Goal: Task Accomplishment & Management: Manage account settings

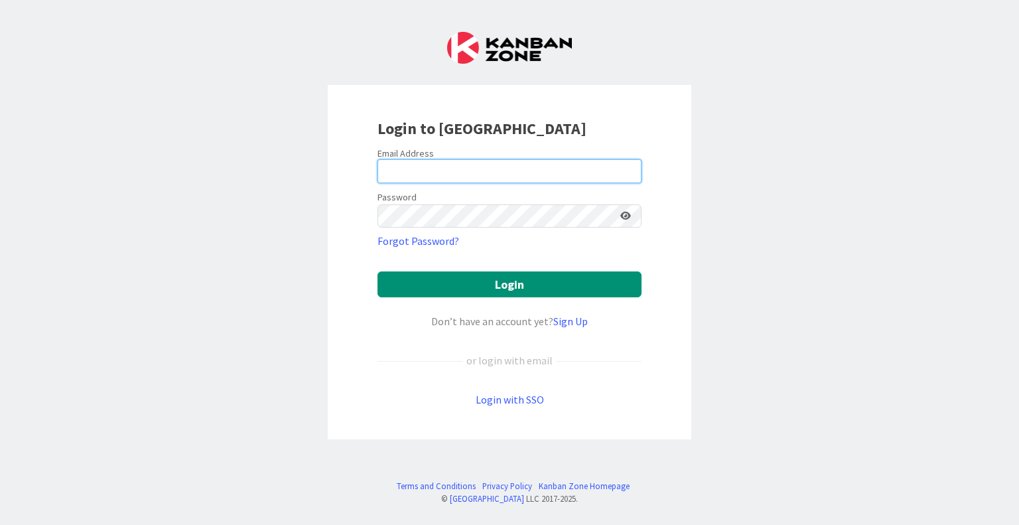
type input "esse@attorneycornwall.com"
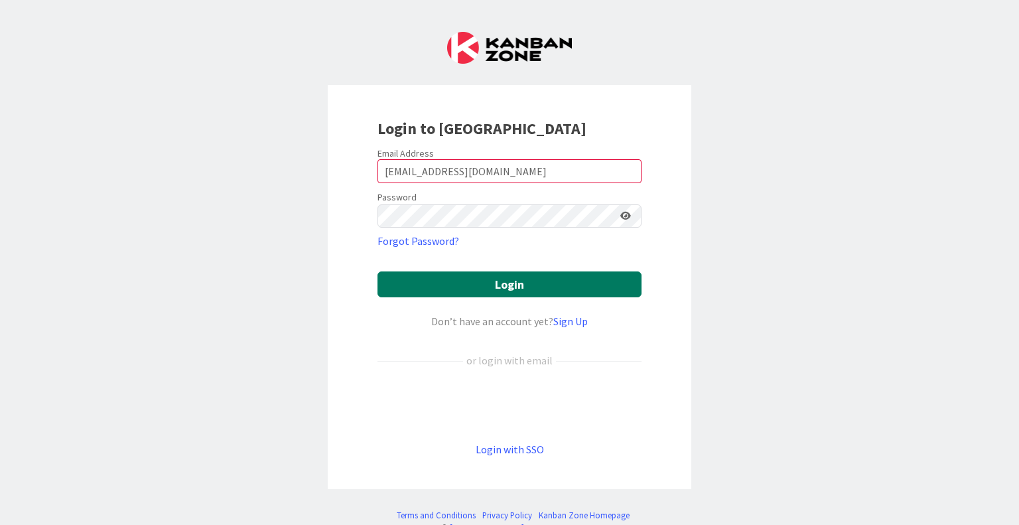
click at [529, 289] on button "Login" at bounding box center [509, 284] width 264 height 26
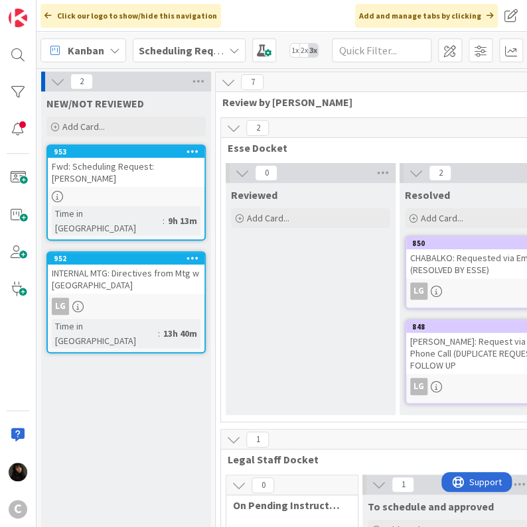
click at [232, 50] on icon at bounding box center [234, 50] width 11 height 11
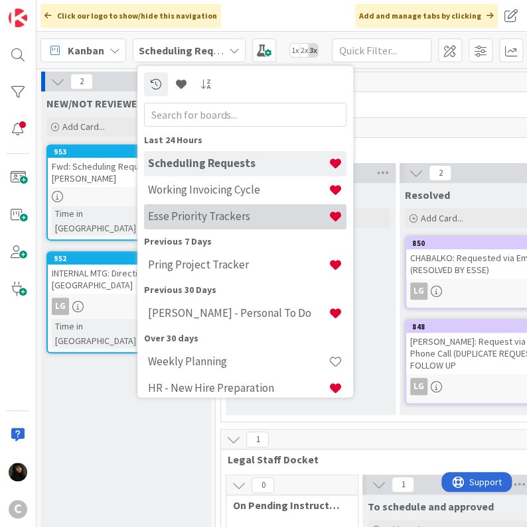
click at [196, 223] on h4 "Esse Priority Trackers" at bounding box center [238, 216] width 180 height 13
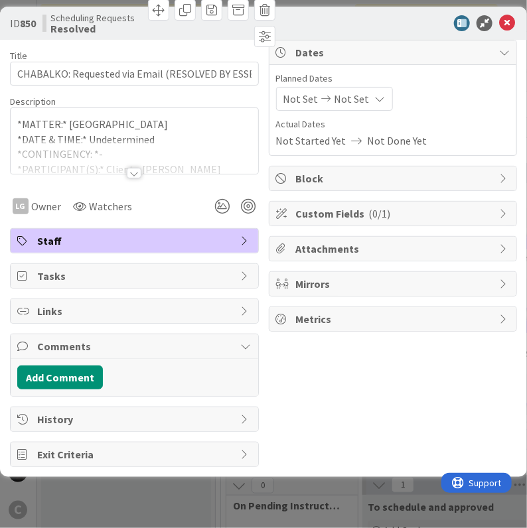
click at [277, 470] on div "ID 850 Scheduling Requests Resolved Title 48 / 128 CHABALKO: Requested via Emai…" at bounding box center [263, 242] width 527 height 470
click at [138, 473] on div "ID 850 Scheduling Requests Resolved Title 48 / 128 CHABALKO: Requested via Emai…" at bounding box center [263, 242] width 527 height 470
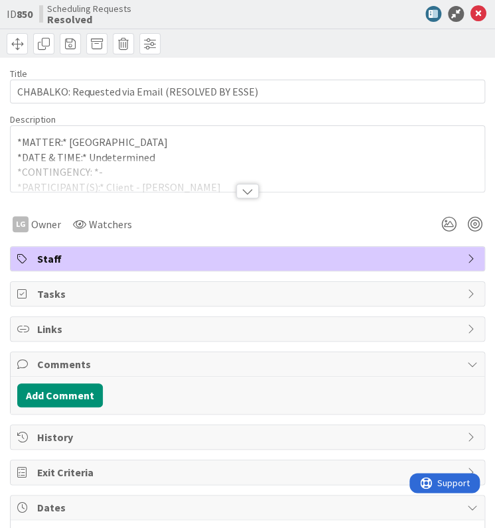
click at [267, 15] on div "Scheduling Requests Resolved" at bounding box center [157, 13] width 236 height 21
click at [470, 17] on icon at bounding box center [478, 14] width 16 height 16
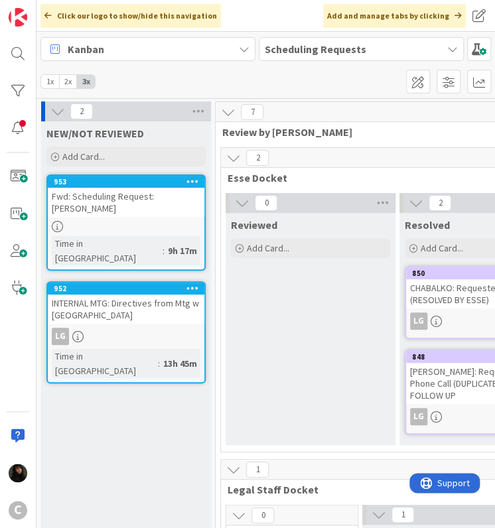
click at [256, 80] on div "Kanban Scheduling Requests 1x 2x 3x" at bounding box center [265, 65] width 458 height 66
click at [417, 52] on span "Scheduling Requests" at bounding box center [354, 49] width 178 height 16
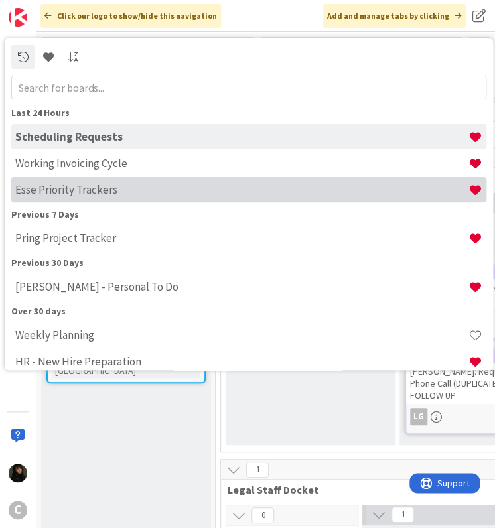
click at [80, 192] on h4 "Esse Priority Trackers" at bounding box center [241, 189] width 453 height 13
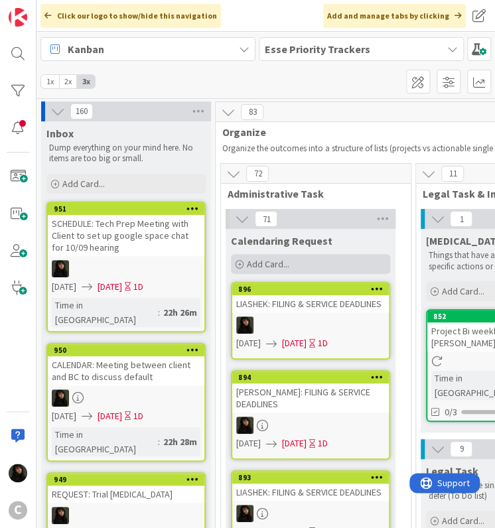
click at [249, 263] on span "Add Card..." at bounding box center [268, 264] width 42 height 12
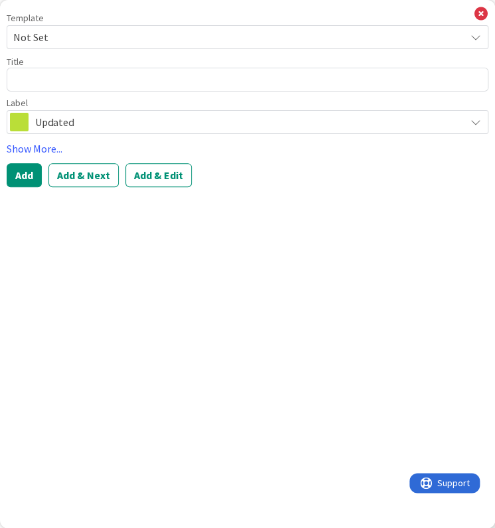
click at [38, 74] on textarea at bounding box center [248, 80] width 482 height 24
type textarea "x"
type textarea "L"
type textarea "x"
type textarea "LI"
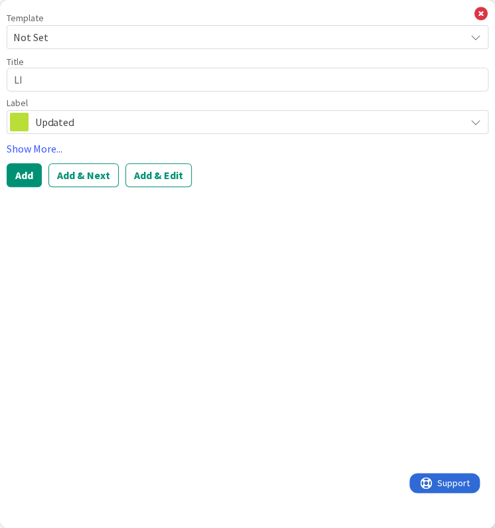
type textarea "x"
type textarea "LIA"
type textarea "x"
type textarea "LIAS"
type textarea "x"
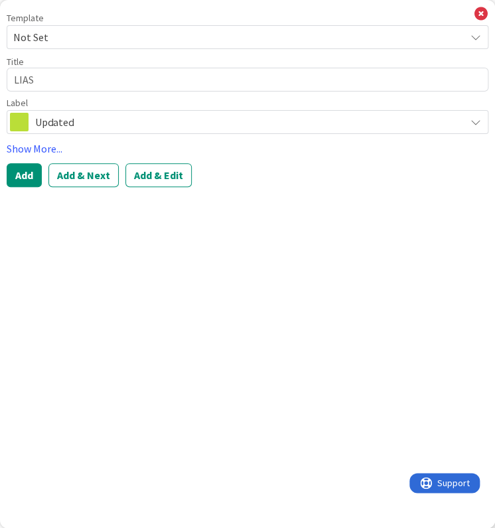
type textarea "LIASH"
type textarea "x"
type textarea "LIASHE"
type textarea "x"
type textarea "LIASHEK"
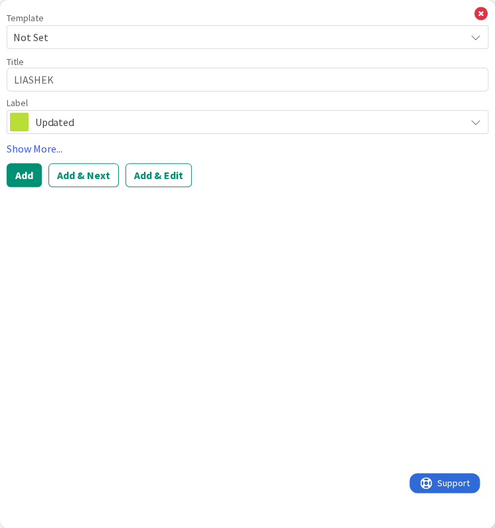
type textarea "x"
type textarea "LIASHEK:"
type textarea "x"
type textarea "LIASHEK:"
type textarea "x"
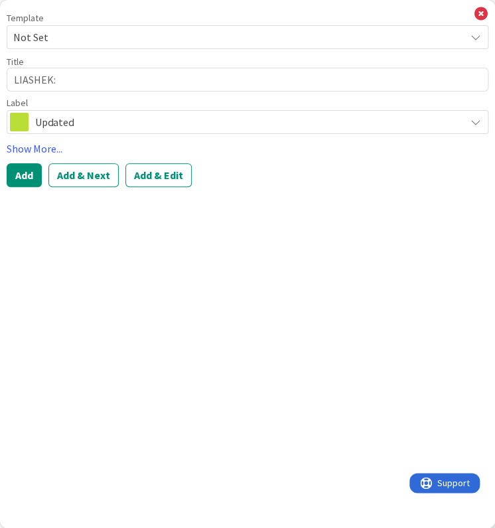
type textarea "LIASHEK: L"
type textarea "x"
type textarea "LIASHEK: L/"
type textarea "x"
type textarea "LIASHEK: L/D"
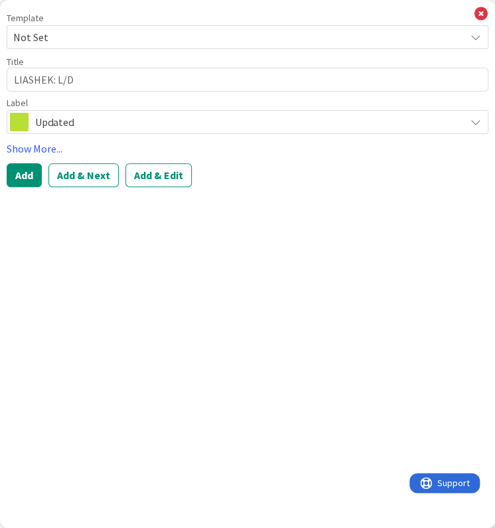
type textarea "x"
type textarea "LIASHEK: L/D"
type textarea "x"
type textarea "LIASHEK: L/D f"
type textarea "x"
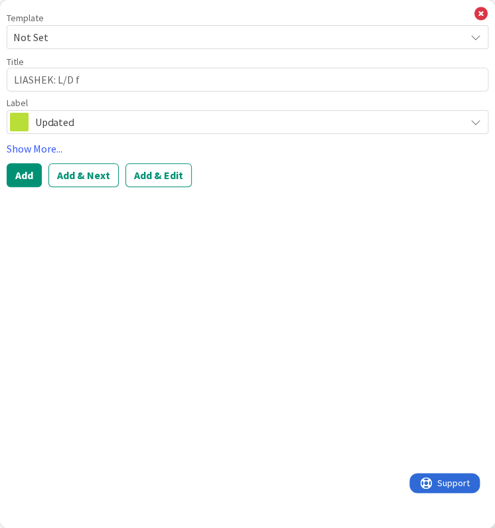
type textarea "LIASHEK: L/D fo"
type textarea "x"
type textarea "LIASHEK: L/D for"
type textarea "x"
type textarea "LIASHEK: L/D for"
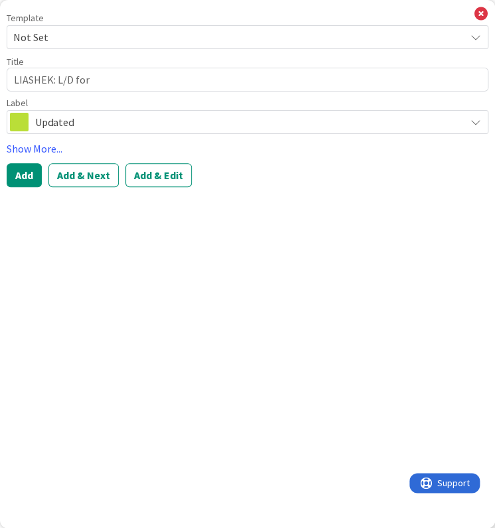
type textarea "x"
type textarea "LIASHEK: L/D for N"
type textarea "x"
type textarea "LIASHEK: L/D for NT"
type textarea "x"
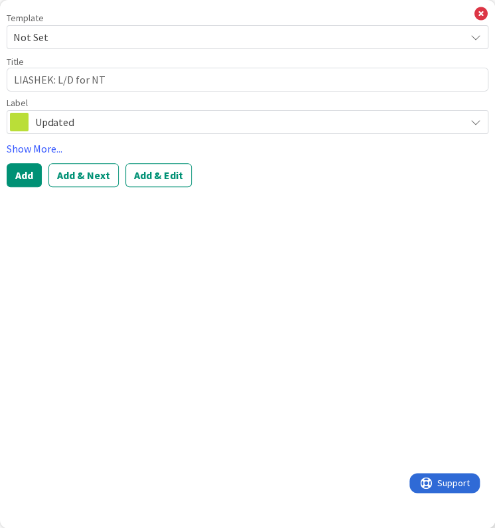
type textarea "LIASHEK: L/D for NTA"
type textarea "x"
type textarea "LIASHEK: L/D for NTA"
type textarea "x"
type textarea "LIASHEK: L/D for NTA ("
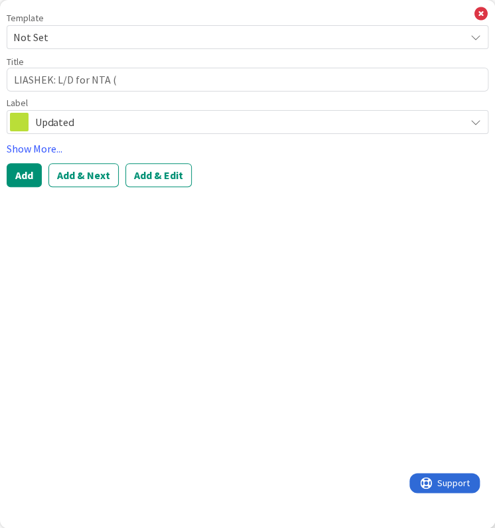
type textarea "x"
type textarea "LIASHEK: L/D for NTA (P"
type textarea "x"
type textarea "LIASHEK: L/D for NTA (PS"
type textarea "x"
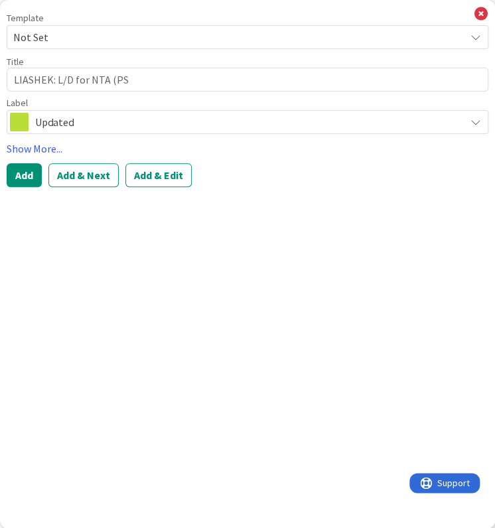
type textarea "LIASHEK: L/D for NTA (PS)"
type textarea "x"
type textarea "LIASHEK: L/D for NTA (PS)"
type textarea "x"
type textarea "LIASHEK: L/D for NTA (PS) |"
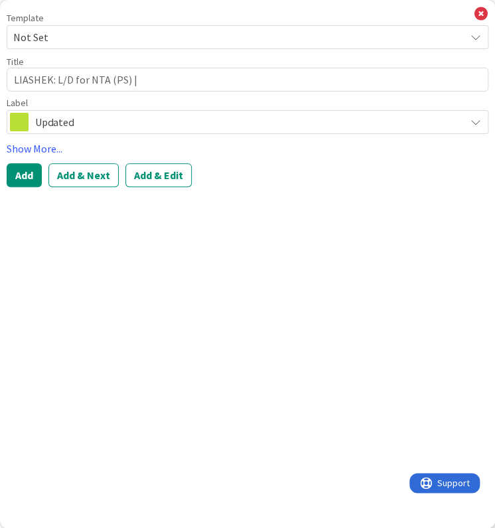
type textarea "x"
type textarea "LIASHEK: L/D for NTA (PS) |"
type textarea "x"
type textarea "LIASHEK: L/D for NTA (PS) | M"
type textarea "x"
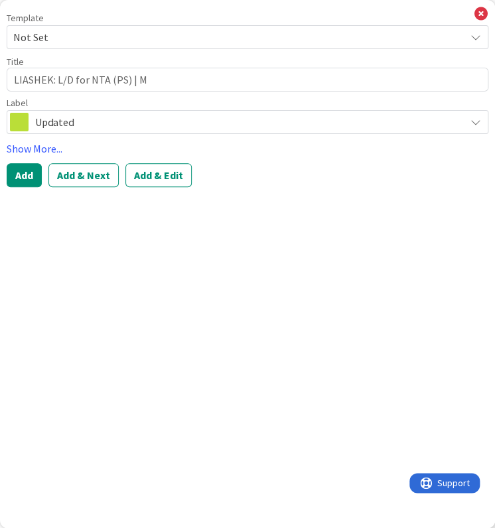
type textarea "LIASHEK: L/D for NTA (PS) | Ma"
type textarea "x"
type textarea "LIASHEK: L/D for NTA (PS) | Mat"
type textarea "x"
type textarea "LIASHEK: L/D for NTA (PS) | Matt"
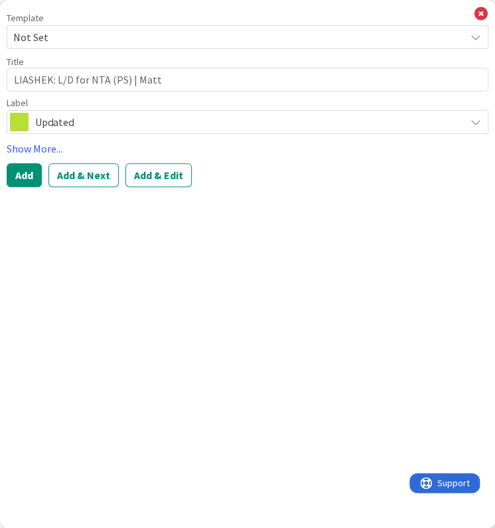
type textarea "x"
type textarea "LIASHEK: L/D for NTA (PS) | Matth"
type textarea "x"
type textarea "LIASHEK: L/D for NTA (PS) | Matthe"
type textarea "x"
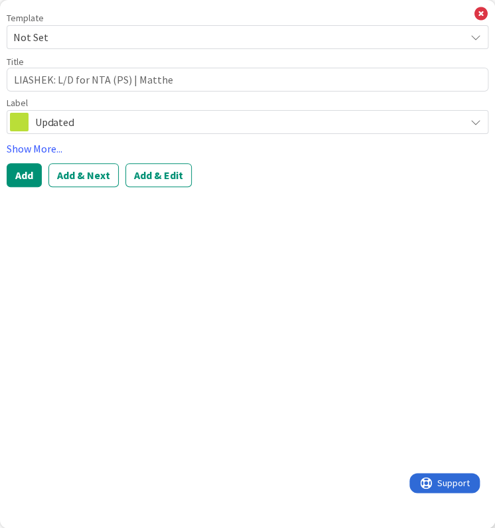
type textarea "LIASHEK: L/D for NTA (PS) | [PERSON_NAME]"
type textarea "x"
type textarea "LIASHEK: L/D for NTA (PS) | [PERSON_NAME]"
type textarea "x"
type textarea "LIASHEK: L/D for NTA (PS) | [PERSON_NAME]"
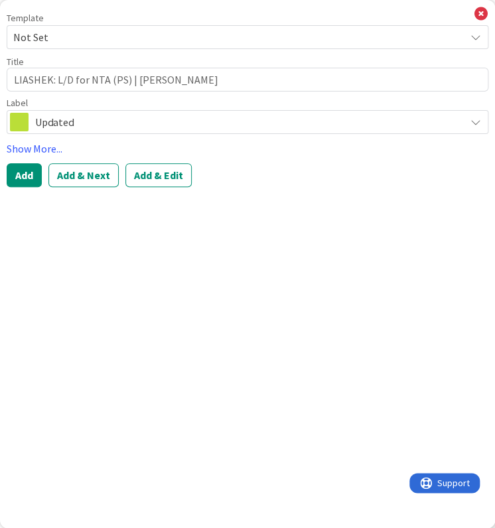
type textarea "x"
type textarea "LIASHEK: L/D for NTA (PS) | [PERSON_NAME]"
type textarea "x"
type textarea "LIASHEK: L/D for NTA (PS) | [PERSON_NAME]"
type textarea "x"
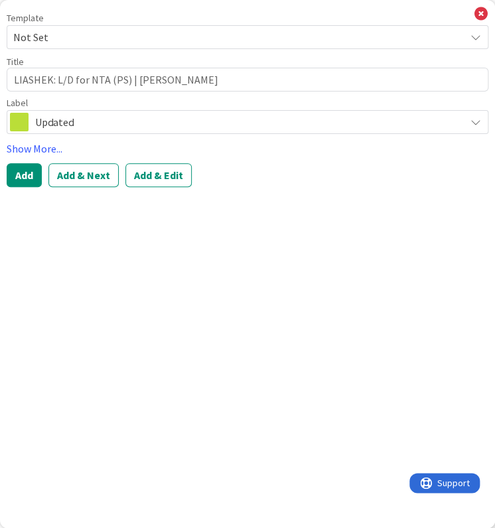
type textarea "LIASHEK: L/D for NTA (PS) | [PERSON_NAME]"
type textarea "x"
type textarea "LIASHEK: L/D for NTA (PS) | [PERSON_NAME]"
type textarea "x"
type textarea "LIASHEK: L/D for NTA (PS) | [PERSON_NAME]"
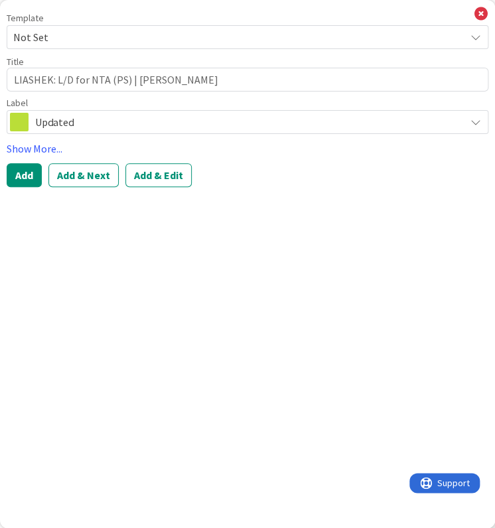
type textarea "x"
type textarea "LIASHEK: L/D for NTA (PS) | [PERSON_NAME]"
type textarea "x"
type textarea "LIASHEK: L/D for NTA (PS) | [PERSON_NAME] -"
type textarea "x"
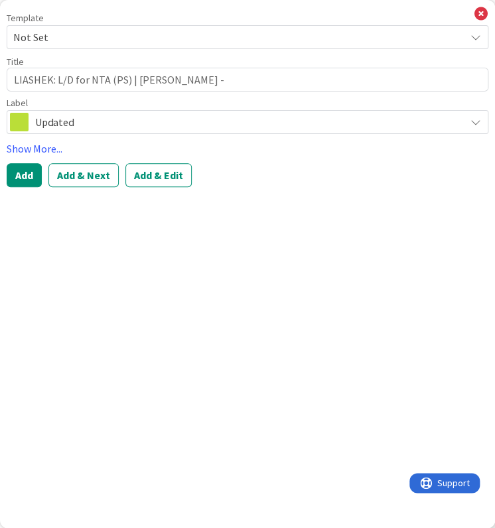
type textarea "LIASHEK: L/D for NTA (PS) | [PERSON_NAME] -"
type textarea "x"
type textarea "LIASHEK: L/D for NTA (PS) | [PERSON_NAME] - D"
type textarea "x"
type textarea "LIASHEK: L/D for NTA (PS) | [PERSON_NAME]"
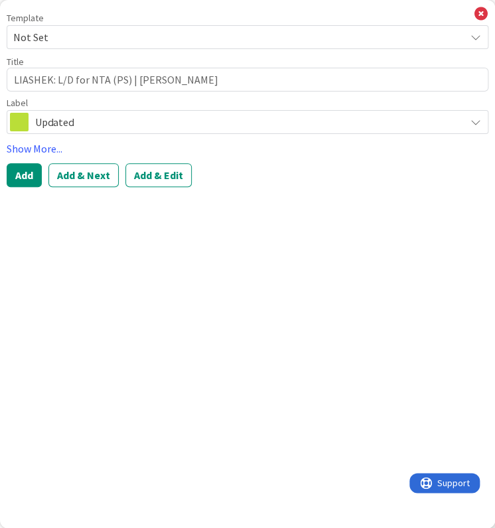
type textarea "x"
type textarea "LIASHEK: L/D for NTA (PS) | [PERSON_NAME] - Dis"
type textarea "x"
type textarea "LIASHEK: L/D for NTA (PS) | [PERSON_NAME] - Diss"
type textarea "x"
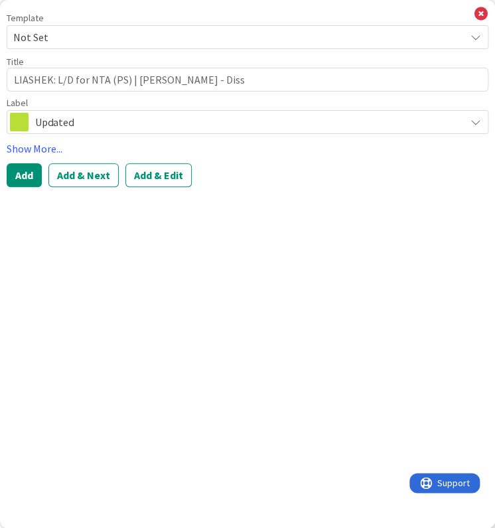
type textarea "LIASHEK: L/D for NTA (PS) | [PERSON_NAME] - Disso"
type textarea "x"
type textarea "LIASHEK: L/D for NTA (PS) | [PERSON_NAME] - Dissol"
type textarea "x"
type textarea "LIASHEK: L/D for NTA (PS) | [PERSON_NAME] - Dissolu"
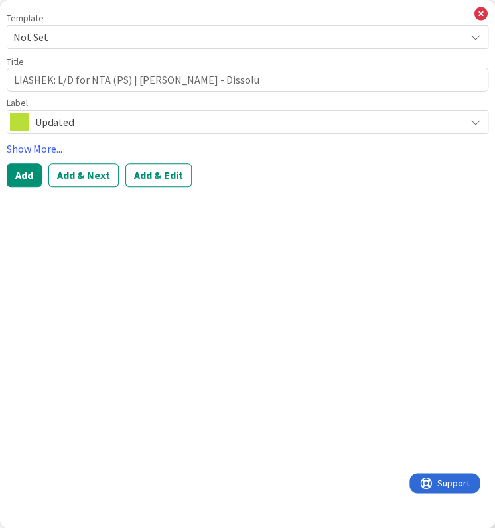
type textarea "x"
type textarea "LIASHEK: L/D for NTA (PS) | [PERSON_NAME] - Dissoluti"
type textarea "x"
type textarea "LIASHEK: L/D for NTA (PS) | [PERSON_NAME] - Dissolutio"
type textarea "x"
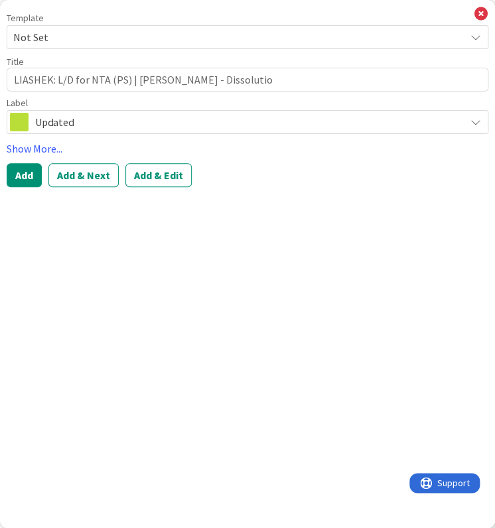
type textarea "LIASHEK: L/D for NTA (PS) | [PERSON_NAME] - Dissolution"
type textarea "x"
type textarea "LIASHEK: L/D for NTA (PS) | [PERSON_NAME] - Dissolution"
type textarea "x"
type textarea "LIASHEK: L/D for NTA (PS) | [PERSON_NAME] - Dissolution ("
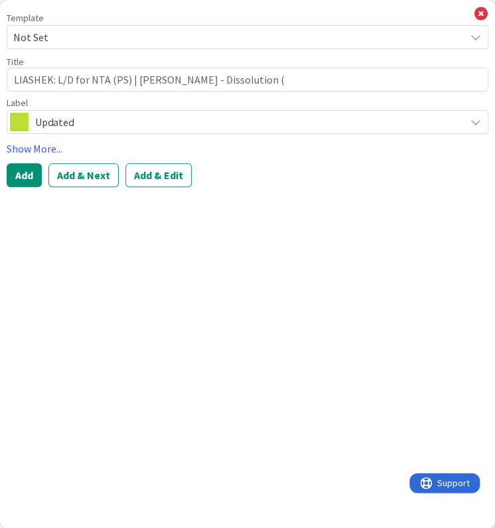
type textarea "x"
type textarea "LIASHEK: L/D for NTA (PS) | [PERSON_NAME] - Dissolution (L"
type textarea "x"
type textarea "LIASHEK: L/D for NTA (PS) | [PERSON_NAME] - Dissolution (LI"
type textarea "x"
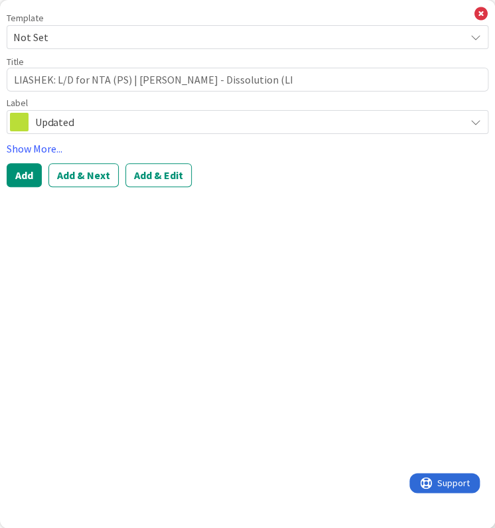
type textarea "LIASHEK: L/D for NTA (PS) | [PERSON_NAME] - Dissolution (LIA"
type textarea "x"
type textarea "LIASHEK: L/D for NTA (PS) | [PERSON_NAME] - Dissolution (LIAS"
type textarea "x"
type textarea "LIASHEK: L/D for NTA (PS) | [PERSON_NAME] - Dissolution (LIASH"
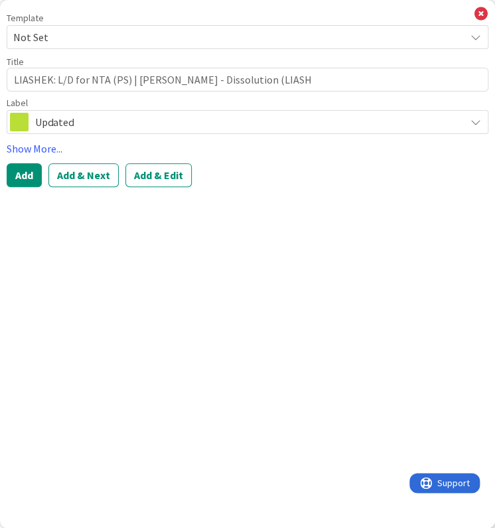
type textarea "x"
type textarea "LIASHEK: L/D for NTA (PS) | [PERSON_NAME] - Dissolution (LIASHE"
type textarea "x"
type textarea "LIASHEK: L/D for NTA (PS) | [PERSON_NAME] - Dissolution (LIASHEK"
type textarea "x"
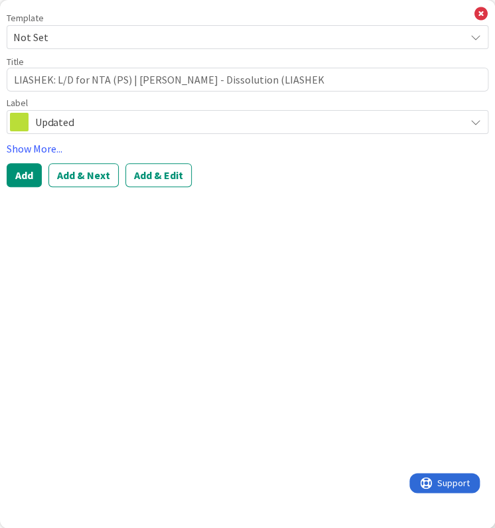
type textarea "LIASHEK: L/D for NTA (PS) | [PERSON_NAME] - Dissolution (LIASHEK-"
type textarea "x"
type textarea "LIASHEK: L/D for NTA (PS) | [PERSON_NAME] - Dissolution (LIASHEK-2"
type textarea "x"
type textarea "LIASHEK: L/D for NTA (PS) | [PERSON_NAME] - Dissolution (LIASHEK-29"
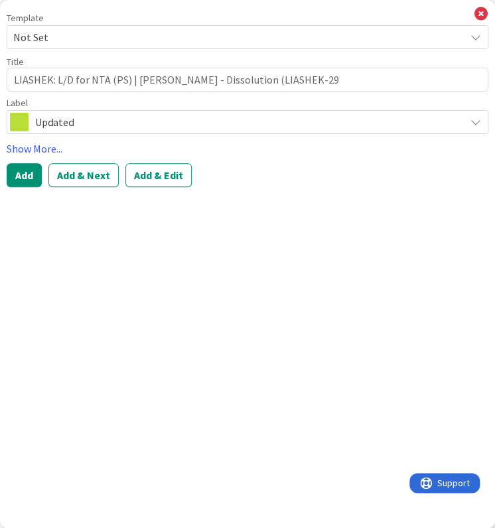
type textarea "x"
type textarea "LIASHEK: L/D for NTA (PS) | [PERSON_NAME] - Dissolution (LIASHEK-293"
type textarea "x"
drag, startPoint x: 339, startPoint y: 84, endPoint x: 63, endPoint y: 76, distance: 276.1
click at [63, 76] on textarea "LIASHEK: L/D for NTA (PS) | [PERSON_NAME] - Dissolution (LIASHEK-293)" at bounding box center [248, 80] width 482 height 24
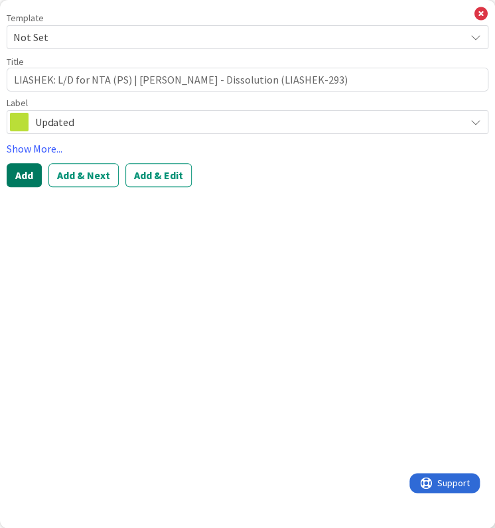
type textarea "LIASHEK: L/D for NTA (PS) | [PERSON_NAME] - Dissolution (LIASHEK-293)"
click at [33, 175] on button "Add" at bounding box center [24, 175] width 35 height 24
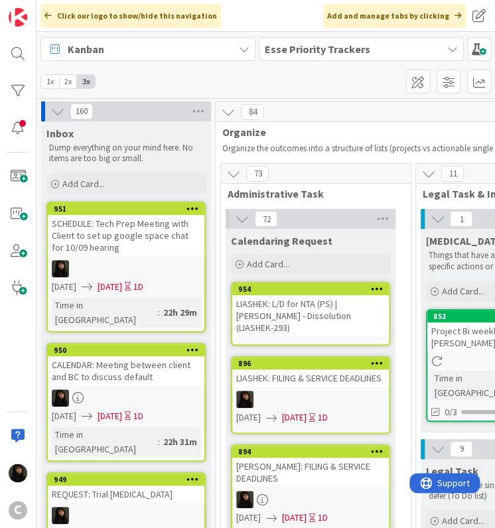
click at [375, 292] on icon at bounding box center [377, 288] width 13 height 9
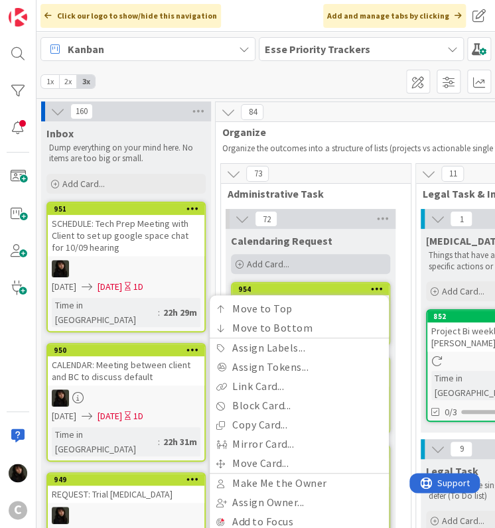
click at [358, 257] on div "Add Card..." at bounding box center [310, 264] width 159 height 20
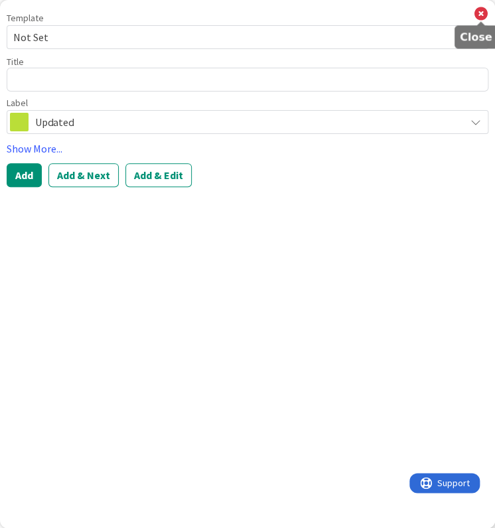
click at [480, 15] on icon at bounding box center [480, 14] width 13 height 15
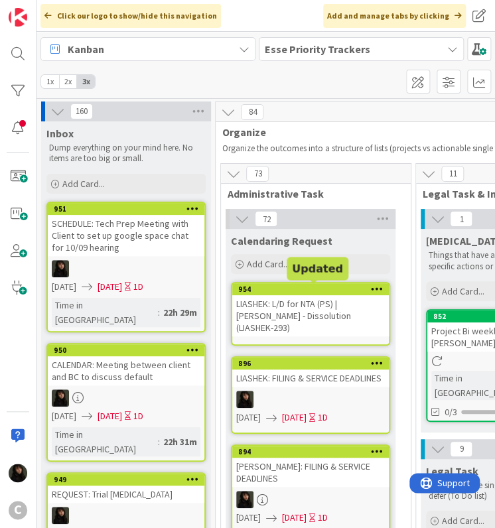
click at [316, 308] on div "LIASHEK: L/D for NTA (PS) | [PERSON_NAME] - Dissolution (LIASHEK-293)" at bounding box center [310, 315] width 157 height 41
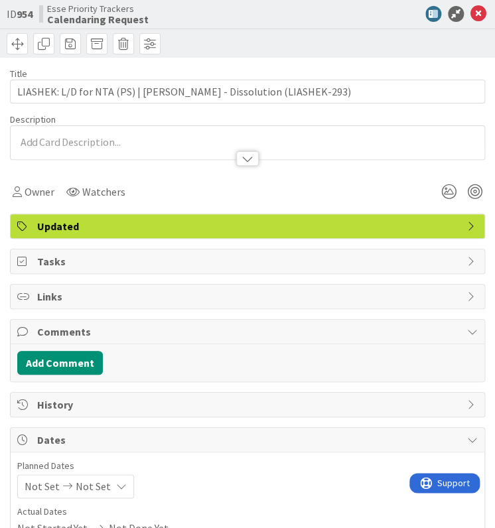
click at [70, 145] on div at bounding box center [248, 152] width 474 height 14
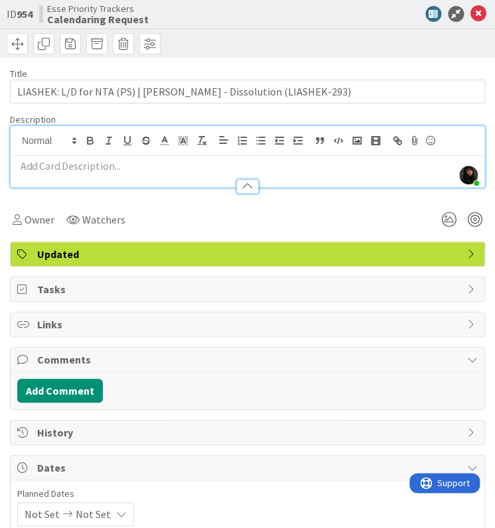
click at [55, 173] on div at bounding box center [248, 180] width 474 height 14
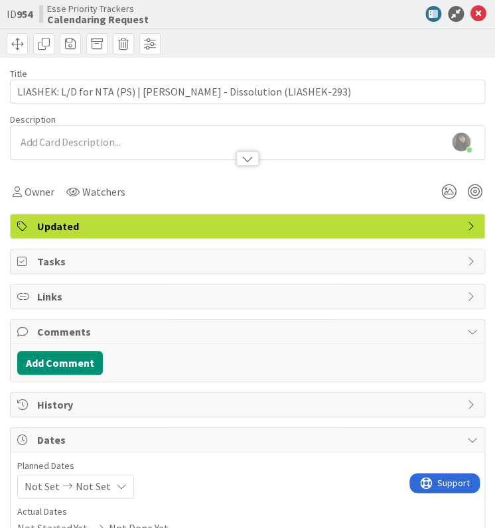
click at [66, 151] on div at bounding box center [248, 152] width 474 height 14
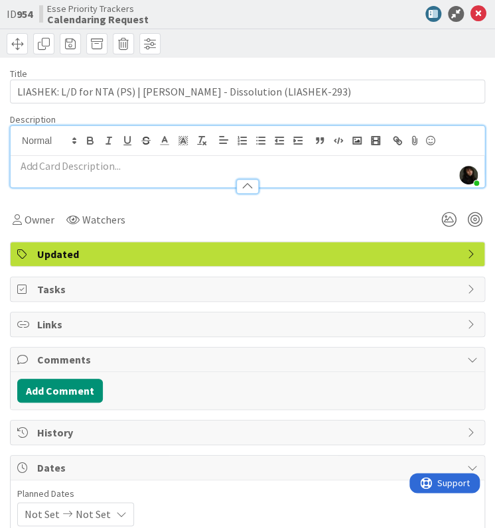
click at [53, 161] on p at bounding box center [247, 166] width 460 height 15
paste div
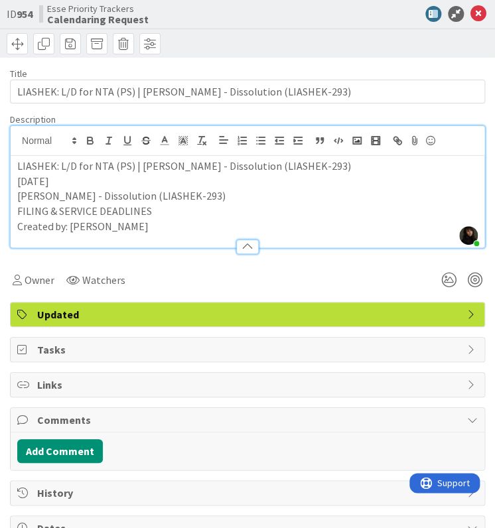
click at [125, 226] on p "Created by: [PERSON_NAME]" at bounding box center [247, 226] width 460 height 15
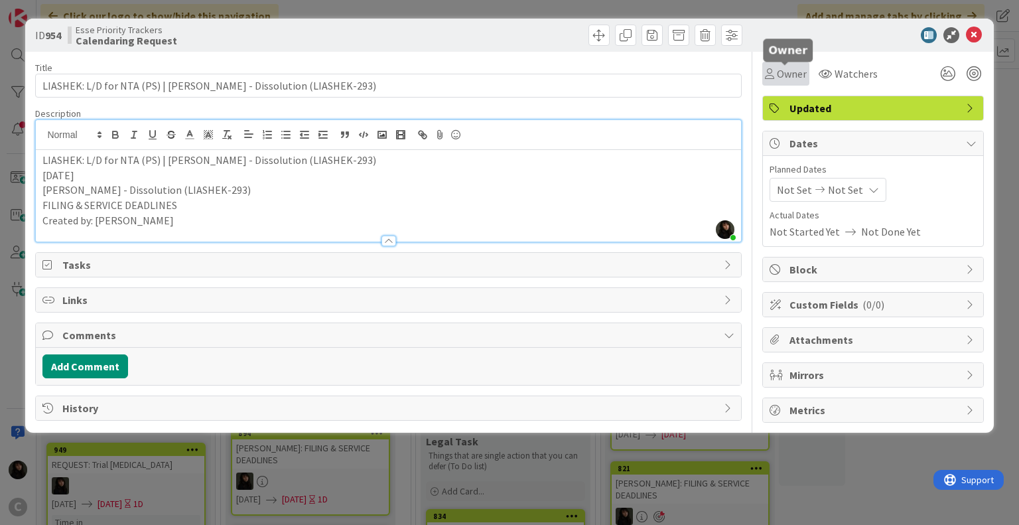
click at [526, 72] on span "Owner" at bounding box center [792, 74] width 30 height 16
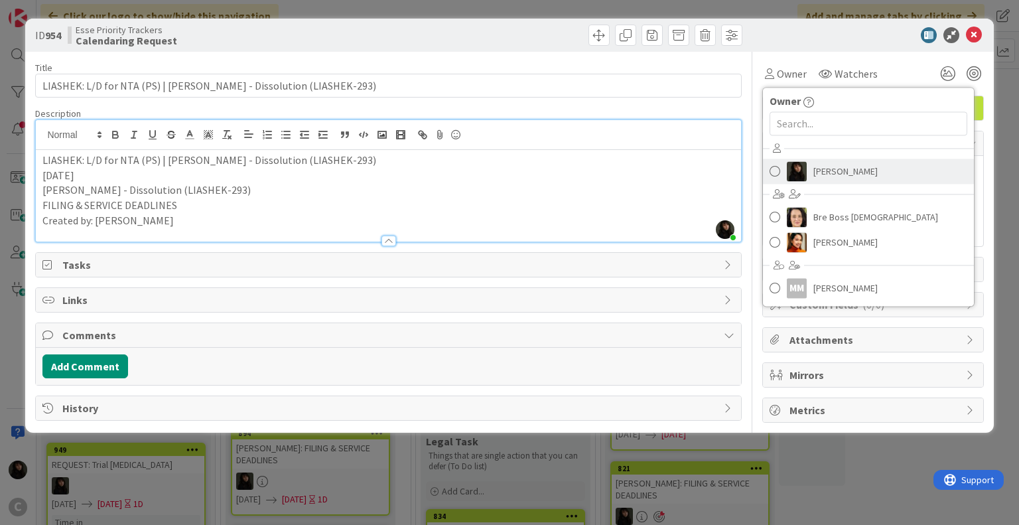
click at [526, 173] on link "[PERSON_NAME]" at bounding box center [868, 171] width 211 height 25
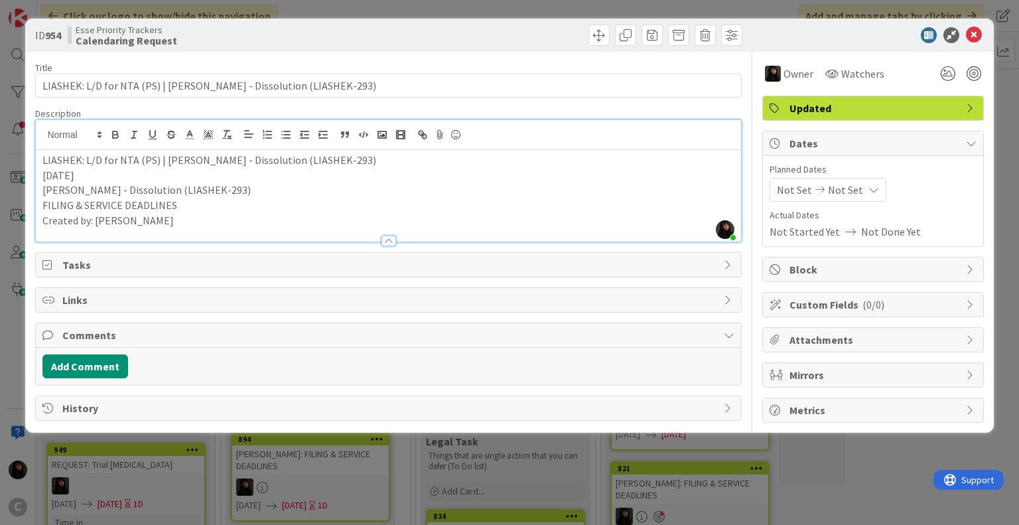
click at [526, 185] on icon at bounding box center [873, 189] width 11 height 11
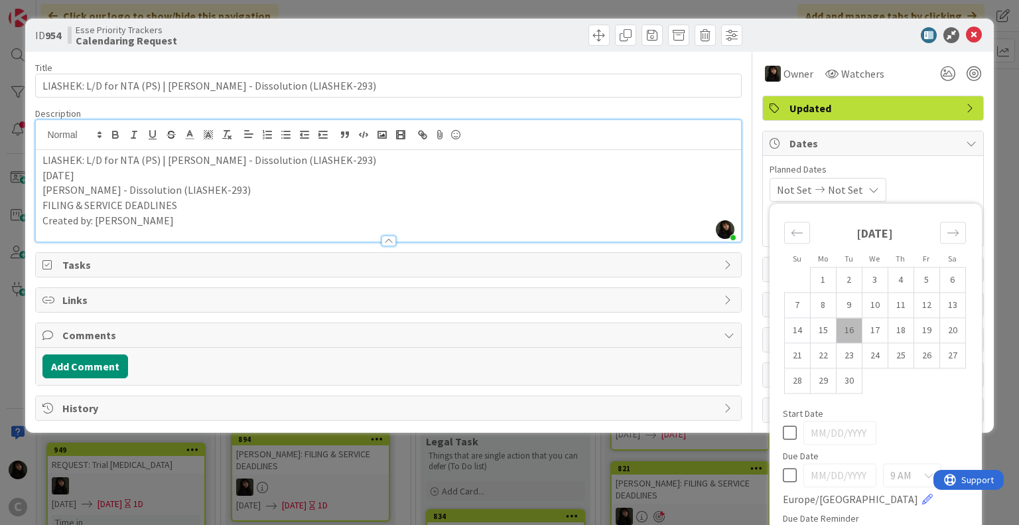
click at [526, 329] on td "16" at bounding box center [849, 330] width 26 height 25
type input "[DATE]"
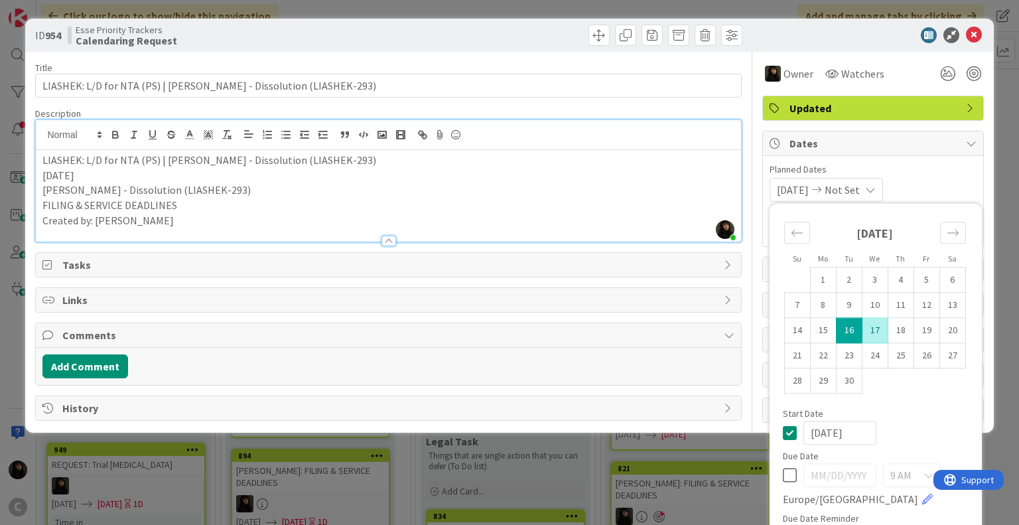
click at [526, 334] on td "17" at bounding box center [875, 330] width 26 height 25
type input "[DATE]"
click at [526, 77] on div at bounding box center [974, 73] width 15 height 15
click at [153, 169] on p "[DATE]" at bounding box center [387, 175] width 691 height 15
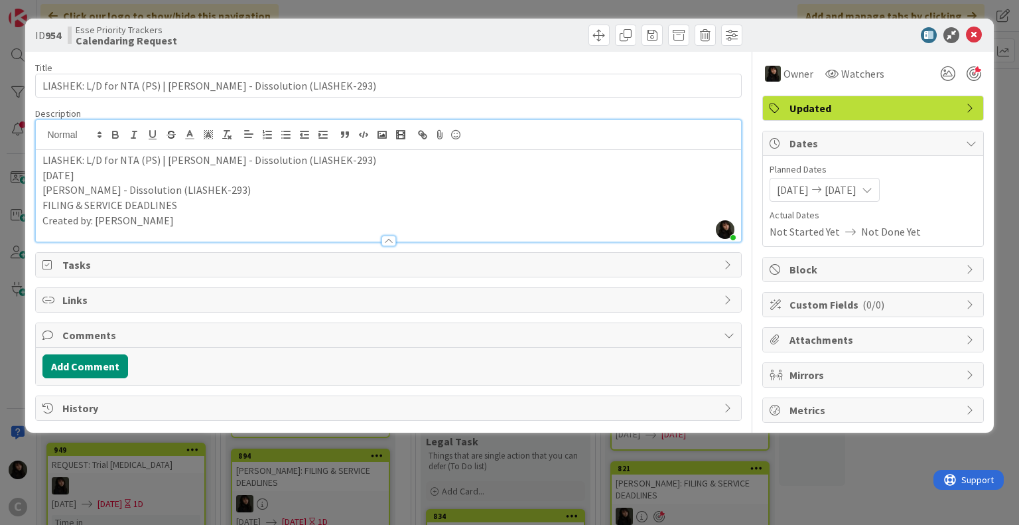
click at [101, 204] on p "FILING & SERVICE DEADLINES" at bounding box center [387, 205] width 691 height 15
click at [146, 209] on p "FILING & SERVICE DEADLINES" at bounding box center [387, 205] width 691 height 15
drag, startPoint x: 151, startPoint y: 208, endPoint x: 42, endPoint y: 206, distance: 109.5
click at [42, 206] on div "LIASHEK: L/D for NTA (PS) | [PERSON_NAME] - Dissolution (LIASHEK-293) [DATE] [P…" at bounding box center [388, 196] width 705 height 92
copy p "FILING & SERVICE DEADLINES"
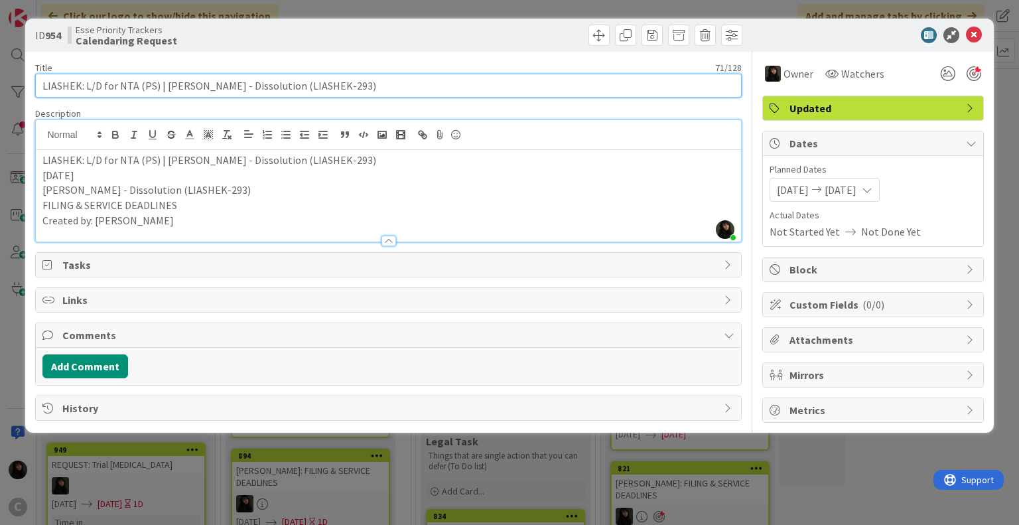
click at [162, 79] on input "LIASHEK: L/D for NTA (PS) | [PERSON_NAME] - Dissolution (LIASHEK-293)" at bounding box center [388, 86] width 706 height 24
drag, startPoint x: 85, startPoint y: 81, endPoint x: 416, endPoint y: 80, distance: 331.0
click at [416, 80] on input "LIASHEK: L/D for NTA (PS) | [PERSON_NAME] - Dissolution (LIASHEK-293)" at bounding box center [388, 86] width 706 height 24
paste input "FILING & SERVICE DEADLINES"
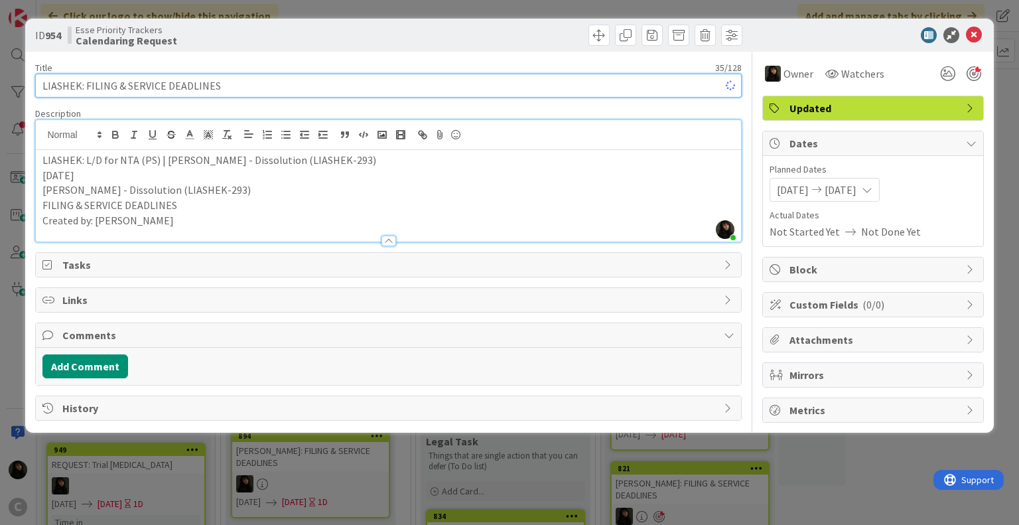
type input "LIASHEK: FILING & SERVICE DEADLINES"
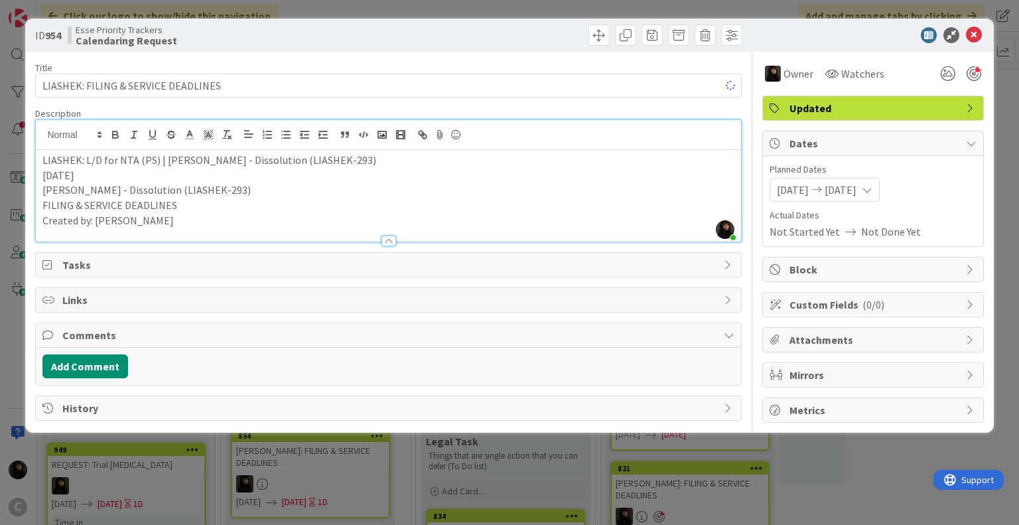
click at [444, 182] on p "[PERSON_NAME] - Dissolution (LIASHEK-293)" at bounding box center [387, 189] width 691 height 15
click at [270, 225] on p "Created by: [PERSON_NAME]" at bounding box center [387, 220] width 691 height 15
click at [138, 176] on p "[DATE]" at bounding box center [387, 175] width 691 height 15
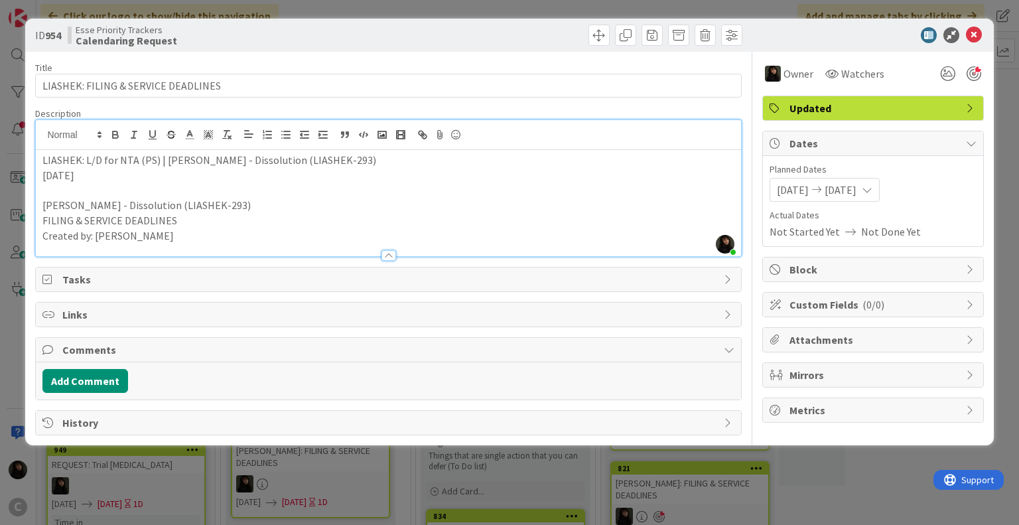
click at [125, 176] on p "[DATE]" at bounding box center [387, 175] width 691 height 15
click at [103, 174] on p "[DATE]" at bounding box center [387, 175] width 691 height 15
click at [85, 174] on p "[DATE]" at bounding box center [387, 175] width 691 height 15
click at [98, 173] on p "[DATE]" at bounding box center [387, 175] width 691 height 15
click at [92, 172] on p "[DATE]" at bounding box center [387, 175] width 691 height 15
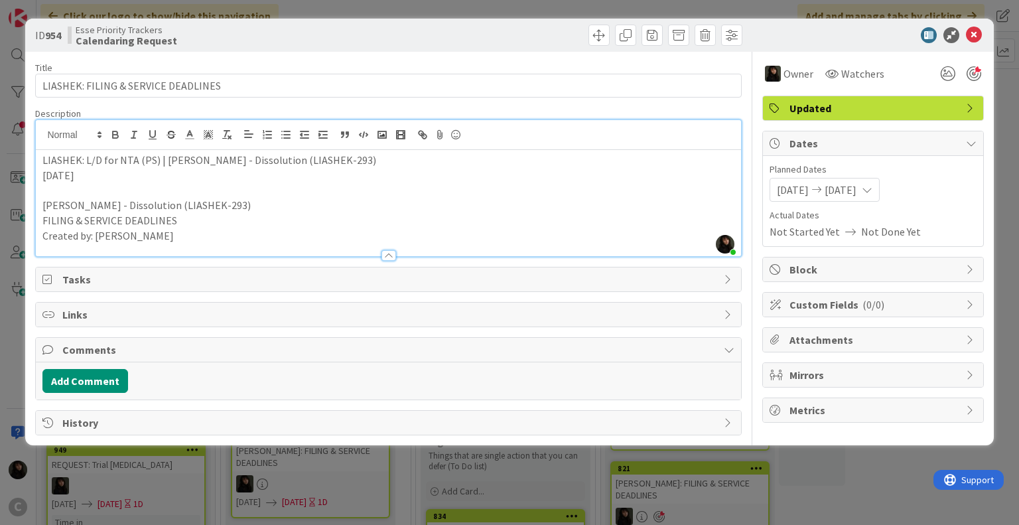
click at [92, 172] on p "[DATE]" at bounding box center [387, 175] width 691 height 15
click at [106, 180] on p "[DATE]" at bounding box center [387, 175] width 691 height 15
click at [95, 173] on p "[DATE]" at bounding box center [387, 175] width 691 height 15
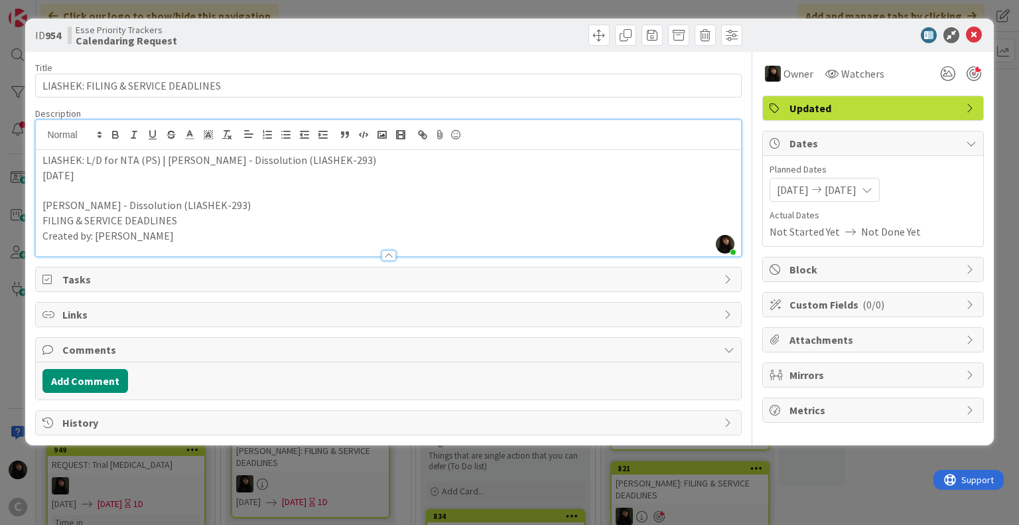
click at [94, 173] on p "[DATE]" at bounding box center [387, 175] width 691 height 15
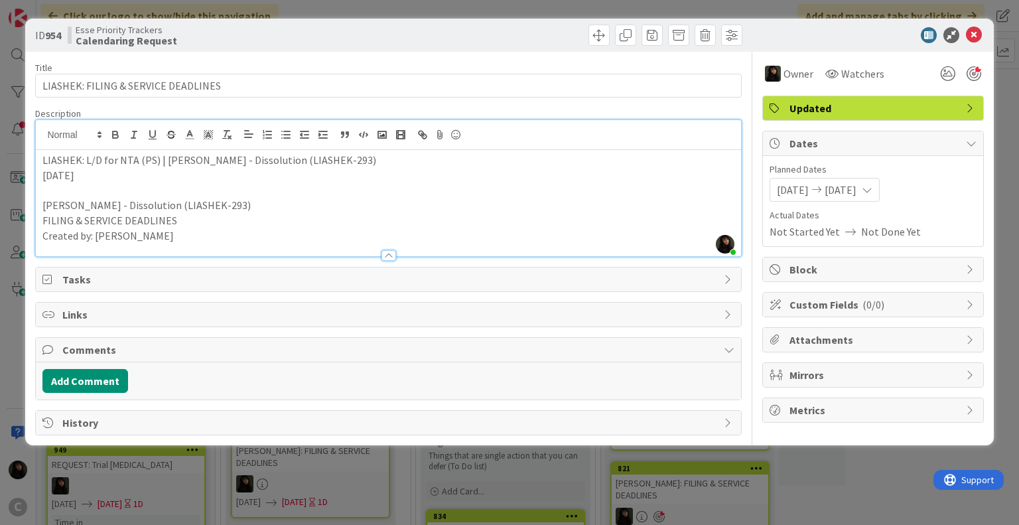
click at [94, 173] on p "[DATE]" at bounding box center [387, 175] width 691 height 15
click at [90, 174] on p "[DATE]" at bounding box center [387, 175] width 691 height 15
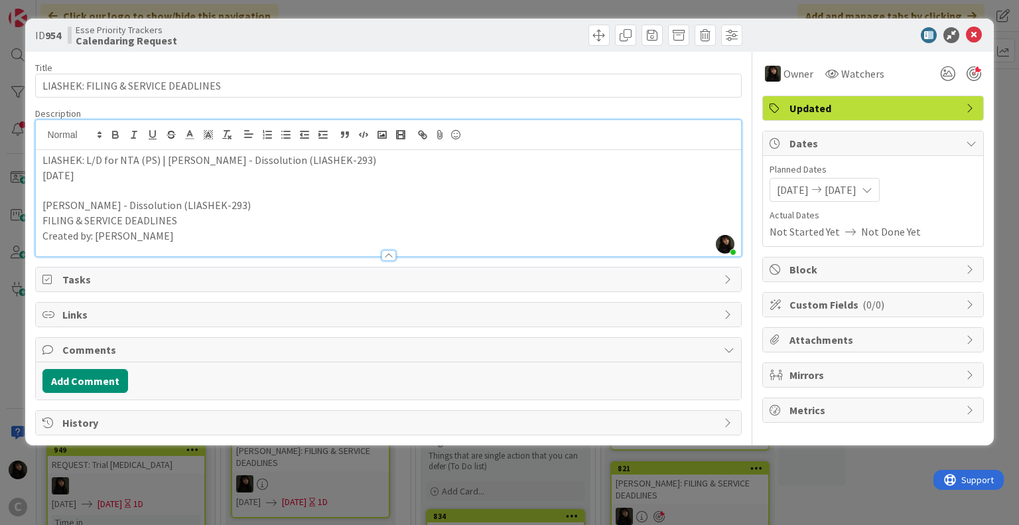
click at [92, 175] on p "[DATE]" at bounding box center [387, 175] width 691 height 15
click at [94, 175] on p "[DATE]" at bounding box center [387, 175] width 691 height 15
click at [93, 176] on p "[DATE]" at bounding box center [387, 175] width 691 height 15
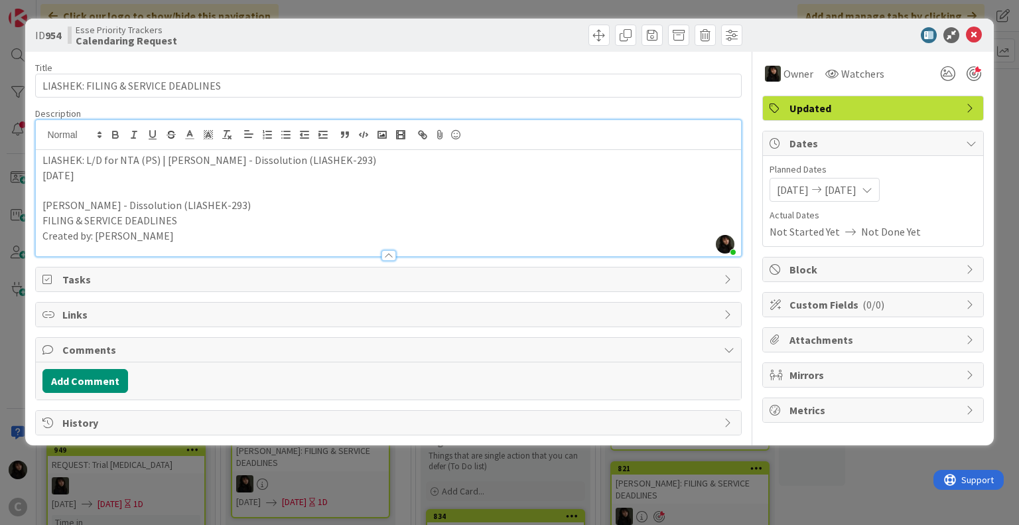
click at [96, 176] on p "[DATE]" at bounding box center [387, 175] width 691 height 15
click at [92, 174] on p "[DATE]" at bounding box center [387, 175] width 691 height 15
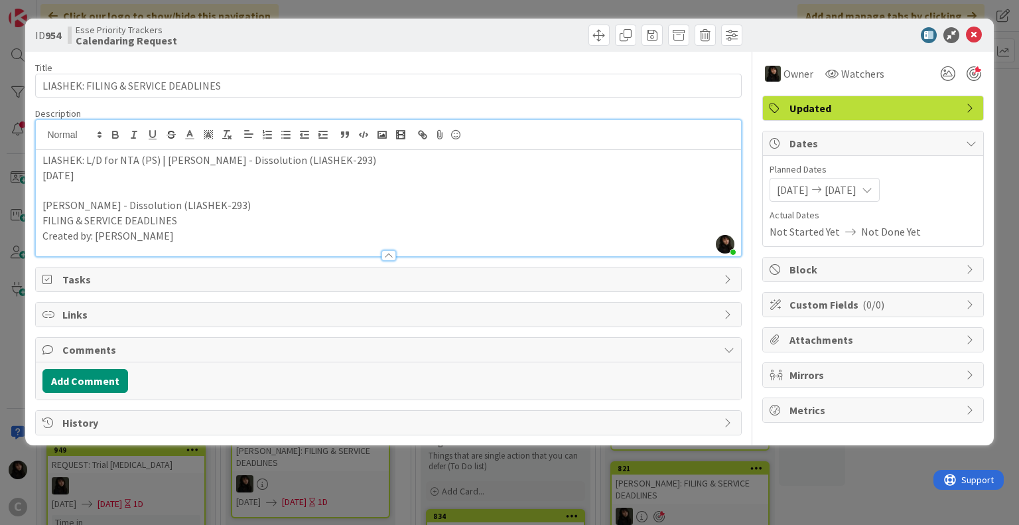
click at [93, 176] on p "[DATE]" at bounding box center [387, 175] width 691 height 15
click at [95, 175] on p "[DATE]" at bounding box center [387, 175] width 691 height 15
click at [94, 174] on p "[DATE]" at bounding box center [387, 175] width 691 height 15
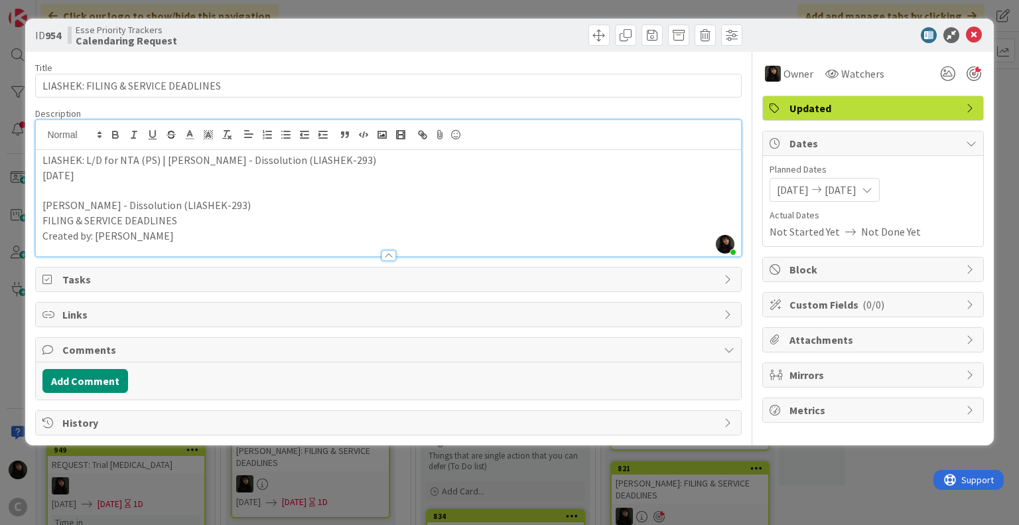
click at [94, 174] on p "[DATE]" at bounding box center [387, 175] width 691 height 15
click at [526, 36] on icon at bounding box center [974, 35] width 16 height 16
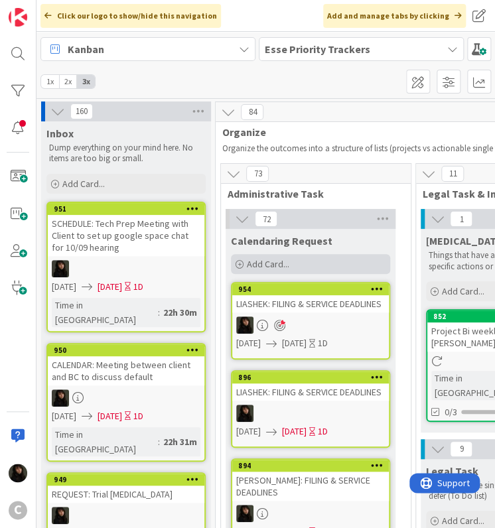
click at [266, 262] on span "Add Card..." at bounding box center [268, 264] width 42 height 12
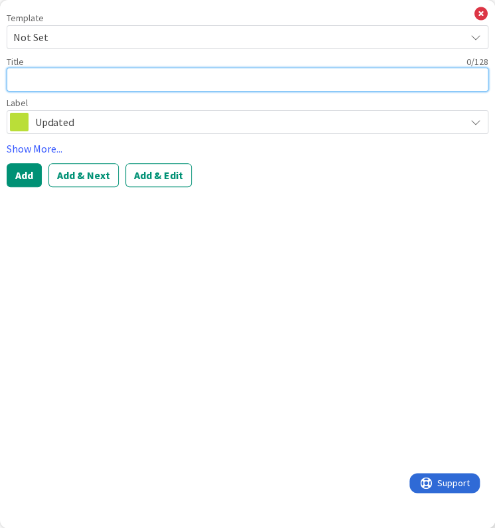
click at [41, 70] on textarea at bounding box center [248, 80] width 482 height 24
type textarea "x"
type textarea "R"
type textarea "x"
type textarea "RA"
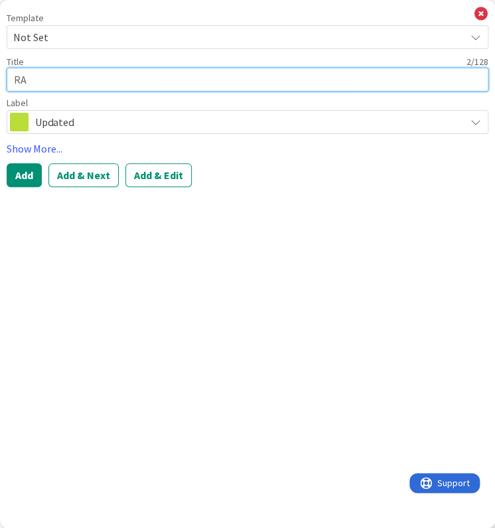
type textarea "x"
type textarea "RAM"
type textarea "x"
type textarea "RAMI"
type textarea "x"
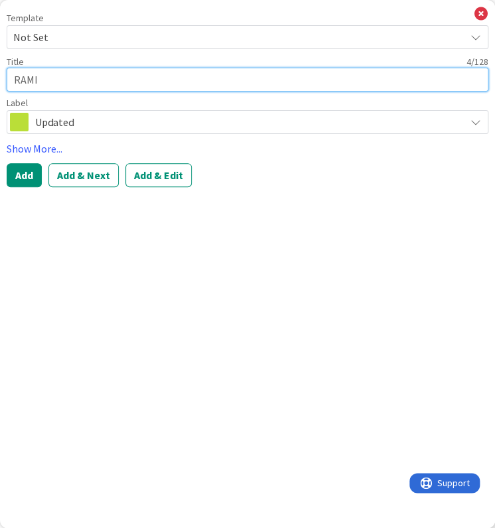
type textarea "RAMIR"
type textarea "x"
type textarea "RAMIRE"
type textarea "x"
type textarea "[PERSON_NAME]"
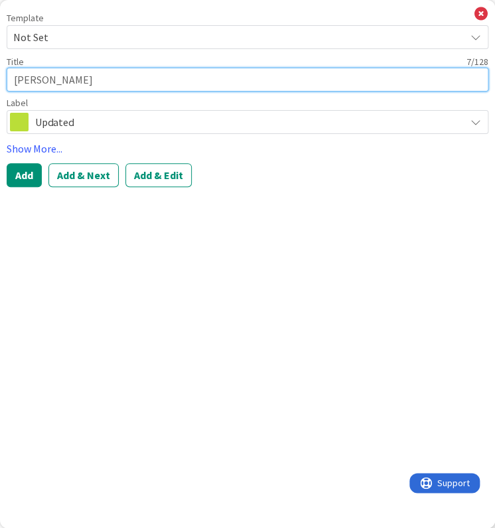
type textarea "x"
type textarea "[PERSON_NAME]:"
type textarea "x"
type textarea "[PERSON_NAME]:"
type textarea "x"
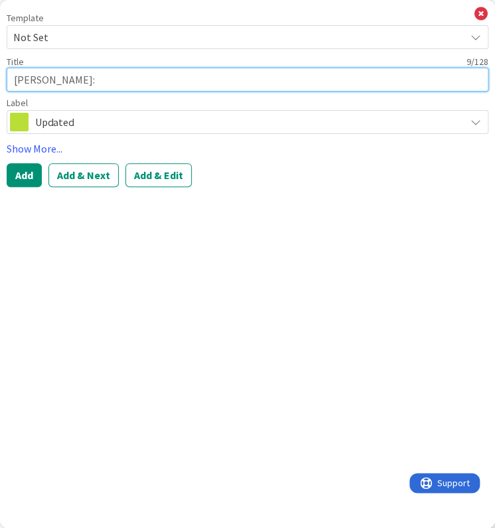
type textarea "[PERSON_NAME]: F"
type textarea "x"
type textarea "[PERSON_NAME]: FI"
type textarea "x"
type textarea "[PERSON_NAME]: FIL"
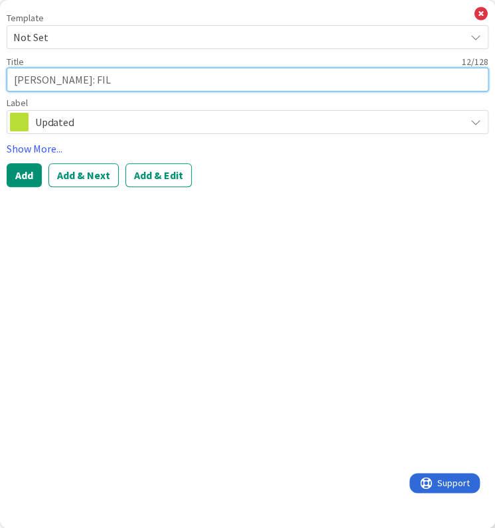
type textarea "x"
type textarea "[PERSON_NAME]: FILI"
type textarea "x"
type textarea "[PERSON_NAME]: FILIN"
type textarea "x"
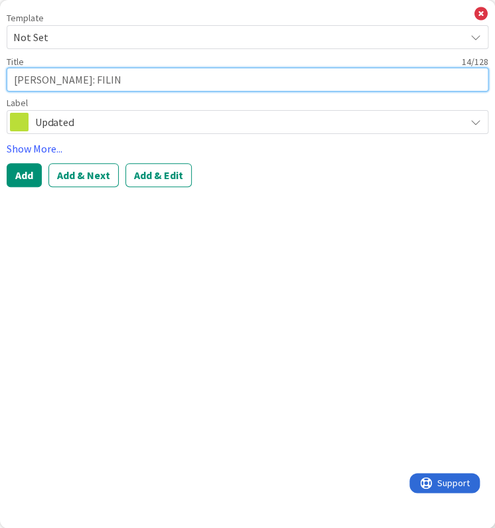
type textarea "[PERSON_NAME]: FILING"
type textarea "x"
type textarea "[PERSON_NAME]: FILING"
type textarea "x"
type textarea "[PERSON_NAME]: FILING &"
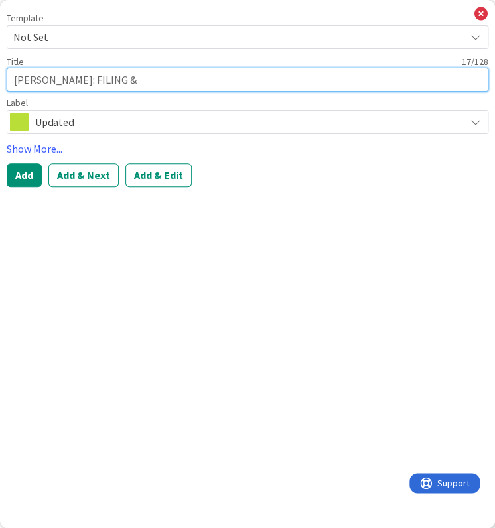
type textarea "x"
type textarea "[PERSON_NAME]: FILING &"
type textarea "x"
type textarea "[PERSON_NAME]: FILING & S"
type textarea "x"
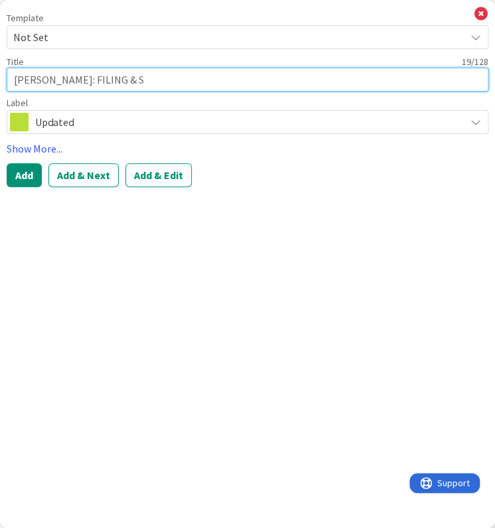
type textarea "[PERSON_NAME]: FILING & SE"
type textarea "x"
type textarea "[PERSON_NAME]: FILING & SER"
type textarea "x"
type textarea "[PERSON_NAME]: FILING & SERV"
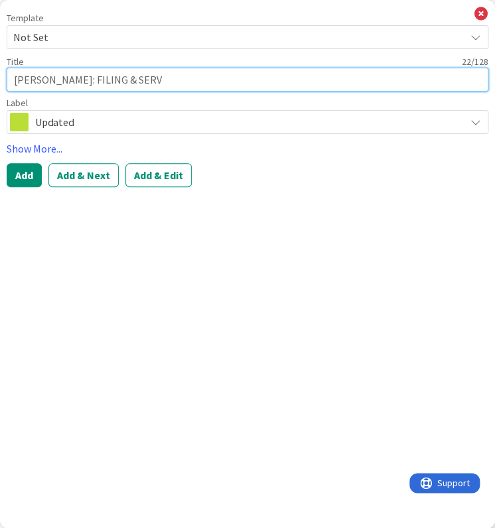
type textarea "x"
type textarea "[PERSON_NAME]: FILING & SERVI"
type textarea "x"
type textarea "[PERSON_NAME]: FILING & SERVIC"
type textarea "x"
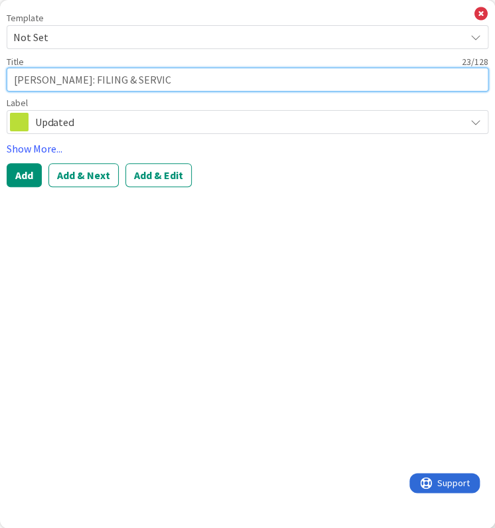
type textarea "[PERSON_NAME]: FILING & SERVICE"
type textarea "x"
type textarea "[PERSON_NAME]: FILING & SERVICE"
type textarea "x"
type textarea "[PERSON_NAME]: FILING & SERVICE D"
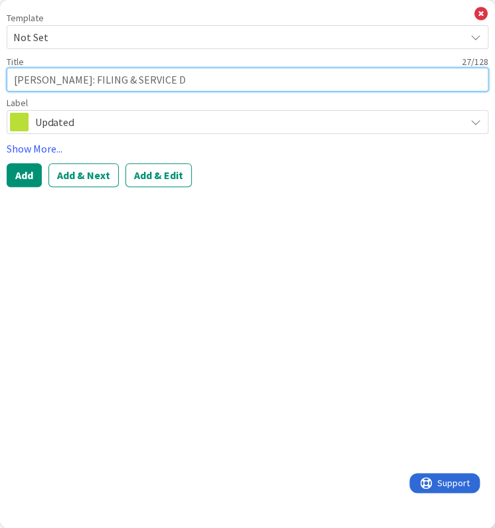
type textarea "x"
type textarea "[PERSON_NAME]: FILING & SERVICE DE"
type textarea "x"
type textarea "[PERSON_NAME]: FILING & SERVICE DEA"
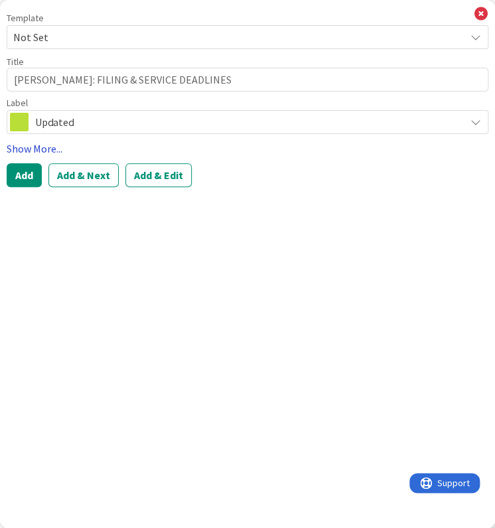
click at [46, 151] on link "Show More..." at bounding box center [248, 149] width 482 height 16
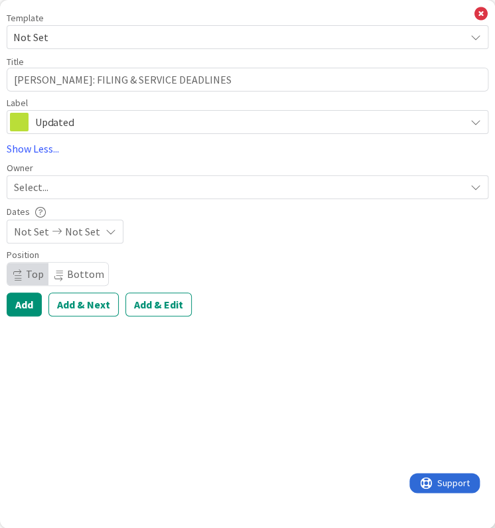
click at [56, 194] on div "Select..." at bounding box center [239, 187] width 451 height 16
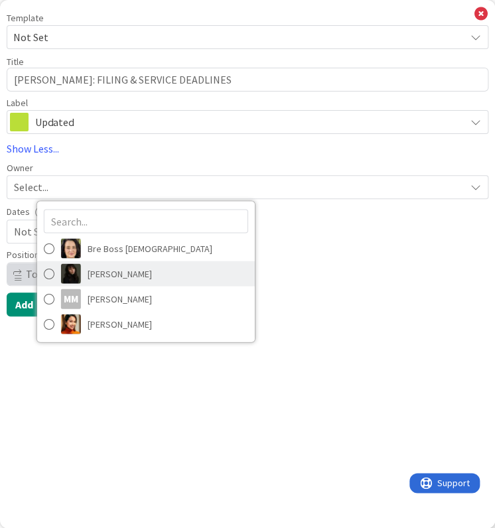
click at [117, 277] on span "[PERSON_NAME]" at bounding box center [120, 273] width 64 height 20
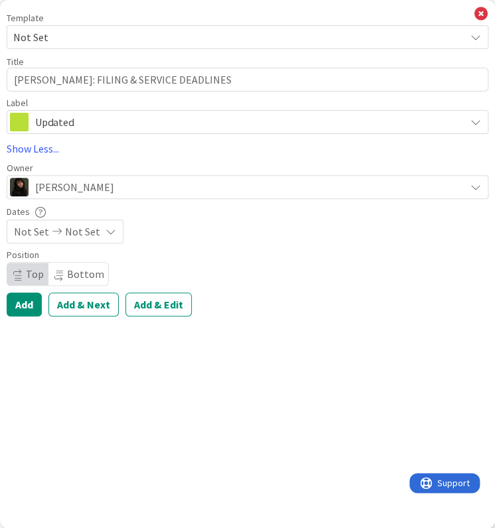
click at [65, 233] on span "Not Set" at bounding box center [82, 232] width 35 height 16
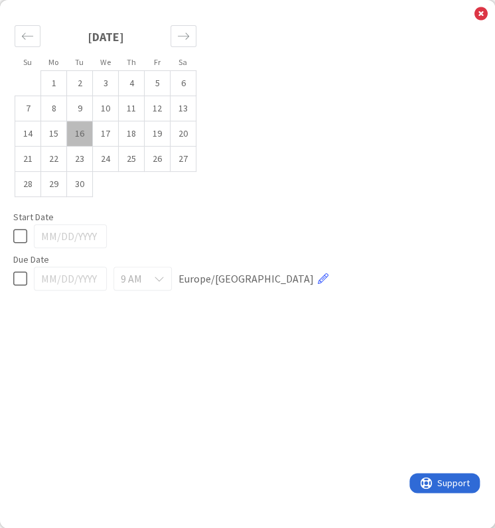
click at [77, 139] on td "16" at bounding box center [80, 133] width 26 height 25
click at [103, 136] on td "17" at bounding box center [106, 133] width 26 height 25
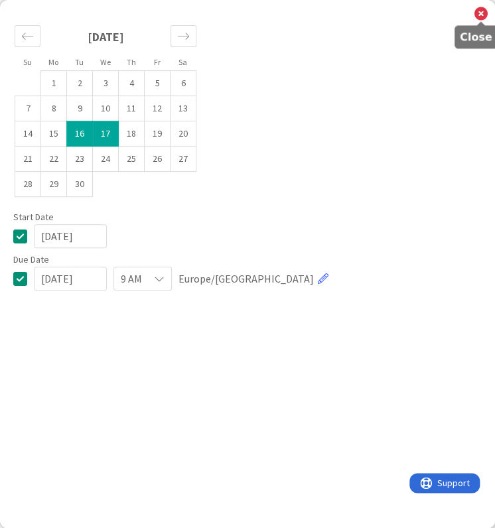
click at [476, 17] on icon at bounding box center [480, 14] width 13 height 15
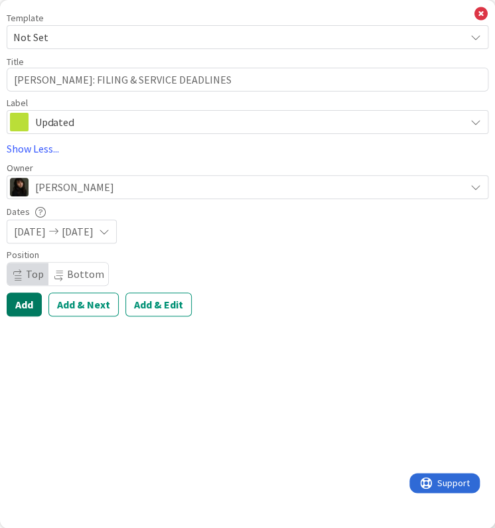
click at [23, 307] on button "Add" at bounding box center [24, 305] width 35 height 24
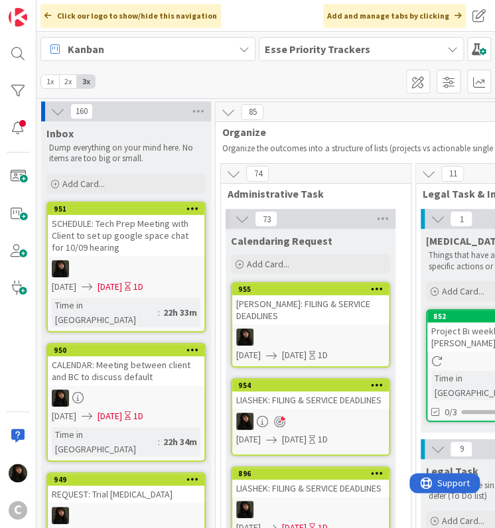
click at [308, 322] on div "[PERSON_NAME]: FILING & SERVICE DEADLINES" at bounding box center [310, 309] width 157 height 29
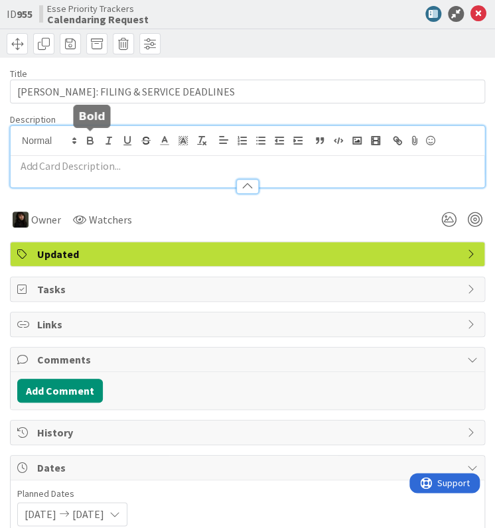
click at [96, 142] on div at bounding box center [248, 156] width 474 height 61
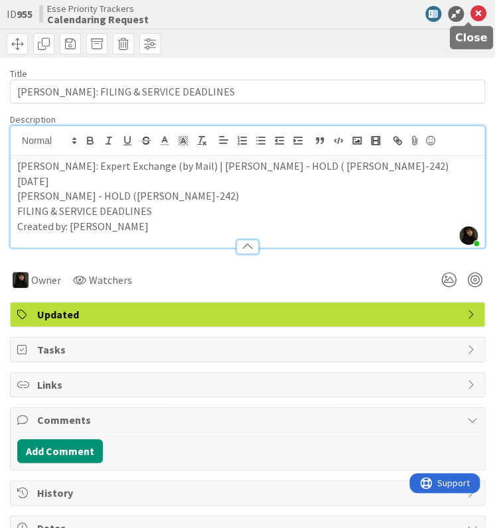
click at [470, 13] on icon at bounding box center [478, 14] width 16 height 16
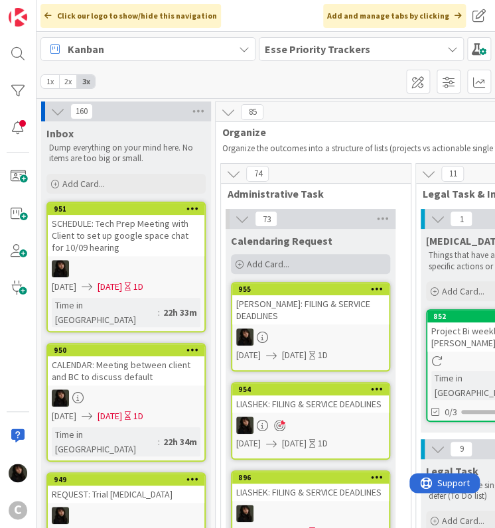
click at [281, 259] on span "Add Card..." at bounding box center [268, 264] width 42 height 12
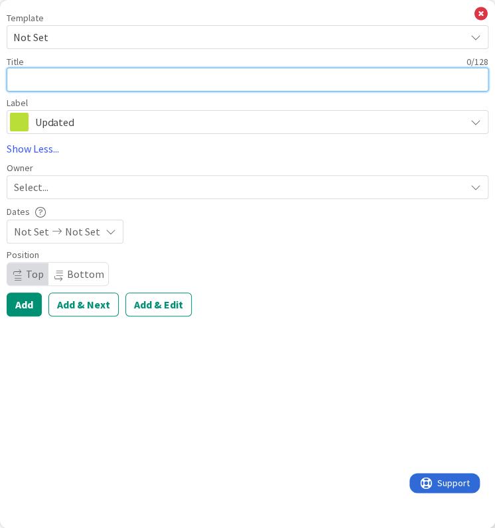
click at [25, 82] on textarea at bounding box center [248, 80] width 482 height 24
click at [65, 76] on textarea at bounding box center [248, 80] width 482 height 24
paste textarea "[PERSON_NAME]:"
click at [104, 78] on textarea "[PERSON_NAME]:" at bounding box center [248, 80] width 482 height 24
paste textarea "FILING & SERVICE DEADLINES"
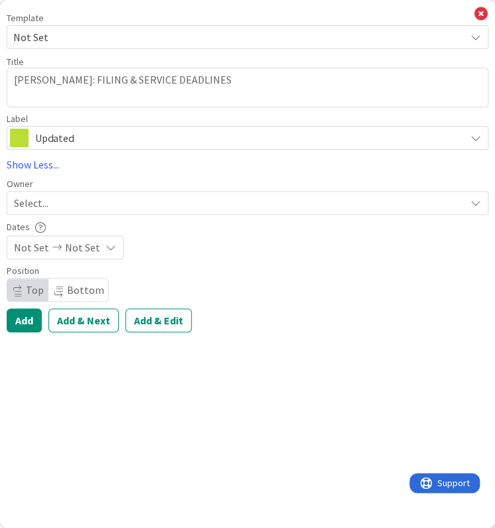
click at [43, 204] on span "Select..." at bounding box center [31, 203] width 34 height 16
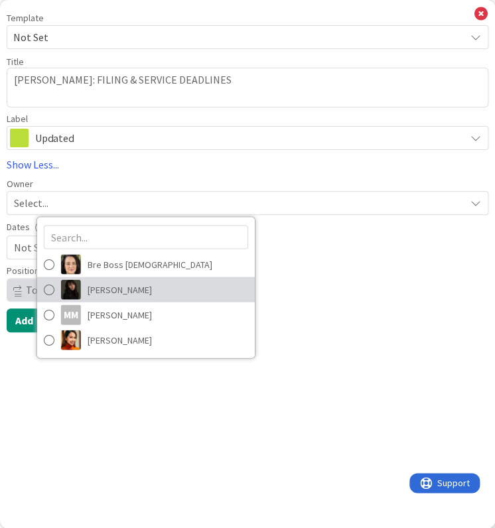
click at [115, 293] on span "[PERSON_NAME]" at bounding box center [120, 289] width 64 height 20
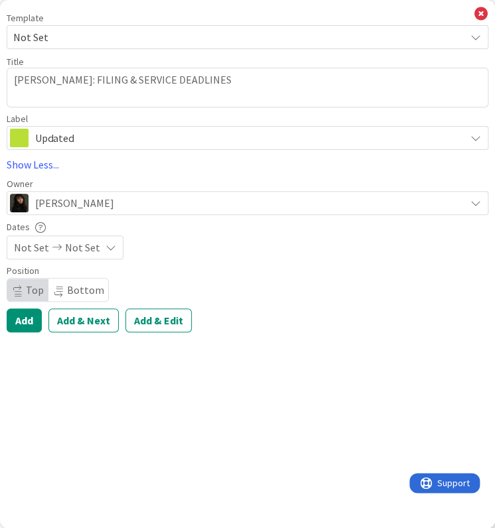
click at [65, 251] on span "Not Set" at bounding box center [82, 247] width 35 height 16
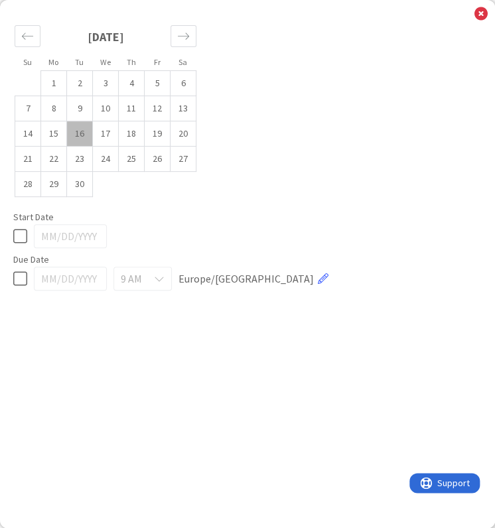
click at [83, 140] on td "16" at bounding box center [80, 133] width 26 height 25
click at [100, 137] on td "17" at bounding box center [106, 133] width 26 height 25
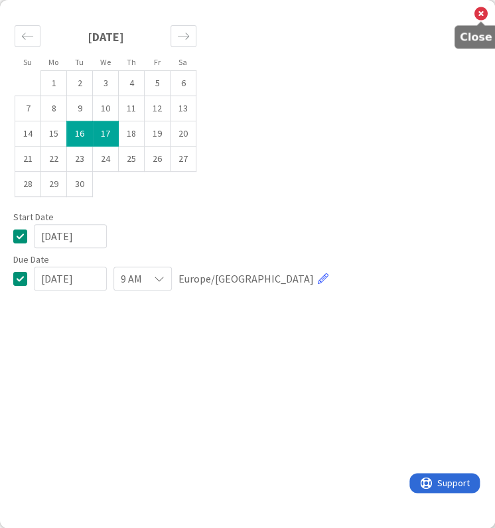
click at [484, 15] on icon at bounding box center [480, 14] width 13 height 15
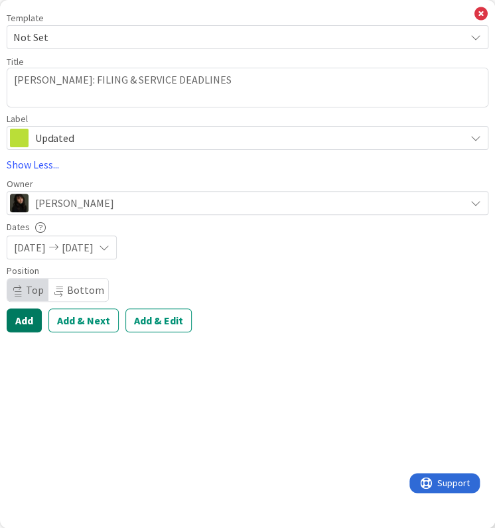
click at [15, 321] on button "Add" at bounding box center [24, 320] width 35 height 24
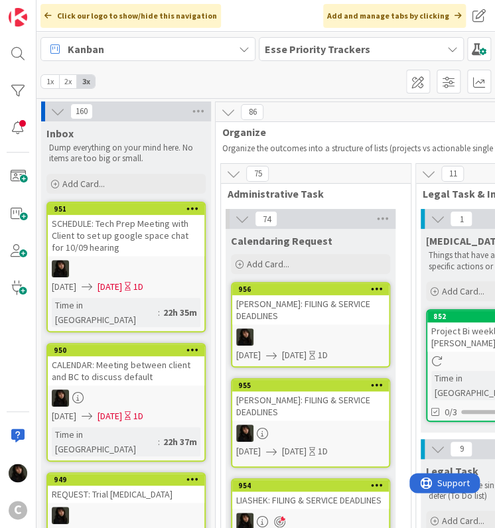
click at [322, 318] on div "[PERSON_NAME]: FILING & SERVICE DEADLINES" at bounding box center [310, 309] width 157 height 29
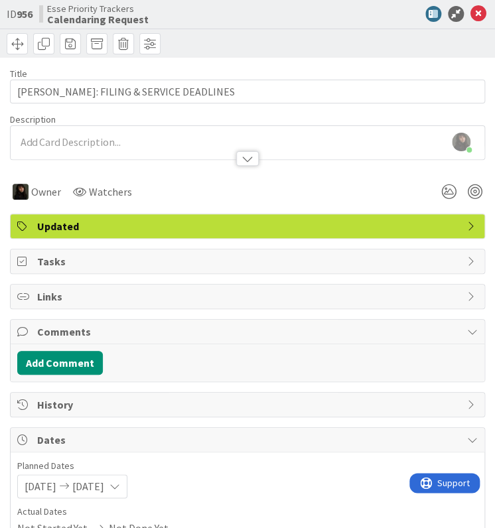
click at [44, 143] on div "[PERSON_NAME] just joined" at bounding box center [248, 142] width 474 height 33
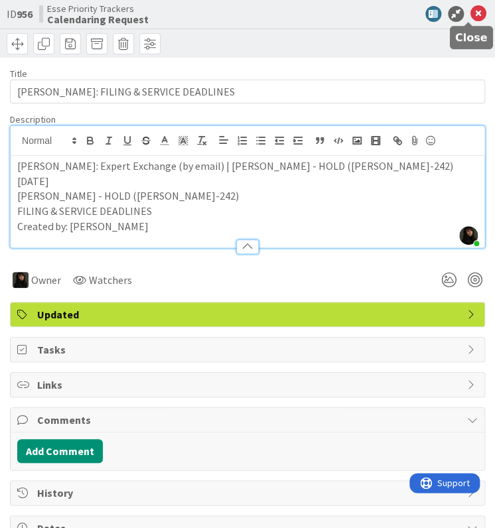
click at [470, 11] on icon at bounding box center [478, 14] width 16 height 16
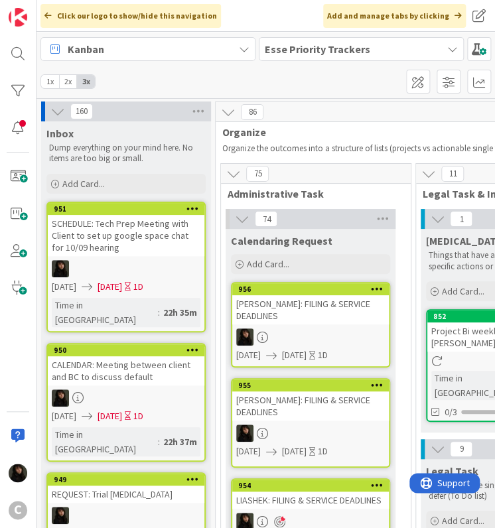
click at [312, 322] on div "[PERSON_NAME]: FILING & SERVICE DEADLINES" at bounding box center [310, 309] width 157 height 29
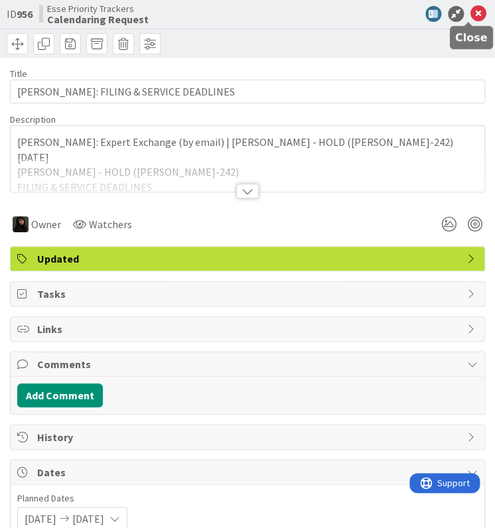
click at [470, 14] on icon at bounding box center [478, 14] width 16 height 16
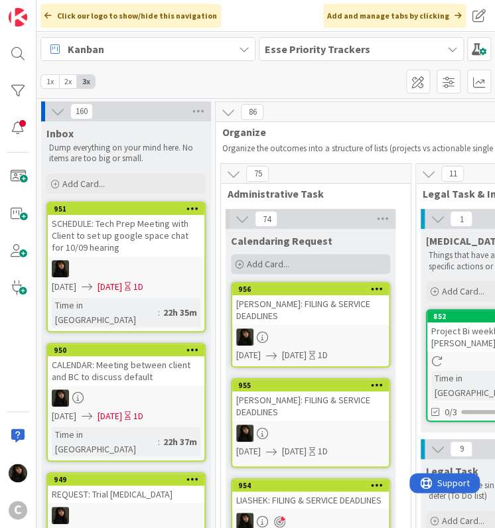
click at [334, 267] on div "Add Card..." at bounding box center [310, 264] width 159 height 20
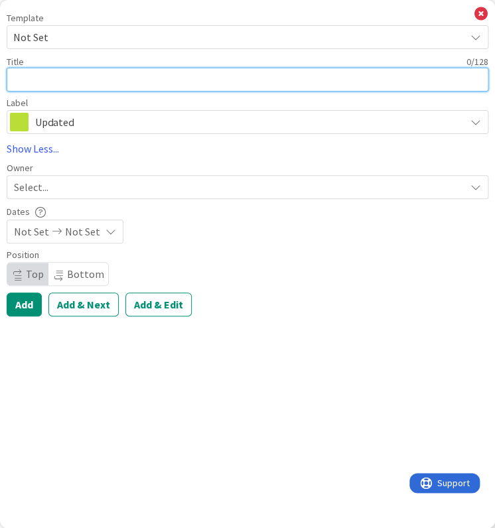
click at [73, 81] on textarea at bounding box center [248, 80] width 482 height 24
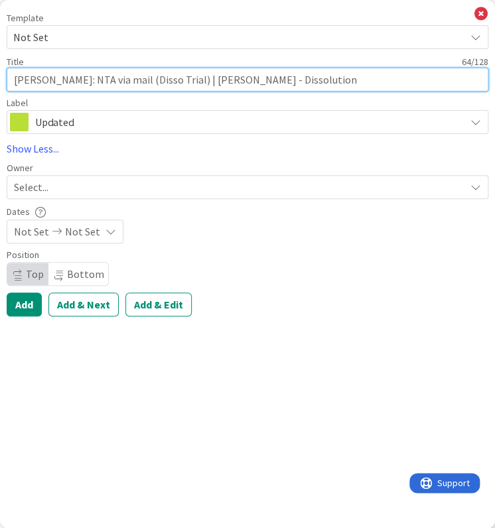
drag, startPoint x: 308, startPoint y: 82, endPoint x: 47, endPoint y: 92, distance: 261.6
click at [47, 92] on div "Template Not Set Title 64 / 128 [PERSON_NAME]: NTA via mail (Disso Trial) | [PE…" at bounding box center [248, 73] width 482 height 121
paste textarea "FILING & SERVICE DEADLINES"
click at [48, 81] on textarea "[PERSON_NAME]:FILING & SERVICE DEADLINES" at bounding box center [248, 80] width 482 height 24
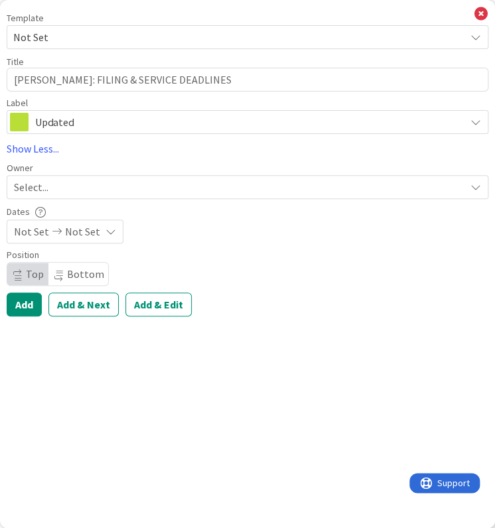
click at [48, 187] on span "Select..." at bounding box center [31, 187] width 34 height 16
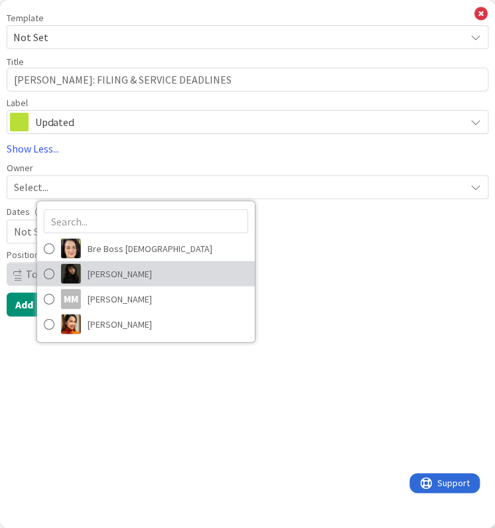
click at [103, 278] on span "[PERSON_NAME]" at bounding box center [120, 273] width 64 height 20
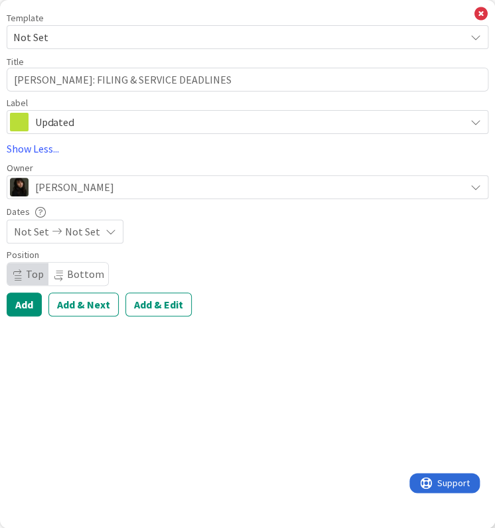
click at [78, 233] on span "Not Set" at bounding box center [82, 232] width 35 height 16
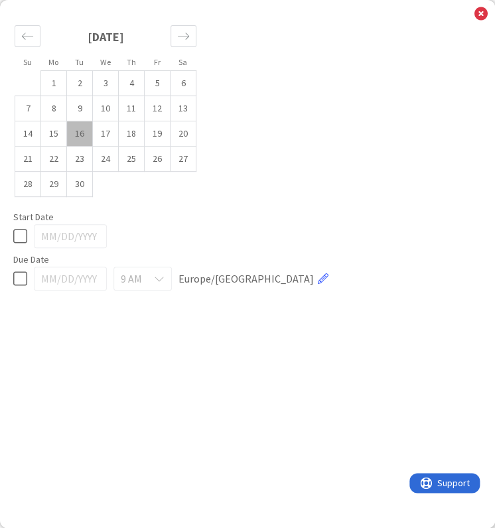
click at [78, 133] on td "16" at bounding box center [80, 133] width 26 height 25
click at [103, 135] on td "17" at bounding box center [106, 133] width 26 height 25
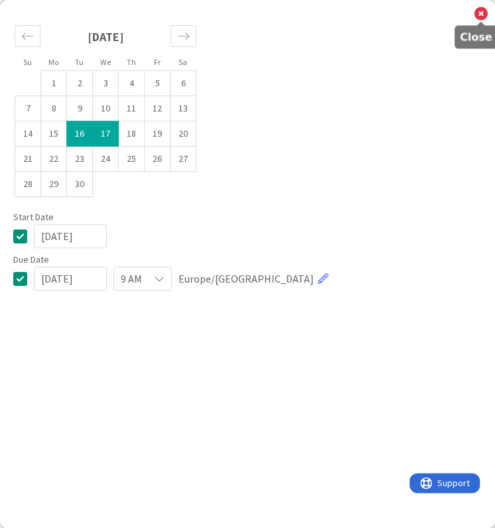
click at [486, 15] on icon at bounding box center [480, 14] width 13 height 15
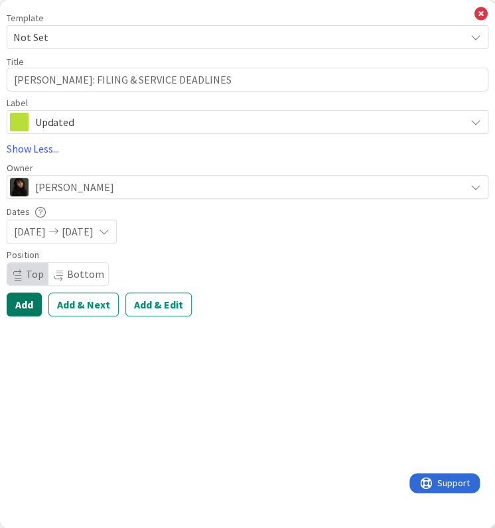
click at [32, 306] on button "Add" at bounding box center [24, 305] width 35 height 24
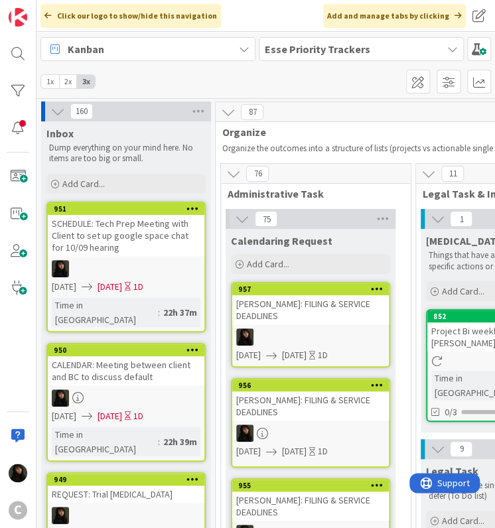
click at [300, 328] on div at bounding box center [310, 336] width 157 height 17
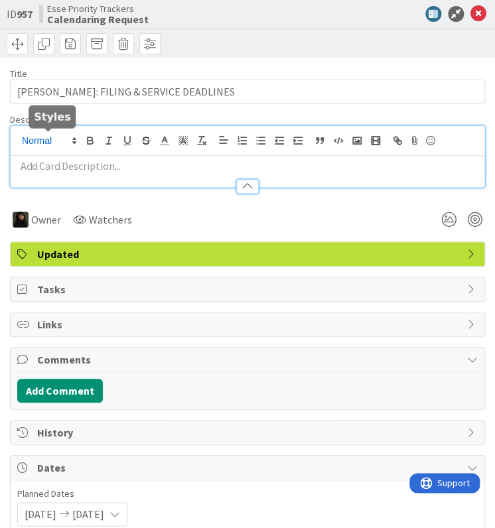
click at [25, 135] on div at bounding box center [248, 156] width 474 height 61
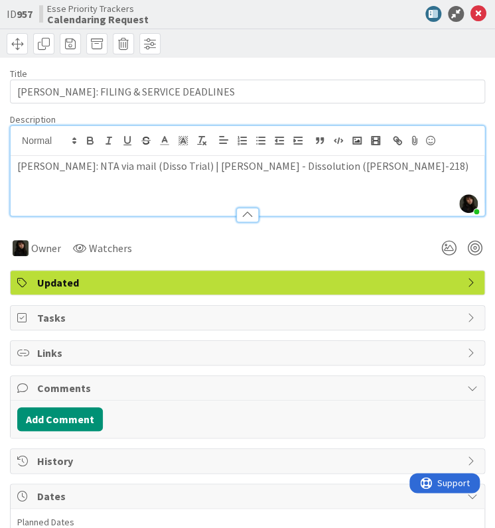
click at [25, 173] on div "[PERSON_NAME]: NTA via mail (Disso Trial) | [PERSON_NAME] - Dissolution ([PERSO…" at bounding box center [248, 186] width 474 height 60
click at [30, 176] on div "[PERSON_NAME]: NTA via mail (Disso Trial) | [PERSON_NAME] - Dissolution ([PERSO…" at bounding box center [248, 186] width 474 height 60
click at [354, 176] on div "[PERSON_NAME]: NTA via mail (Disso Trial) | [PERSON_NAME] - Dissolution ([PERSO…" at bounding box center [248, 186] width 474 height 60
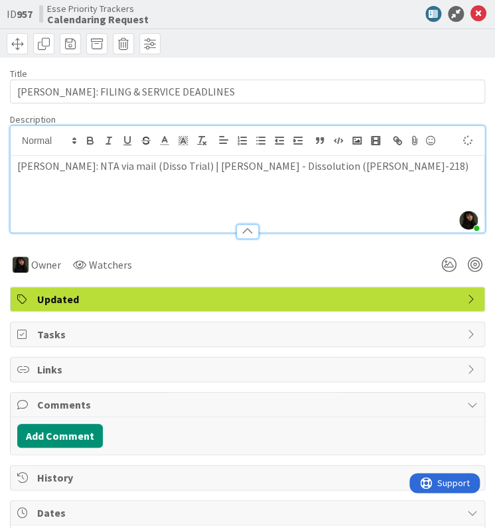
click at [27, 178] on p at bounding box center [247, 181] width 460 height 15
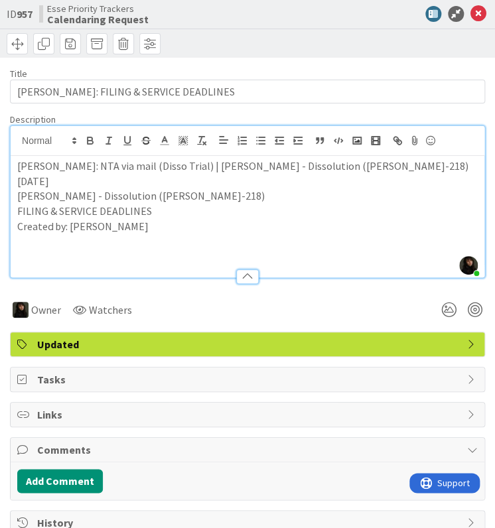
click at [184, 230] on p "Created by: [PERSON_NAME]" at bounding box center [247, 226] width 460 height 15
click at [470, 13] on icon at bounding box center [478, 14] width 16 height 16
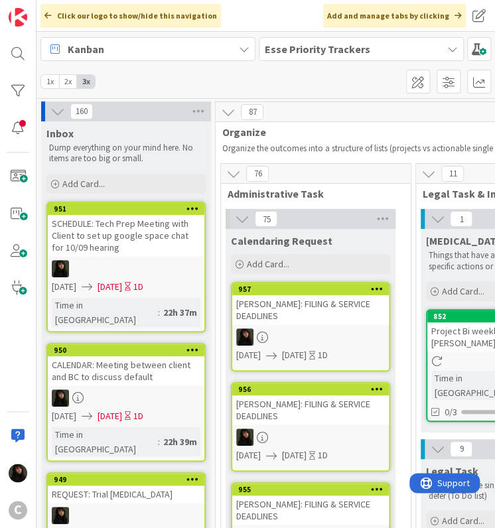
click at [320, 309] on div "[PERSON_NAME]: FILING & SERVICE DEADLINES" at bounding box center [310, 309] width 157 height 29
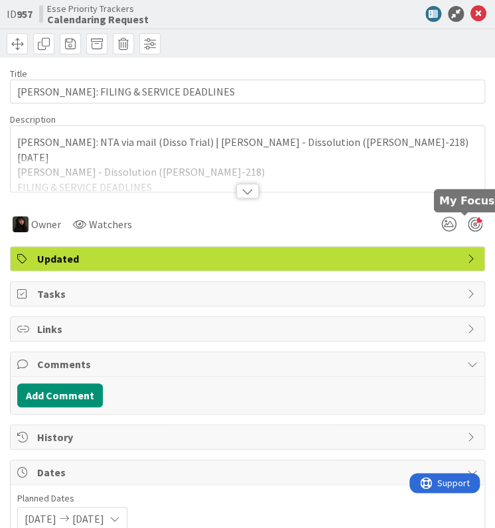
click at [468, 220] on div at bounding box center [475, 224] width 15 height 15
click at [470, 11] on icon at bounding box center [478, 14] width 16 height 16
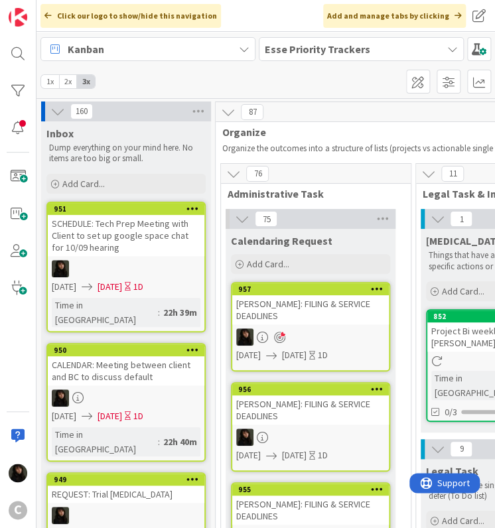
click at [318, 411] on div "[PERSON_NAME]: FILING & SERVICE DEADLINES" at bounding box center [310, 409] width 157 height 29
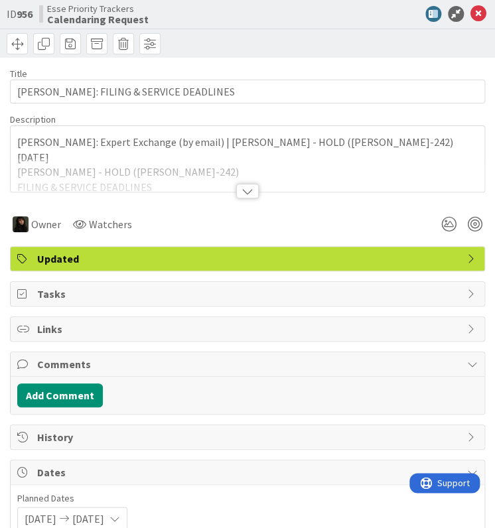
click at [470, 230] on div at bounding box center [461, 224] width 48 height 24
click at [468, 225] on div at bounding box center [475, 224] width 15 height 15
click at [470, 13] on icon at bounding box center [478, 14] width 16 height 16
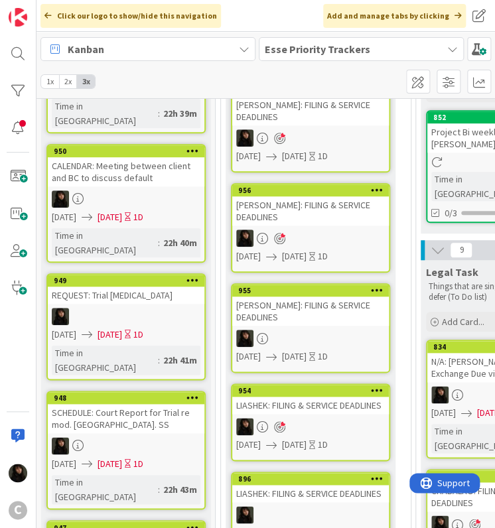
click at [361, 330] on div at bounding box center [310, 338] width 157 height 17
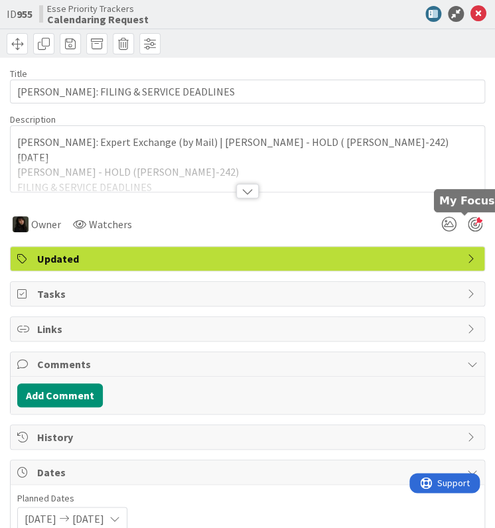
click at [468, 218] on div at bounding box center [475, 224] width 15 height 15
click at [470, 15] on icon at bounding box center [478, 14] width 16 height 16
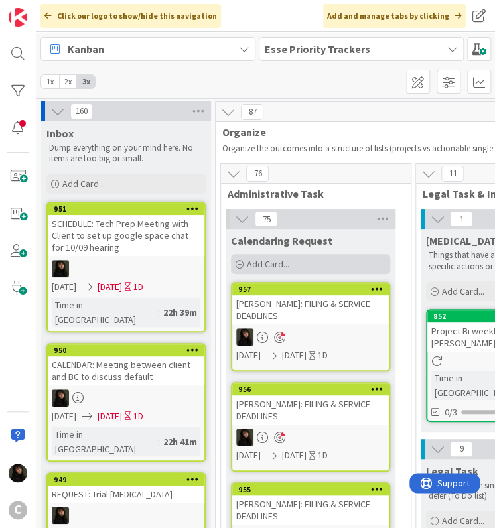
click at [329, 261] on div "Add Card..." at bounding box center [310, 264] width 159 height 20
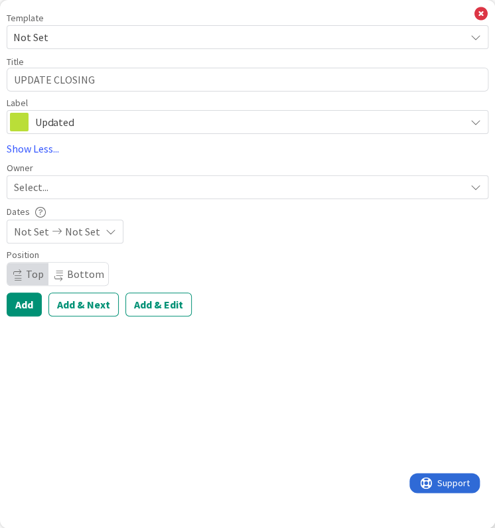
click at [33, 184] on span "Select..." at bounding box center [31, 187] width 34 height 16
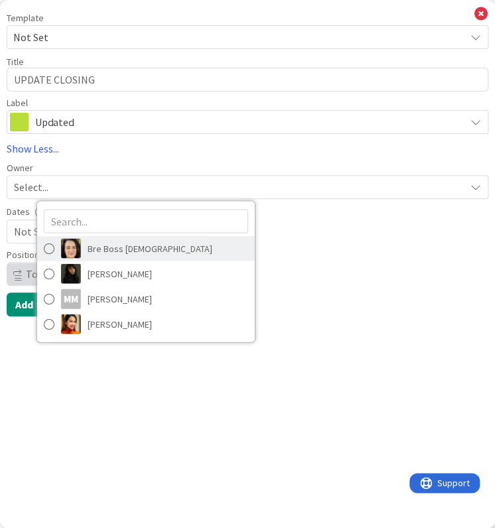
click at [82, 259] on link "Bre Boss [DEMOGRAPHIC_DATA]" at bounding box center [146, 248] width 218 height 25
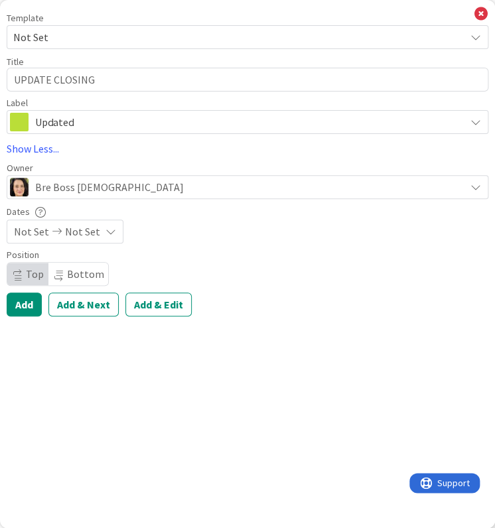
click at [79, 187] on span "Bre Boss [DEMOGRAPHIC_DATA]" at bounding box center [109, 187] width 149 height 16
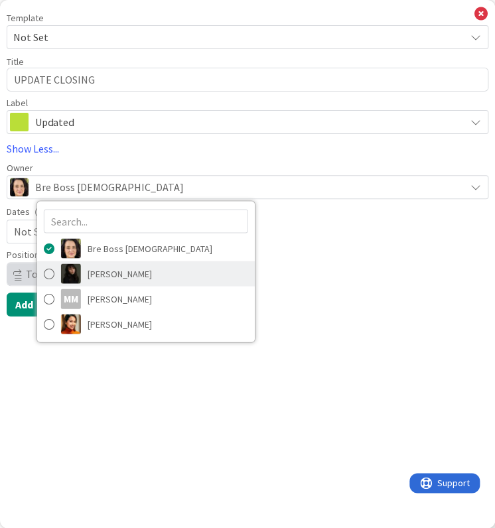
click at [98, 275] on span "[PERSON_NAME]" at bounding box center [120, 273] width 64 height 20
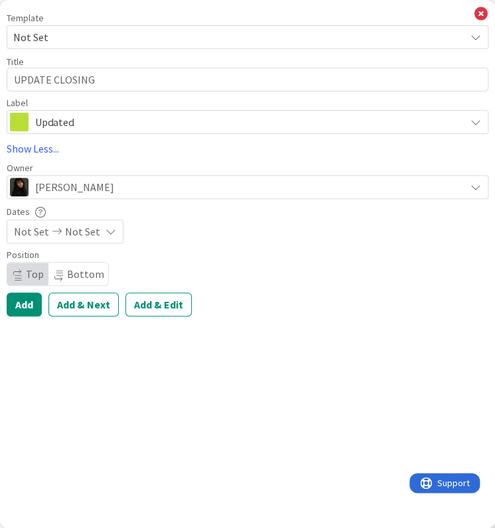
click at [85, 232] on span "Not Set" at bounding box center [82, 232] width 35 height 16
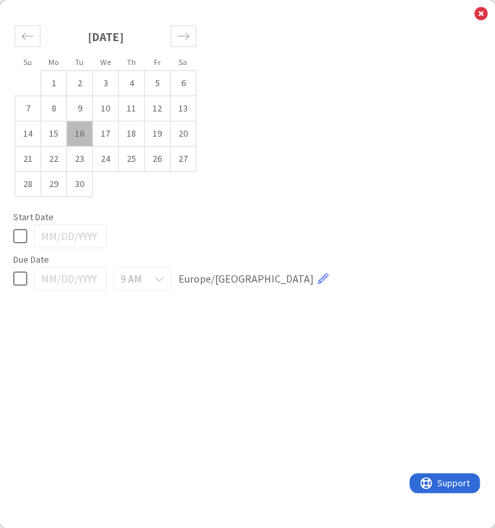
click at [82, 137] on td "16" at bounding box center [80, 133] width 26 height 25
click at [88, 137] on td "16" at bounding box center [80, 133] width 26 height 25
click at [101, 135] on td "17" at bounding box center [106, 133] width 26 height 25
click at [58, 137] on td "15" at bounding box center [54, 133] width 26 height 25
click at [74, 135] on td "16" at bounding box center [80, 133] width 26 height 25
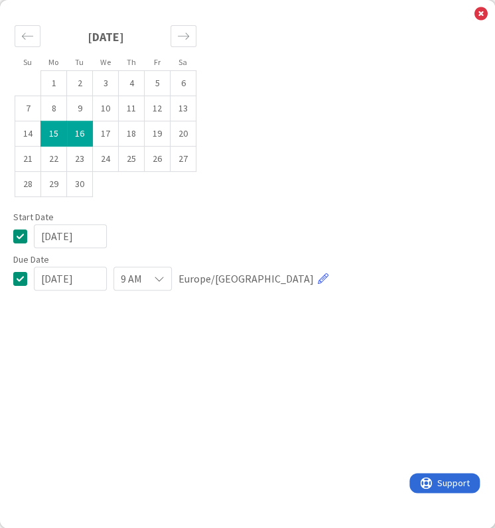
click at [67, 136] on td "16" at bounding box center [80, 133] width 26 height 25
click at [101, 133] on td "17" at bounding box center [106, 133] width 26 height 25
click at [477, 16] on icon at bounding box center [480, 14] width 13 height 15
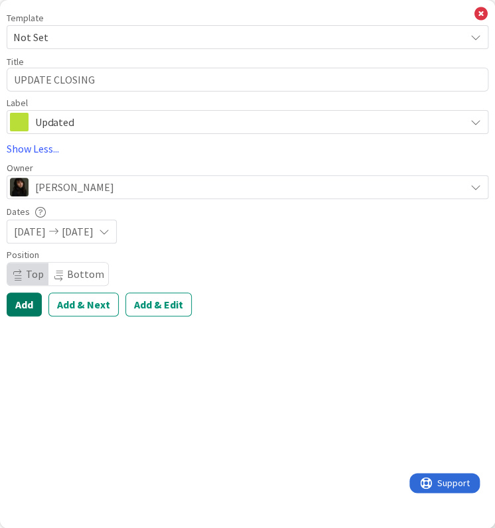
click at [29, 305] on button "Add" at bounding box center [24, 305] width 35 height 24
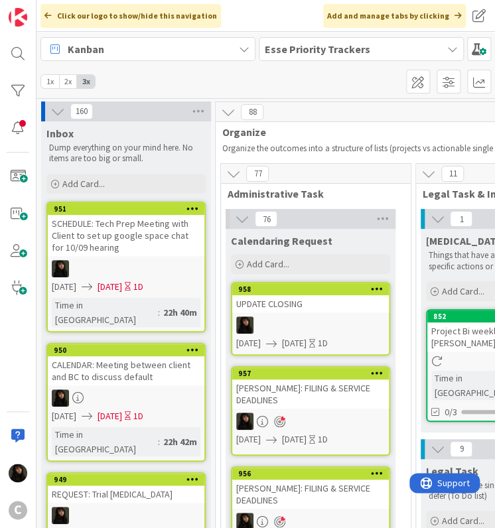
click at [290, 303] on div "UPDATE CLOSING" at bounding box center [310, 303] width 157 height 17
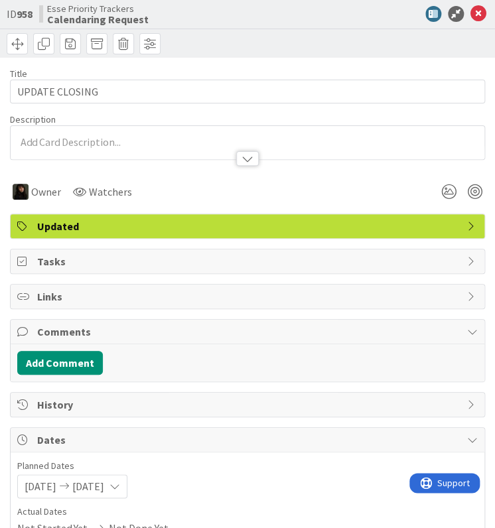
click at [45, 135] on p at bounding box center [247, 142] width 460 height 15
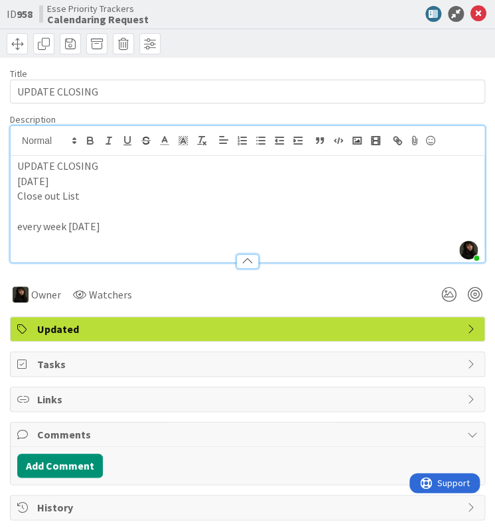
click at [151, 227] on p "every week [DATE]" at bounding box center [247, 226] width 460 height 15
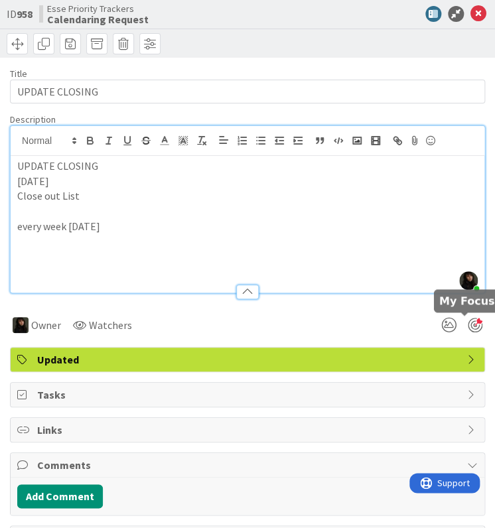
click at [470, 324] on div at bounding box center [475, 325] width 15 height 15
click at [468, 322] on div at bounding box center [475, 325] width 15 height 15
click at [468, 325] on div at bounding box center [475, 325] width 15 height 15
click at [470, 18] on icon at bounding box center [478, 14] width 16 height 16
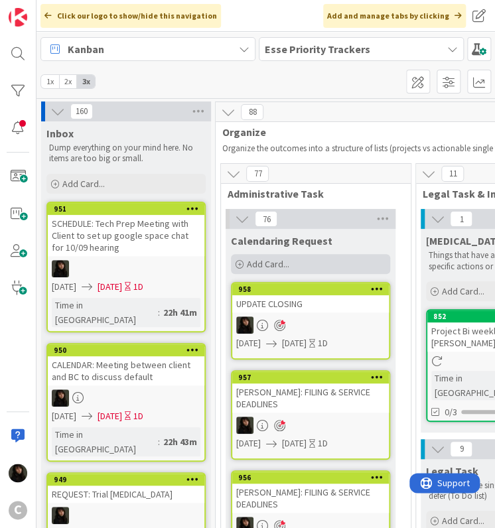
click at [259, 270] on div "Add Card..." at bounding box center [310, 264] width 159 height 20
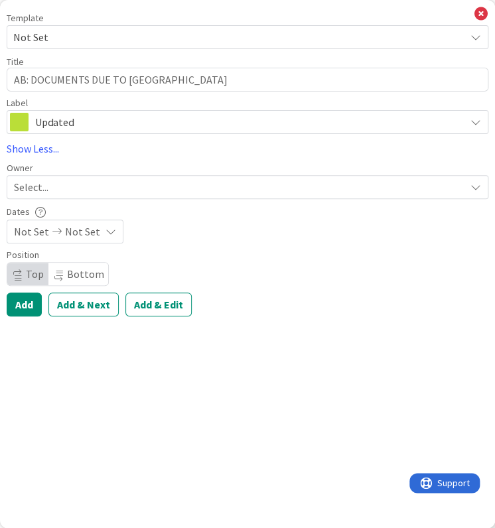
click at [125, 191] on div "Select..." at bounding box center [239, 187] width 451 height 16
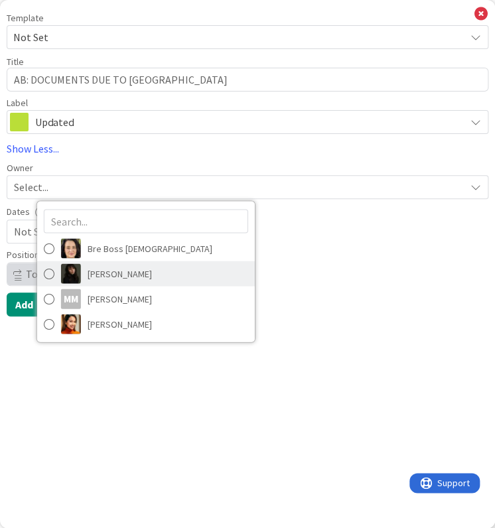
click at [134, 271] on span "[PERSON_NAME]" at bounding box center [120, 273] width 64 height 20
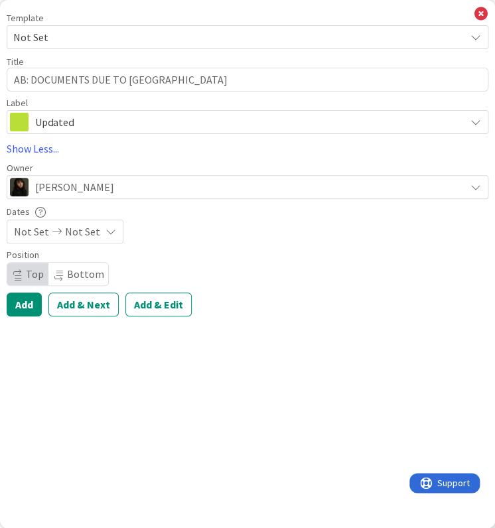
click at [111, 243] on div "Template Not Set Title 23 / 128 AB: DOCUMENTS DUE TO US Label Updated Show Less…" at bounding box center [248, 164] width 482 height 303
click at [106, 236] on icon at bounding box center [110, 231] width 11 height 11
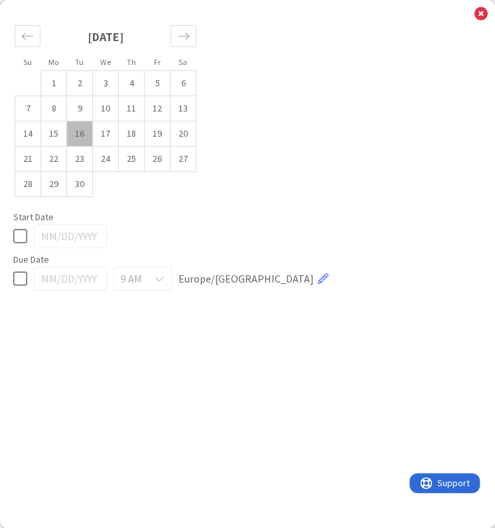
click at [81, 134] on td "16" at bounding box center [80, 133] width 26 height 25
click at [96, 130] on td "17" at bounding box center [106, 133] width 26 height 25
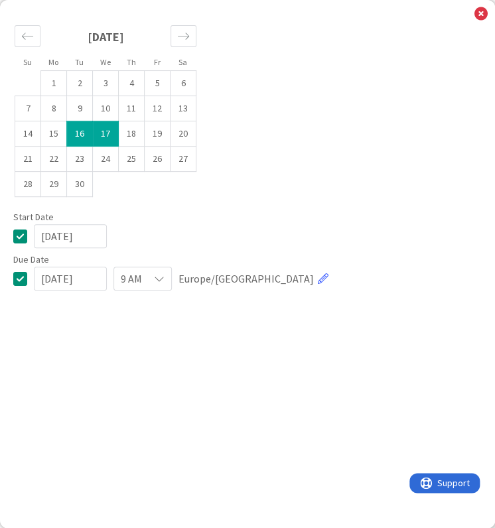
click at [371, 243] on div "[DATE]" at bounding box center [247, 236] width 468 height 24
click at [483, 8] on icon at bounding box center [480, 14] width 13 height 15
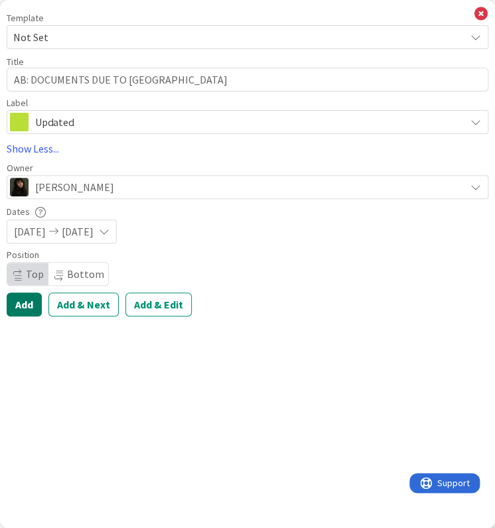
click at [19, 302] on button "Add" at bounding box center [24, 305] width 35 height 24
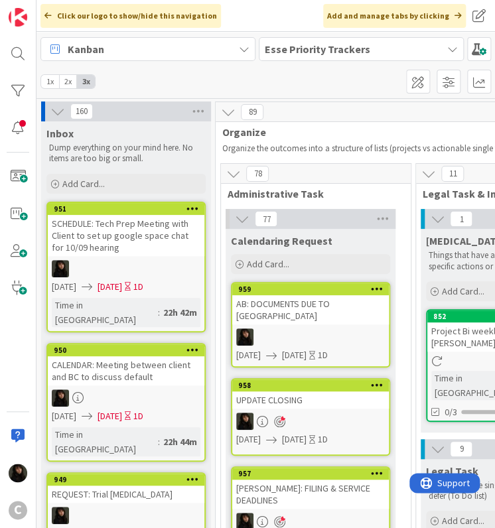
click at [316, 328] on div at bounding box center [310, 336] width 157 height 17
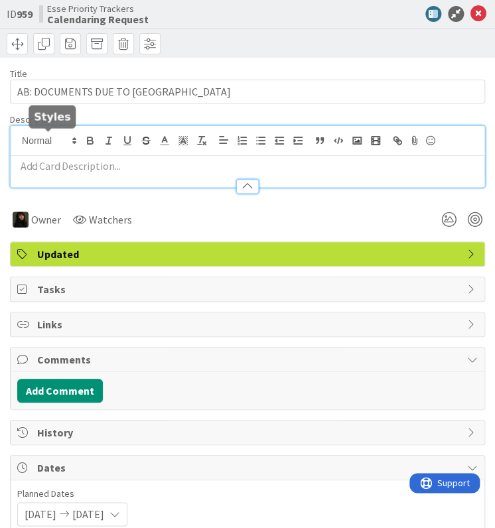
click at [77, 140] on div at bounding box center [248, 156] width 474 height 61
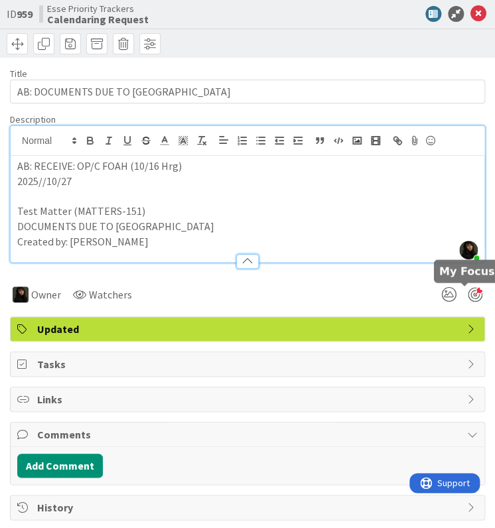
click at [468, 289] on div at bounding box center [475, 294] width 15 height 15
click at [476, 15] on div at bounding box center [388, 14] width 200 height 16
click at [470, 15] on icon at bounding box center [478, 14] width 16 height 16
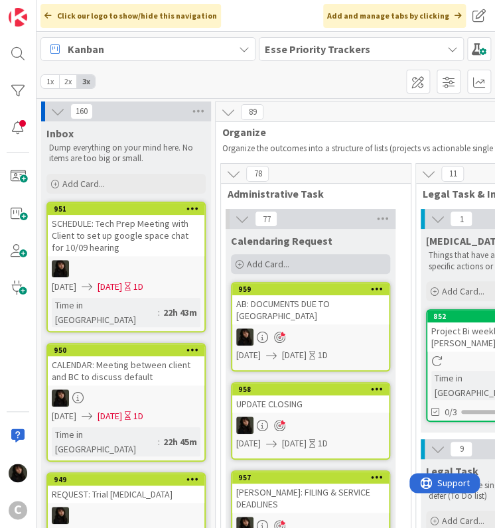
click at [268, 259] on span "Add Card..." at bounding box center [268, 264] width 42 height 12
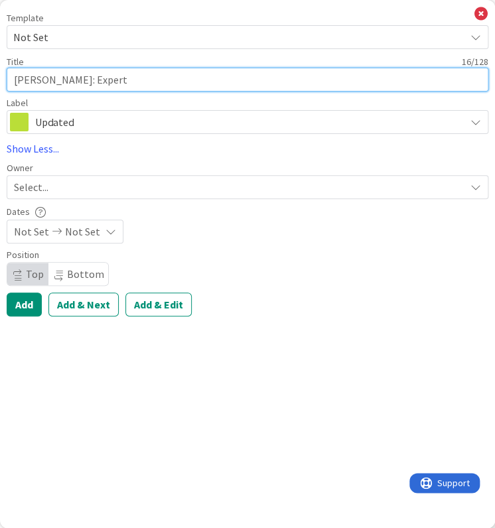
drag, startPoint x: 86, startPoint y: 79, endPoint x: 58, endPoint y: 76, distance: 28.7
click at [58, 76] on textarea "[PERSON_NAME]: Expert" at bounding box center [248, 80] width 482 height 24
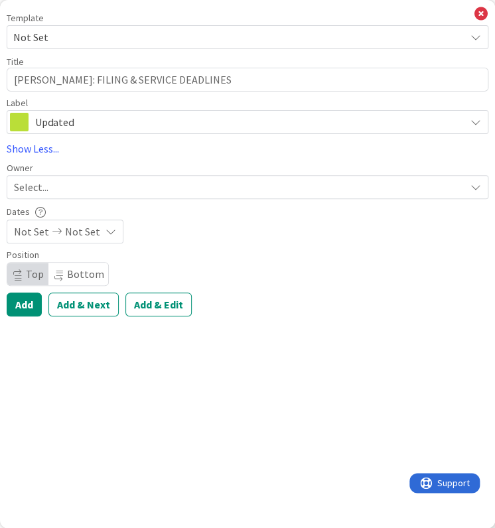
click at [50, 186] on div "Select..." at bounding box center [239, 187] width 451 height 16
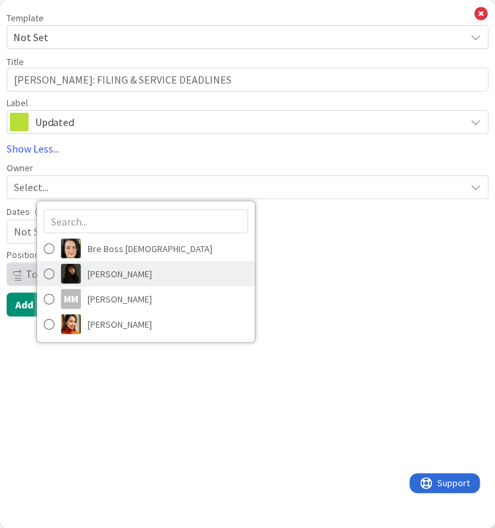
click at [106, 273] on span "[PERSON_NAME]" at bounding box center [120, 273] width 64 height 20
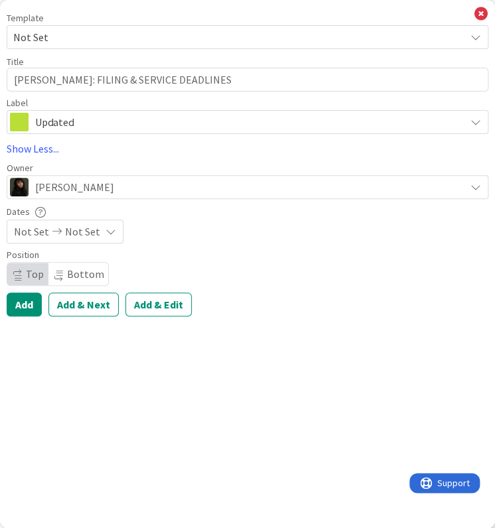
click at [97, 237] on div "Not Set Not Set" at bounding box center [65, 232] width 117 height 24
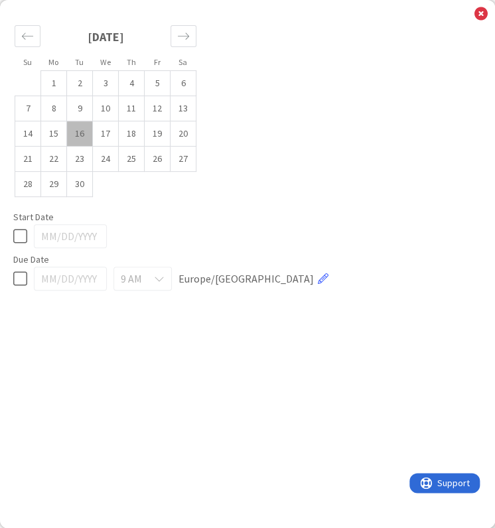
click at [83, 133] on td "16" at bounding box center [80, 133] width 26 height 25
click at [100, 135] on td "17" at bounding box center [106, 133] width 26 height 25
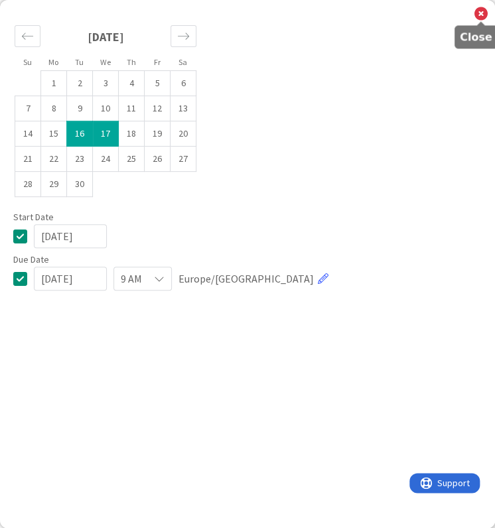
click at [485, 15] on icon at bounding box center [480, 14] width 13 height 15
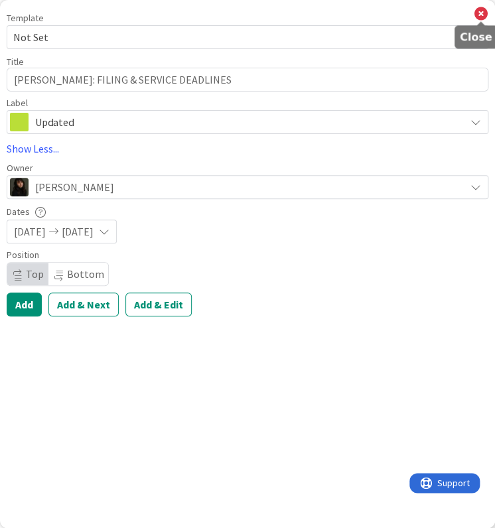
click at [479, 16] on icon at bounding box center [480, 14] width 13 height 15
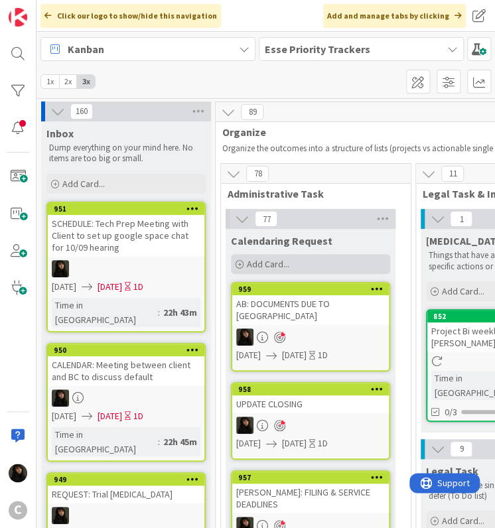
click at [309, 267] on div "Add Card..." at bounding box center [310, 264] width 159 height 20
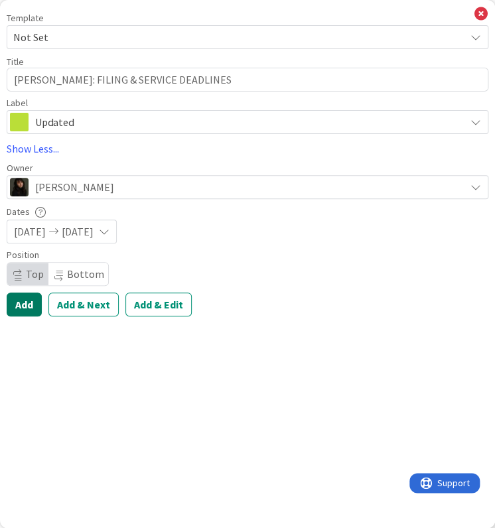
click at [33, 307] on button "Add" at bounding box center [24, 305] width 35 height 24
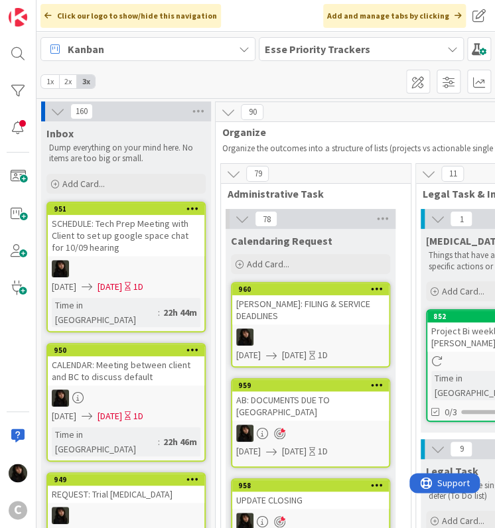
click at [315, 323] on div "[PERSON_NAME]: FILING & SERVICE DEADLINES" at bounding box center [310, 309] width 157 height 29
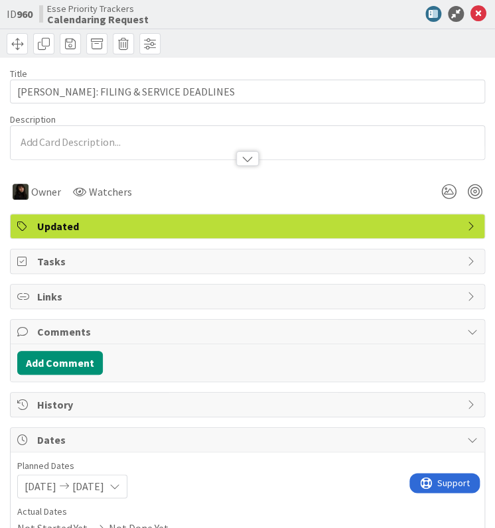
click at [101, 143] on div at bounding box center [248, 142] width 474 height 33
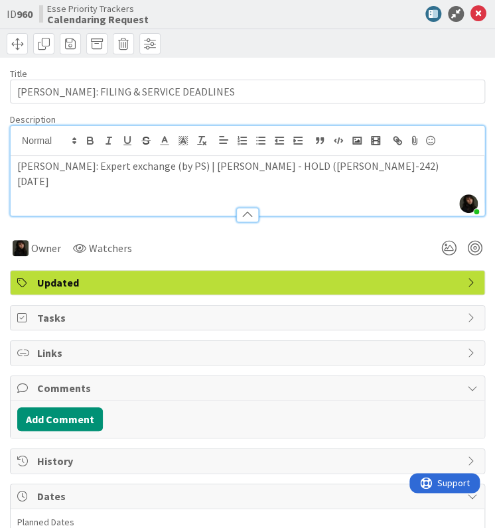
click at [331, 191] on div "[PERSON_NAME]: Expert exchange (by PS) | [PERSON_NAME] - HOLD ([PERSON_NAME]-24…" at bounding box center [248, 186] width 474 height 60
click at [88, 177] on p "[DATE]" at bounding box center [247, 181] width 460 height 15
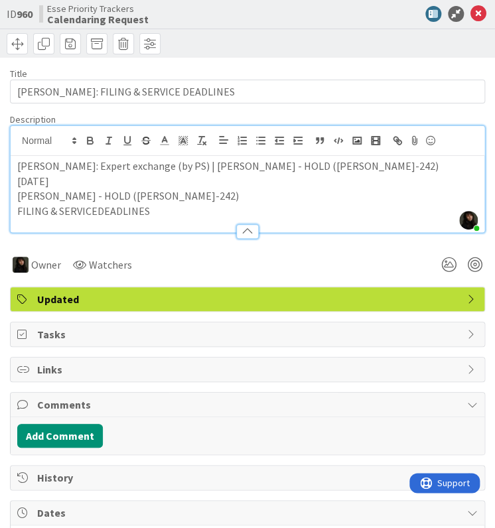
click at [95, 209] on p "FILING & SERVICEDEADLINES" at bounding box center [247, 211] width 460 height 15
click at [170, 218] on div at bounding box center [248, 225] width 474 height 14
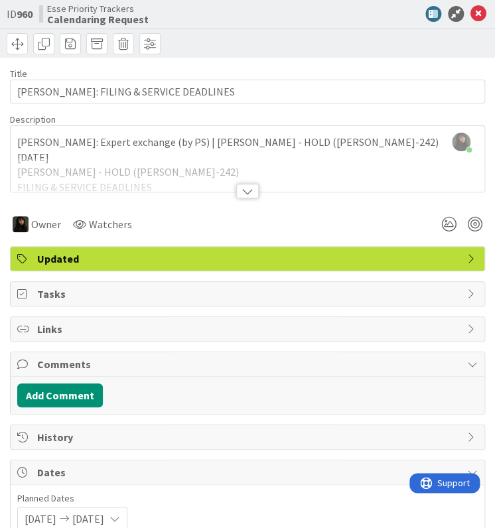
click at [194, 180] on div at bounding box center [248, 175] width 474 height 34
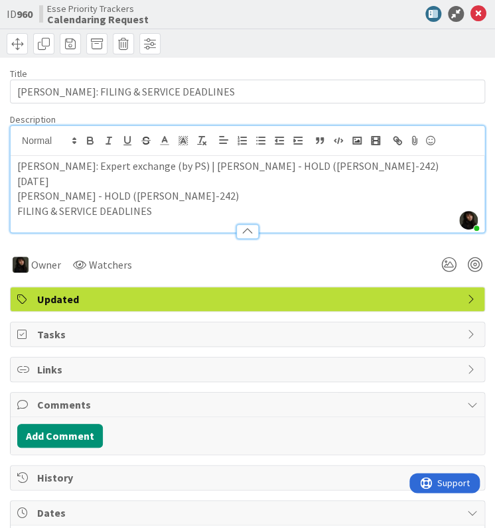
click at [181, 212] on p "FILING & SERVICE DEADLINES" at bounding box center [247, 211] width 460 height 15
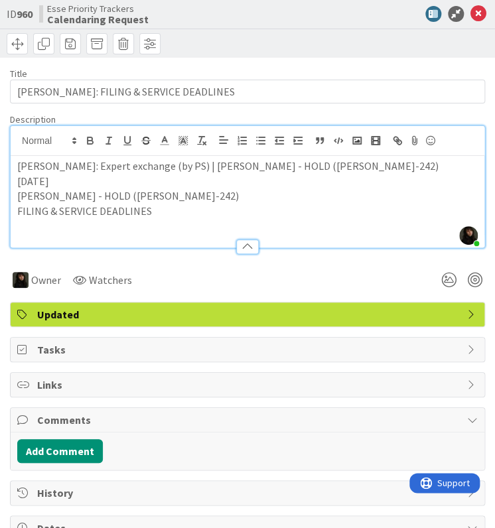
click at [48, 219] on p at bounding box center [247, 226] width 460 height 15
click at [468, 281] on div at bounding box center [475, 280] width 15 height 15
click at [472, 10] on icon at bounding box center [478, 14] width 16 height 16
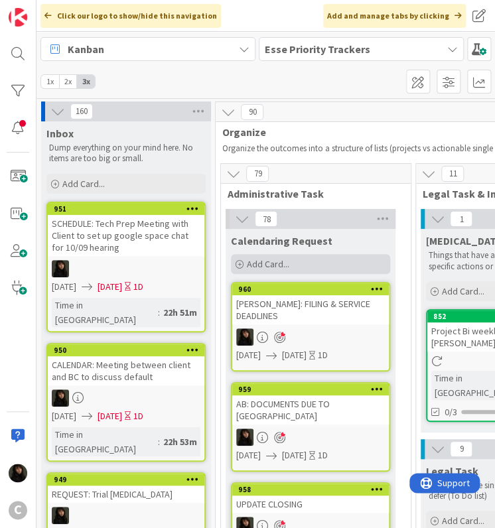
click at [257, 262] on span "Add Card..." at bounding box center [268, 264] width 42 height 12
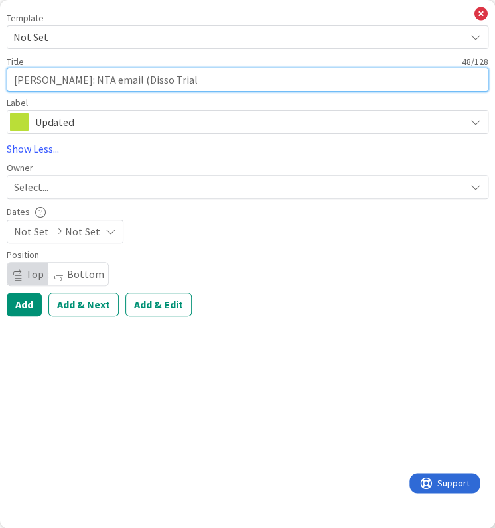
drag, startPoint x: 162, startPoint y: 78, endPoint x: 50, endPoint y: 78, distance: 112.1
click at [50, 78] on textarea "[PERSON_NAME]: NTA email (Disso Trial" at bounding box center [248, 80] width 482 height 24
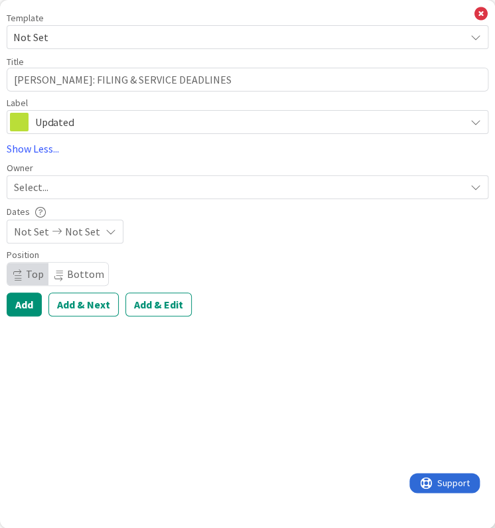
click at [42, 183] on span "Select..." at bounding box center [31, 187] width 34 height 16
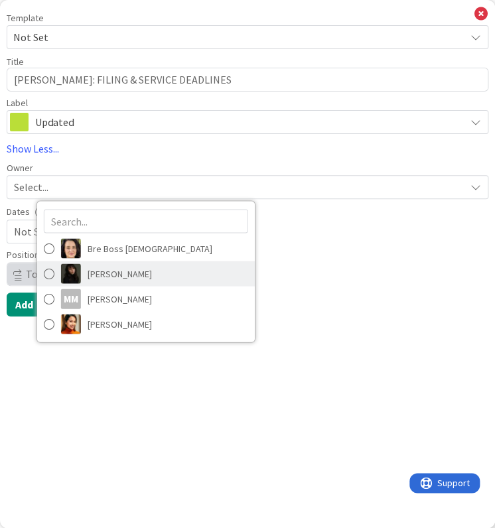
click at [82, 267] on link "[PERSON_NAME]" at bounding box center [146, 273] width 218 height 25
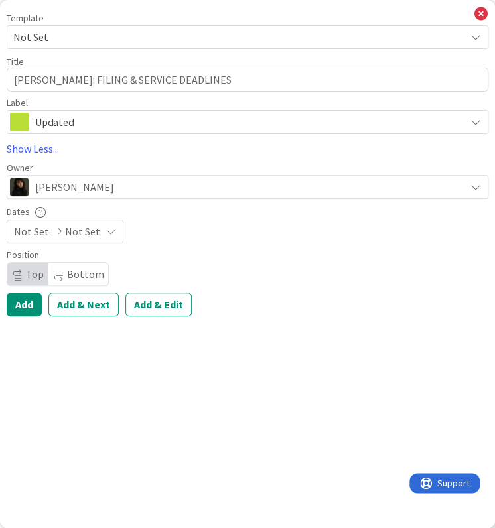
click at [65, 230] on span "Not Set" at bounding box center [82, 232] width 35 height 16
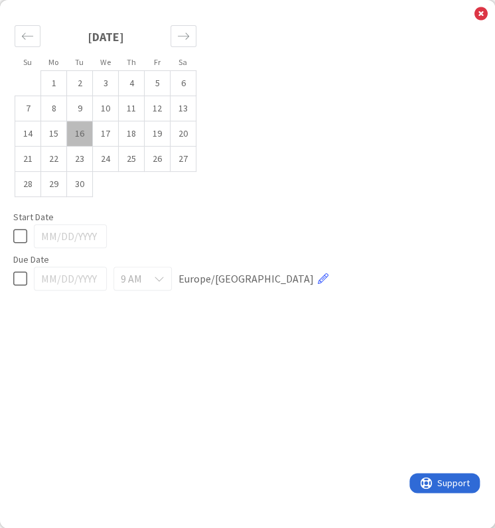
click at [78, 127] on td "16" at bounding box center [80, 133] width 26 height 25
click at [101, 133] on td "17" at bounding box center [106, 133] width 26 height 25
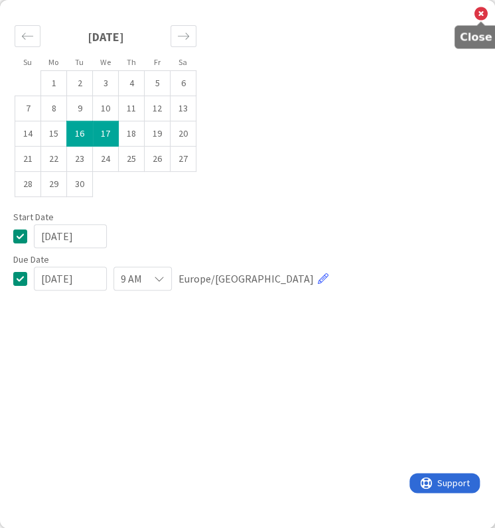
click at [486, 8] on icon at bounding box center [480, 14] width 13 height 15
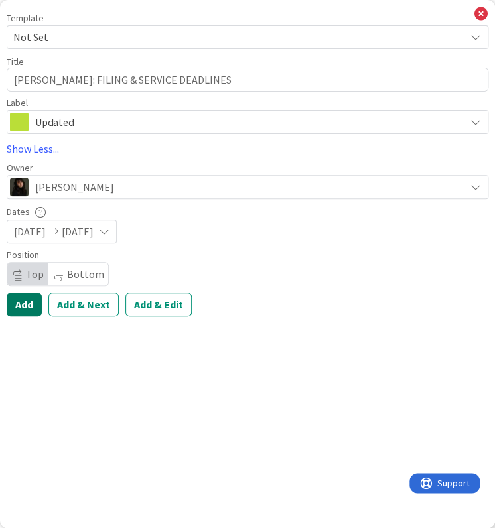
click at [25, 306] on button "Add" at bounding box center [24, 305] width 35 height 24
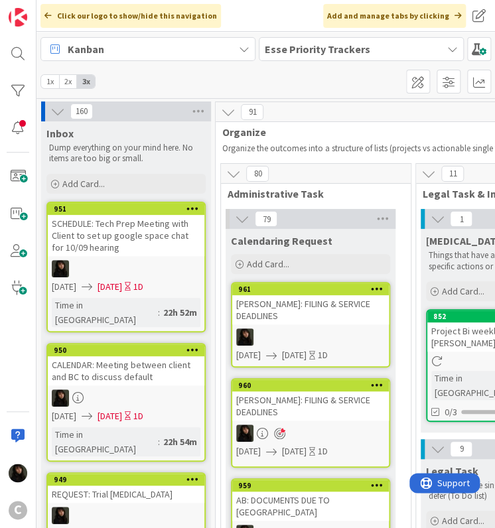
click at [298, 328] on div at bounding box center [310, 336] width 157 height 17
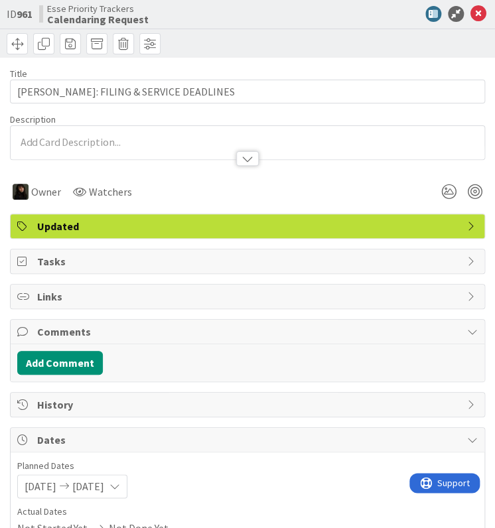
click at [70, 135] on p at bounding box center [247, 142] width 460 height 15
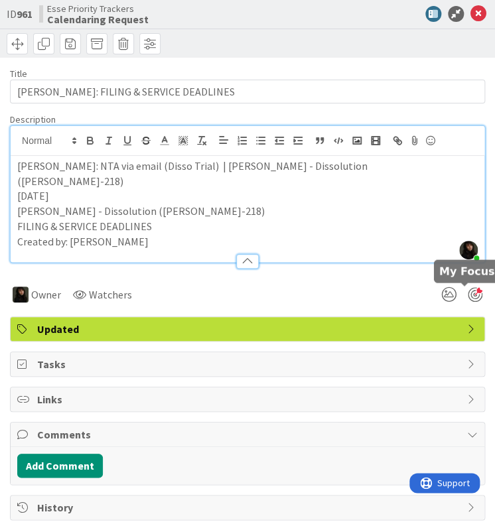
click at [468, 295] on div at bounding box center [475, 294] width 15 height 15
click at [474, 11] on icon at bounding box center [478, 14] width 16 height 16
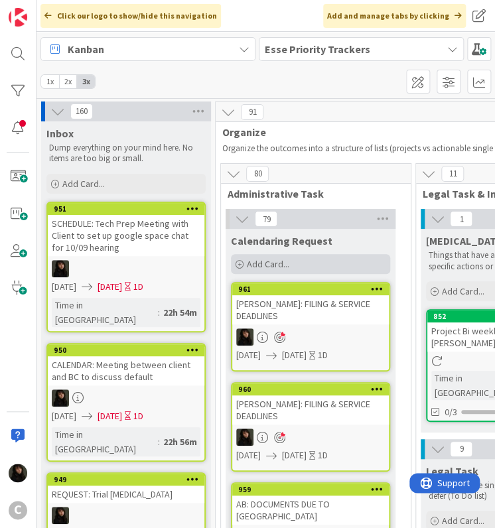
click at [279, 261] on span "Add Card..." at bounding box center [268, 264] width 42 height 12
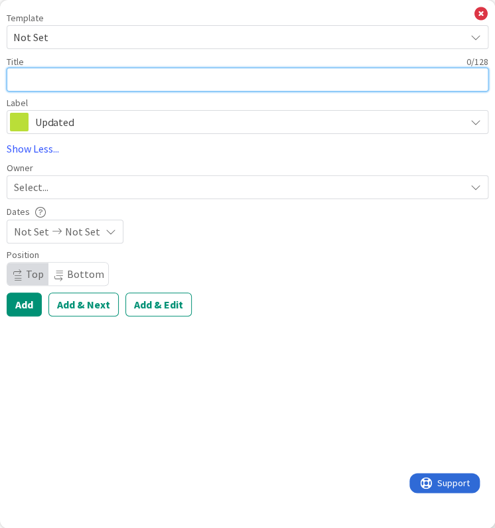
click at [43, 85] on textarea at bounding box center [248, 80] width 482 height 24
click at [29, 82] on textarea at bounding box center [248, 80] width 482 height 24
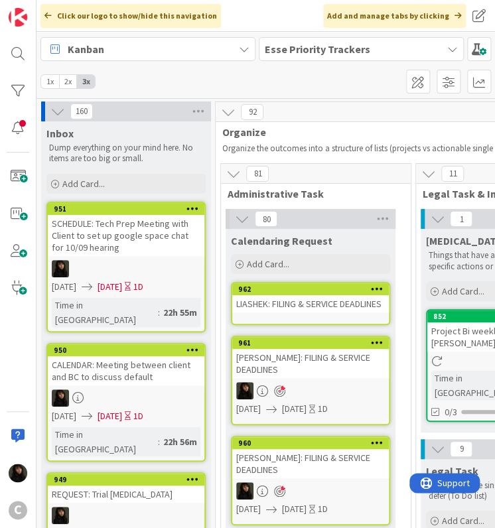
click at [321, 312] on div "LIASHEK: FILING & SERVICE DEADLINES" at bounding box center [310, 303] width 157 height 17
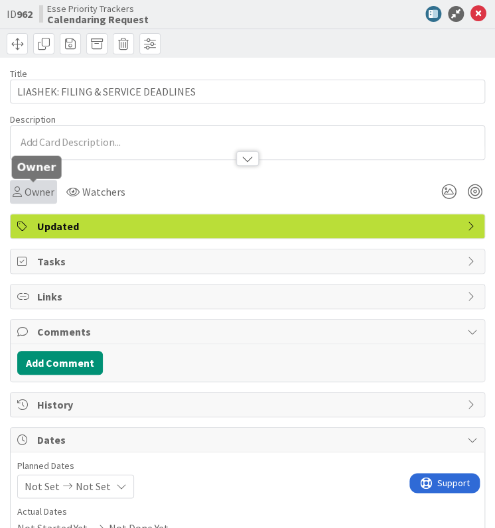
click at [19, 197] on div "Owner" at bounding box center [34, 192] width 42 height 16
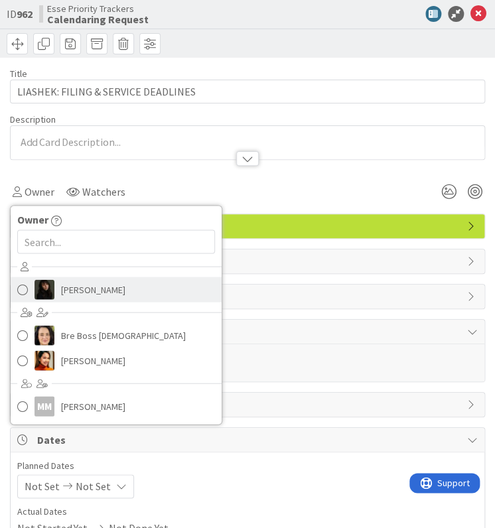
click at [79, 294] on span "[PERSON_NAME]" at bounding box center [93, 289] width 64 height 20
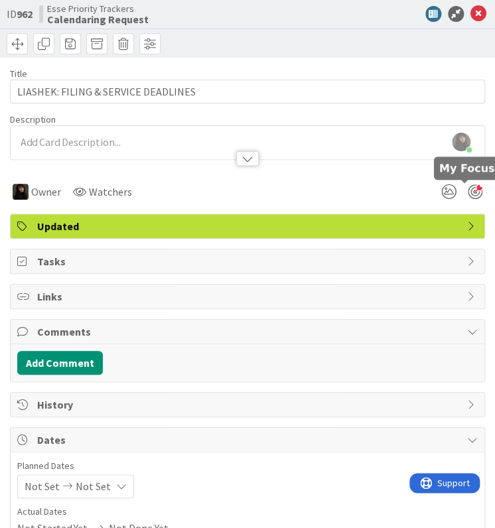
click at [468, 188] on div at bounding box center [475, 191] width 15 height 15
click at [40, 139] on div "[PERSON_NAME] just joined" at bounding box center [248, 142] width 474 height 33
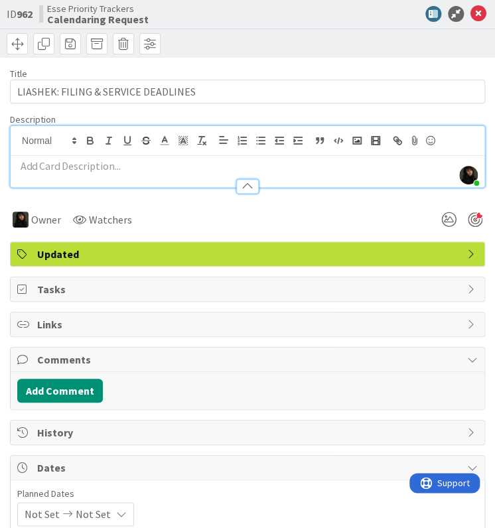
click at [69, 168] on p at bounding box center [247, 166] width 460 height 15
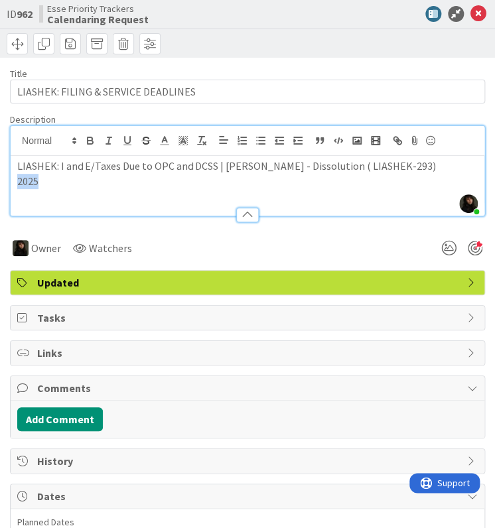
drag, startPoint x: 101, startPoint y: 190, endPoint x: 0, endPoint y: 177, distance: 101.7
click at [0, 177] on div "ID 962 Esse Priority Trackers Calendaring Request Title 35 / 128 LIASHEK: FILIN…" at bounding box center [247, 392] width 495 height 785
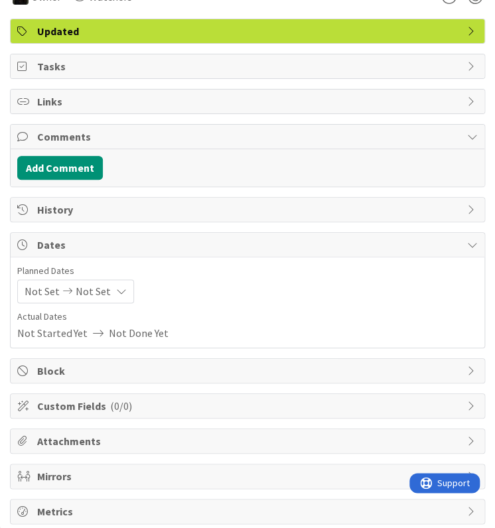
scroll to position [284, 0]
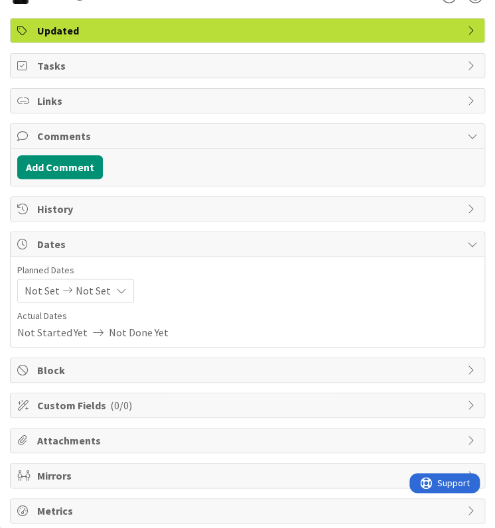
click at [94, 283] on span "Not Set" at bounding box center [93, 291] width 35 height 16
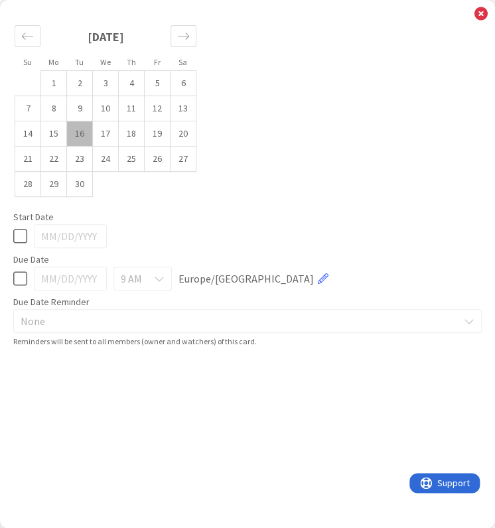
click at [83, 139] on td "16" at bounding box center [80, 133] width 26 height 25
click at [97, 137] on td "17" at bounding box center [106, 133] width 26 height 25
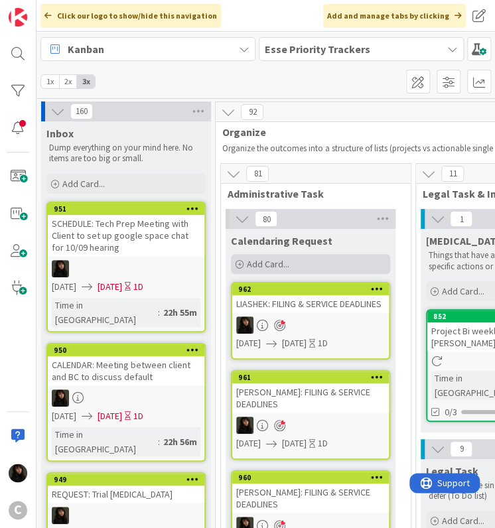
click at [256, 263] on span "Add Card..." at bounding box center [268, 264] width 42 height 12
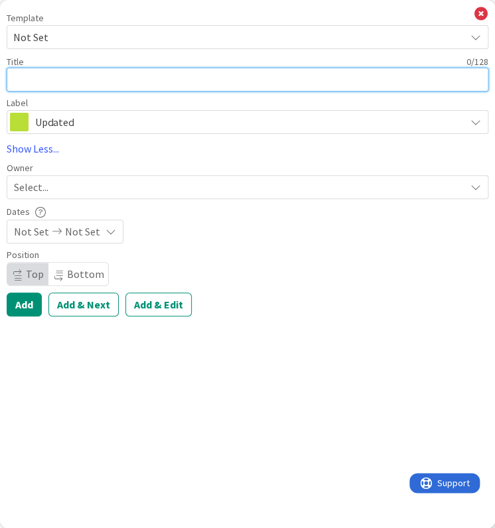
click at [31, 82] on textarea at bounding box center [248, 80] width 482 height 24
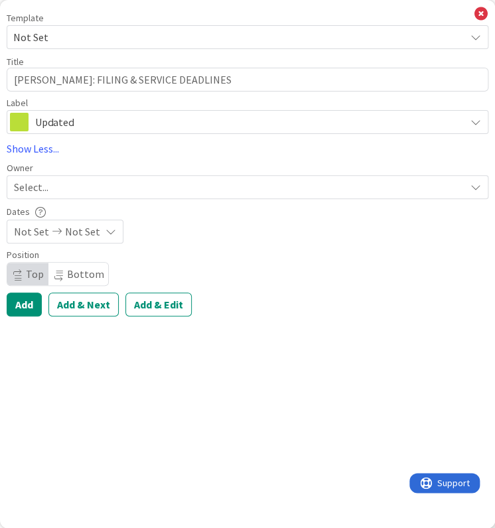
click at [48, 182] on span "Select..." at bounding box center [31, 187] width 34 height 16
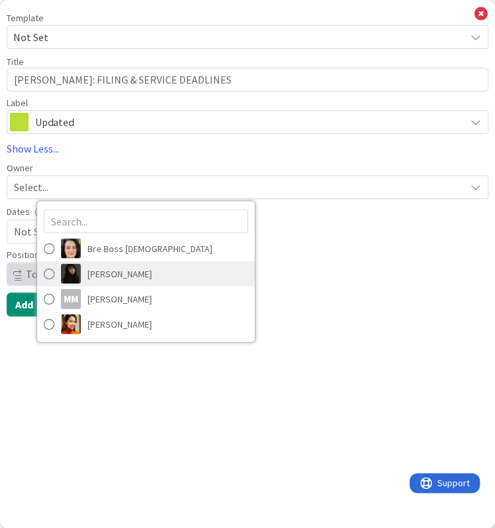
click at [120, 269] on span "[PERSON_NAME]" at bounding box center [120, 273] width 64 height 20
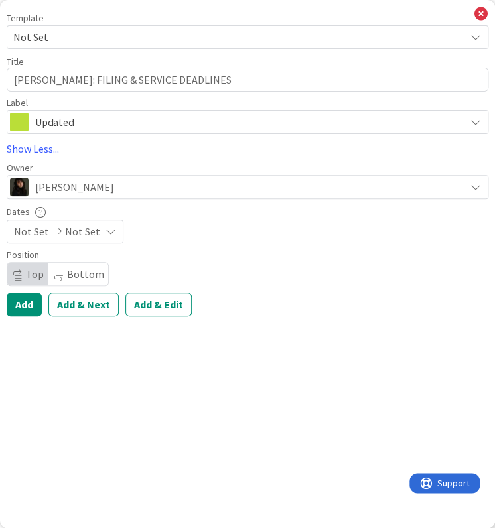
click at [81, 237] on span "Not Set" at bounding box center [82, 232] width 35 height 16
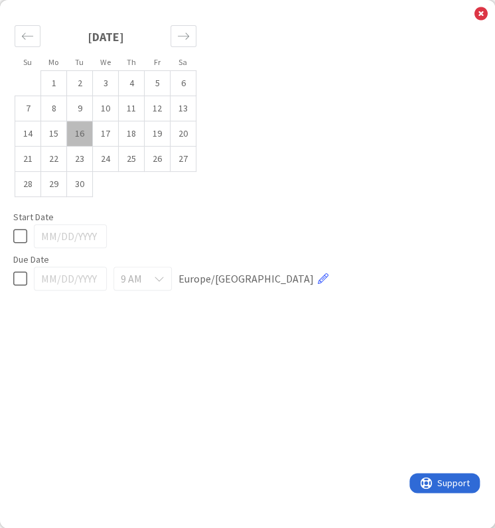
click at [82, 133] on td "16" at bounding box center [80, 133] width 26 height 25
click at [111, 135] on td "17" at bounding box center [106, 133] width 26 height 25
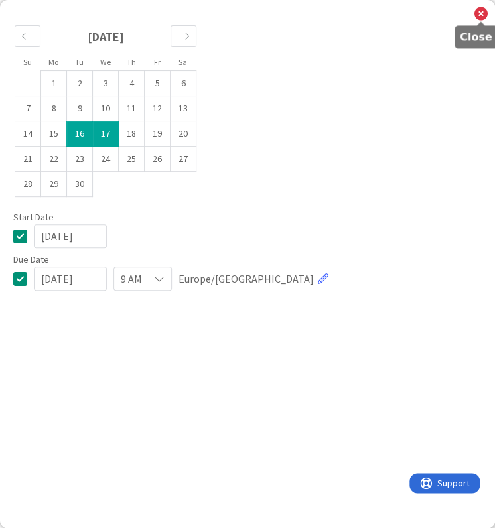
click at [481, 13] on icon at bounding box center [480, 14] width 13 height 15
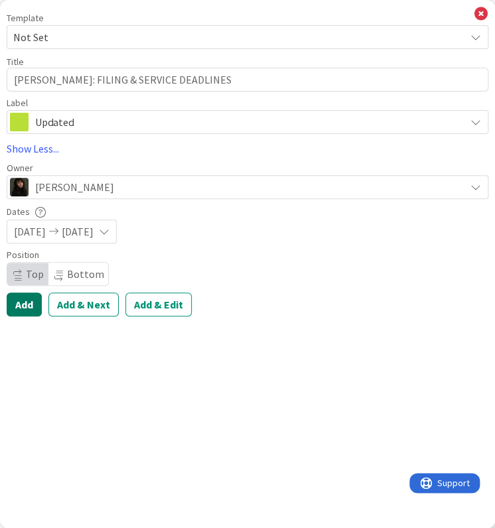
click at [37, 307] on button "Add" at bounding box center [24, 305] width 35 height 24
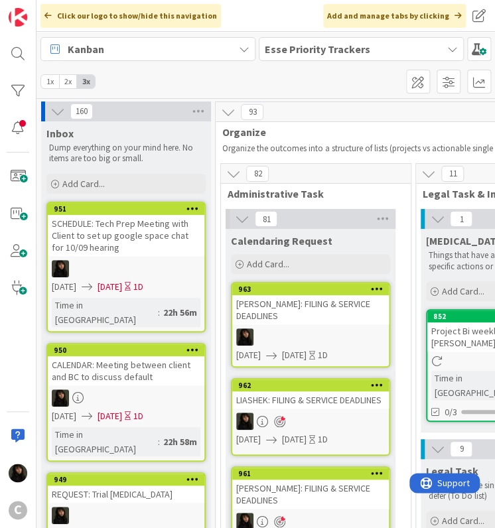
click at [293, 332] on div at bounding box center [310, 336] width 157 height 17
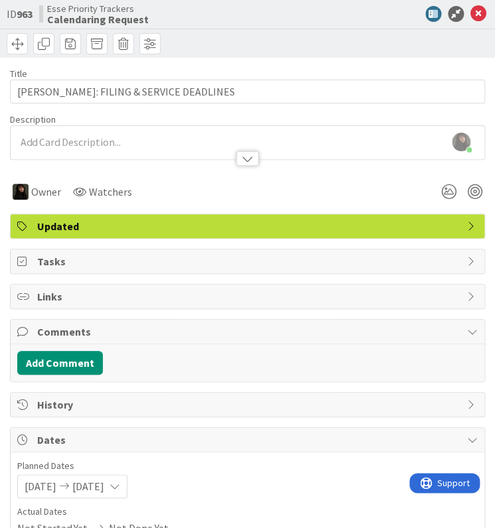
click at [54, 139] on div "[PERSON_NAME] just joined" at bounding box center [248, 142] width 474 height 33
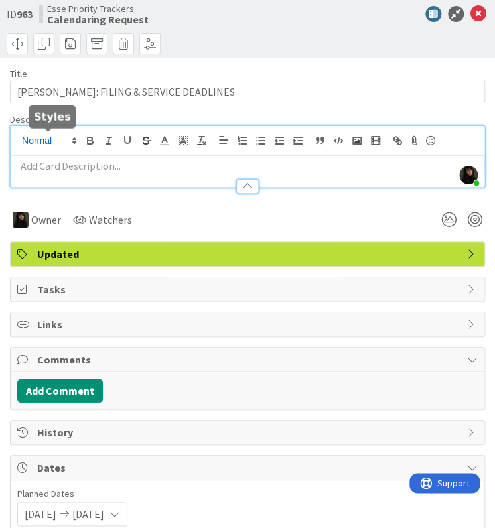
paste div
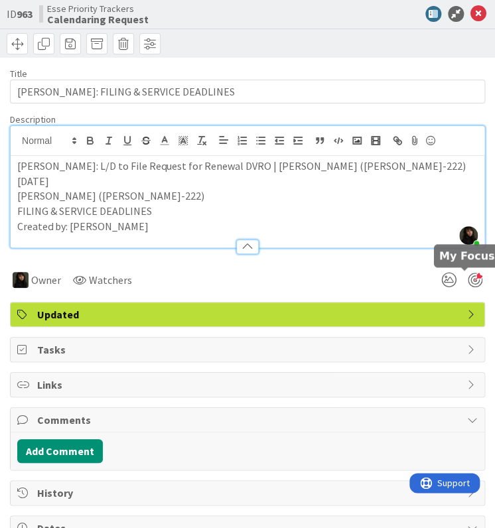
click at [470, 278] on div at bounding box center [475, 280] width 15 height 15
click at [470, 13] on icon at bounding box center [478, 14] width 16 height 16
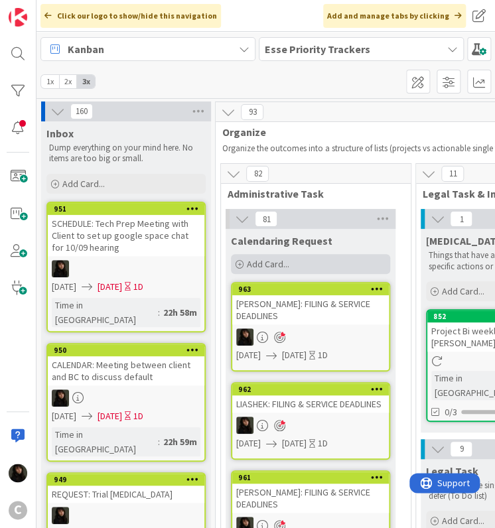
click at [265, 266] on span "Add Card..." at bounding box center [268, 264] width 42 height 12
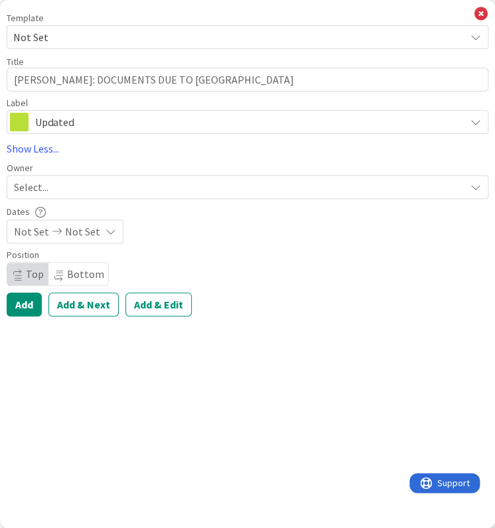
click at [97, 190] on div "Select..." at bounding box center [239, 187] width 451 height 16
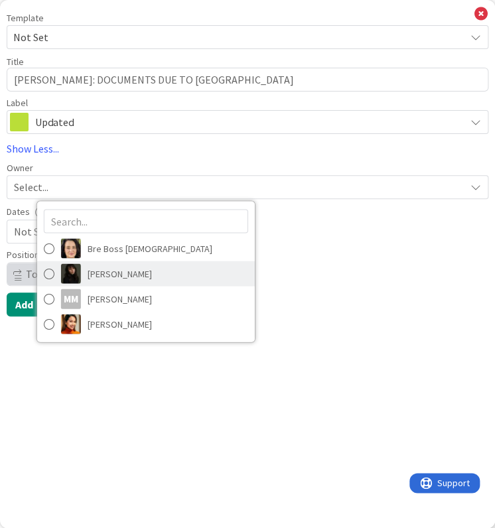
click at [100, 273] on span "[PERSON_NAME]" at bounding box center [120, 273] width 64 height 20
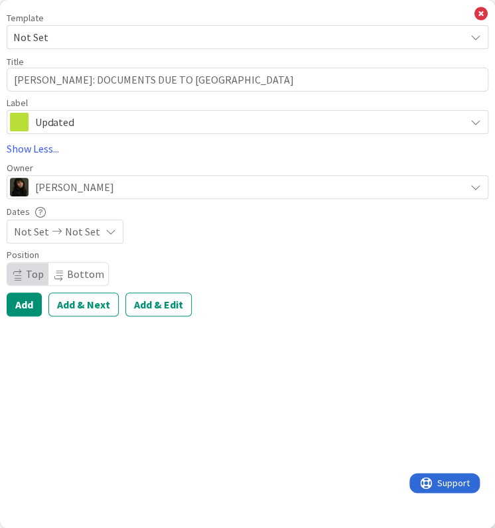
click at [67, 236] on span "Not Set" at bounding box center [82, 232] width 35 height 16
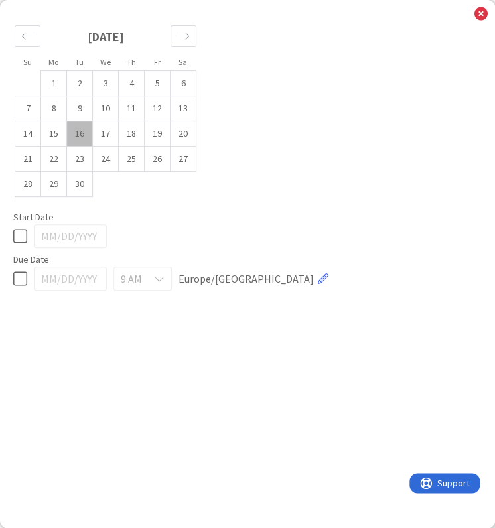
click at [78, 129] on td "16" at bounding box center [80, 133] width 26 height 25
click at [105, 135] on td "17" at bounding box center [106, 133] width 26 height 25
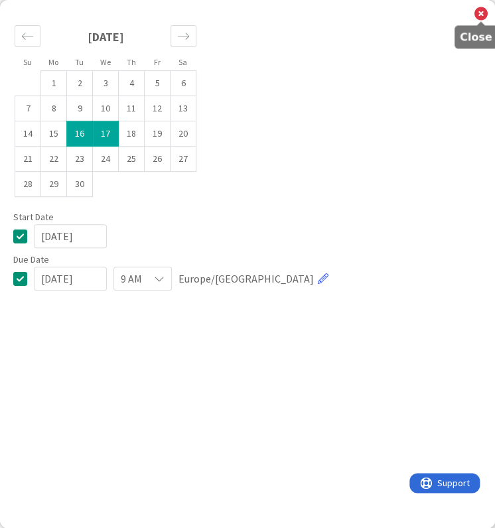
click at [480, 18] on icon at bounding box center [480, 14] width 13 height 15
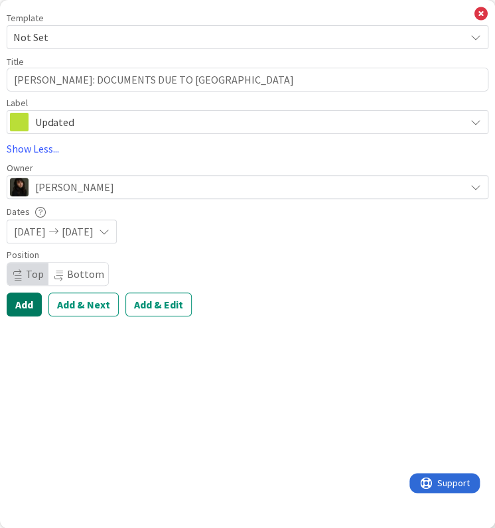
click at [17, 305] on button "Add" at bounding box center [24, 305] width 35 height 24
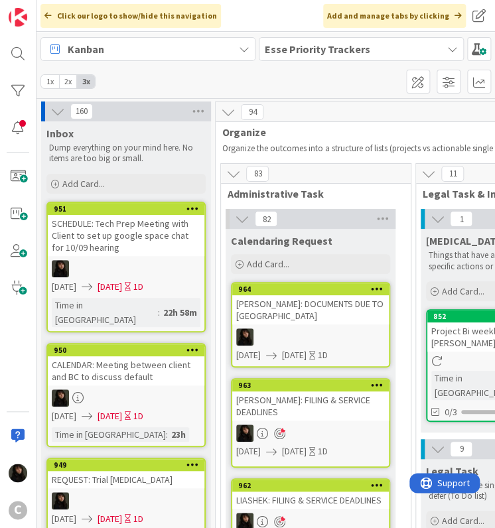
click at [324, 332] on div at bounding box center [310, 336] width 157 height 17
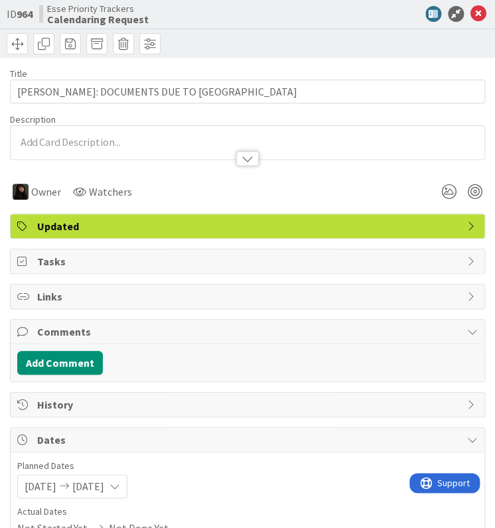
click at [72, 129] on div at bounding box center [248, 142] width 474 height 33
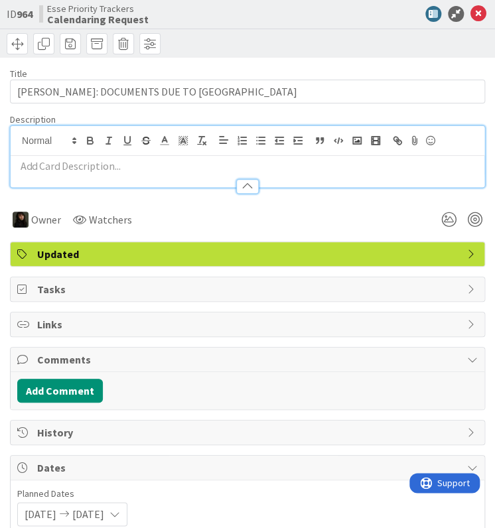
click at [46, 165] on p at bounding box center [247, 166] width 460 height 15
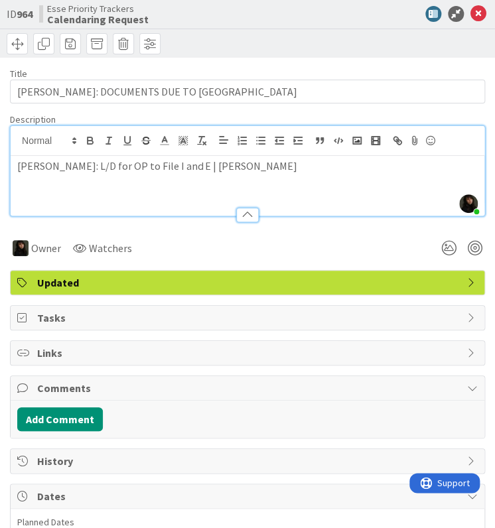
click at [267, 178] on div "[PERSON_NAME]: L/D for OP to File I and E | [PERSON_NAME]" at bounding box center [248, 186] width 474 height 60
click at [207, 174] on div "[PERSON_NAME]: L/D for OP to File I and E | [PERSON_NAME]" at bounding box center [248, 186] width 474 height 60
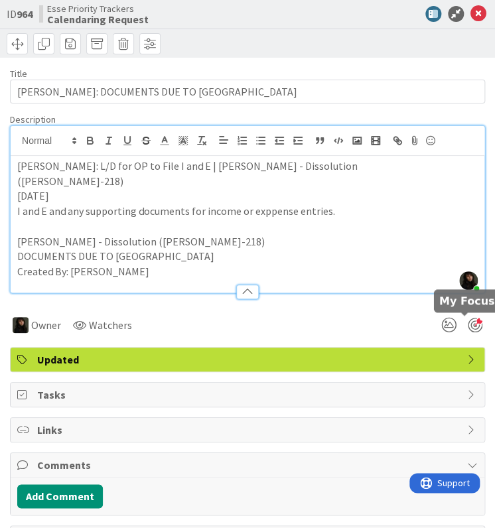
click at [468, 330] on div at bounding box center [475, 325] width 15 height 15
click at [472, 14] on icon at bounding box center [478, 14] width 16 height 16
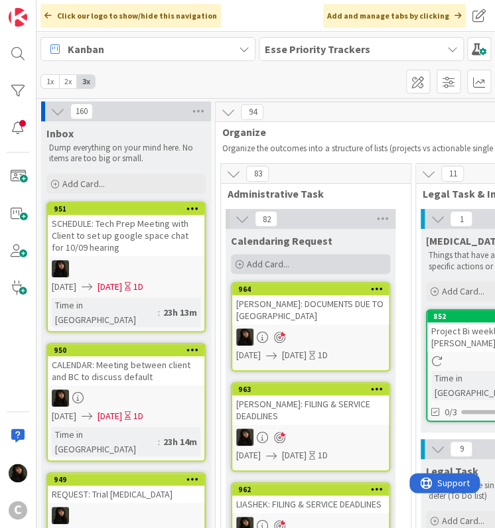
click at [262, 265] on span "Add Card..." at bounding box center [268, 264] width 42 height 12
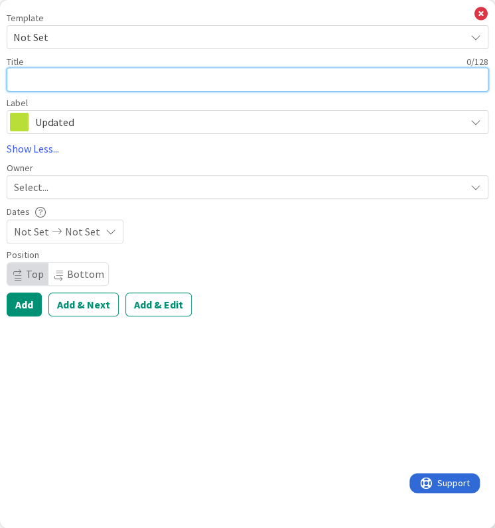
click at [50, 83] on textarea at bounding box center [248, 80] width 482 height 24
paste textarea "[PERSON_NAME]:"
click at [71, 76] on textarea "[PERSON_NAME]:" at bounding box center [248, 80] width 482 height 24
paste textarea "FILING & SERVICE DEADLINES"
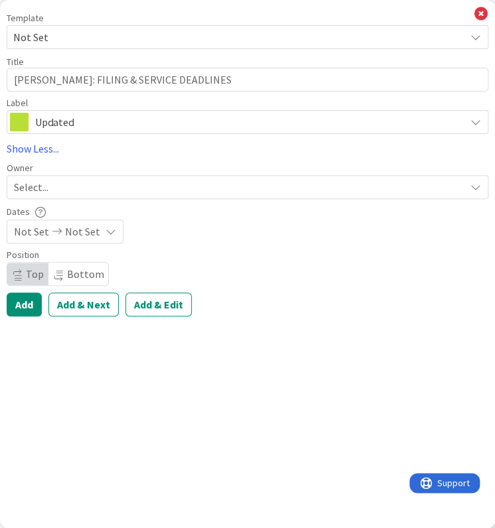
click at [46, 183] on span "Select..." at bounding box center [31, 187] width 34 height 16
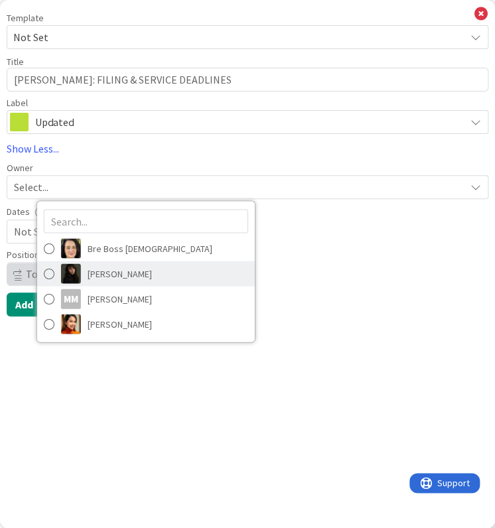
click at [113, 266] on span "[PERSON_NAME]" at bounding box center [120, 273] width 64 height 20
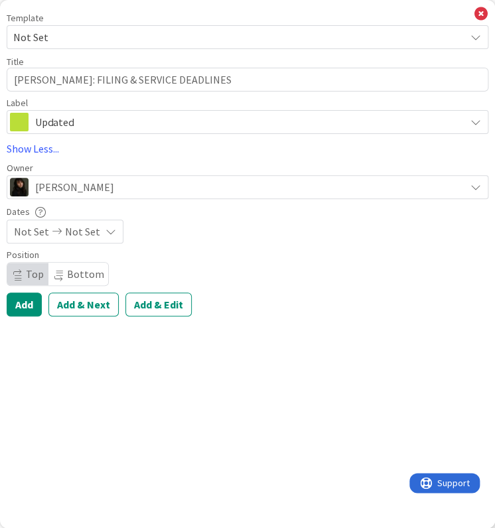
click at [72, 233] on span "Not Set" at bounding box center [82, 232] width 35 height 16
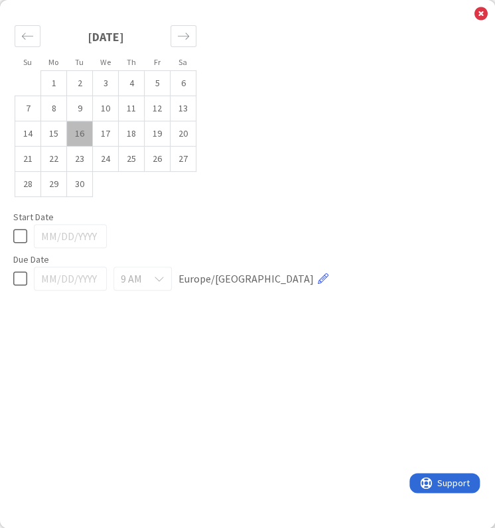
click at [82, 135] on td "16" at bounding box center [80, 133] width 26 height 25
click at [104, 136] on td "17" at bounding box center [106, 133] width 26 height 25
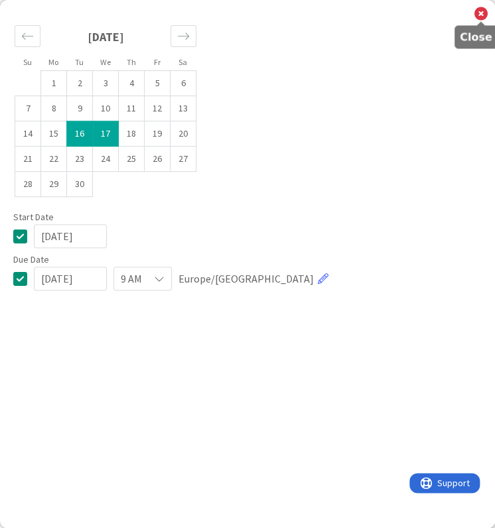
click at [482, 15] on icon at bounding box center [480, 14] width 13 height 15
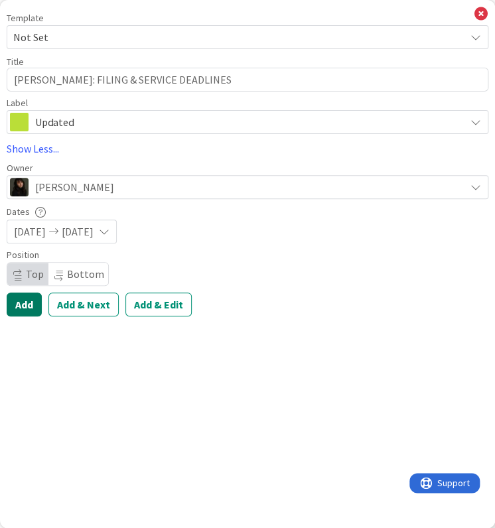
click at [17, 304] on button "Add" at bounding box center [24, 305] width 35 height 24
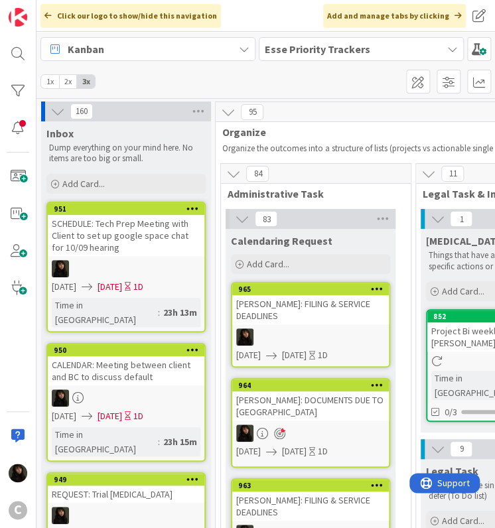
click at [289, 312] on link "965 [PERSON_NAME]: FILING & SERVICE DEADLINES [DATE] [DATE] 1D" at bounding box center [310, 325] width 159 height 86
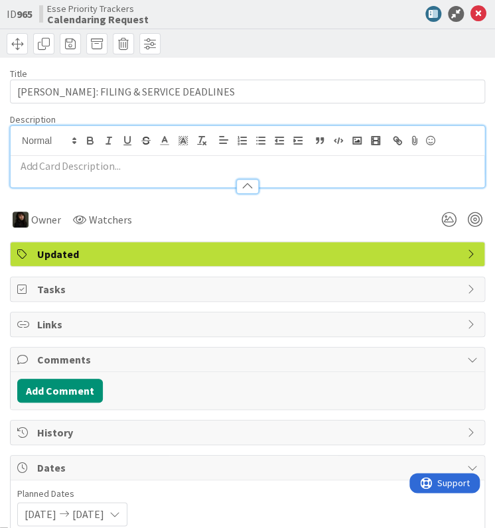
click at [74, 143] on div at bounding box center [248, 156] width 474 height 61
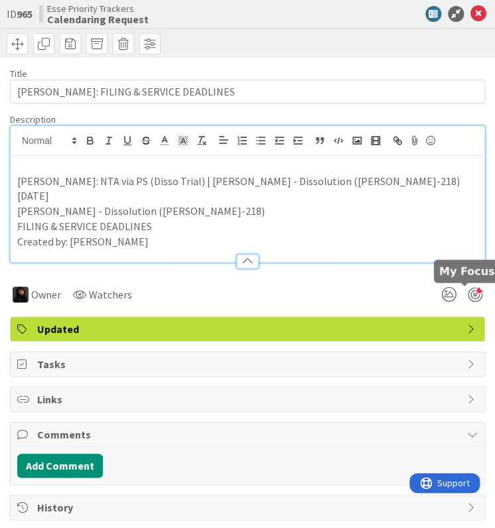
click at [468, 295] on div at bounding box center [475, 294] width 15 height 15
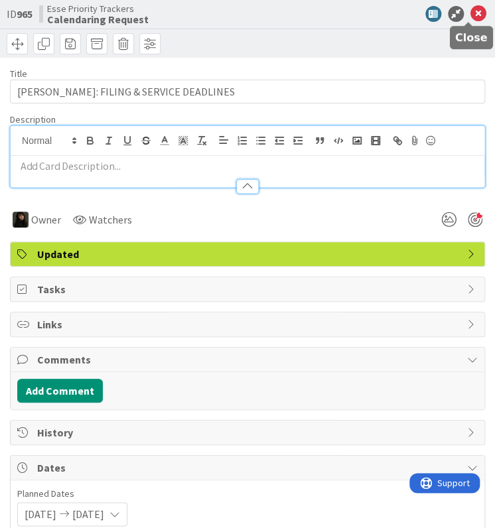
click at [470, 10] on icon at bounding box center [478, 14] width 16 height 16
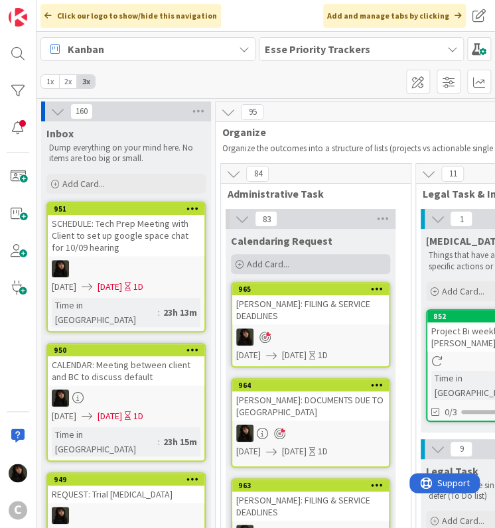
click at [257, 267] on span "Add Card..." at bounding box center [268, 264] width 42 height 12
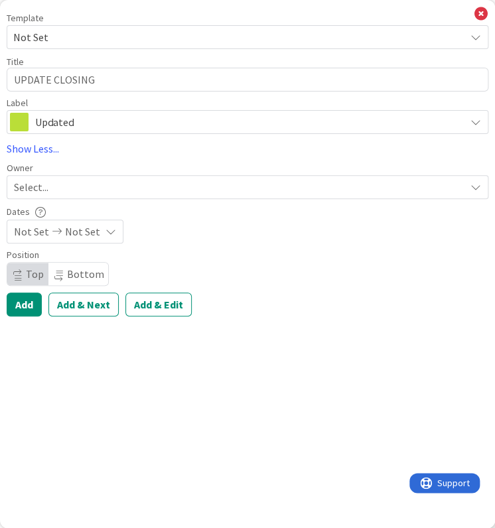
click at [75, 187] on div "Select..." at bounding box center [239, 187] width 451 height 16
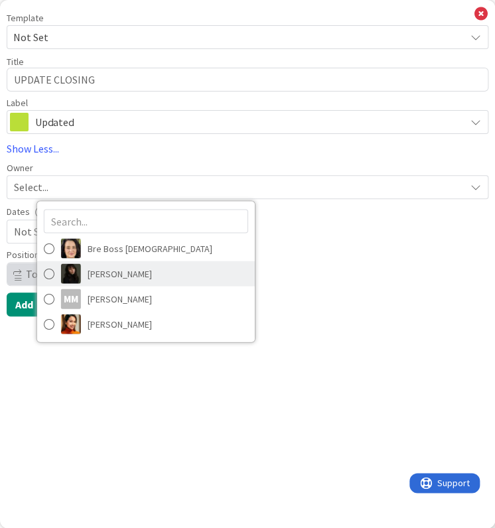
click at [130, 269] on span "[PERSON_NAME]" at bounding box center [120, 273] width 64 height 20
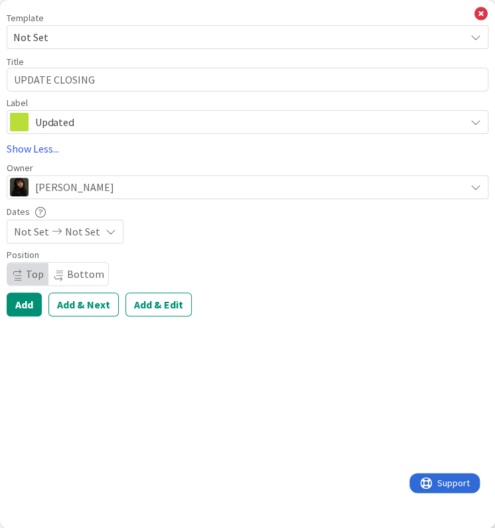
click at [98, 241] on div "Not Set Not Set" at bounding box center [65, 232] width 117 height 24
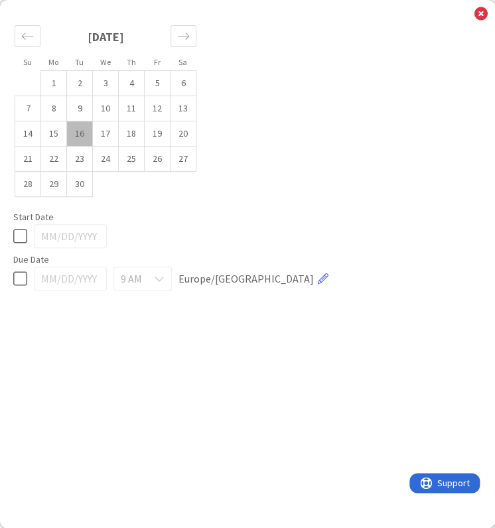
click at [83, 135] on td "16" at bounding box center [80, 133] width 26 height 25
click at [107, 135] on td "17" at bounding box center [106, 133] width 26 height 25
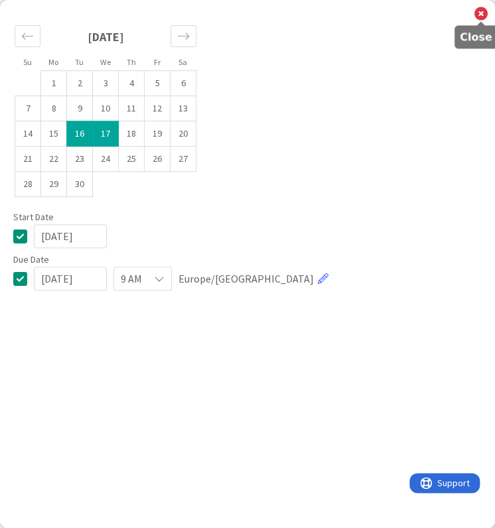
click at [488, 15] on div "Su Mo Tu We Th Fr Sa [DATE] 1 2 3 4 5 6 7 8 9 10 11 12 13 14 15 16 17 18 19 20 …" at bounding box center [247, 264] width 495 height 528
click at [483, 16] on icon at bounding box center [480, 14] width 13 height 15
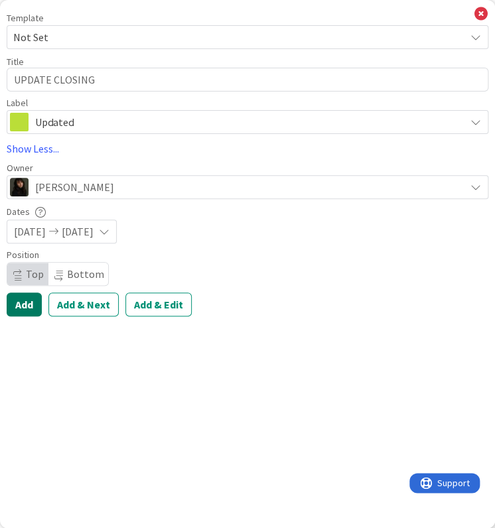
click at [24, 307] on button "Add" at bounding box center [24, 305] width 35 height 24
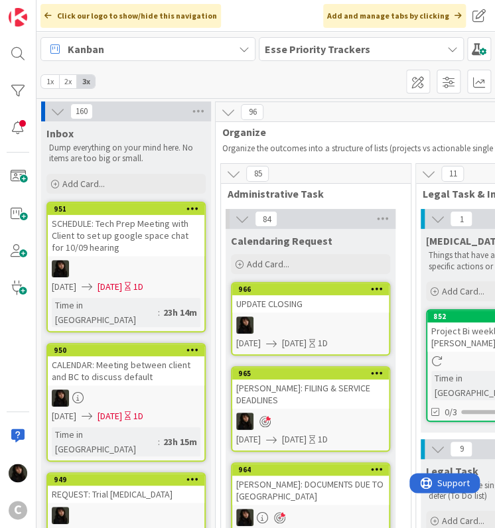
click at [297, 316] on div at bounding box center [310, 324] width 157 height 17
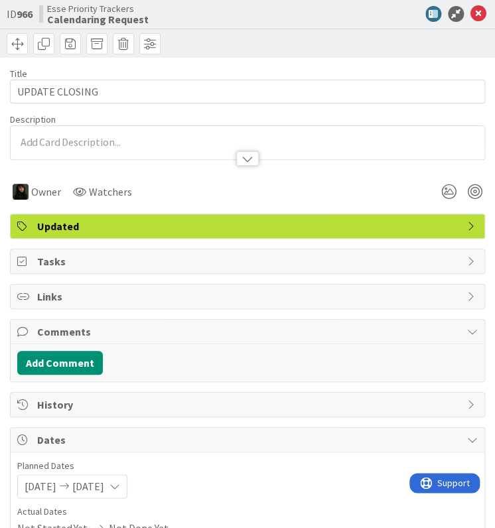
click at [48, 140] on div at bounding box center [248, 142] width 474 height 33
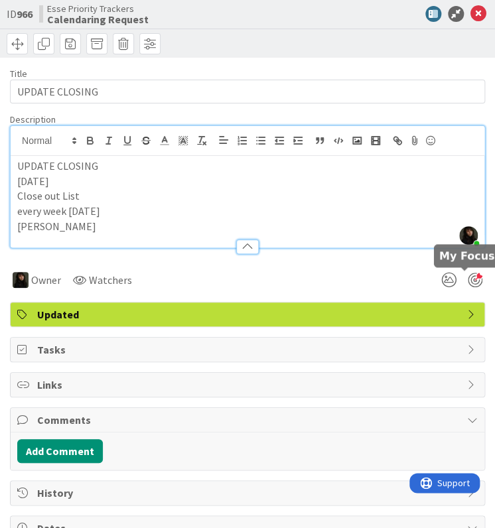
click at [468, 281] on div at bounding box center [475, 280] width 15 height 15
click at [470, 10] on icon at bounding box center [478, 14] width 16 height 16
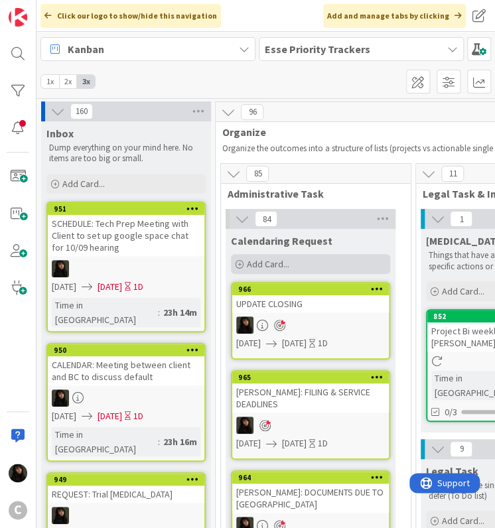
click at [270, 265] on span "Add Card..." at bounding box center [268, 264] width 42 height 12
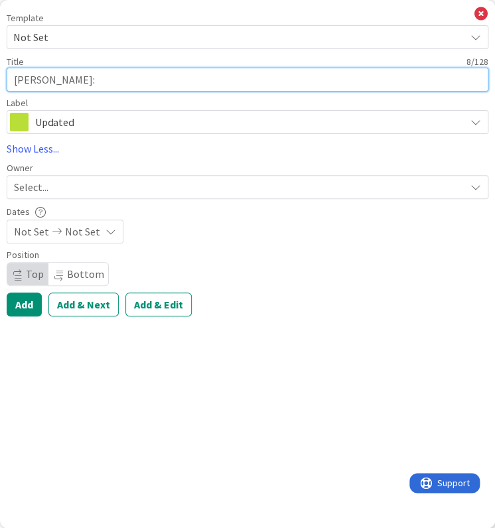
click at [90, 80] on textarea "[PERSON_NAME]:" at bounding box center [248, 80] width 482 height 24
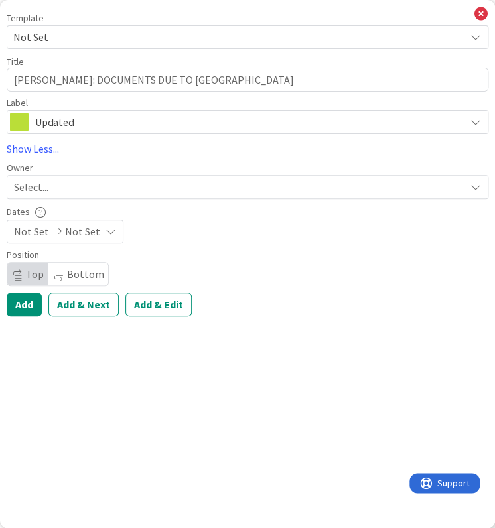
click at [77, 193] on div "Select..." at bounding box center [239, 187] width 451 height 16
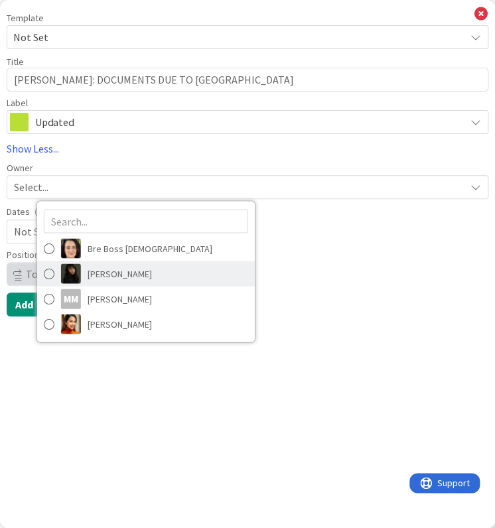
click at [129, 266] on span "[PERSON_NAME]" at bounding box center [120, 273] width 64 height 20
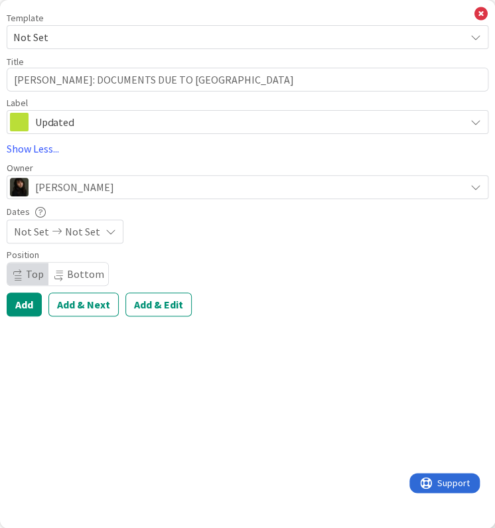
click at [72, 232] on span "Not Set" at bounding box center [82, 232] width 35 height 16
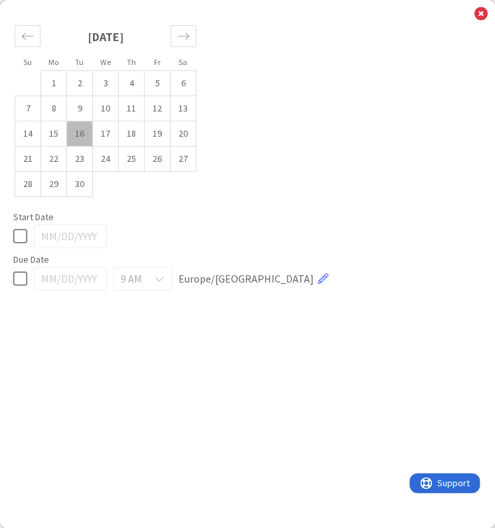
click at [83, 127] on td "16" at bounding box center [80, 133] width 26 height 25
click at [126, 140] on td "18" at bounding box center [132, 133] width 26 height 25
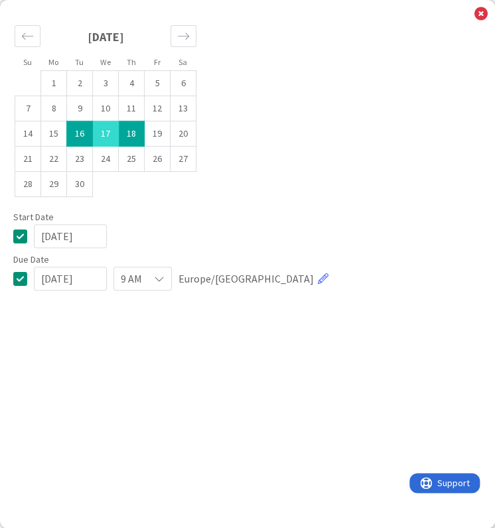
click at [107, 139] on td "17" at bounding box center [106, 133] width 26 height 25
click at [127, 136] on td "18" at bounding box center [132, 133] width 26 height 25
click at [82, 137] on td "16" at bounding box center [80, 133] width 26 height 25
click at [260, 214] on div "Start Date" at bounding box center [247, 216] width 468 height 9
click at [81, 135] on td "16" at bounding box center [80, 133] width 26 height 25
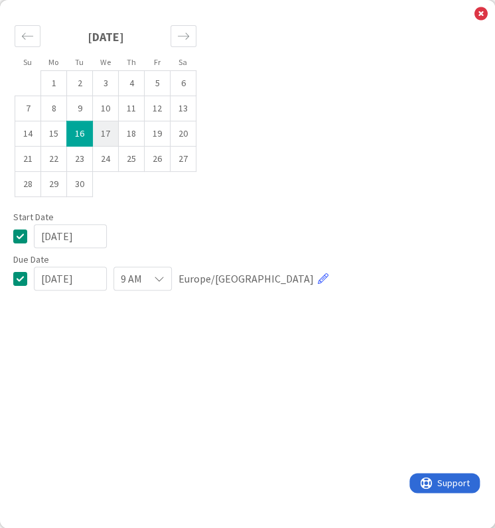
click at [102, 135] on td "17" at bounding box center [106, 133] width 26 height 25
click at [84, 139] on td "16" at bounding box center [80, 133] width 26 height 25
click at [94, 137] on td "17" at bounding box center [106, 133] width 26 height 25
click at [481, 11] on icon at bounding box center [480, 14] width 13 height 15
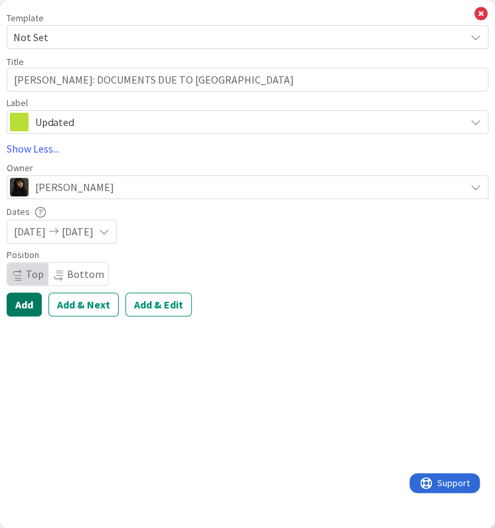
click at [23, 307] on button "Add" at bounding box center [24, 305] width 35 height 24
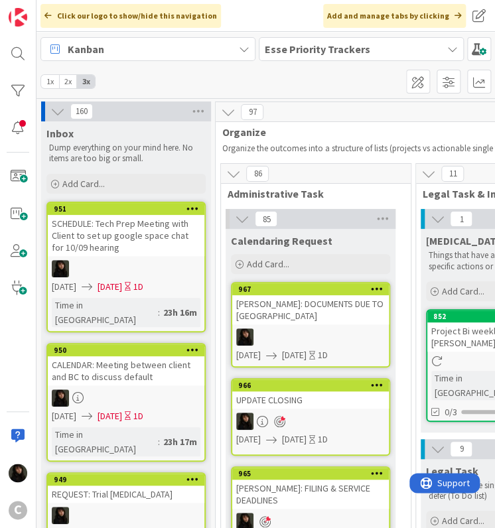
click at [291, 315] on link "967 [PERSON_NAME]: DOCUMENTS DUE TO US [DATE] [DATE] 1D" at bounding box center [310, 325] width 159 height 86
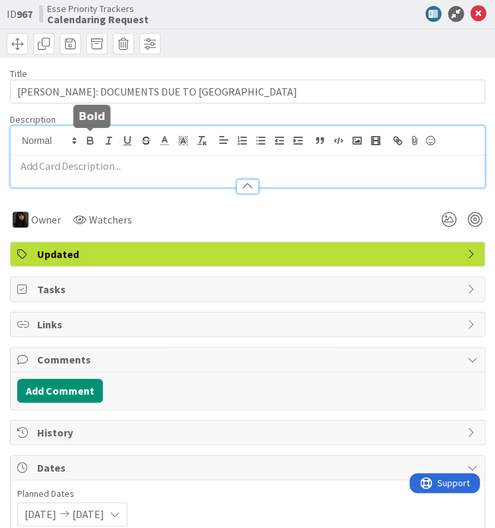
click at [81, 138] on div at bounding box center [248, 156] width 474 height 61
click at [71, 173] on div at bounding box center [248, 180] width 474 height 14
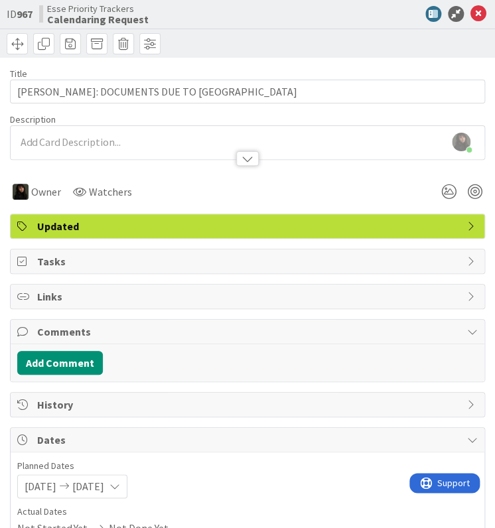
click at [67, 148] on div at bounding box center [248, 152] width 474 height 14
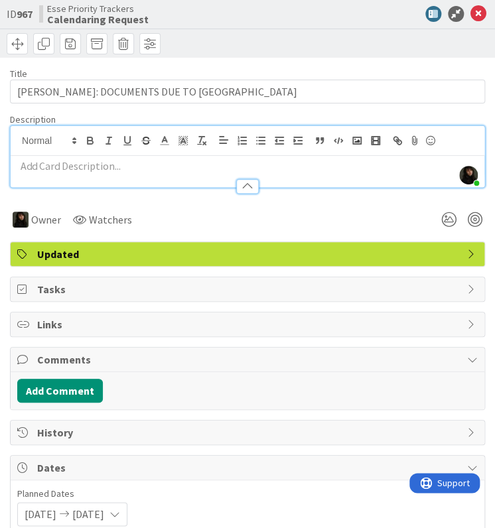
click at [56, 160] on p at bounding box center [247, 166] width 460 height 15
paste div
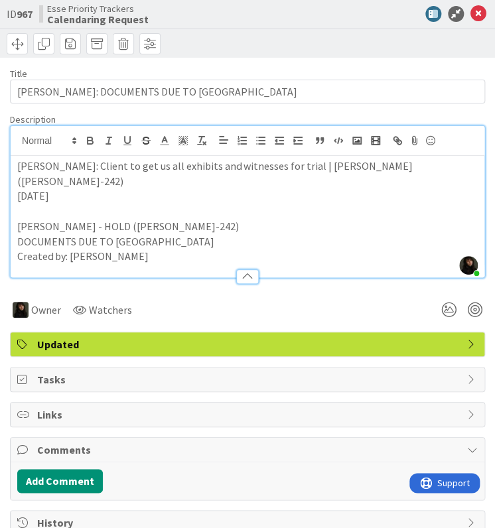
click at [40, 204] on p at bounding box center [247, 211] width 460 height 15
drag, startPoint x: 469, startPoint y: 14, endPoint x: 464, endPoint y: 71, distance: 57.2
click at [458, 53] on div "ID 967 Esse Priority Trackers Calendaring Request" at bounding box center [247, 29] width 495 height 58
click at [468, 303] on div at bounding box center [475, 310] width 15 height 15
click at [470, 10] on icon at bounding box center [478, 14] width 16 height 16
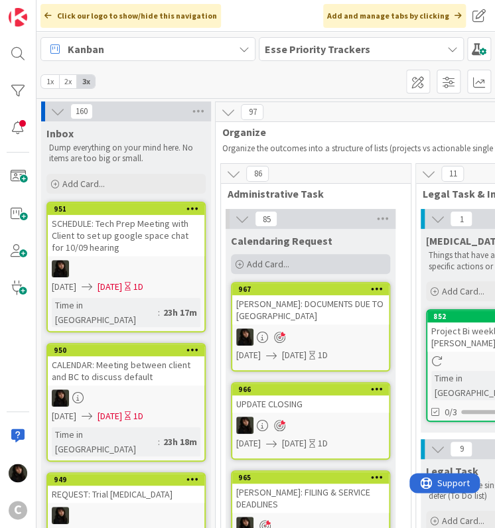
click at [283, 261] on span "Add Card..." at bounding box center [268, 264] width 42 height 12
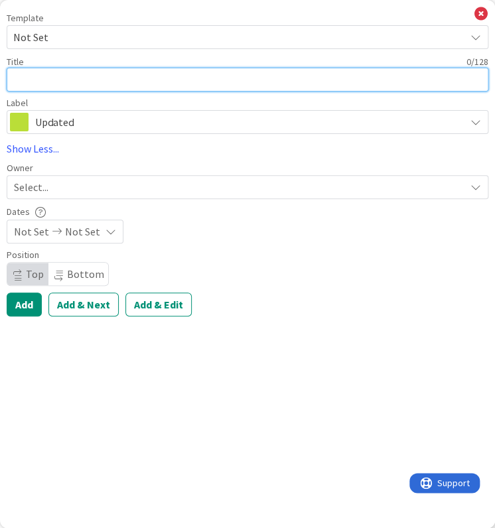
click at [90, 85] on textarea at bounding box center [248, 80] width 482 height 24
drag, startPoint x: 223, startPoint y: 83, endPoint x: 52, endPoint y: 84, distance: 171.2
click at [52, 84] on textarea "[PERSON_NAME]: Expert Discovery Cut off (Disso Trial )" at bounding box center [248, 80] width 482 height 24
paste textarea "FILING & SERVICE DEADLINES"
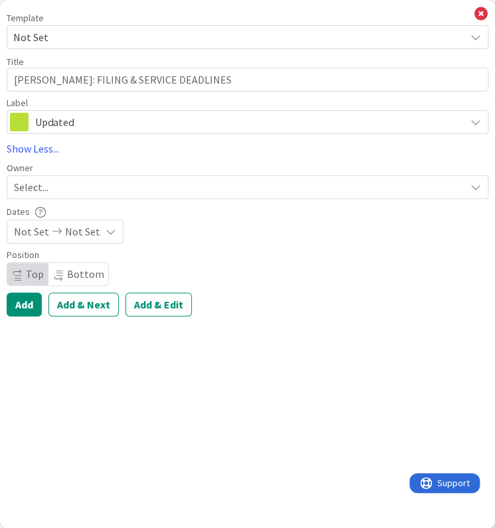
click at [46, 190] on span "Select..." at bounding box center [31, 187] width 34 height 16
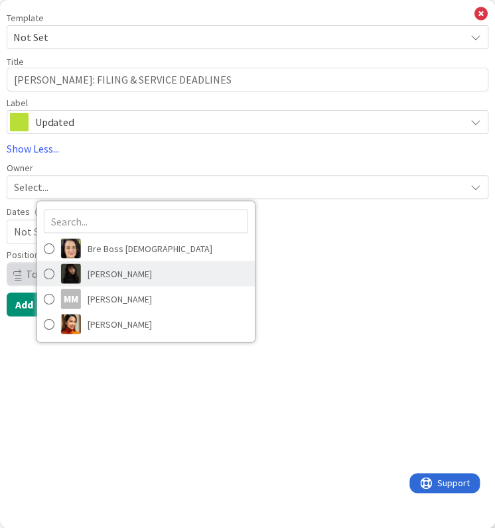
click at [87, 270] on link "[PERSON_NAME]" at bounding box center [146, 273] width 218 height 25
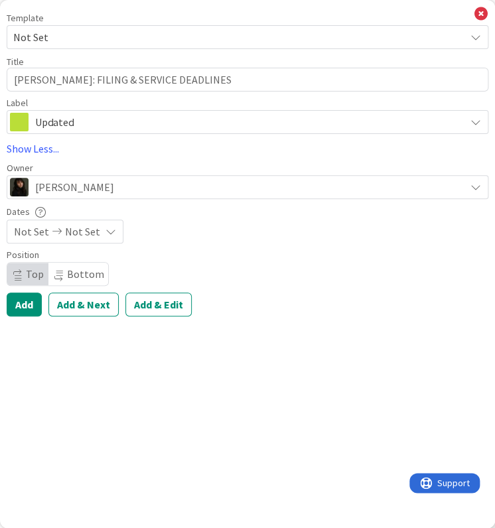
click at [51, 234] on icon at bounding box center [57, 231] width 16 height 9
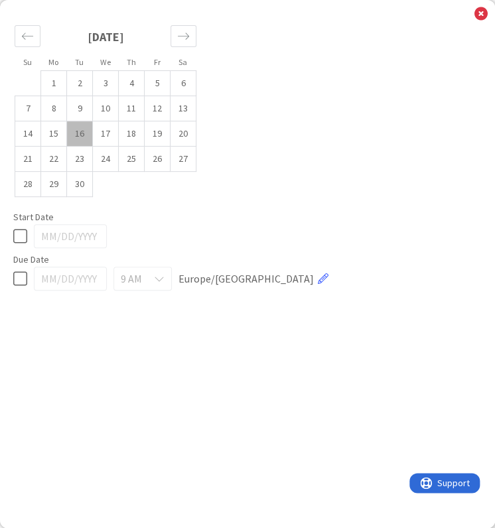
click at [74, 137] on td "16" at bounding box center [80, 133] width 26 height 25
click at [111, 138] on td "17" at bounding box center [106, 133] width 26 height 25
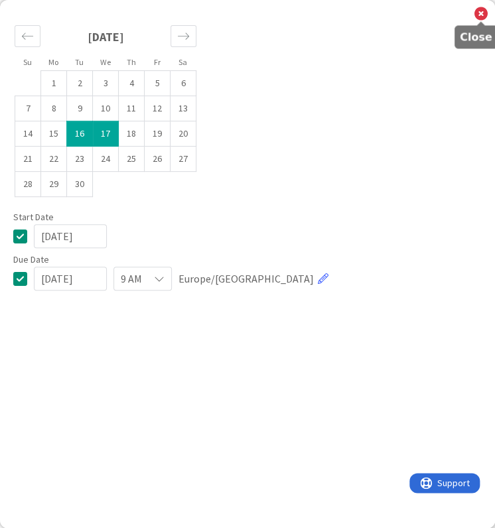
click at [481, 7] on icon at bounding box center [480, 14] width 13 height 15
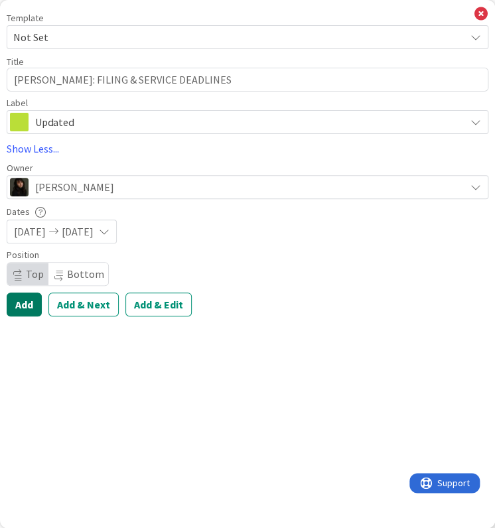
click at [34, 302] on button "Add" at bounding box center [24, 305] width 35 height 24
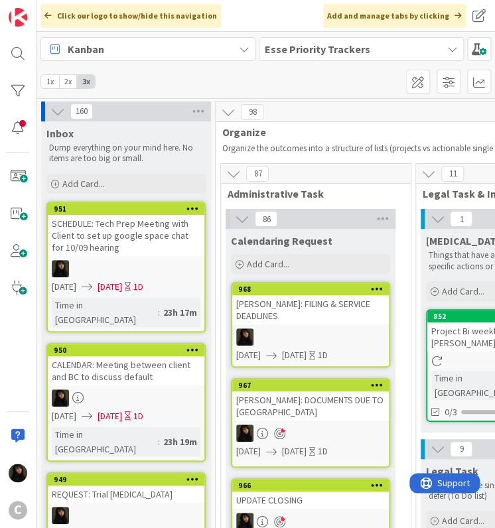
click at [301, 305] on div "[PERSON_NAME]: FILING & SERVICE DEADLINES" at bounding box center [310, 309] width 157 height 29
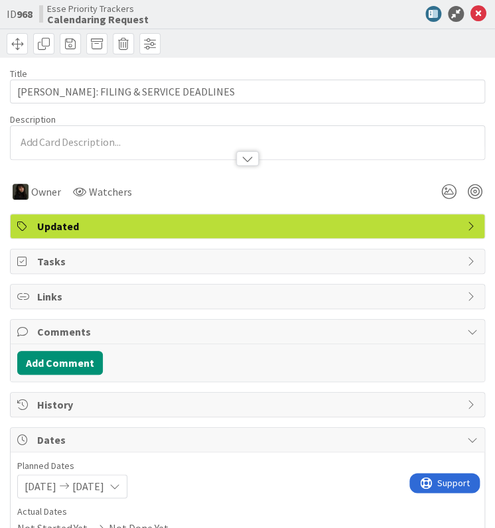
click at [90, 137] on p at bounding box center [247, 142] width 460 height 15
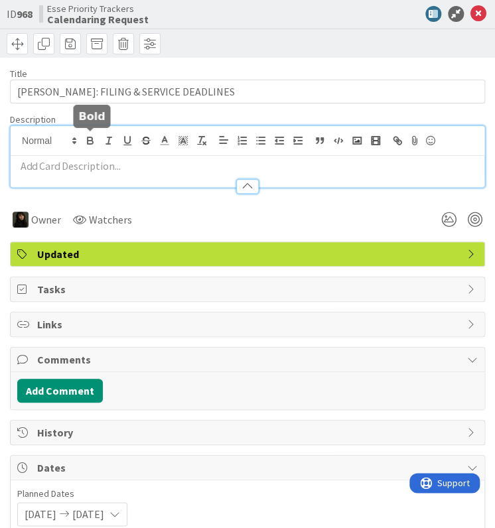
click at [69, 173] on div at bounding box center [248, 180] width 474 height 14
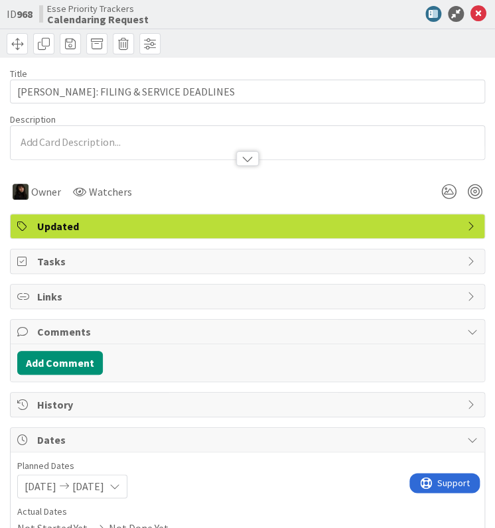
click at [72, 139] on p at bounding box center [247, 142] width 460 height 15
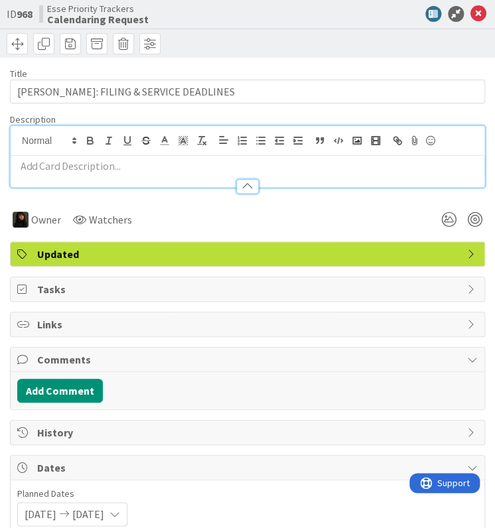
click at [66, 161] on p at bounding box center [247, 166] width 460 height 15
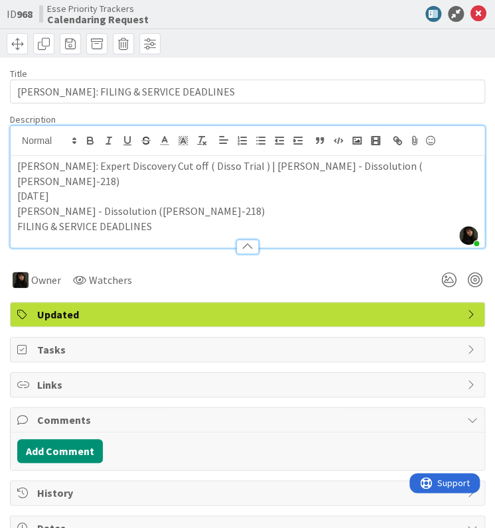
click at [106, 188] on p "[DATE]" at bounding box center [247, 195] width 460 height 15
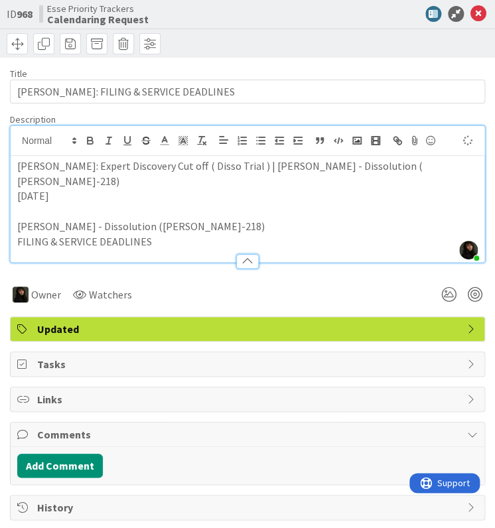
click at [180, 234] on p "FILING & SERVICE DEADLINES" at bounding box center [247, 241] width 460 height 15
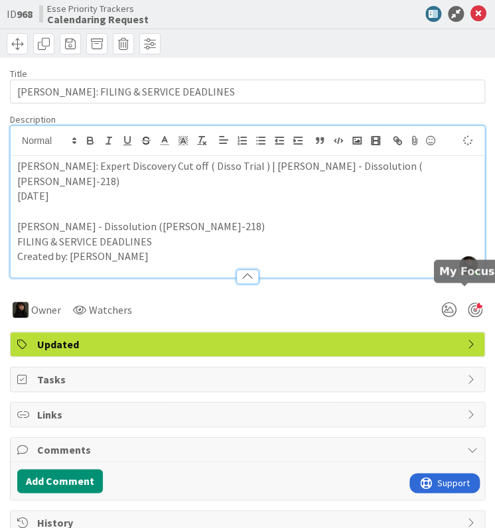
click at [468, 303] on div at bounding box center [475, 310] width 15 height 15
click at [470, 13] on icon at bounding box center [478, 14] width 16 height 16
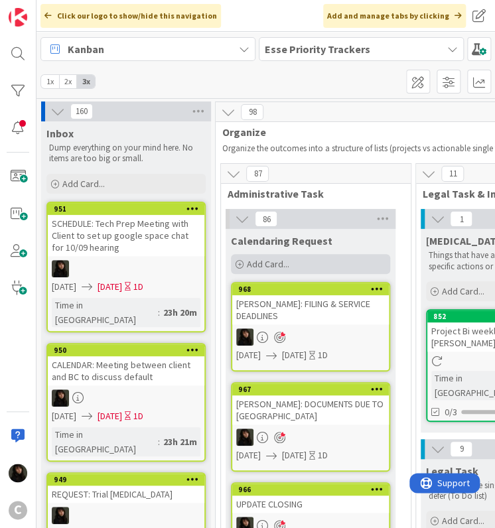
click at [260, 270] on div "Add Card..." at bounding box center [310, 264] width 159 height 20
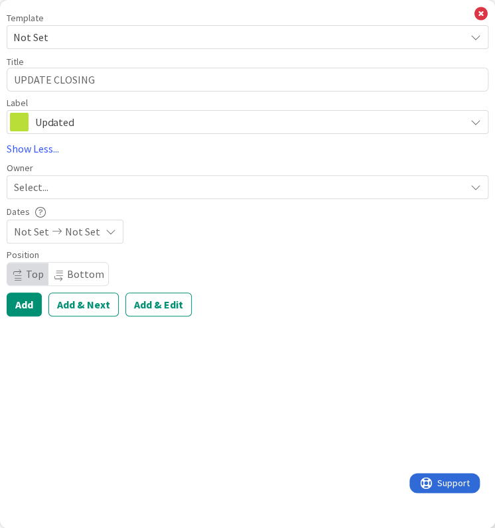
click at [74, 198] on div "Select..." at bounding box center [248, 187] width 482 height 24
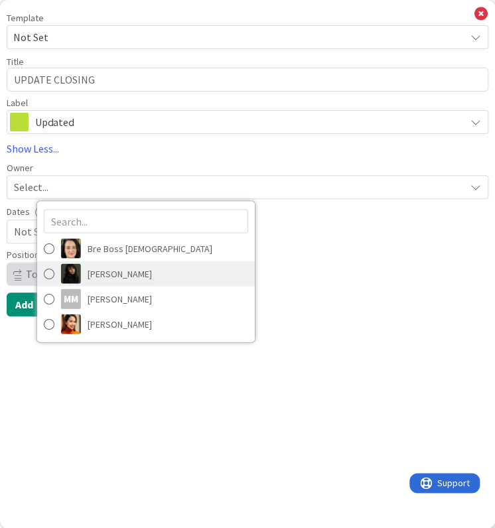
click at [100, 275] on span "[PERSON_NAME]" at bounding box center [120, 273] width 64 height 20
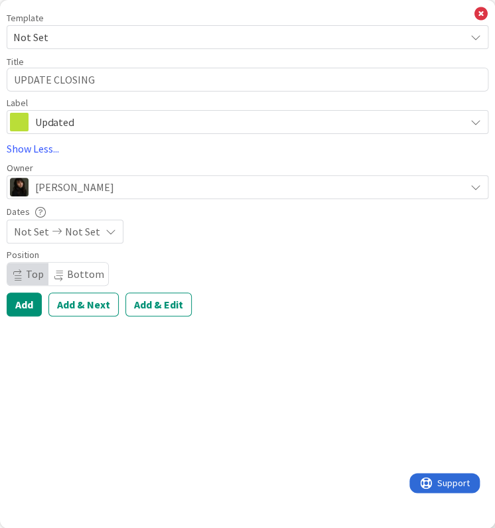
click at [72, 233] on span "Not Set" at bounding box center [82, 232] width 35 height 16
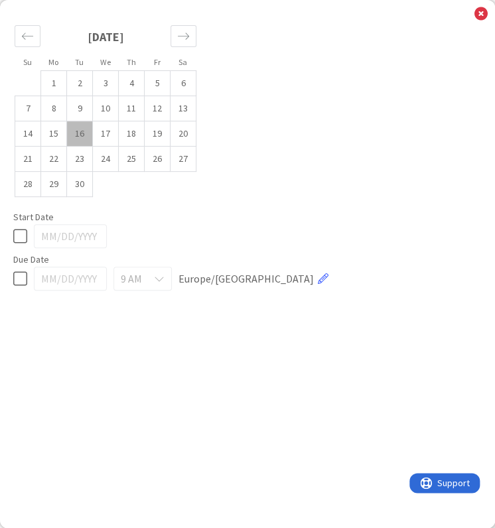
click at [79, 131] on td "16" at bounding box center [80, 133] width 26 height 25
click at [96, 134] on td "17" at bounding box center [106, 133] width 26 height 25
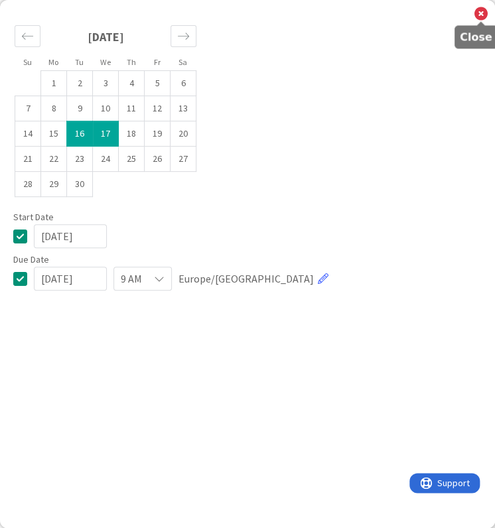
click at [480, 9] on icon at bounding box center [480, 14] width 13 height 15
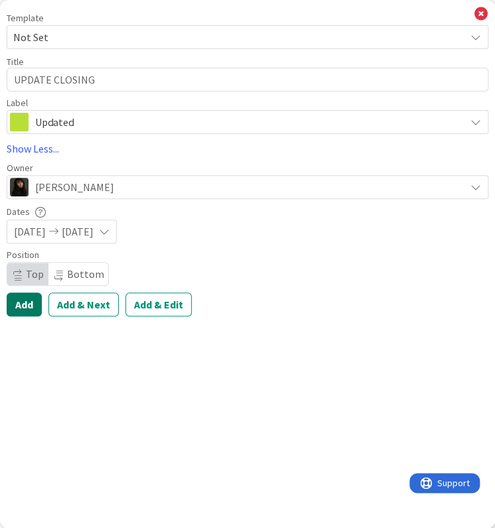
click at [41, 295] on button "Add" at bounding box center [24, 305] width 35 height 24
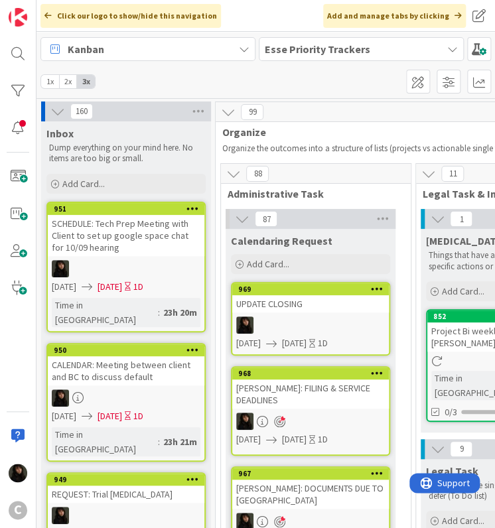
click at [324, 320] on div at bounding box center [310, 324] width 157 height 17
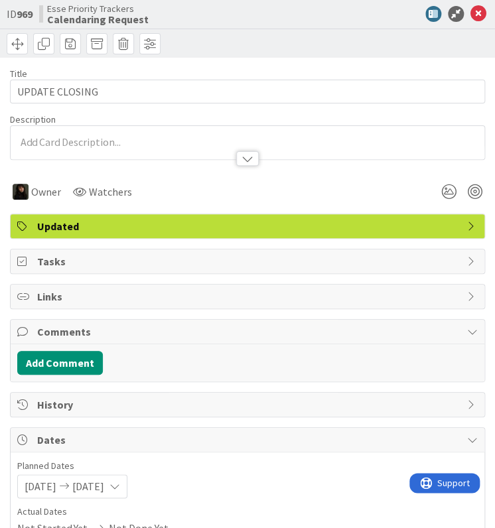
click at [86, 137] on p at bounding box center [247, 142] width 460 height 15
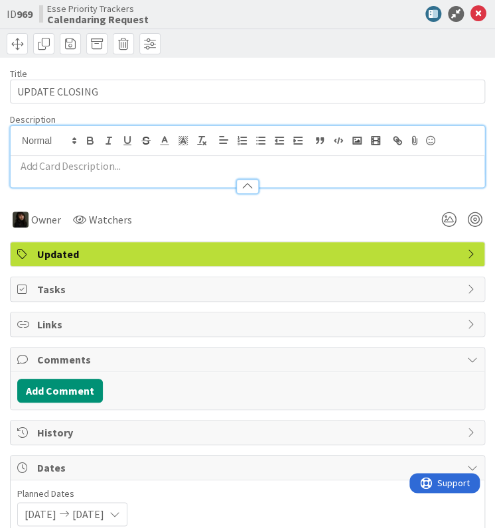
click at [84, 164] on p at bounding box center [247, 166] width 460 height 15
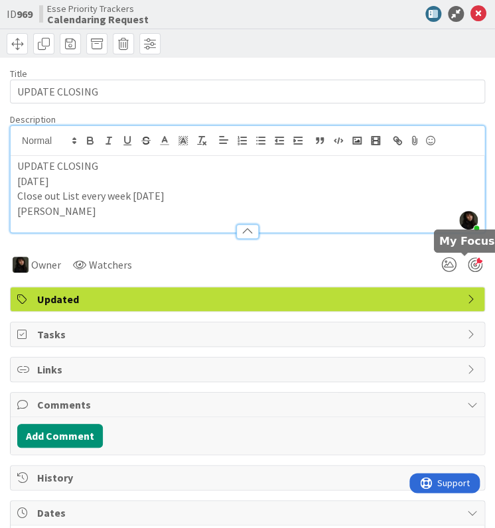
click at [468, 265] on div at bounding box center [475, 264] width 15 height 15
click at [470, 15] on icon at bounding box center [478, 14] width 16 height 16
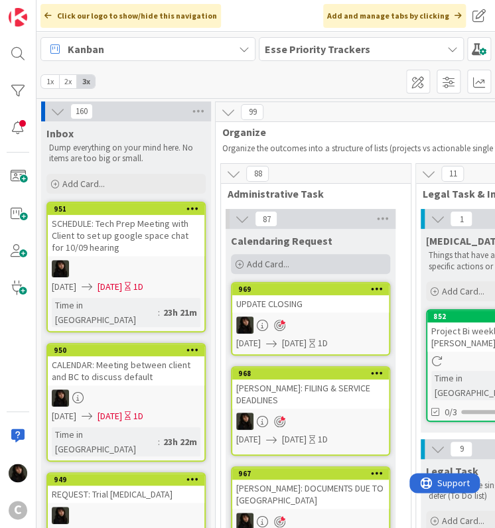
click at [261, 267] on span "Add Card..." at bounding box center [268, 264] width 42 height 12
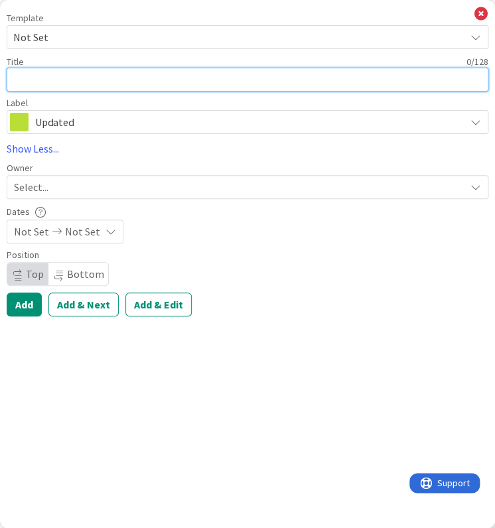
click at [50, 82] on textarea at bounding box center [248, 80] width 482 height 24
click at [86, 74] on textarea "EMERGENCY:" at bounding box center [248, 80] width 482 height 24
paste textarea "BEHERA: CA 2023 tax lien filing date [DATE]"
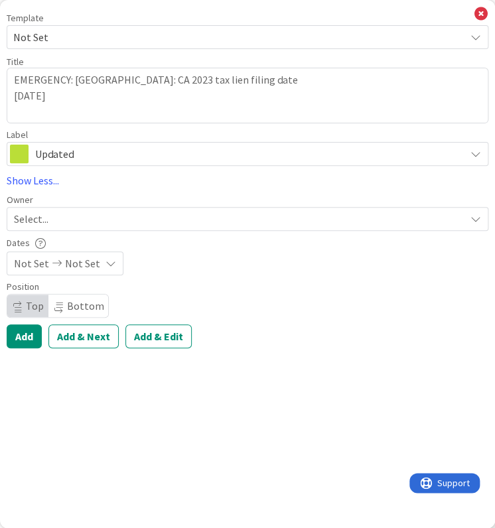
click at [56, 225] on div "Select..." at bounding box center [239, 219] width 451 height 16
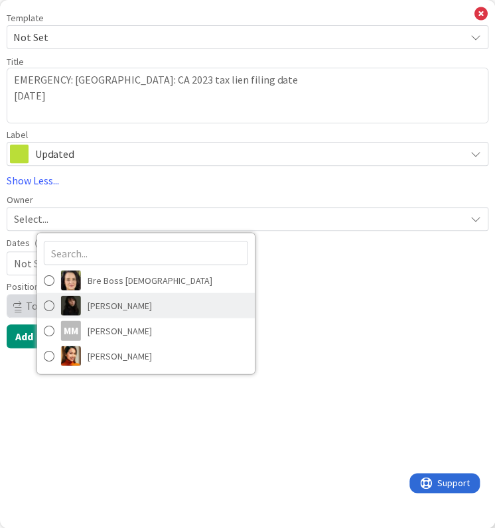
click at [102, 307] on span "[PERSON_NAME]" at bounding box center [120, 305] width 64 height 20
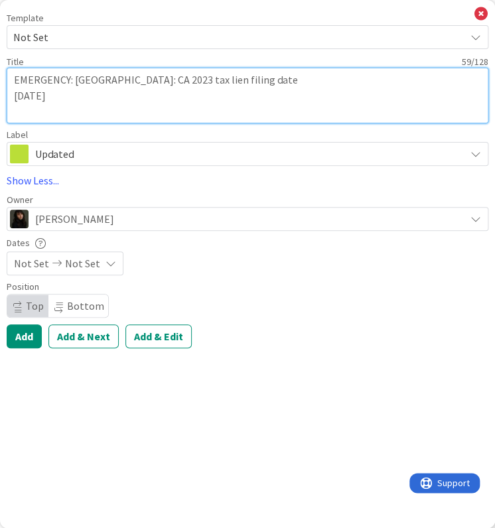
click at [196, 103] on textarea "EMERGENCY: [GEOGRAPHIC_DATA]: CA 2023 tax lien filing date [DATE]" at bounding box center [248, 96] width 482 height 56
click at [116, 95] on textarea "EMERGENCY: [GEOGRAPHIC_DATA]: CA 2023 tax lien filing date [DATE]" at bounding box center [248, 96] width 482 height 56
click at [65, 92] on textarea "EMERGENCY: [GEOGRAPHIC_DATA]: CA 2023 tax lien filing date [DATE]" at bounding box center [248, 96] width 482 height 56
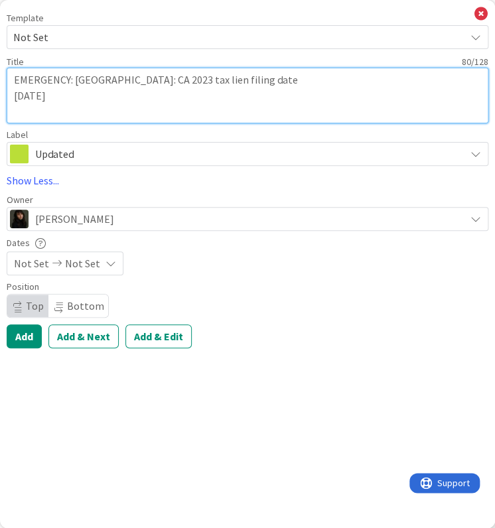
click at [65, 92] on textarea "EMERGENCY: [GEOGRAPHIC_DATA]: CA 2023 tax lien filing date [DATE]" at bounding box center [248, 96] width 482 height 56
click at [60, 92] on textarea "EMERGENCY: [GEOGRAPHIC_DATA]: CA 2023 tax lien filing date [DATE]" at bounding box center [248, 96] width 482 height 56
click at [61, 93] on textarea "EMERGENCY: [GEOGRAPHIC_DATA]: CA 2023 tax lien filing date [DATE]" at bounding box center [248, 96] width 482 height 56
click at [64, 93] on textarea "EMERGENCY: [GEOGRAPHIC_DATA]: CA 2023 tax lien filing date [DATE]" at bounding box center [248, 96] width 482 height 56
click at [64, 96] on textarea "EMERGENCY: [GEOGRAPHIC_DATA]: CA 2023 tax lien filing date [DATE]" at bounding box center [248, 96] width 482 height 56
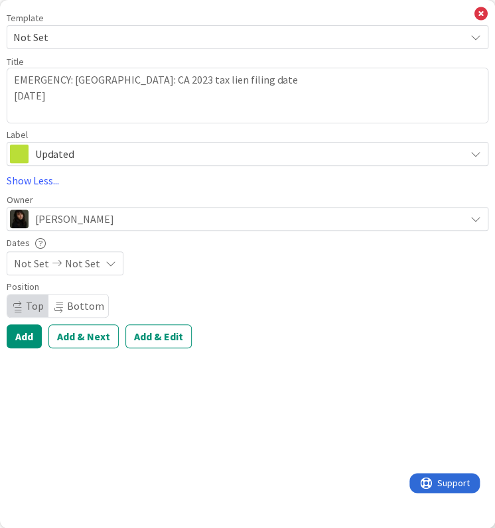
click at [52, 259] on icon at bounding box center [57, 263] width 16 height 9
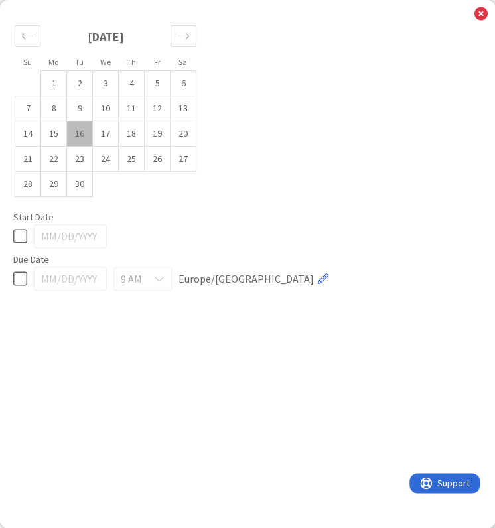
click at [89, 132] on td "16" at bounding box center [80, 133] width 26 height 25
click at [105, 134] on td "17" at bounding box center [106, 133] width 26 height 25
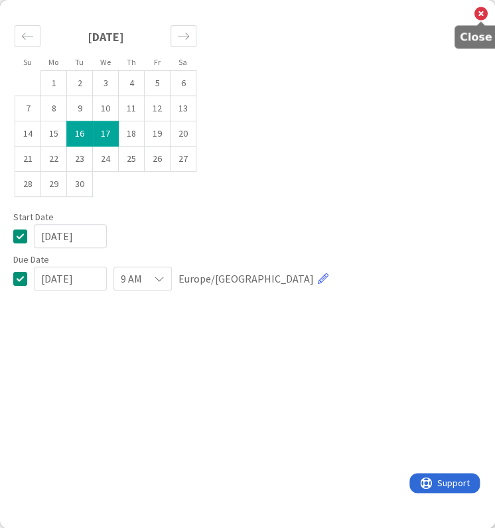
click at [480, 19] on icon at bounding box center [480, 14] width 13 height 15
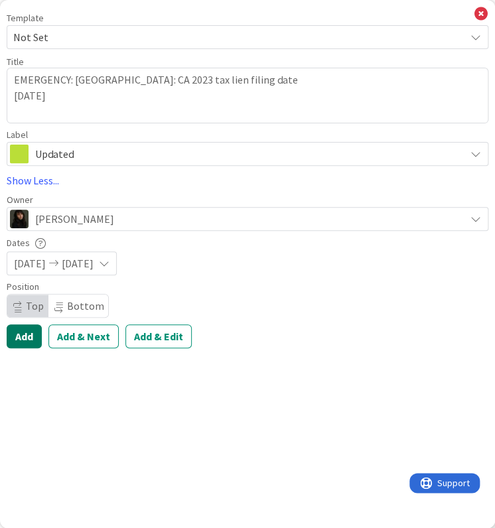
click at [24, 342] on button "Add" at bounding box center [24, 336] width 35 height 24
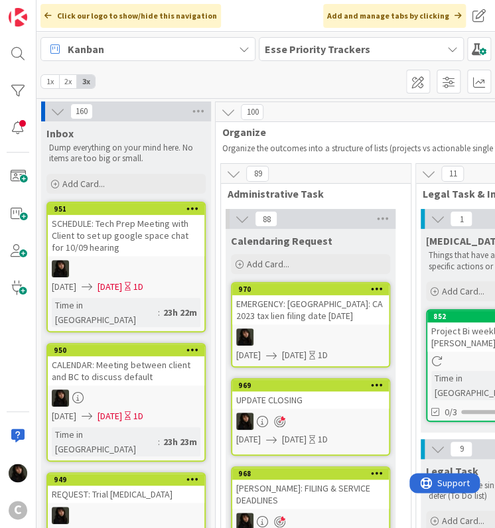
click at [337, 317] on div "EMERGENCY: [GEOGRAPHIC_DATA]: CA 2023 tax lien filing date [DATE]" at bounding box center [310, 309] width 157 height 29
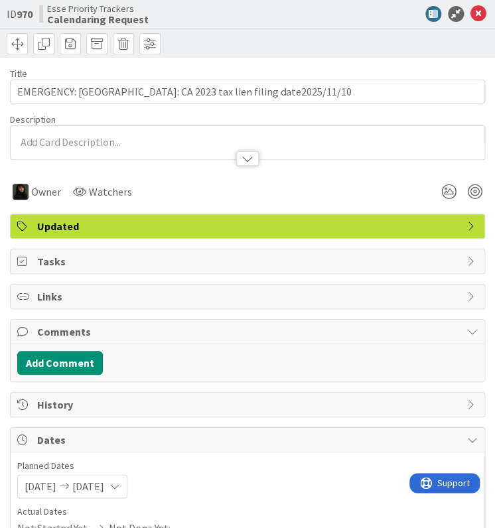
click at [104, 127] on div at bounding box center [248, 142] width 474 height 33
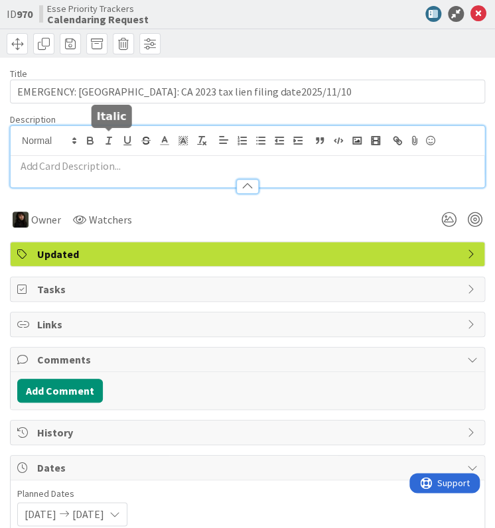
click at [103, 141] on icon "button" at bounding box center [109, 141] width 12 height 12
click at [100, 161] on p "﻿" at bounding box center [247, 166] width 460 height 15
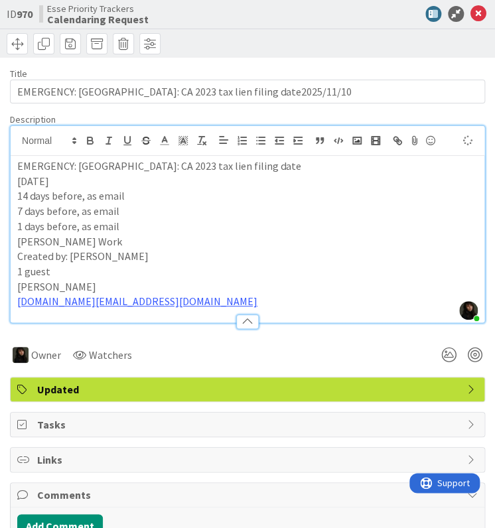
click at [146, 283] on p "[PERSON_NAME]" at bounding box center [247, 286] width 460 height 15
click at [125, 271] on p "1 guest" at bounding box center [247, 271] width 460 height 15
click at [183, 277] on p "1 guest" at bounding box center [247, 271] width 460 height 15
click at [84, 177] on p "[DATE]" at bounding box center [247, 181] width 460 height 15
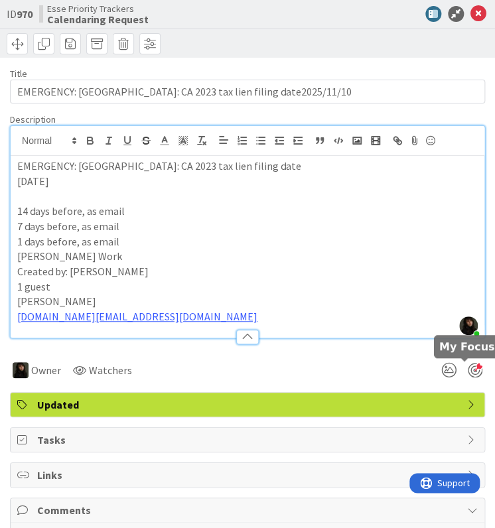
click at [468, 366] on div at bounding box center [475, 370] width 15 height 15
click at [468, 372] on div at bounding box center [475, 370] width 15 height 15
click at [471, 13] on icon at bounding box center [478, 14] width 16 height 16
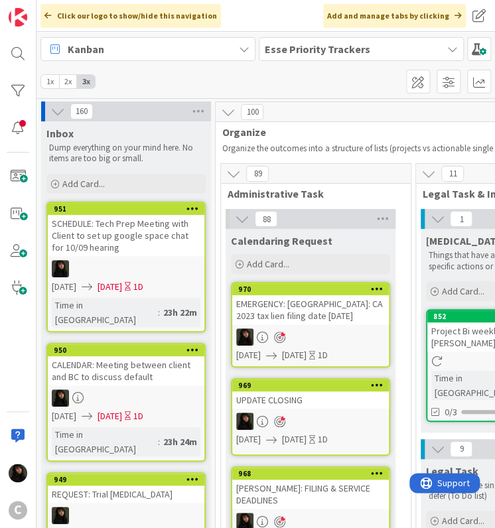
click at [316, 295] on div "EMERGENCY: [GEOGRAPHIC_DATA]: CA 2023 tax lien filing date [DATE]" at bounding box center [310, 309] width 157 height 29
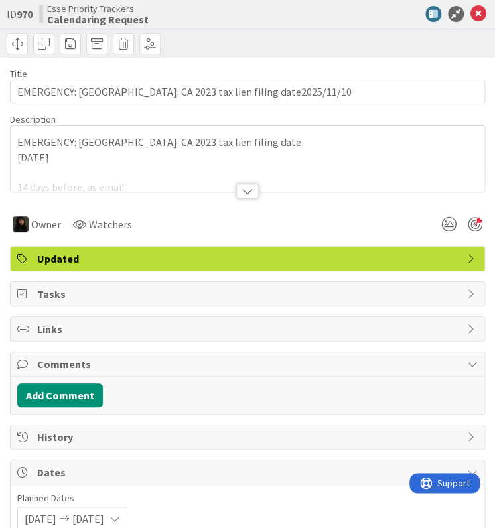
click at [125, 167] on div at bounding box center [248, 175] width 474 height 34
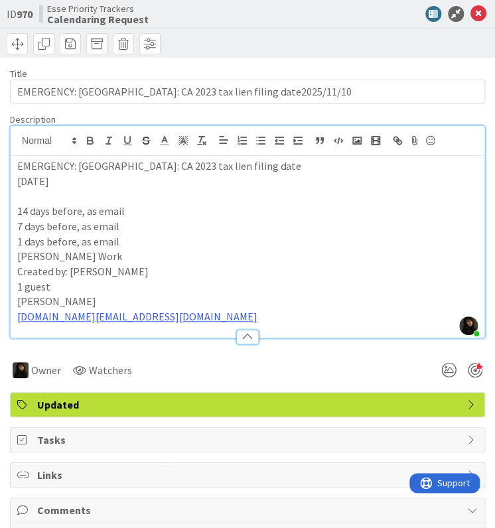
click at [117, 188] on p at bounding box center [247, 195] width 460 height 15
click at [470, 15] on icon at bounding box center [478, 14] width 16 height 16
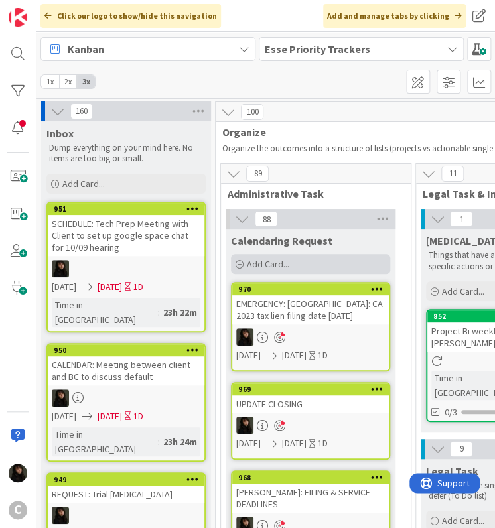
click at [275, 259] on span "Add Card..." at bounding box center [268, 264] width 42 height 12
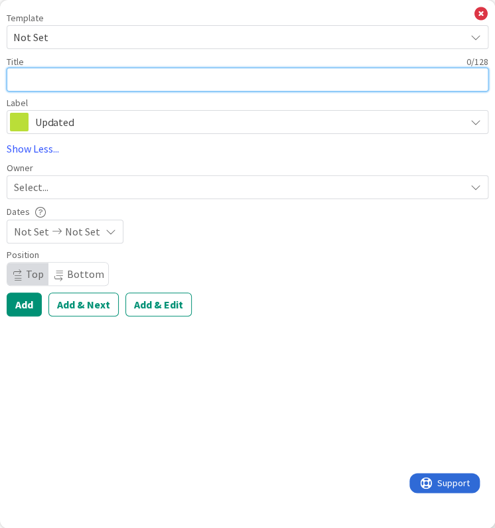
click at [74, 86] on textarea at bounding box center [248, 80] width 482 height 24
click at [37, 84] on textarea at bounding box center [248, 80] width 482 height 24
paste textarea "Hard Deadline due every 10th: Utility Payment (Zelle Payment to [PERSON_NAME]) …"
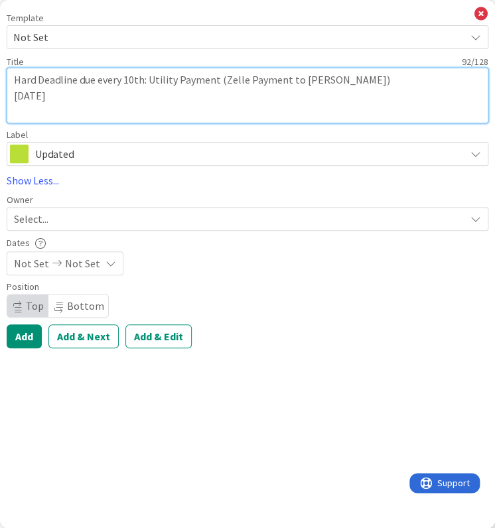
click at [74, 96] on textarea "Hard Deadline due every 10th: Utility Payment (Zelle Payment to [PERSON_NAME]) …" at bounding box center [248, 96] width 482 height 56
click at [66, 95] on textarea "Hard Deadline due every 10th: Utility Payment (Zelle Payment to [PERSON_NAME]) …" at bounding box center [248, 96] width 482 height 56
click at [66, 96] on textarea "Hard Deadline due every 10th: Utility Payment (Zelle Payment to [PERSON_NAME]) …" at bounding box center [248, 96] width 482 height 56
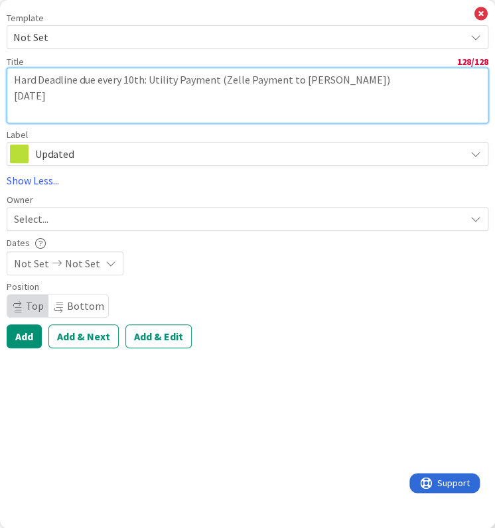
click at [66, 96] on textarea "Hard Deadline due every 10th: Utility Payment (Zelle Payment to [PERSON_NAME]) …" at bounding box center [248, 96] width 482 height 56
click at [72, 96] on textarea "Hard Deadline due every 10th: Utility Payment (Zelle Payment to [PERSON_NAME]) …" at bounding box center [248, 96] width 482 height 56
click at [65, 100] on textarea "Hard Deadline due every 10th: Utility Payment (Zelle Payment to [PERSON_NAME]) …" at bounding box center [248, 96] width 482 height 56
click at [65, 99] on textarea "Hard Deadline due every 10th: Utility Payment (Zelle Payment to [PERSON_NAME]) …" at bounding box center [248, 96] width 482 height 56
click at [64, 95] on textarea "Hard Deadline due every 10th: Utility Payment (Zelle Payment to [PERSON_NAME]) …" at bounding box center [248, 96] width 482 height 56
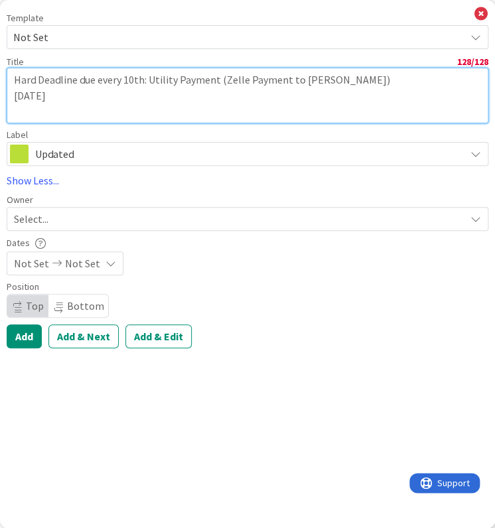
click at [64, 95] on textarea "Hard Deadline due every 10th: Utility Payment (Zelle Payment to [PERSON_NAME]) …" at bounding box center [248, 96] width 482 height 56
click at [66, 98] on textarea "Hard Deadline due every 10th: Utility Payment (Zelle Payment to [PERSON_NAME]) …" at bounding box center [248, 96] width 482 height 56
click at [170, 103] on textarea "Hard Deadline due every 10th: Utility Payment (Zelle Payment to [PERSON_NAME]) …" at bounding box center [248, 96] width 482 height 56
click at [102, 92] on textarea "Hard Deadline due every 10th: Utility Payment (Zelle Payment to [PERSON_NAME]) …" at bounding box center [248, 96] width 482 height 56
click at [74, 95] on textarea "Hard Deadline due every 10th: Utility Payment (Zelle Payment to [PERSON_NAME]) …" at bounding box center [248, 96] width 482 height 56
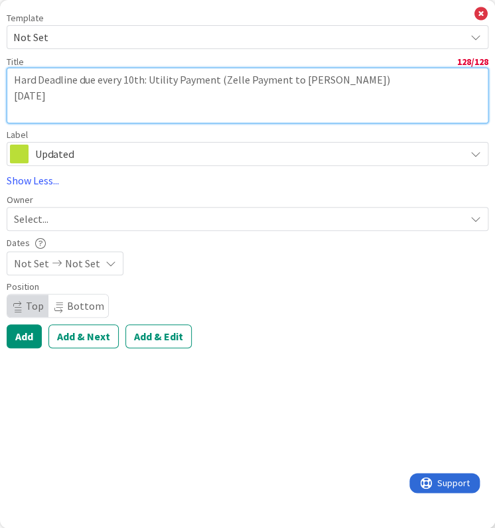
click at [67, 94] on textarea "Hard Deadline due every 10th: Utility Payment (Zelle Payment to [PERSON_NAME]) …" at bounding box center [248, 96] width 482 height 56
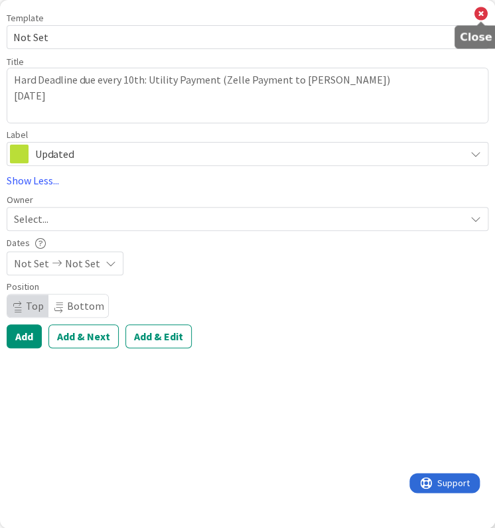
click at [480, 14] on icon at bounding box center [480, 14] width 13 height 15
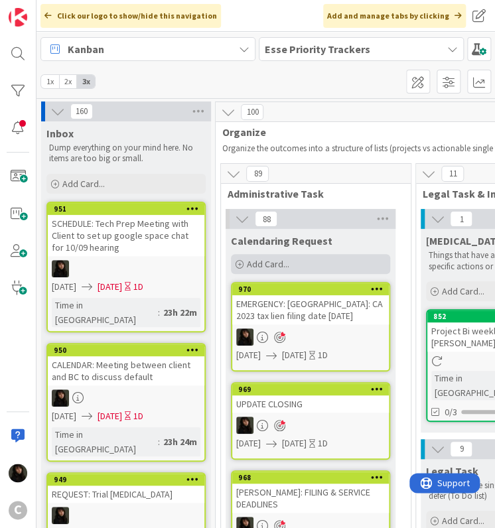
click at [299, 272] on div "Add Card..." at bounding box center [310, 264] width 159 height 20
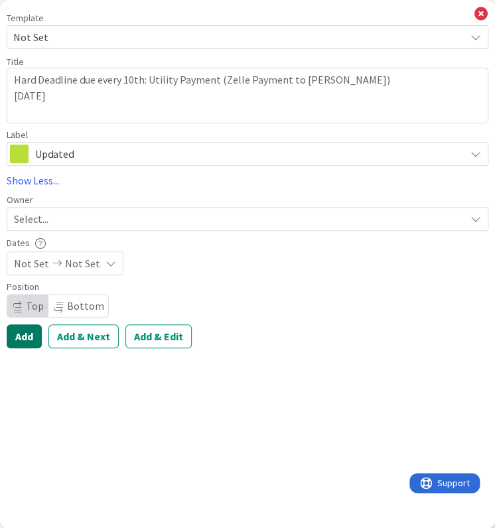
click at [32, 337] on button "Add" at bounding box center [24, 336] width 35 height 24
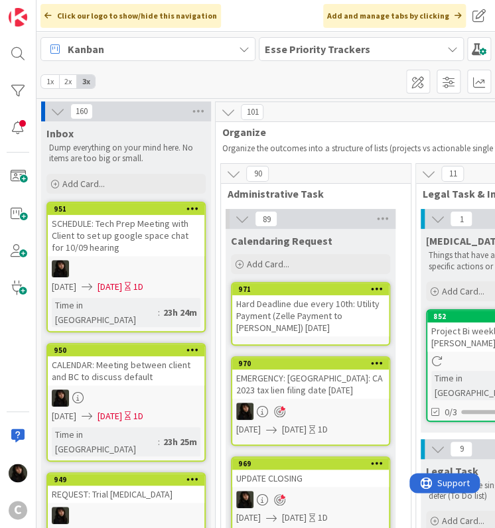
click at [292, 307] on div "Hard Deadline due every 10th: Utility Payment (Zelle Payment to [PERSON_NAME]) …" at bounding box center [310, 315] width 157 height 41
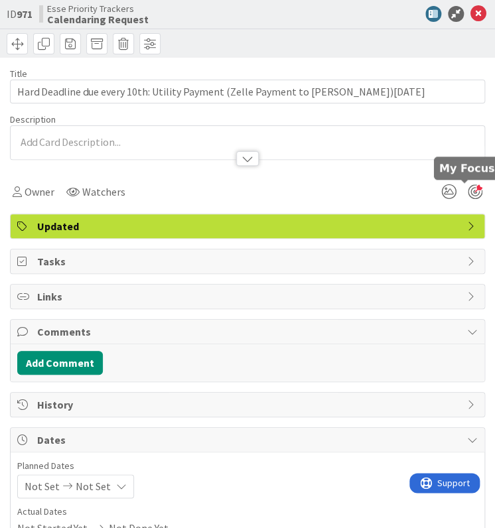
click at [468, 190] on div at bounding box center [475, 191] width 15 height 15
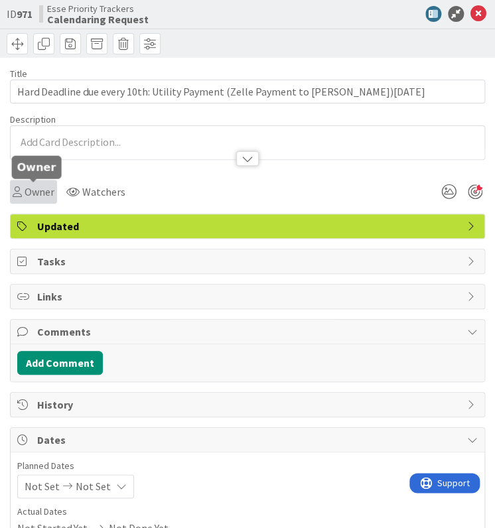
click at [52, 190] on span "Owner" at bounding box center [40, 192] width 30 height 16
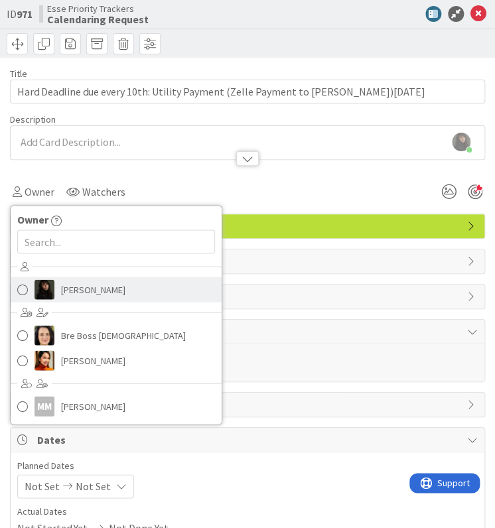
click at [84, 298] on link "[PERSON_NAME]" at bounding box center [116, 289] width 211 height 25
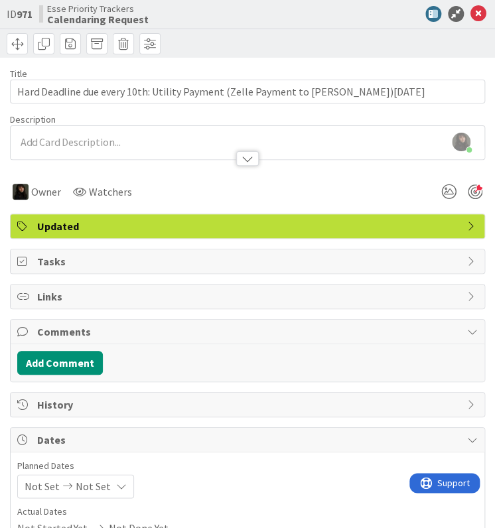
click at [94, 487] on span "Not Set" at bounding box center [93, 486] width 35 height 16
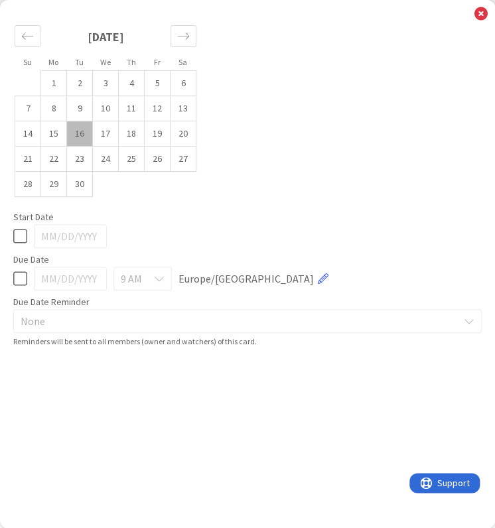
click at [80, 139] on td "16" at bounding box center [80, 133] width 26 height 25
click at [94, 139] on td "17" at bounding box center [106, 133] width 26 height 25
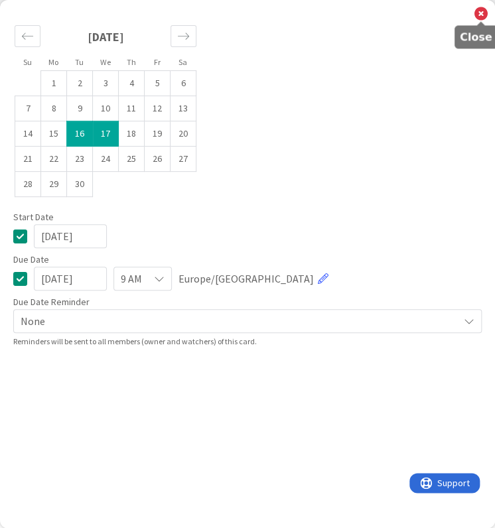
click at [476, 11] on icon at bounding box center [480, 14] width 13 height 15
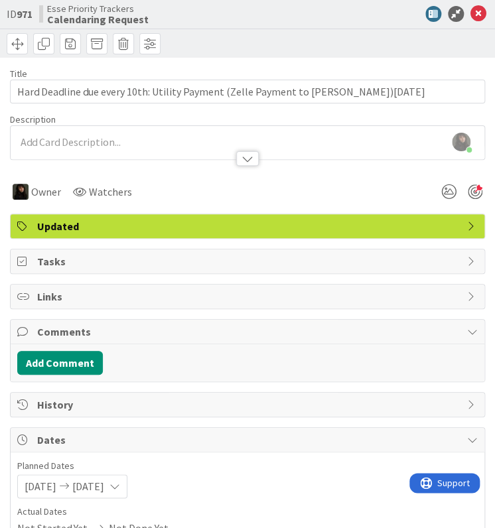
click at [103, 137] on div "[PERSON_NAME] just joined" at bounding box center [248, 142] width 474 height 33
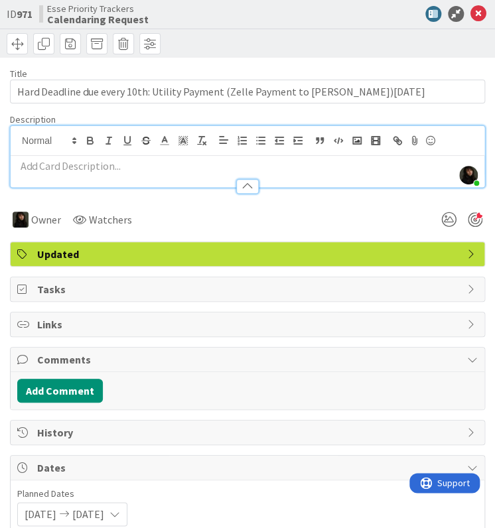
paste div
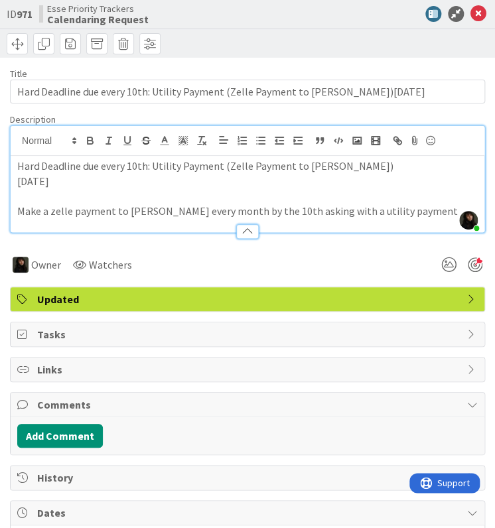
click at [131, 208] on p "Make a zelle payment to [PERSON_NAME] every month by the 10th asking with a uti…" at bounding box center [247, 211] width 460 height 15
click at [446, 206] on p "Make a zelle payment to [PERSON_NAME] every month by the 10th asking with a uti…" at bounding box center [247, 211] width 460 height 15
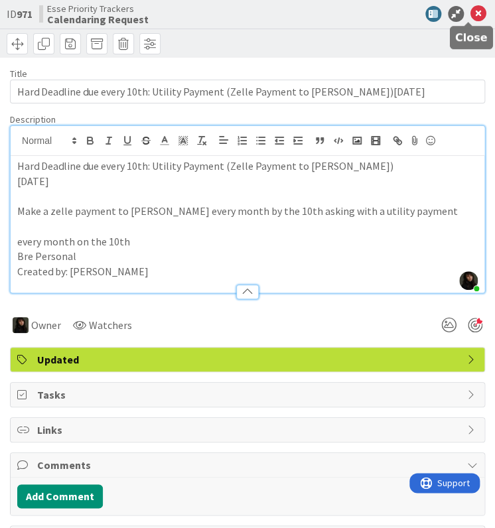
click at [472, 13] on icon at bounding box center [478, 14] width 16 height 16
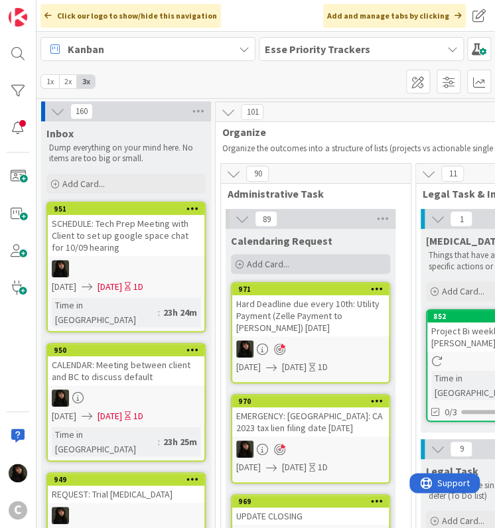
click at [313, 264] on div "Add Card..." at bounding box center [310, 264] width 159 height 20
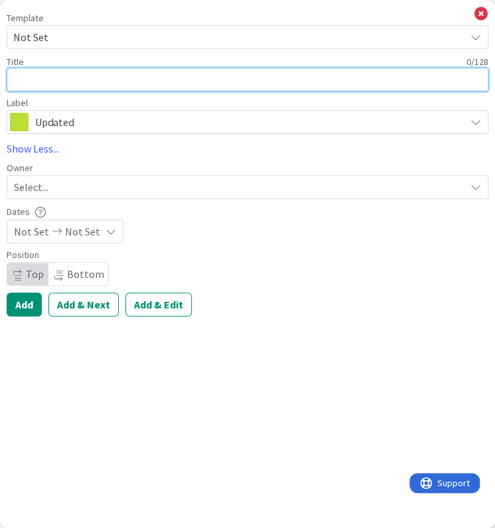
click at [35, 78] on textarea at bounding box center [248, 80] width 482 height 24
click at [112, 79] on textarea "000 - [PERSON_NAME]" at bounding box center [248, 80] width 482 height 24
drag, startPoint x: 70, startPoint y: 82, endPoint x: 37, endPoint y: 90, distance: 34.0
click at [37, 90] on textarea "000 - [PERSON_NAME]" at bounding box center [248, 80] width 482 height 24
click at [74, 82] on textarea "000 - [PERSON_NAME]" at bounding box center [248, 80] width 482 height 24
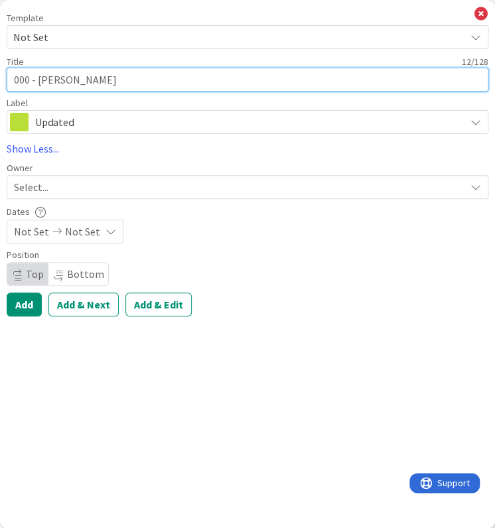
click at [88, 81] on textarea "000 - [PERSON_NAME]" at bounding box center [248, 80] width 482 height 24
paste textarea "Firm Vacation/OOO/Closure"
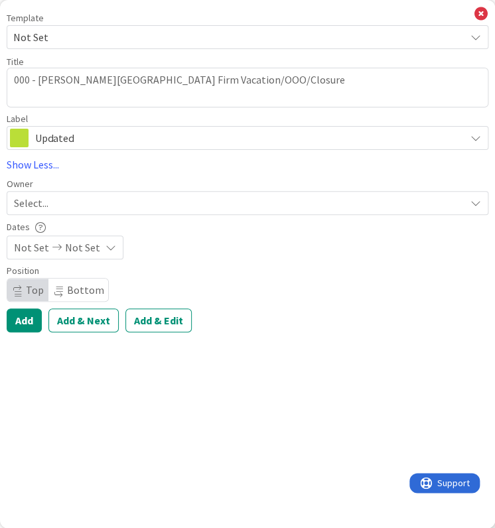
click at [39, 207] on span "Select..." at bounding box center [31, 203] width 34 height 16
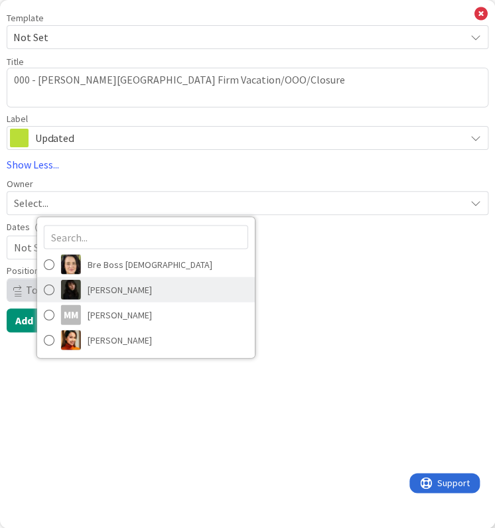
click at [90, 282] on span "[PERSON_NAME]" at bounding box center [120, 289] width 64 height 20
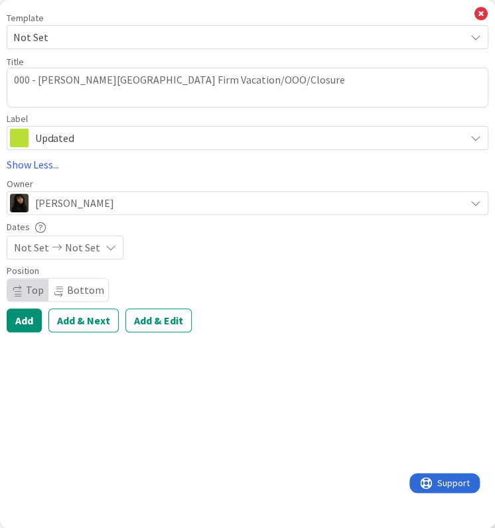
click at [74, 241] on span "Not Set" at bounding box center [82, 247] width 35 height 16
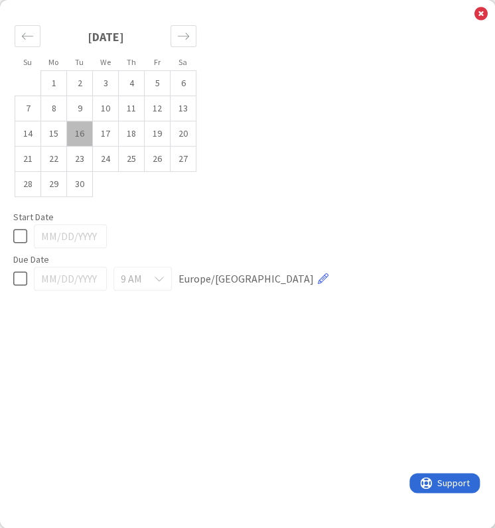
click at [85, 134] on td "16" at bounding box center [80, 133] width 26 height 25
click at [102, 133] on td "17" at bounding box center [106, 133] width 26 height 25
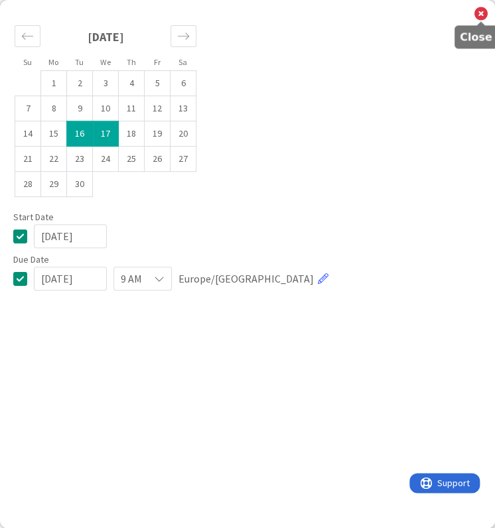
click at [482, 14] on icon at bounding box center [480, 14] width 13 height 15
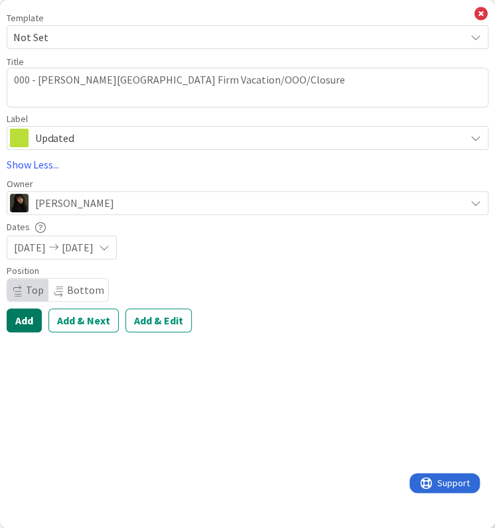
click at [34, 320] on button "Add" at bounding box center [24, 320] width 35 height 24
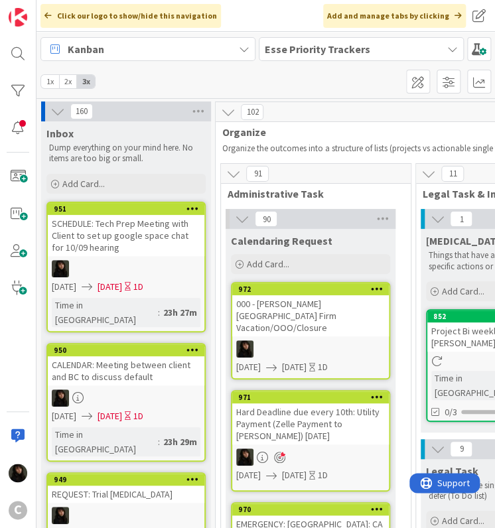
click at [331, 318] on div "000 - [PERSON_NAME][GEOGRAPHIC_DATA] Firm Vacation/OOO/Closure" at bounding box center [310, 315] width 157 height 41
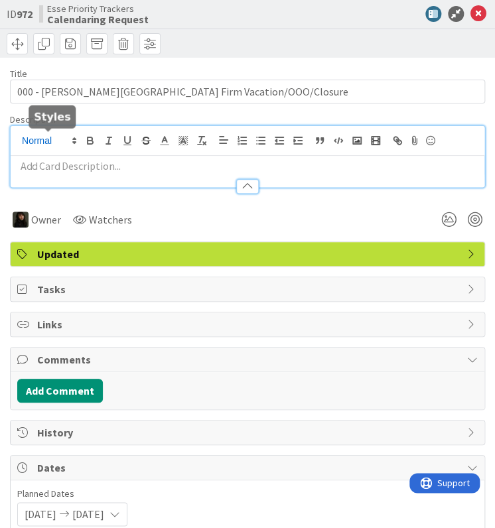
click at [42, 134] on div at bounding box center [248, 156] width 474 height 61
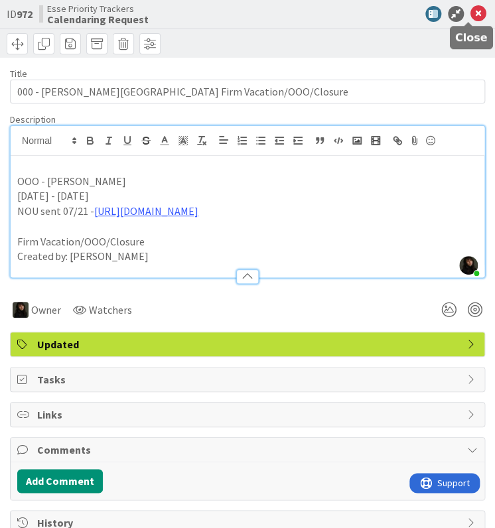
click at [472, 17] on icon at bounding box center [478, 14] width 16 height 16
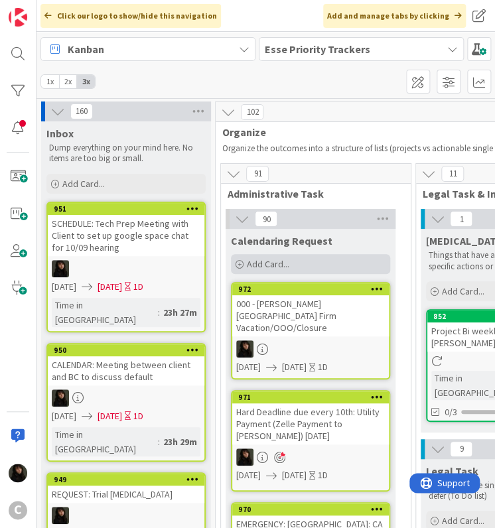
click at [271, 255] on div "Add Card..." at bounding box center [310, 264] width 159 height 20
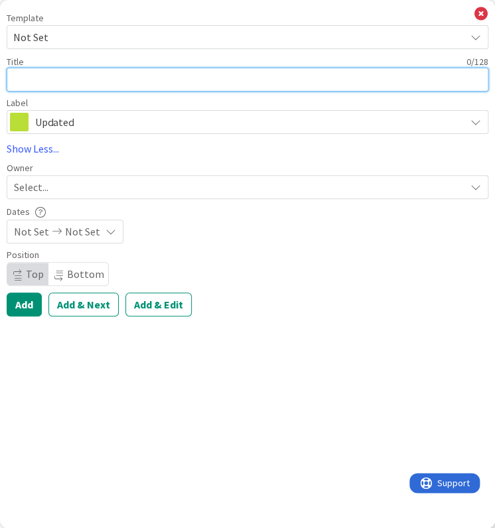
click at [55, 82] on textarea at bounding box center [248, 80] width 482 height 24
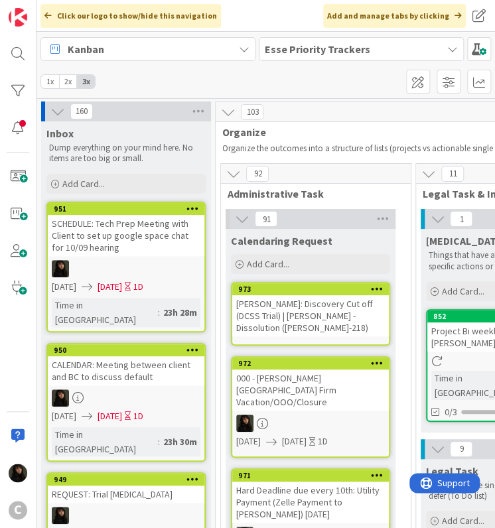
click at [270, 328] on div "[PERSON_NAME]: Discovery Cut off (DCSS Trial) | [PERSON_NAME] - Dissolution ([P…" at bounding box center [310, 315] width 157 height 41
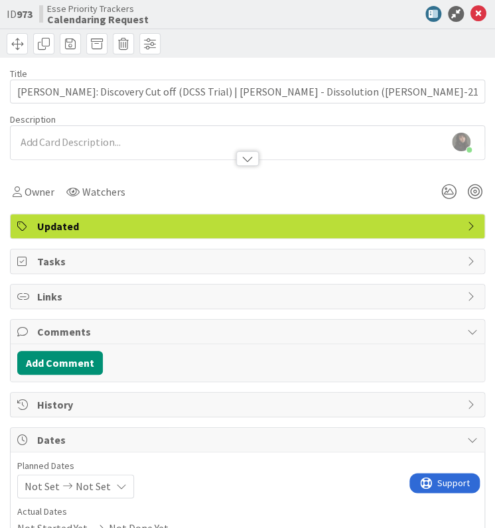
click at [111, 135] on div "[PERSON_NAME] just joined" at bounding box center [248, 142] width 474 height 33
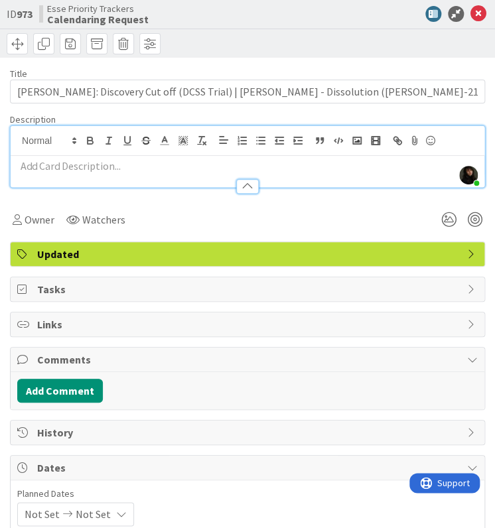
paste div
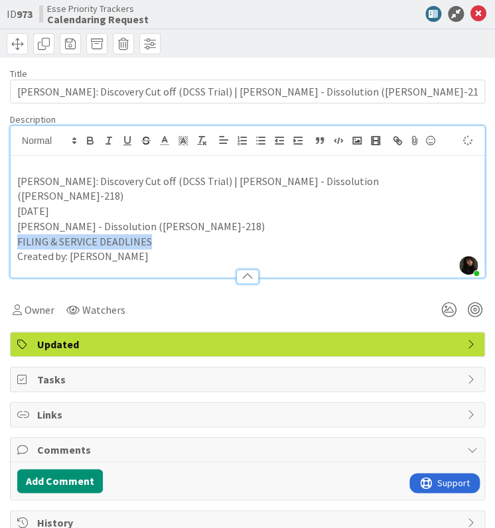
drag, startPoint x: 146, startPoint y: 228, endPoint x: 16, endPoint y: 228, distance: 130.0
click at [16, 228] on div "[PERSON_NAME]: Discovery Cut off (DCSS Trial) | [PERSON_NAME] - Dissolution ([P…" at bounding box center [248, 216] width 474 height 121
copy p "FILING & SERVICE DEADLINES"
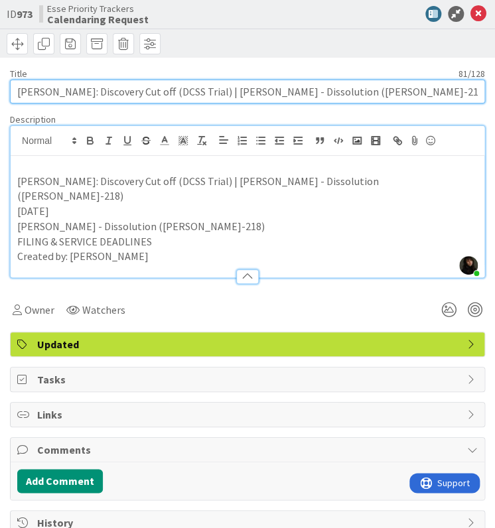
click at [201, 96] on input "[PERSON_NAME]: Discovery Cut off (DCSS Trial) | [PERSON_NAME] - Dissolution ([P…" at bounding box center [247, 92] width 475 height 24
drag, startPoint x: 55, startPoint y: 91, endPoint x: 456, endPoint y: 81, distance: 401.5
click at [456, 81] on input "[PERSON_NAME]: Discovery Cut off (DCSS Trial) | [PERSON_NAME] - Dissolution ([P…" at bounding box center [247, 92] width 475 height 24
click at [96, 95] on input "[PERSON_NAME]: FILING" at bounding box center [247, 92] width 475 height 24
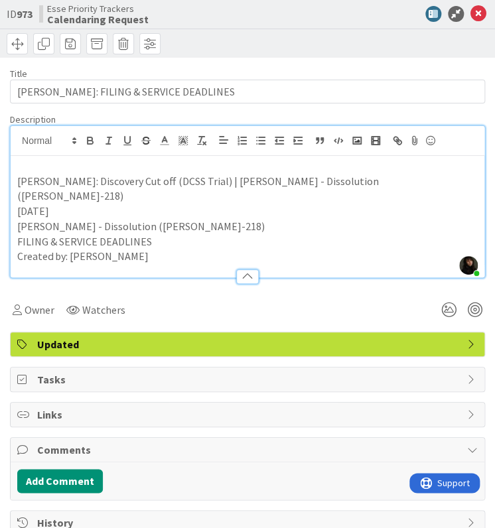
click at [220, 234] on p "FILING & SERVICE DEADLINES" at bounding box center [247, 241] width 460 height 15
click at [184, 249] on p "Created by: [PERSON_NAME]" at bounding box center [247, 256] width 460 height 15
click at [172, 234] on p "FILING & SERVICE DEADLINES" at bounding box center [247, 241] width 460 height 15
click at [157, 249] on p "Created by: [PERSON_NAME]" at bounding box center [247, 256] width 460 height 15
click at [153, 234] on p "FILING & SERVICE DEADLINES" at bounding box center [247, 241] width 460 height 15
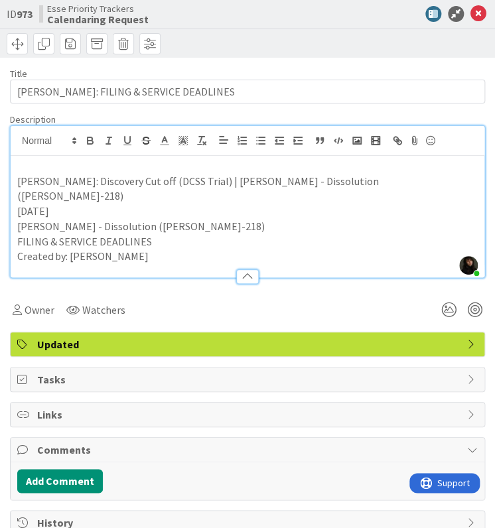
click at [88, 204] on p "[DATE]" at bounding box center [247, 211] width 460 height 15
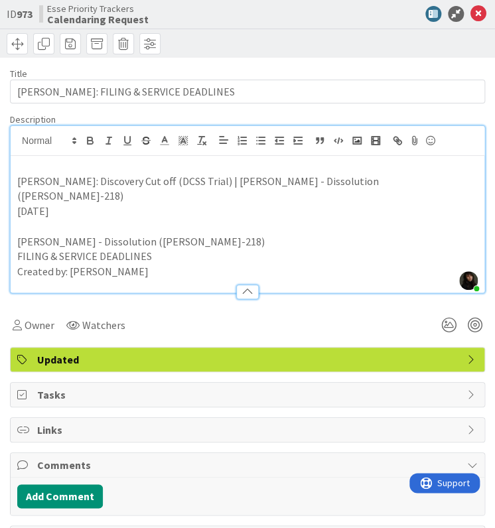
click at [88, 204] on p "[DATE]" at bounding box center [247, 211] width 460 height 15
click at [16, 180] on div "[PERSON_NAME]: Discovery Cut off (DCSS Trial) | [PERSON_NAME] - Dissolution ([P…" at bounding box center [248, 224] width 474 height 137
click at [82, 204] on p "[DATE]" at bounding box center [247, 211] width 460 height 15
click at [66, 204] on p "[DATE]" at bounding box center [247, 211] width 460 height 15
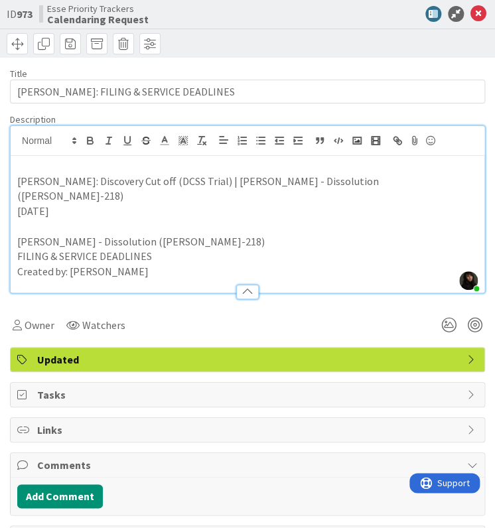
click at [69, 204] on p "[DATE]" at bounding box center [247, 211] width 460 height 15
click at [70, 204] on p "[DATE]" at bounding box center [247, 211] width 460 height 15
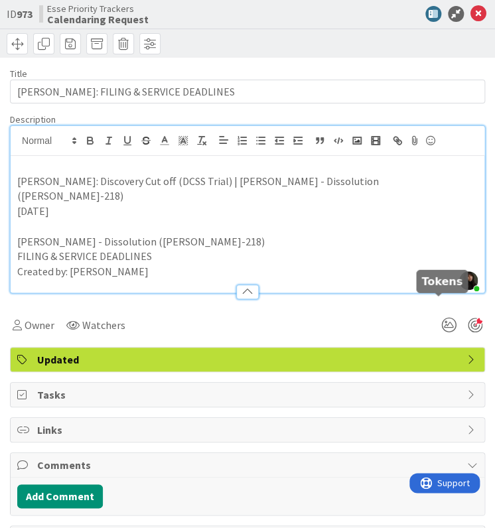
click at [468, 318] on div at bounding box center [475, 325] width 15 height 15
click at [470, 16] on icon at bounding box center [478, 14] width 16 height 16
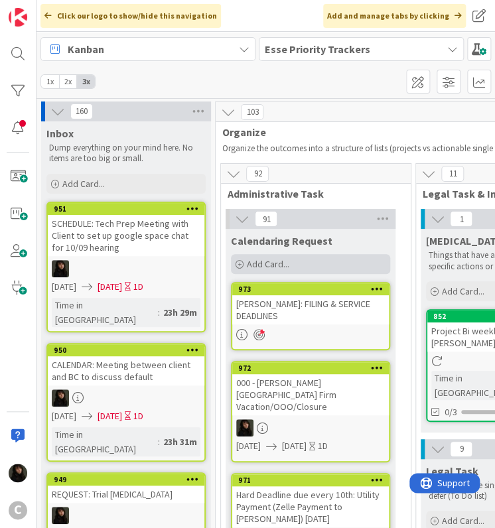
click at [283, 259] on span "Add Card..." at bounding box center [268, 264] width 42 height 12
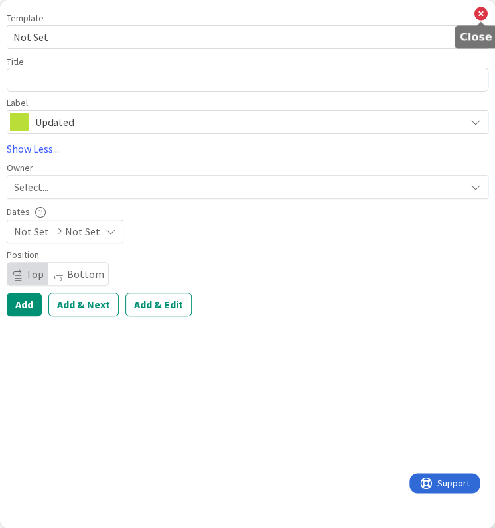
drag, startPoint x: 480, startPoint y: 13, endPoint x: 456, endPoint y: 60, distance: 52.5
click at [479, 13] on icon at bounding box center [480, 14] width 13 height 15
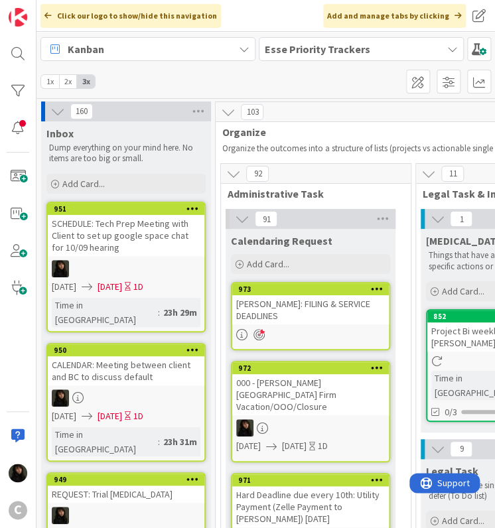
click at [338, 298] on div "[PERSON_NAME]: FILING & SERVICE DEADLINES" at bounding box center [310, 309] width 157 height 29
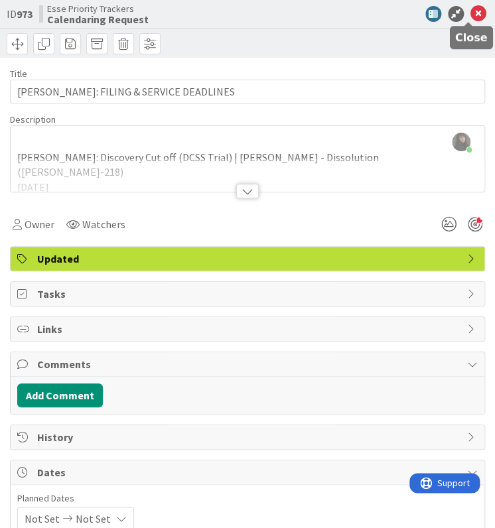
click at [470, 16] on icon at bounding box center [478, 14] width 16 height 16
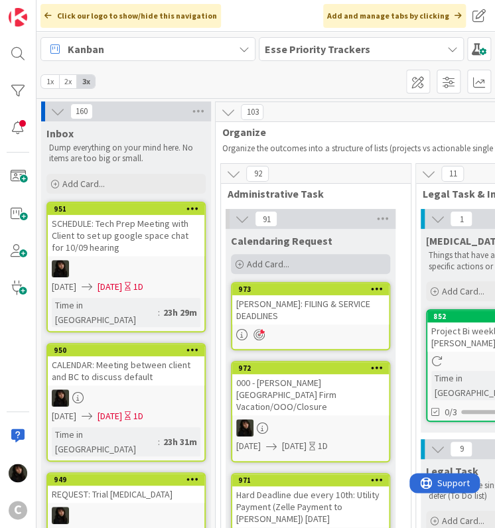
click at [310, 265] on div "Add Card..." at bounding box center [310, 264] width 159 height 20
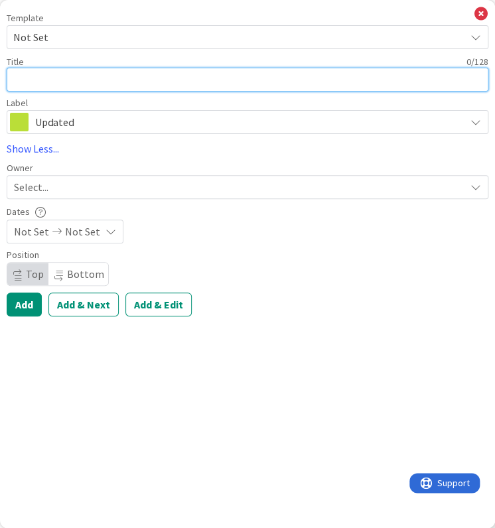
click at [114, 81] on textarea at bounding box center [248, 80] width 482 height 24
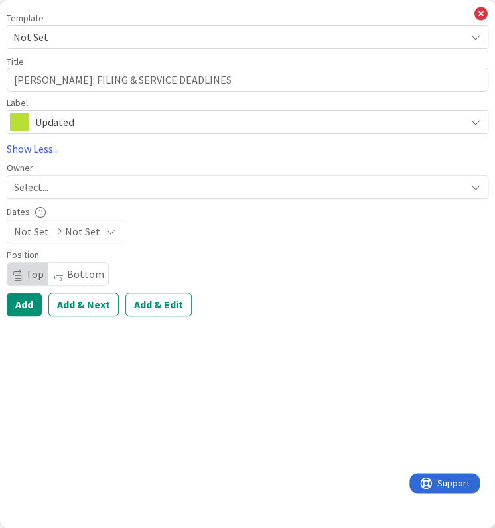
click at [46, 185] on span "Select..." at bounding box center [31, 187] width 34 height 16
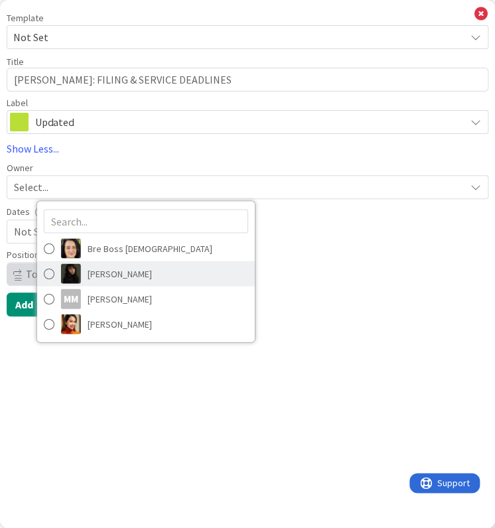
click at [103, 262] on link "[PERSON_NAME]" at bounding box center [146, 273] width 218 height 25
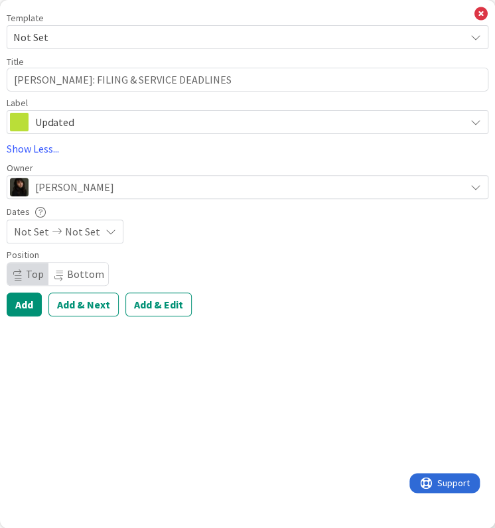
click at [82, 237] on span "Not Set" at bounding box center [82, 232] width 35 height 16
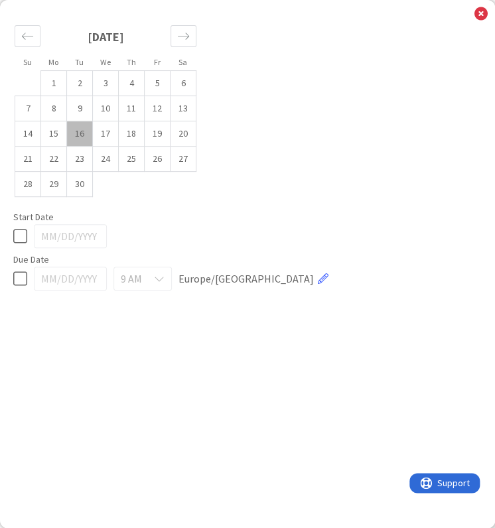
click at [74, 133] on td "16" at bounding box center [80, 133] width 26 height 25
click at [101, 133] on td "17" at bounding box center [106, 133] width 26 height 25
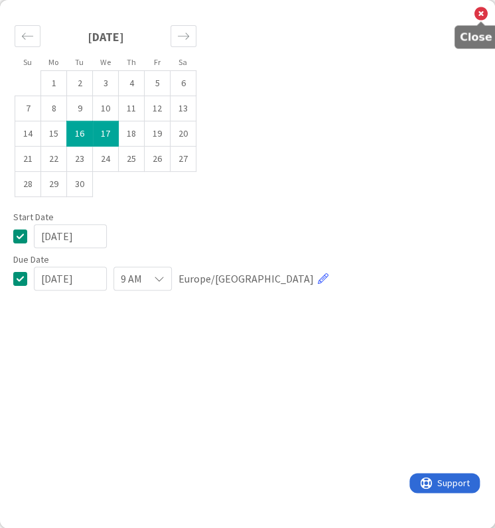
click at [486, 12] on icon at bounding box center [480, 14] width 13 height 15
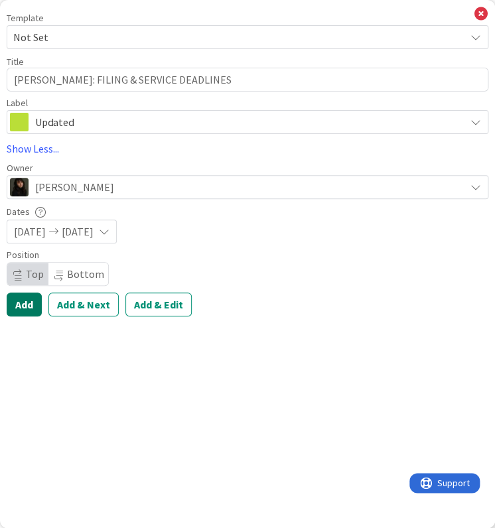
click at [31, 306] on button "Add" at bounding box center [24, 305] width 35 height 24
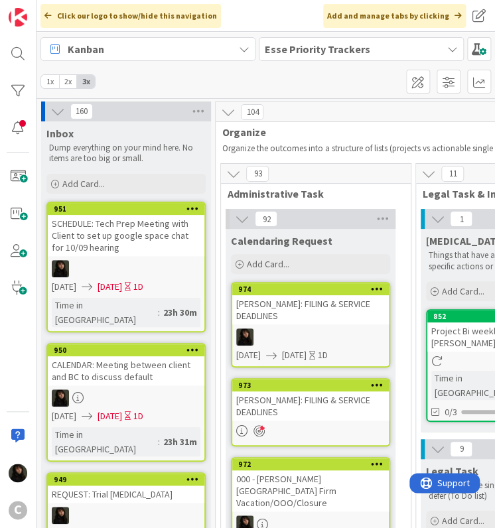
click at [296, 328] on div at bounding box center [310, 336] width 157 height 17
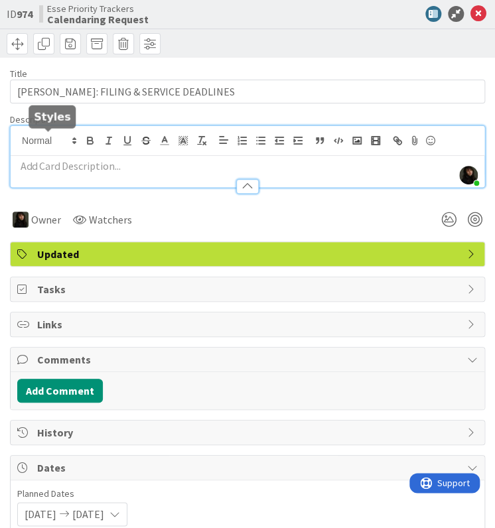
click at [42, 138] on div "[PERSON_NAME] just joined" at bounding box center [248, 156] width 474 height 61
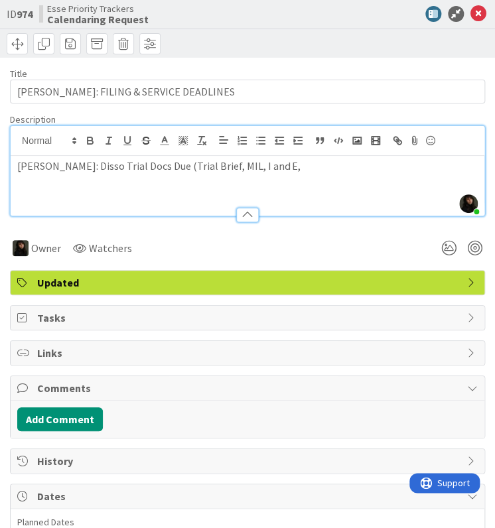
click at [257, 164] on p "[PERSON_NAME]: Disso Trial Docs Due (Trial Brief, MIL, I and E," at bounding box center [247, 166] width 460 height 15
click at [245, 171] on p "[PERSON_NAME]: Disso Trial Docs Due (Trial Brief, MIL, I and E," at bounding box center [247, 166] width 460 height 15
click at [252, 166] on p "[PERSON_NAME]: Disso Trial Docs Due (Trial Brief, MIL, I and E," at bounding box center [247, 166] width 460 height 15
click at [251, 169] on p "[PERSON_NAME]: Disso Trial Docs Due (Trial Brief, MIL, I and E," at bounding box center [247, 166] width 460 height 15
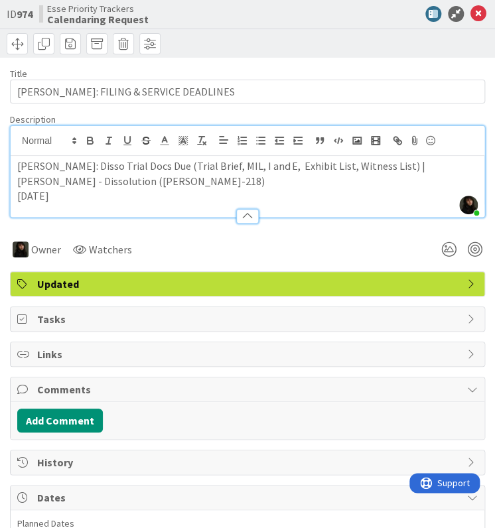
click at [169, 180] on p "[PERSON_NAME]: Disso Trial Docs Due (Trial Brief, MIL, I and E, Exhibit List, W…" at bounding box center [247, 174] width 460 height 30
click at [156, 198] on p "[DATE]" at bounding box center [247, 195] width 460 height 15
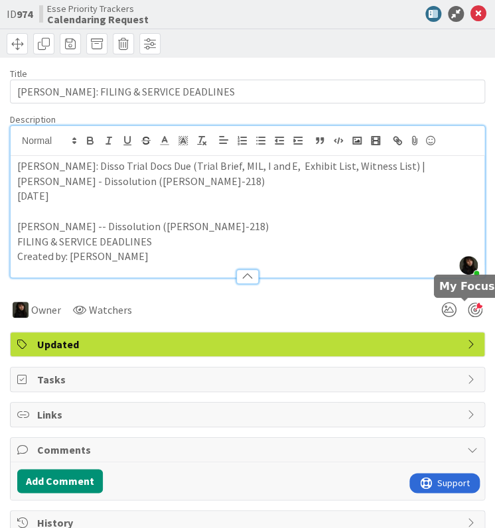
click at [468, 308] on div at bounding box center [475, 310] width 15 height 15
click at [470, 15] on icon at bounding box center [478, 14] width 16 height 16
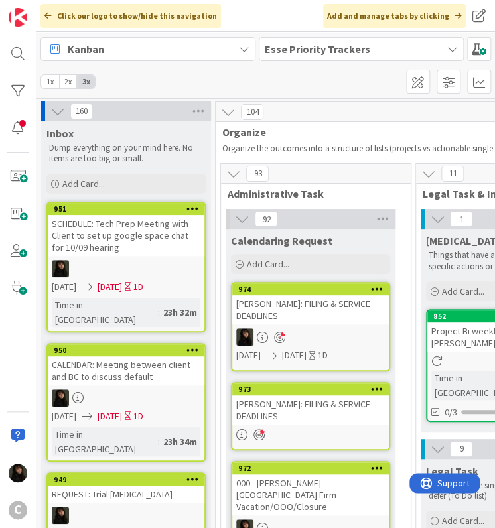
click at [301, 308] on div "[PERSON_NAME]: FILING & SERVICE DEADLINES" at bounding box center [310, 309] width 157 height 29
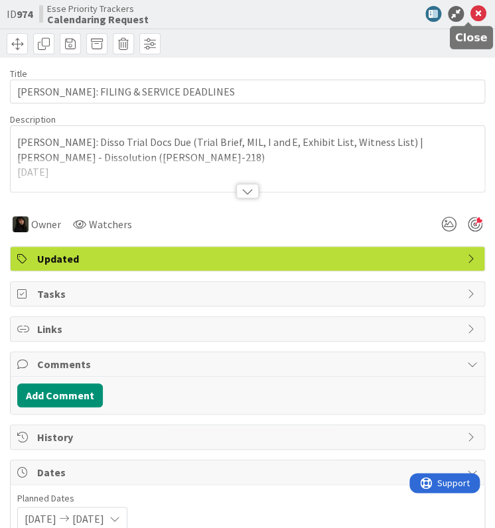
click at [474, 17] on icon at bounding box center [478, 14] width 16 height 16
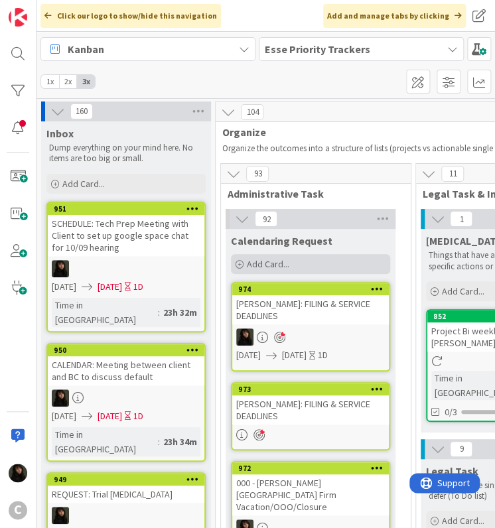
click at [289, 258] on span "Add Card..." at bounding box center [268, 264] width 42 height 12
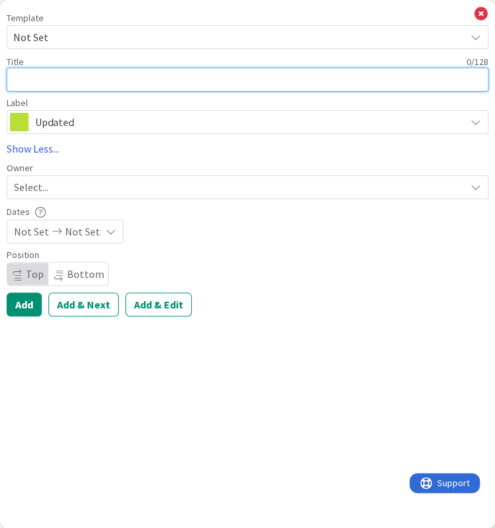
click at [53, 82] on textarea at bounding box center [248, 80] width 482 height 24
paste textarea "[PERSON_NAME]: NTA via mail (DCSS Trial) | [PERSON_NAME] - Dissolution ([PERSON…"
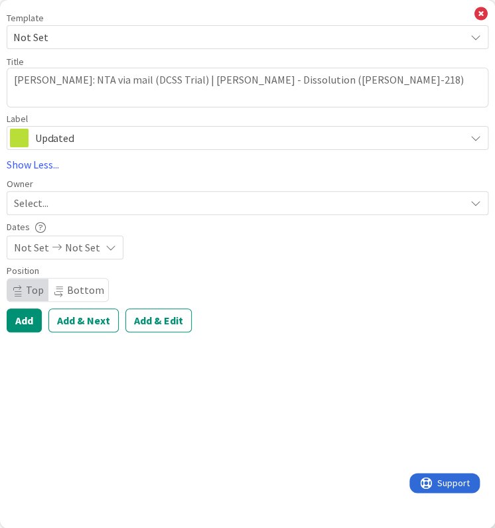
click at [48, 200] on div "Select..." at bounding box center [239, 203] width 451 height 16
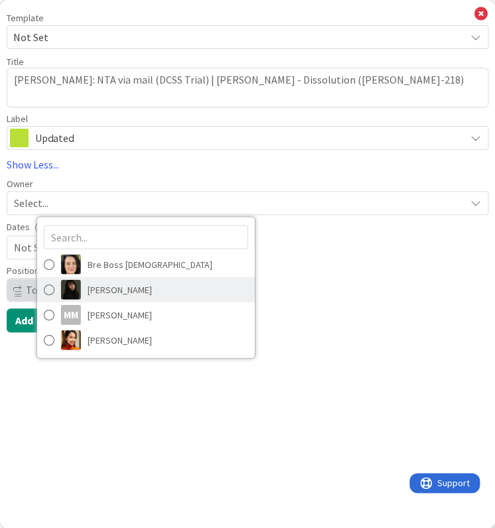
click at [117, 283] on span "[PERSON_NAME]" at bounding box center [120, 289] width 64 height 20
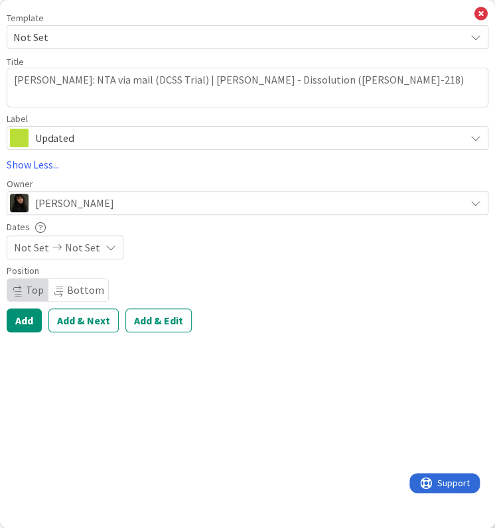
click at [60, 247] on icon at bounding box center [57, 247] width 16 height 9
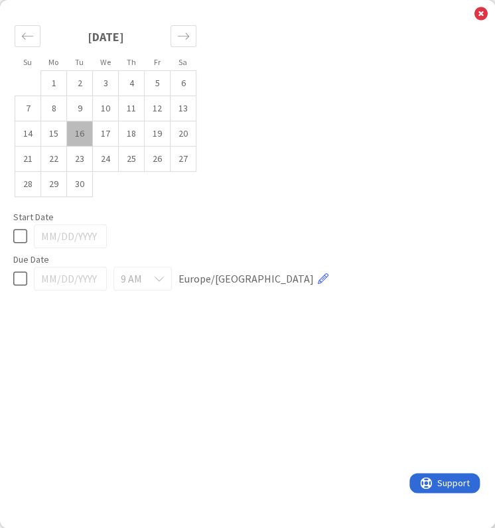
click at [80, 135] on td "16" at bounding box center [80, 133] width 26 height 25
click at [96, 135] on td "17" at bounding box center [106, 133] width 26 height 25
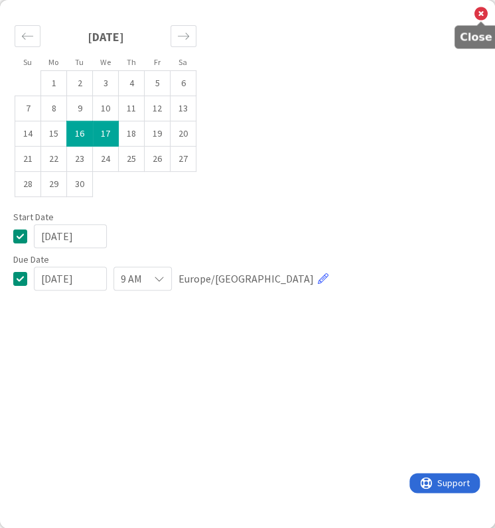
click at [480, 16] on icon at bounding box center [480, 14] width 13 height 15
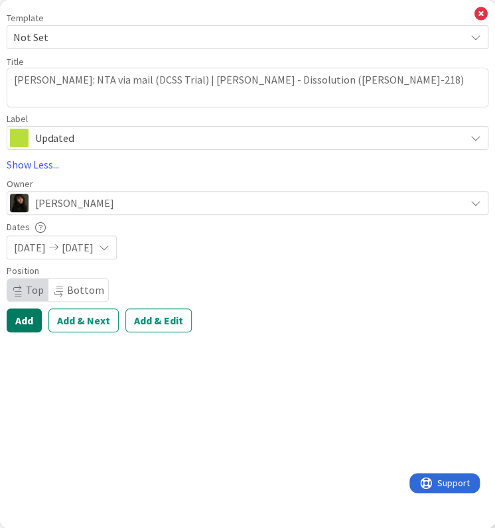
drag, startPoint x: 25, startPoint y: 318, endPoint x: 3, endPoint y: 301, distance: 27.9
click at [24, 318] on button "Add" at bounding box center [24, 320] width 35 height 24
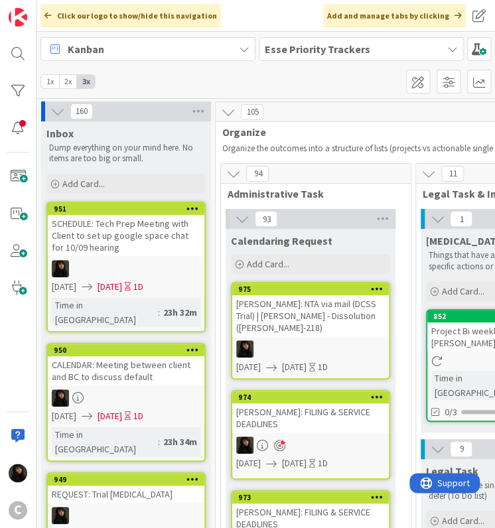
click at [318, 333] on div "[PERSON_NAME]: NTA via mail (DCSS Trial) | [PERSON_NAME] - Dissolution ([PERSON…" at bounding box center [310, 315] width 157 height 41
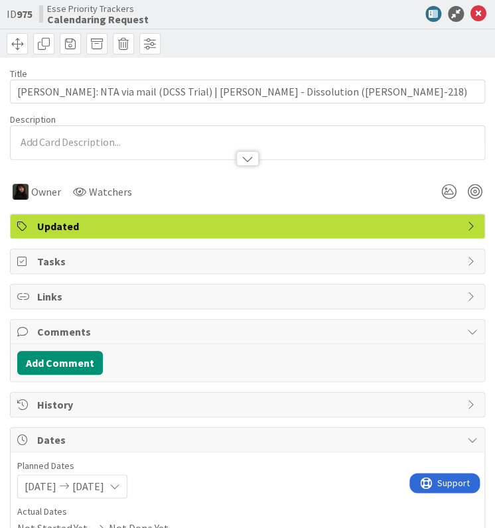
click at [85, 140] on div at bounding box center [248, 142] width 474 height 33
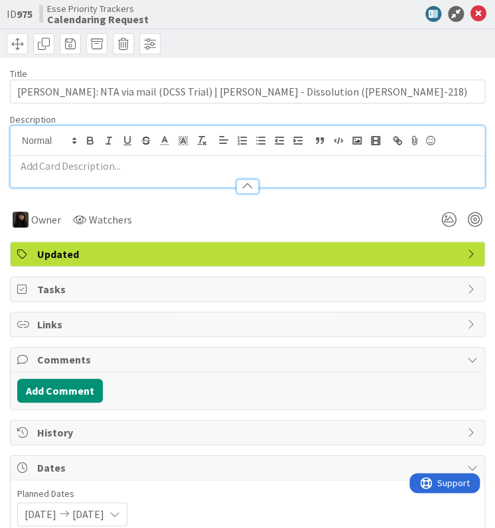
click at [80, 161] on p at bounding box center [247, 166] width 460 height 15
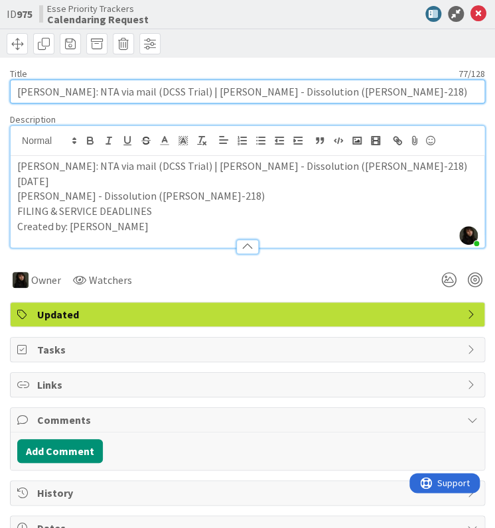
drag, startPoint x: 55, startPoint y: 92, endPoint x: 345, endPoint y: 111, distance: 290.5
click at [345, 111] on div "Title 77 / 128 [PERSON_NAME]: NTA via mail (DCSS Trial) | [PERSON_NAME] - Disso…" at bounding box center [247, 282] width 475 height 448
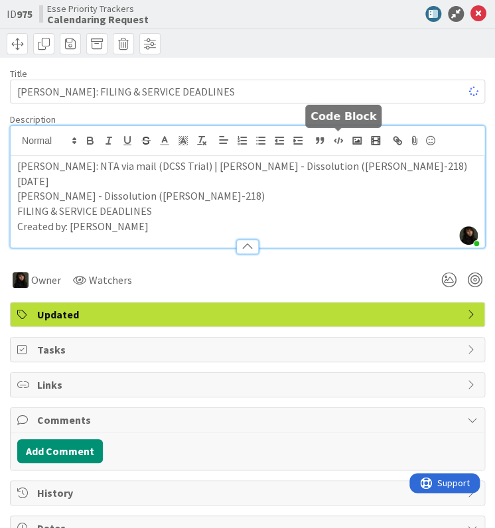
click at [279, 171] on p "[PERSON_NAME]: NTA via mail (DCSS Trial) | [PERSON_NAME] - Dissolution ([PERSON…" at bounding box center [247, 166] width 460 height 15
click at [215, 188] on p "[PERSON_NAME] - Dissolution ([PERSON_NAME]-218)" at bounding box center [247, 195] width 460 height 15
click at [117, 184] on p "[DATE]" at bounding box center [247, 181] width 460 height 15
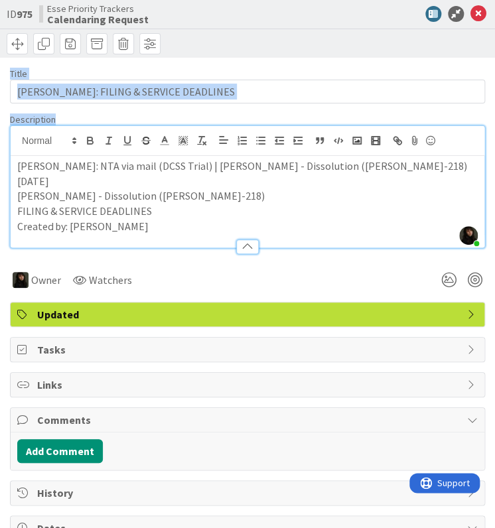
drag, startPoint x: 468, startPoint y: 15, endPoint x: 396, endPoint y: 125, distance: 132.3
click at [391, 115] on div "ID 975 Esse Priority Trackers Calendaring Request Title 34 / 128 [PERSON_NAME]:…" at bounding box center [247, 408] width 495 height 817
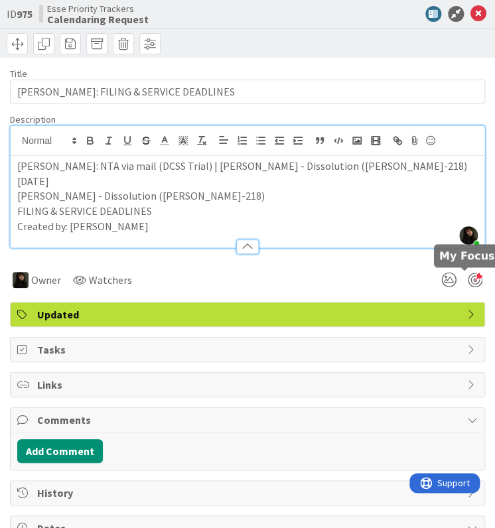
click at [468, 283] on div at bounding box center [475, 280] width 15 height 15
click at [470, 11] on icon at bounding box center [478, 14] width 16 height 16
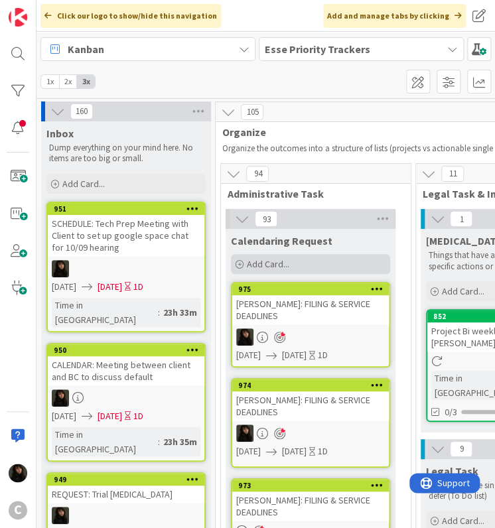
click at [249, 258] on span "Add Card..." at bounding box center [268, 264] width 42 height 12
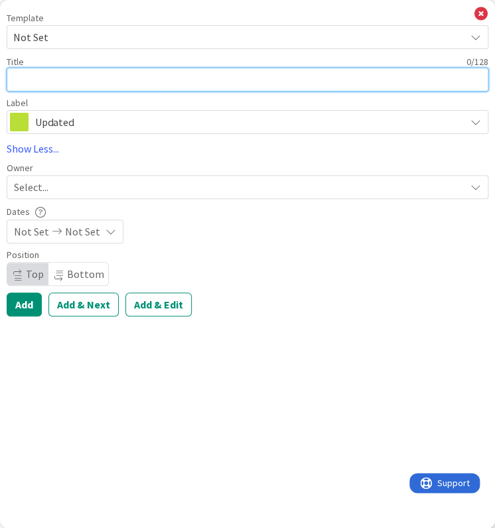
click at [87, 79] on textarea at bounding box center [248, 80] width 482 height 24
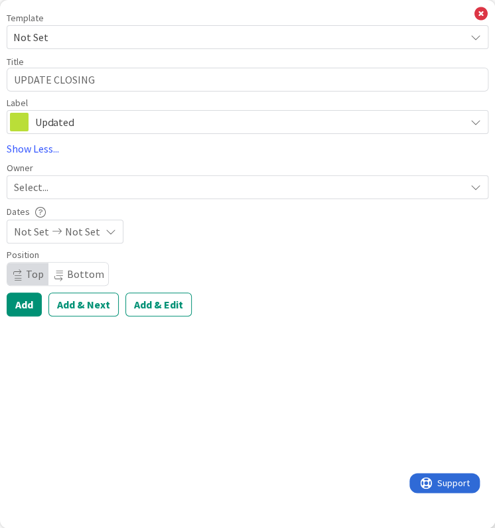
click at [47, 186] on span "Select..." at bounding box center [31, 187] width 34 height 16
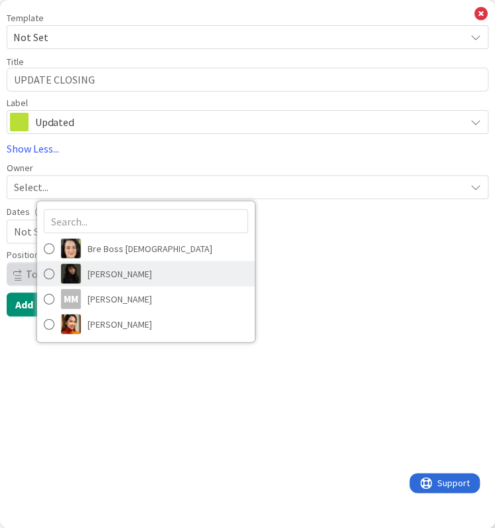
click at [125, 273] on span "[PERSON_NAME]" at bounding box center [120, 273] width 64 height 20
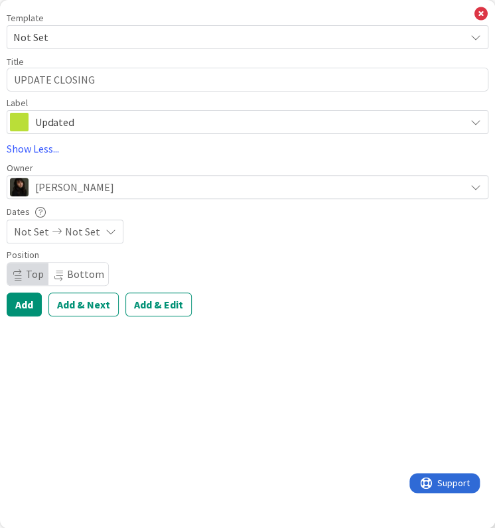
click at [49, 228] on icon at bounding box center [57, 231] width 16 height 9
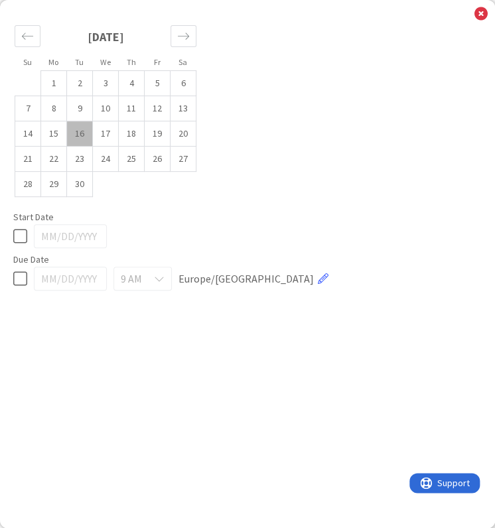
click at [79, 137] on td "16" at bounding box center [80, 133] width 26 height 25
click at [98, 135] on td "17" at bounding box center [106, 133] width 26 height 25
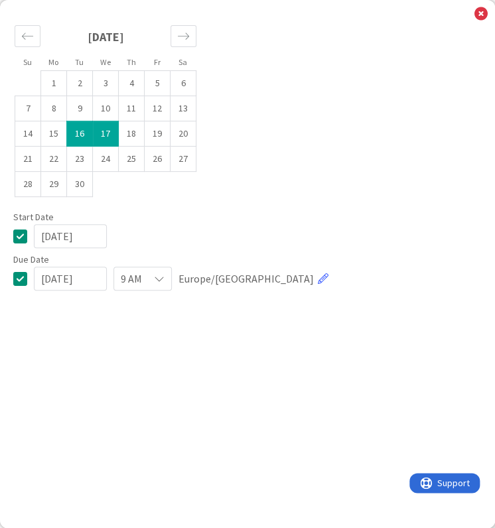
click at [488, 10] on div "Su Mo Tu We Th Fr Sa [DATE] 1 2 3 4 5 6 7 8 9 10 11 12 13 14 15 16 17 18 19 20 …" at bounding box center [247, 264] width 495 height 528
click at [484, 13] on icon at bounding box center [480, 14] width 13 height 15
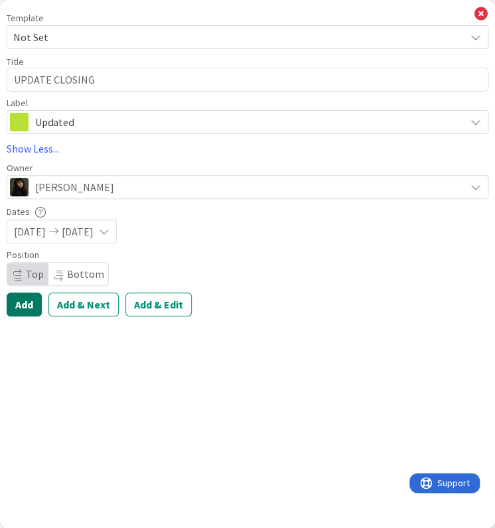
click at [25, 303] on button "Add" at bounding box center [24, 305] width 35 height 24
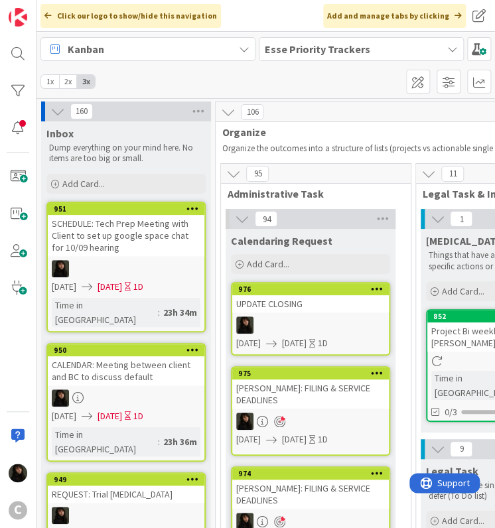
click at [277, 314] on link "976 UPDATE CLOSING [DATE] [DATE] 1D" at bounding box center [310, 319] width 159 height 74
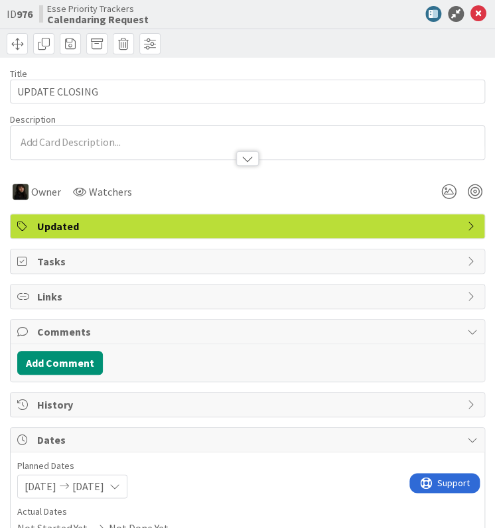
click at [64, 128] on div at bounding box center [248, 142] width 474 height 33
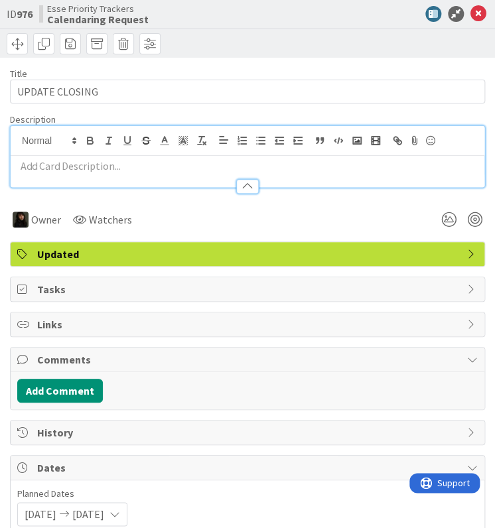
click at [58, 156] on div at bounding box center [248, 171] width 474 height 31
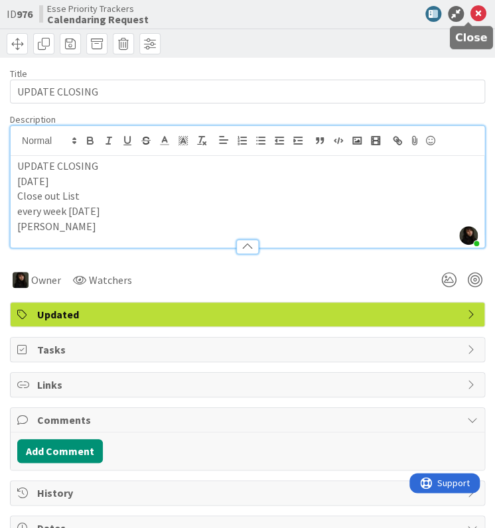
click at [472, 13] on icon at bounding box center [478, 14] width 16 height 16
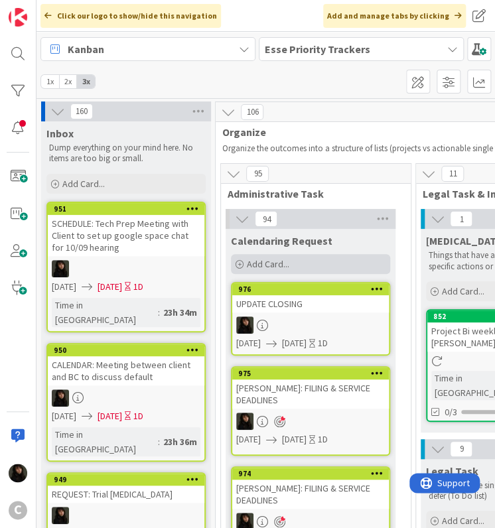
click at [245, 257] on div "Add Card..." at bounding box center [310, 264] width 159 height 20
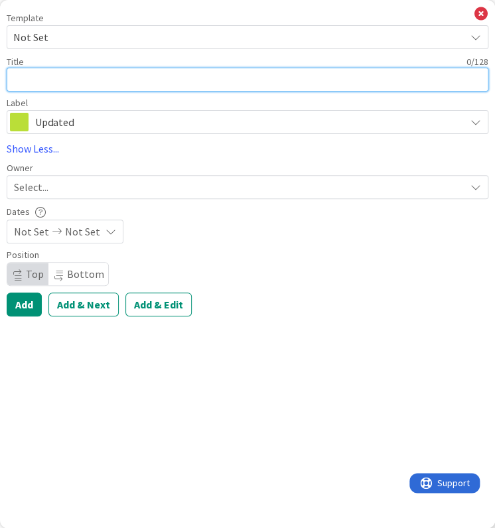
click at [79, 87] on textarea at bounding box center [248, 80] width 482 height 24
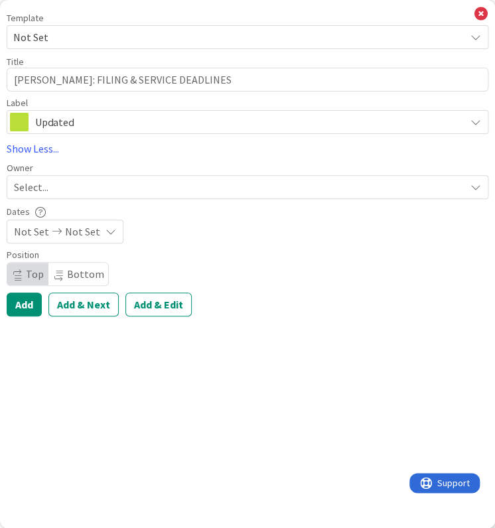
click at [115, 180] on div "Select..." at bounding box center [239, 187] width 451 height 16
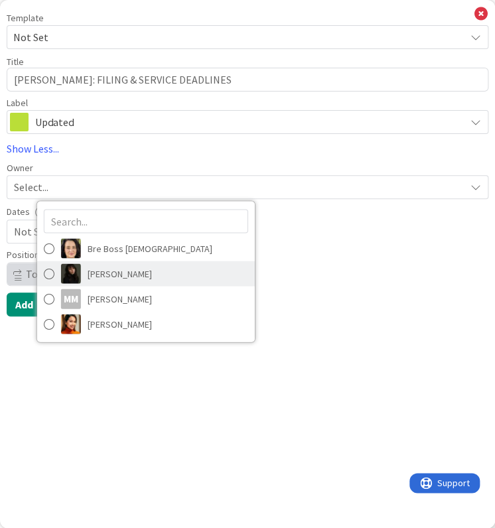
click at [103, 262] on link "[PERSON_NAME]" at bounding box center [146, 273] width 218 height 25
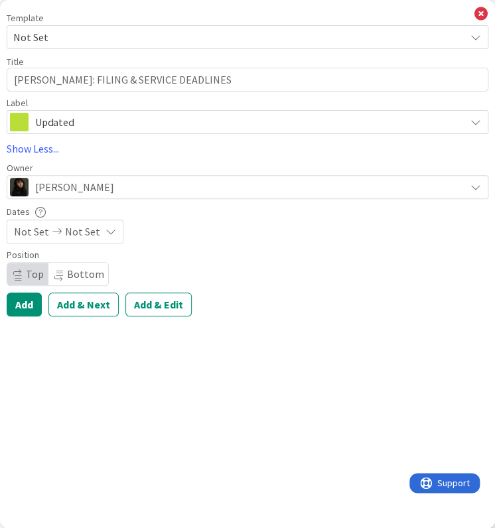
click at [92, 234] on span "Not Set" at bounding box center [82, 232] width 35 height 16
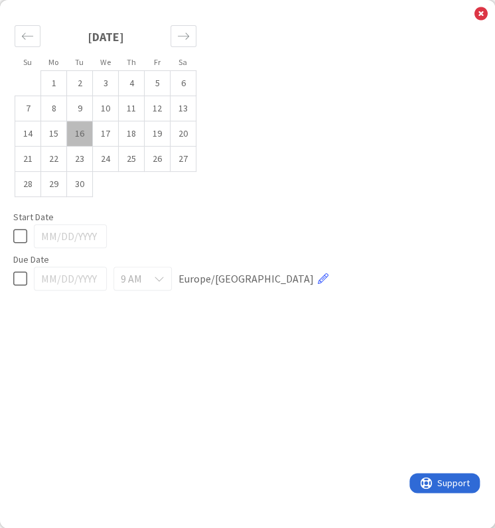
click at [84, 140] on td "16" at bounding box center [80, 133] width 26 height 25
click at [106, 141] on td "17" at bounding box center [106, 133] width 26 height 25
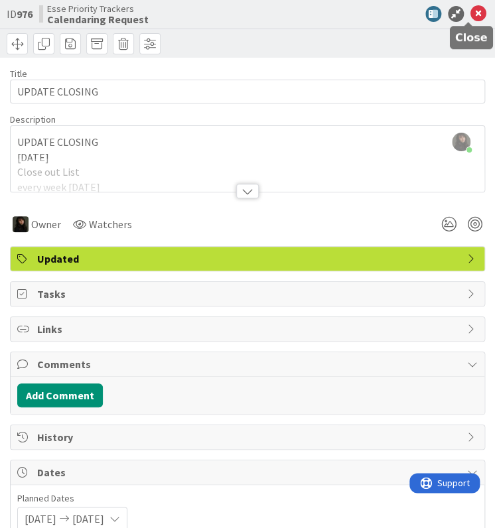
click at [472, 20] on icon at bounding box center [478, 14] width 16 height 16
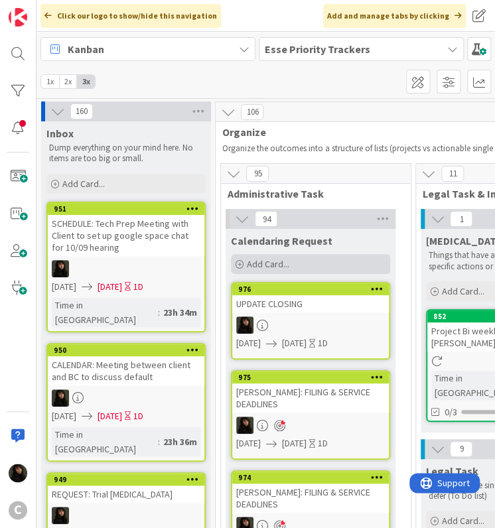
click at [299, 265] on div "Add Card..." at bounding box center [310, 264] width 159 height 20
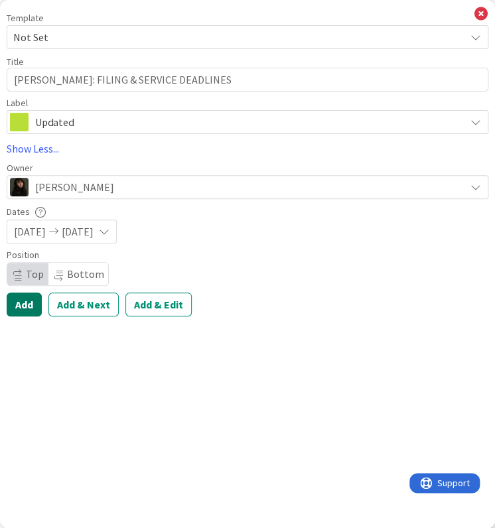
click at [31, 306] on button "Add" at bounding box center [24, 305] width 35 height 24
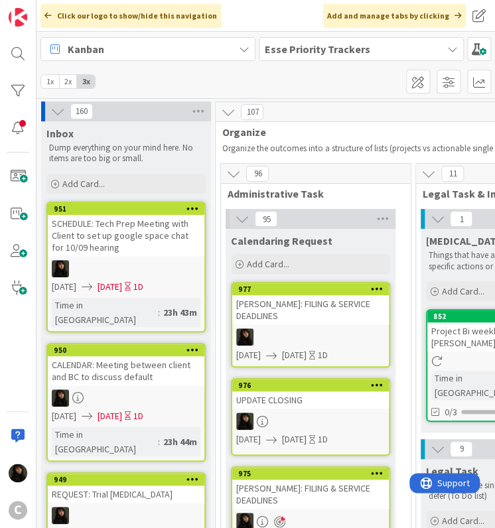
click at [308, 312] on div "[PERSON_NAME]: FILING & SERVICE DEADLINES" at bounding box center [310, 309] width 157 height 29
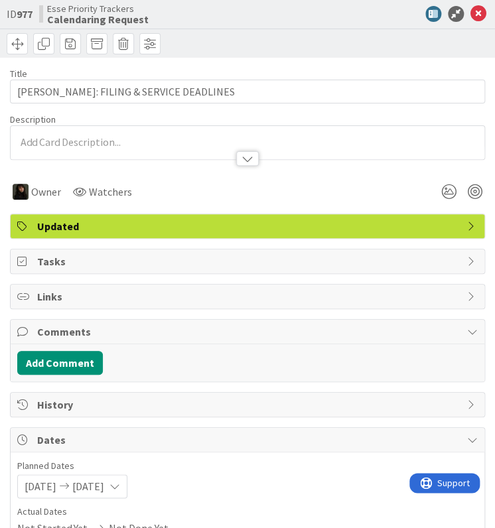
click at [80, 145] on div at bounding box center [248, 152] width 474 height 14
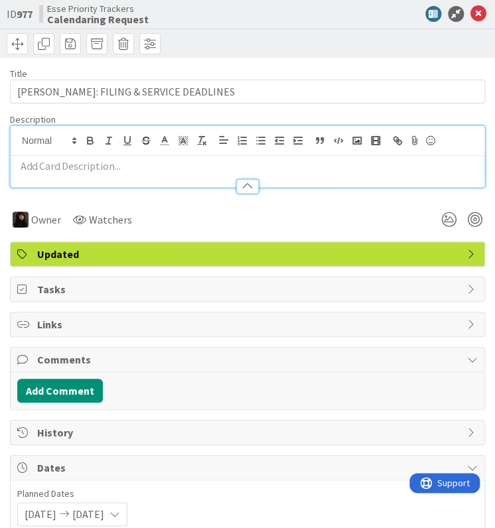
click at [73, 170] on p at bounding box center [247, 166] width 460 height 15
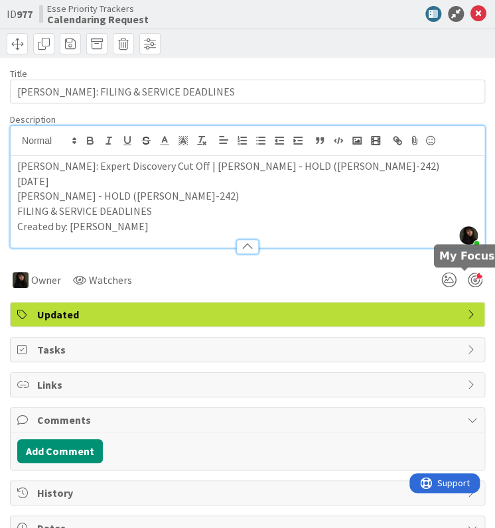
click at [468, 281] on div at bounding box center [475, 280] width 15 height 15
click at [470, 13] on icon at bounding box center [478, 14] width 16 height 16
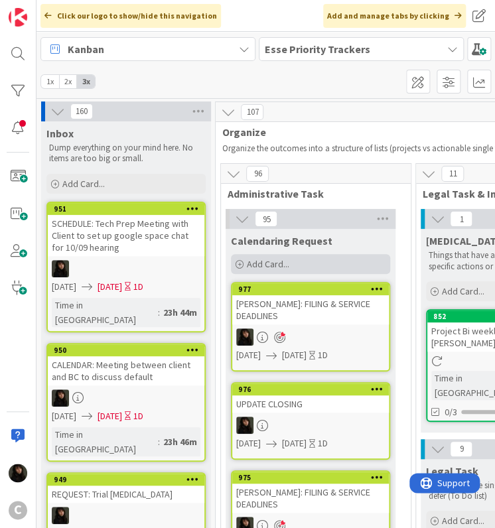
click at [285, 267] on span "Add Card..." at bounding box center [268, 264] width 42 height 12
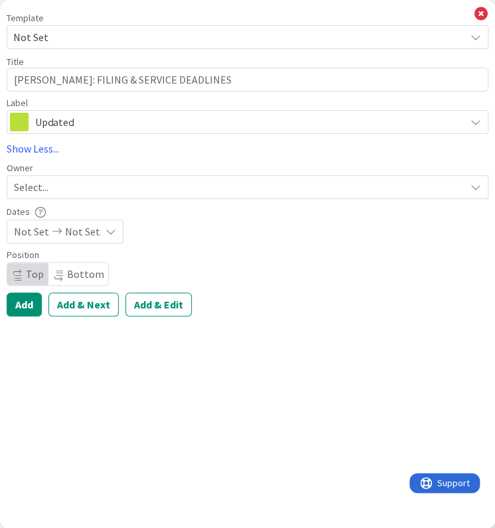
click at [51, 192] on div "Select..." at bounding box center [239, 187] width 451 height 16
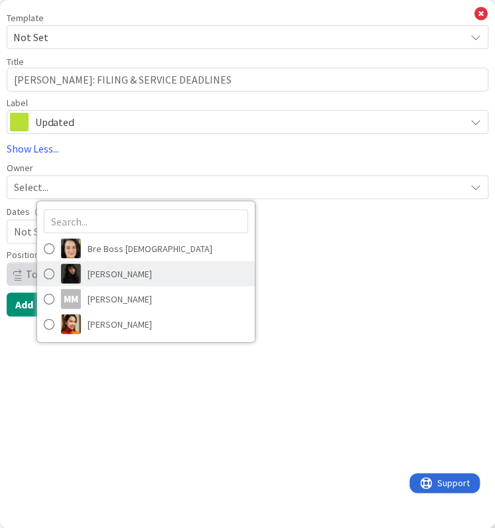
click at [103, 271] on span "[PERSON_NAME]" at bounding box center [120, 273] width 64 height 20
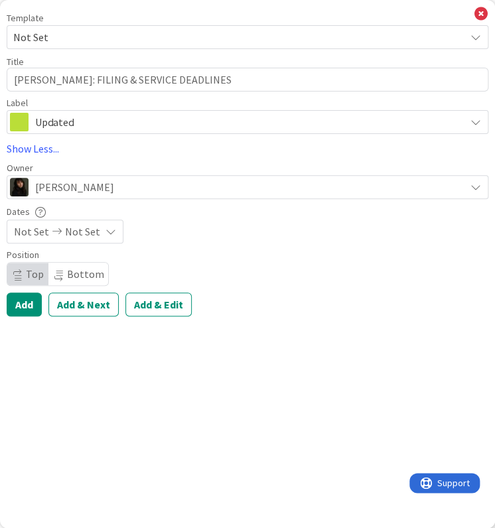
click at [58, 238] on div "Not Set Not Set" at bounding box center [65, 232] width 117 height 24
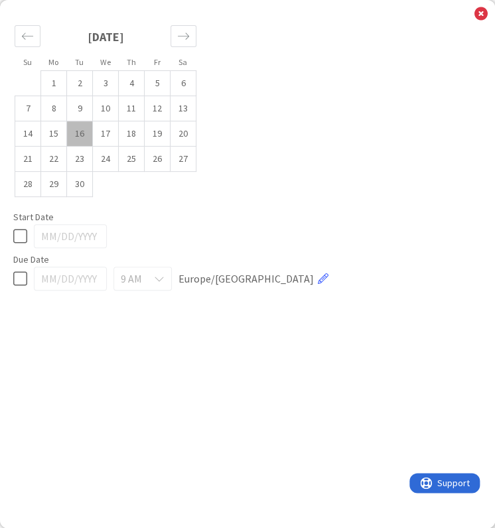
drag, startPoint x: 78, startPoint y: 137, endPoint x: 86, endPoint y: 135, distance: 8.2
click at [78, 137] on td "16" at bounding box center [80, 133] width 26 height 25
click at [105, 133] on td "17" at bounding box center [106, 133] width 26 height 25
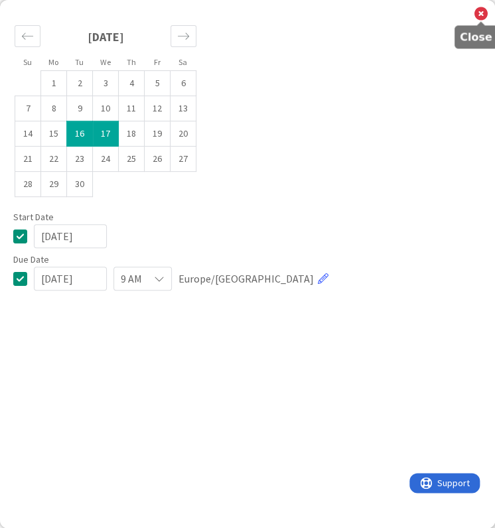
click at [480, 11] on icon at bounding box center [480, 14] width 13 height 15
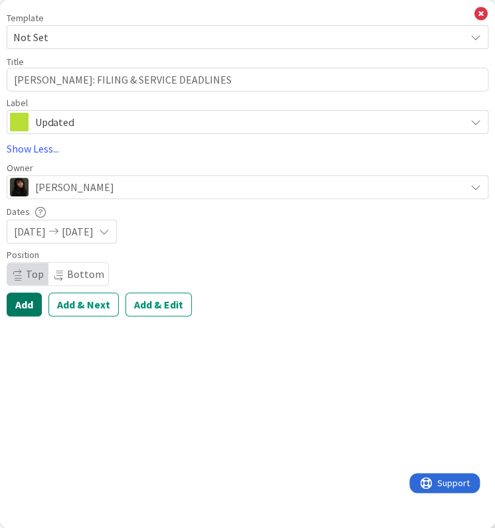
click at [21, 307] on button "Add" at bounding box center [24, 305] width 35 height 24
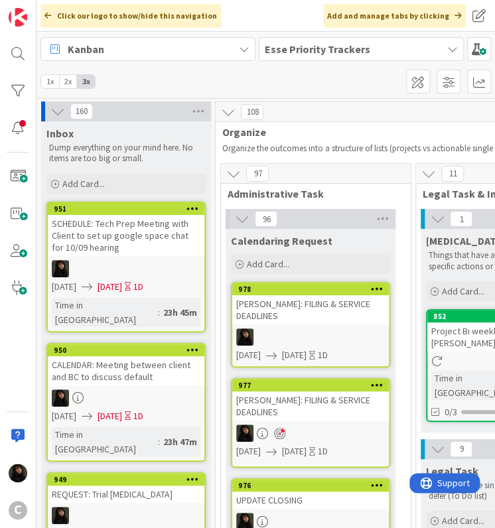
click at [282, 314] on link "978 [PERSON_NAME]: FILING & SERVICE DEADLINES [DATE] [DATE] 1D" at bounding box center [310, 325] width 159 height 86
click at [307, 328] on div at bounding box center [310, 336] width 157 height 17
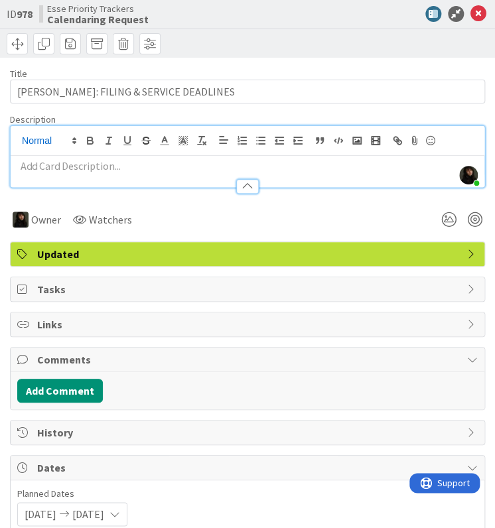
click at [39, 133] on div "[PERSON_NAME] just joined" at bounding box center [248, 156] width 474 height 61
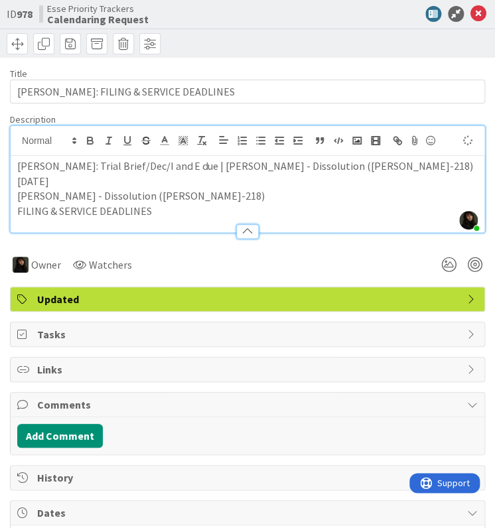
click at [194, 211] on p "FILING & SERVICE DEADLINES" at bounding box center [247, 211] width 460 height 15
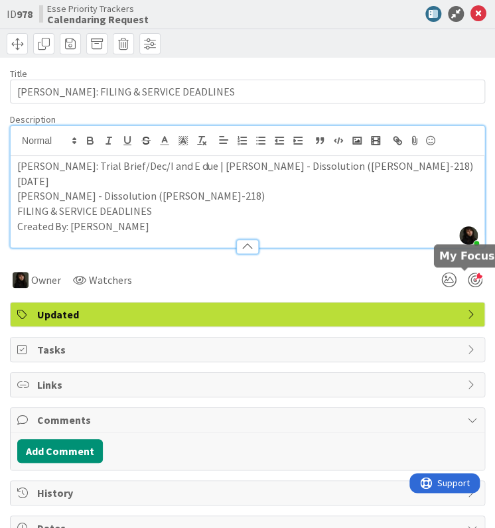
click at [468, 281] on div at bounding box center [475, 280] width 15 height 15
click at [470, 9] on icon at bounding box center [478, 14] width 16 height 16
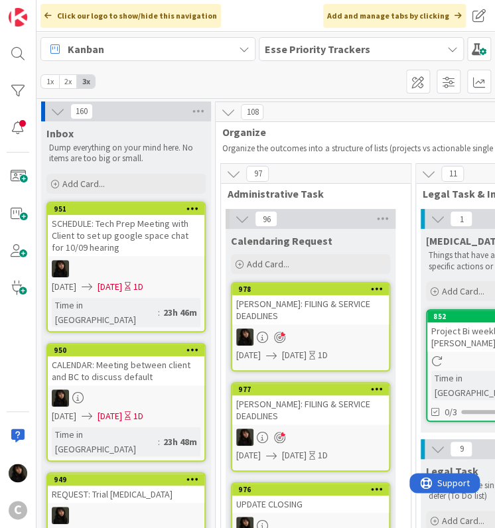
click at [259, 266] on span "Add Card..." at bounding box center [268, 264] width 42 height 12
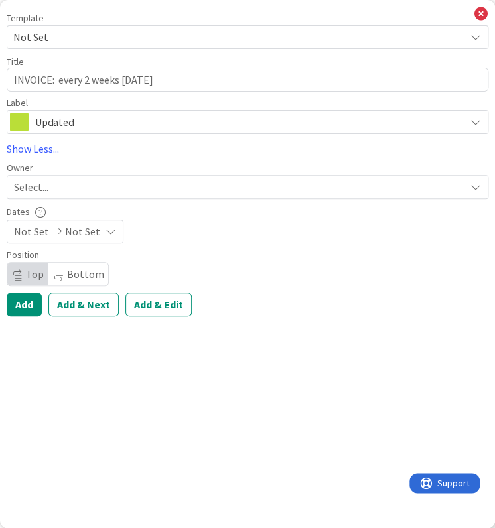
click at [61, 180] on div "Select..." at bounding box center [239, 187] width 451 height 16
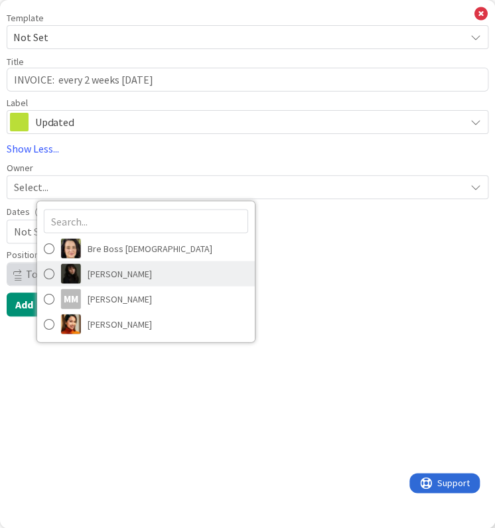
click at [102, 276] on span "[PERSON_NAME]" at bounding box center [120, 273] width 64 height 20
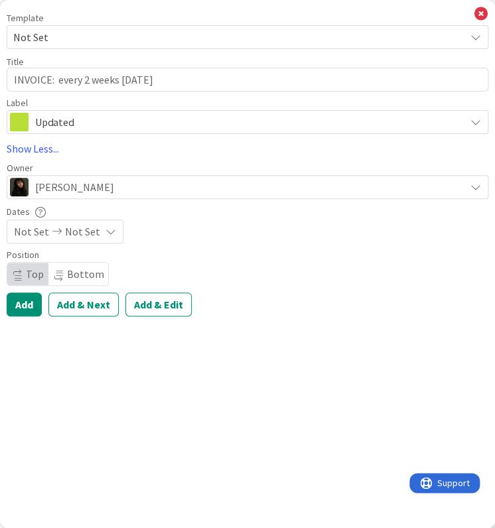
click at [52, 232] on icon at bounding box center [57, 231] width 16 height 9
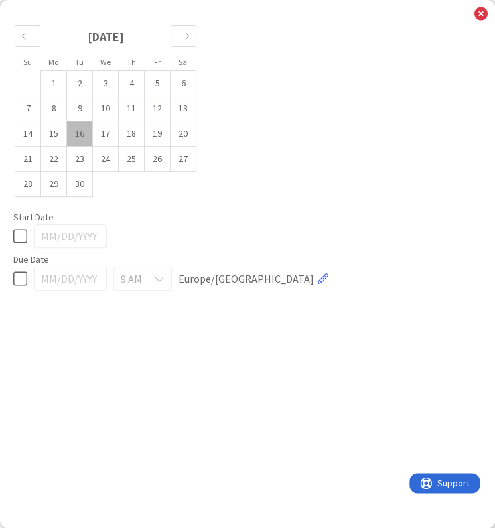
click at [86, 137] on td "16" at bounding box center [80, 133] width 26 height 25
click at [106, 135] on td "17" at bounding box center [106, 133] width 26 height 25
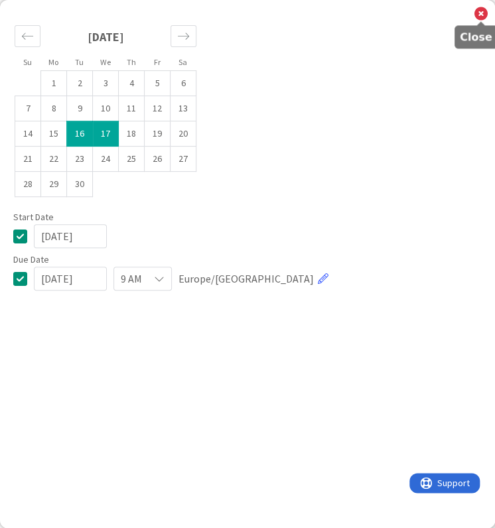
click at [480, 13] on icon at bounding box center [480, 14] width 13 height 15
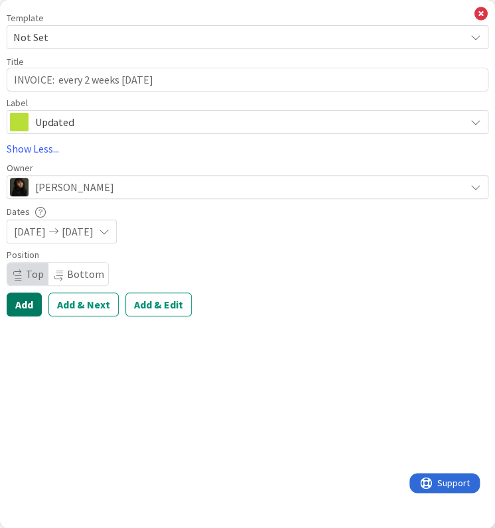
click at [32, 316] on div "Template Not Set Title 33 / 128 INVOICE: every 2 weeks [DATE] Label Updated Sho…" at bounding box center [247, 264] width 495 height 528
click at [32, 310] on button "Add" at bounding box center [24, 305] width 35 height 24
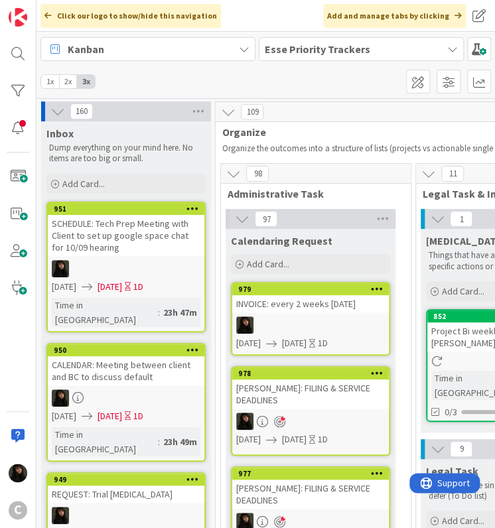
click at [279, 321] on div at bounding box center [310, 324] width 157 height 17
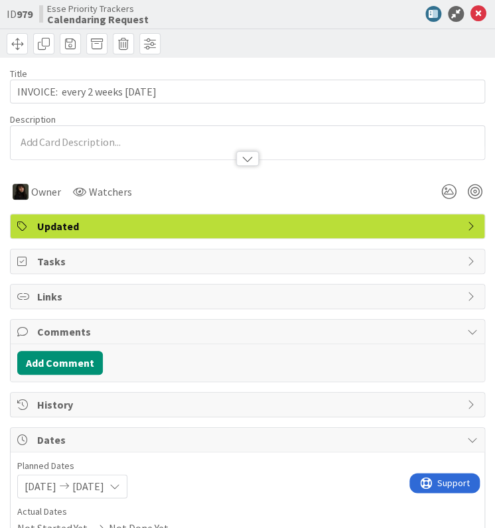
click at [109, 139] on div at bounding box center [248, 142] width 474 height 33
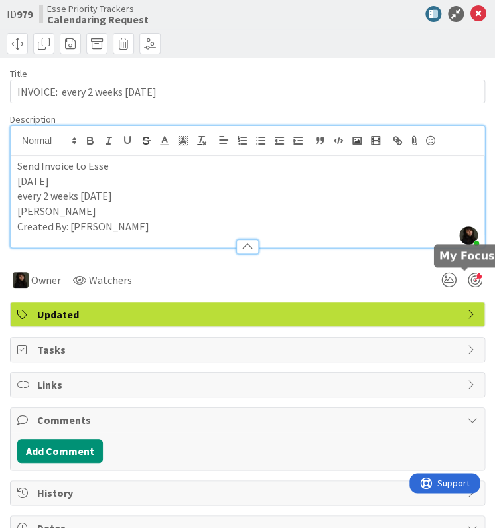
click at [468, 279] on div at bounding box center [475, 280] width 15 height 15
click at [470, 15] on icon at bounding box center [478, 14] width 16 height 16
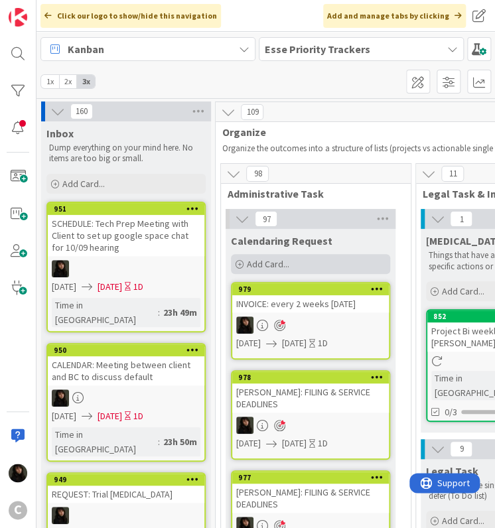
click at [273, 263] on span "Add Card..." at bounding box center [268, 264] width 42 height 12
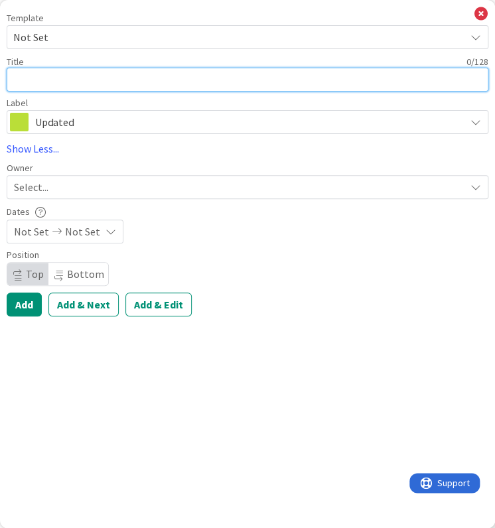
click at [76, 73] on textarea at bounding box center [248, 80] width 482 height 24
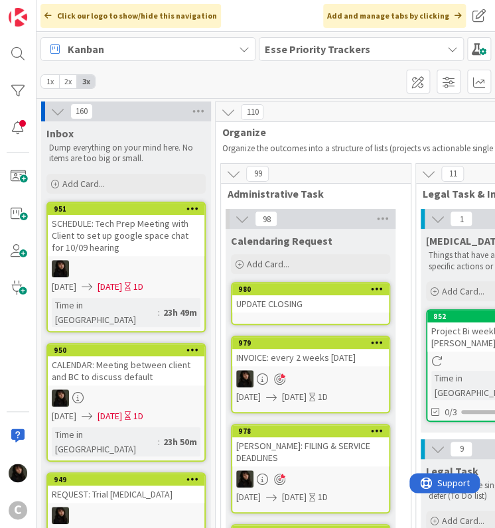
click at [316, 315] on link "980 UPDATE CLOSING" at bounding box center [310, 303] width 159 height 43
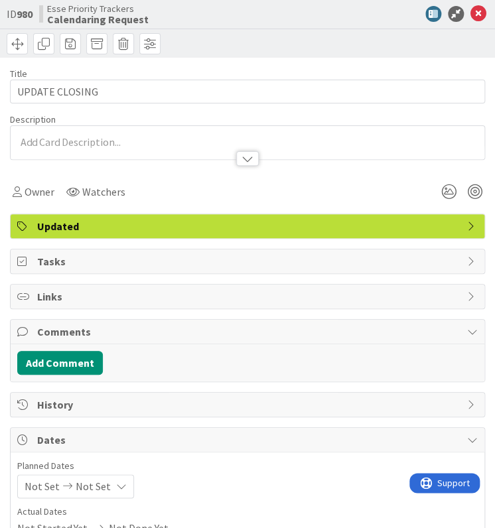
click at [75, 145] on div at bounding box center [248, 152] width 474 height 14
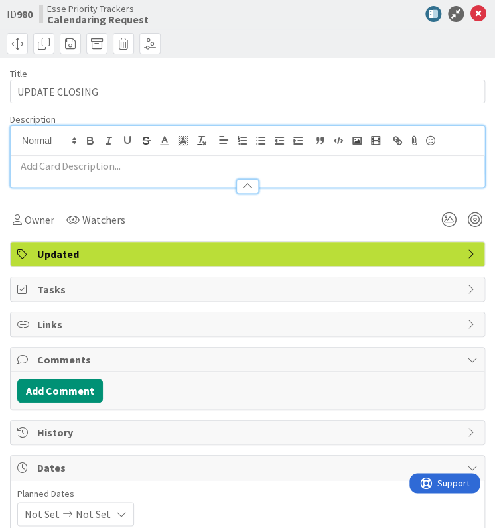
click at [57, 177] on div at bounding box center [248, 180] width 474 height 14
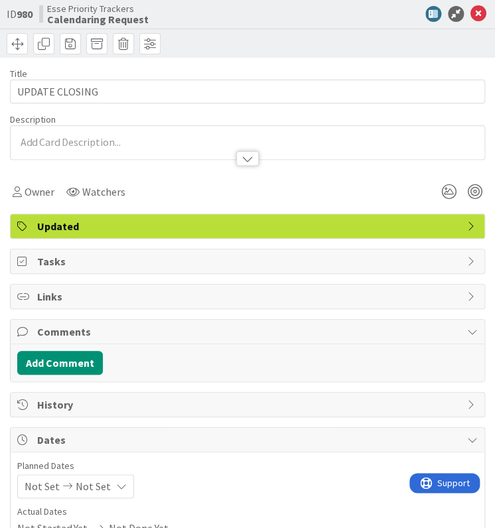
click at [62, 149] on div at bounding box center [248, 152] width 474 height 14
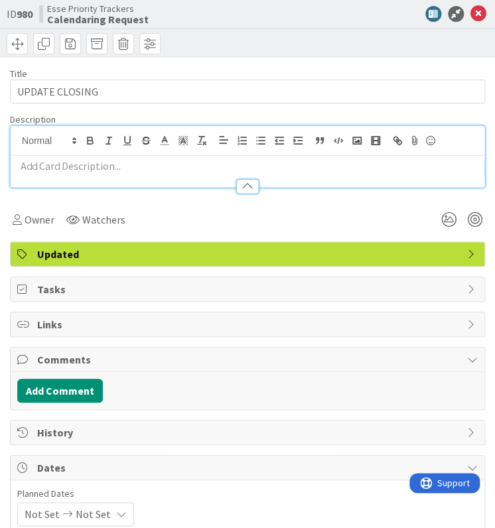
click at [53, 163] on p at bounding box center [247, 166] width 460 height 15
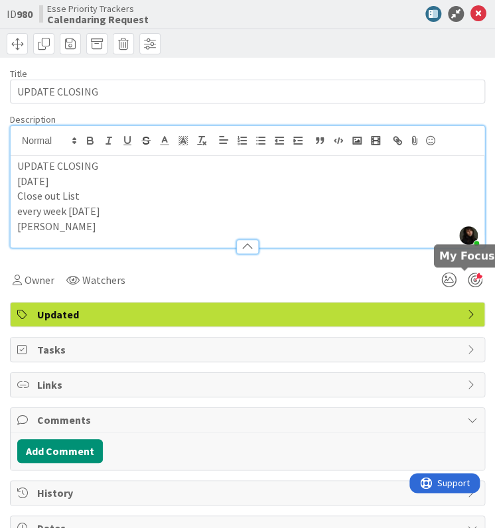
click at [468, 279] on div at bounding box center [475, 280] width 15 height 15
click at [470, 13] on icon at bounding box center [478, 14] width 16 height 16
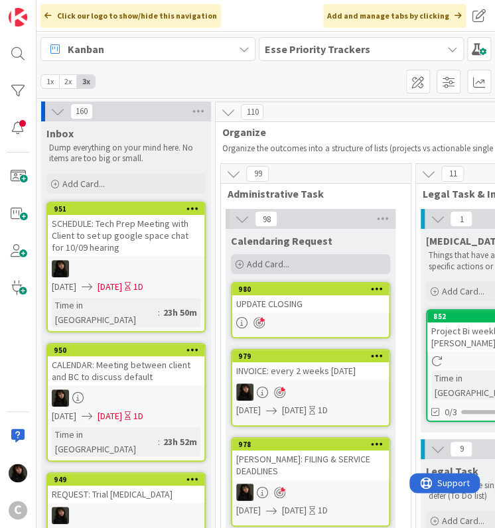
click at [251, 263] on span "Add Card..." at bounding box center [268, 264] width 42 height 12
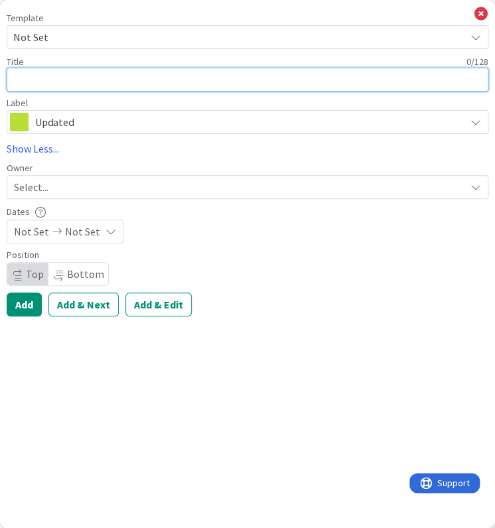
click at [102, 84] on textarea at bounding box center [248, 80] width 482 height 24
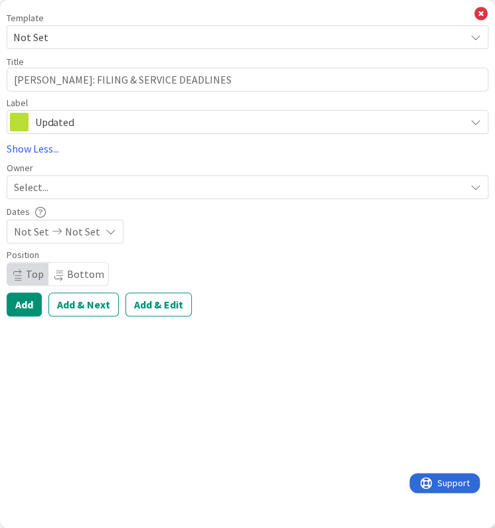
click at [52, 182] on div "Select..." at bounding box center [239, 187] width 451 height 16
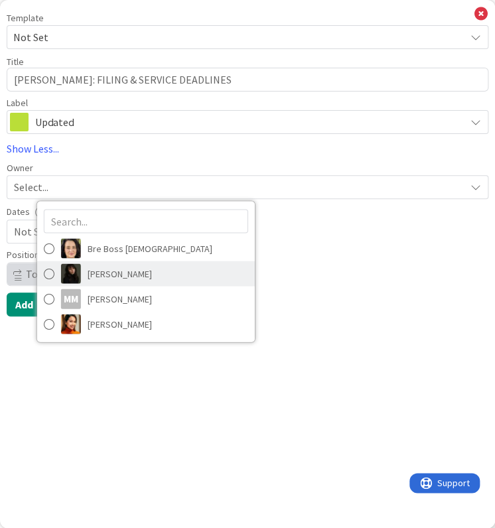
click at [121, 269] on span "[PERSON_NAME]" at bounding box center [120, 273] width 64 height 20
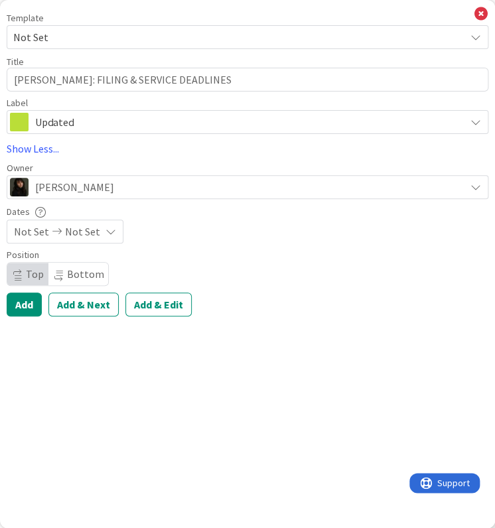
click at [105, 230] on icon at bounding box center [110, 231] width 11 height 11
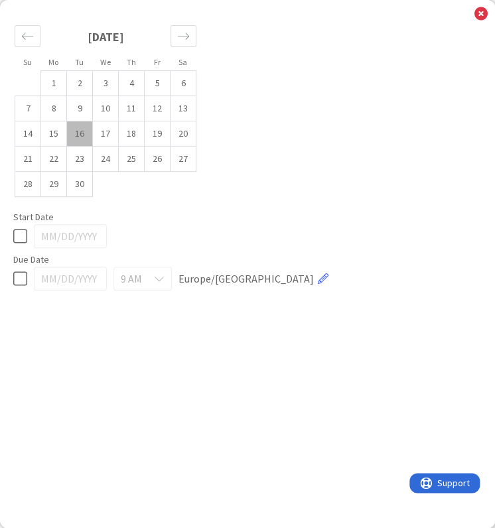
click at [84, 135] on td "16" at bounding box center [80, 133] width 26 height 25
click at [106, 137] on td "17" at bounding box center [106, 133] width 26 height 25
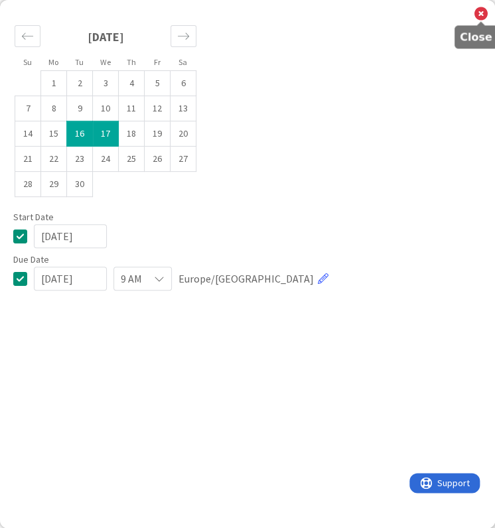
click at [483, 19] on icon at bounding box center [480, 14] width 13 height 15
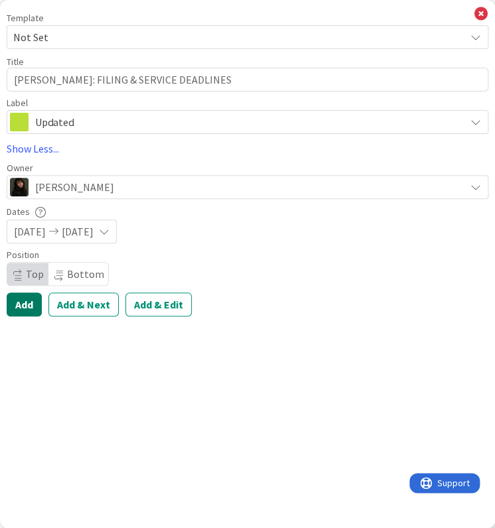
click at [33, 300] on button "Add" at bounding box center [24, 305] width 35 height 24
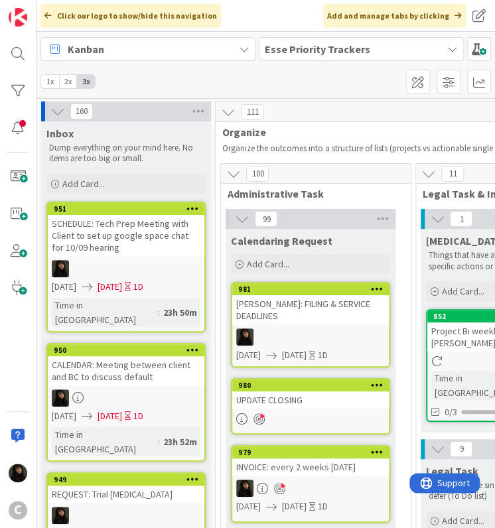
click at [291, 328] on div at bounding box center [310, 336] width 157 height 17
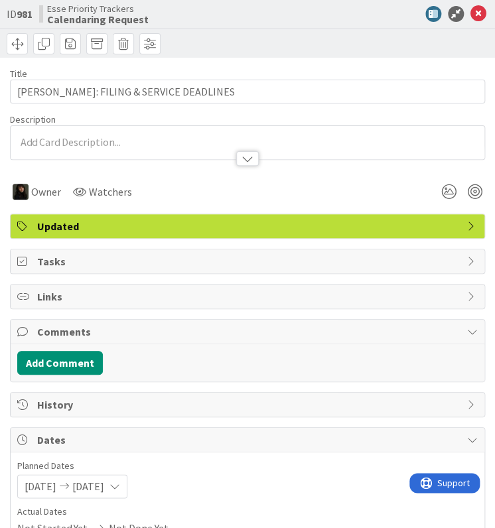
click at [64, 140] on div at bounding box center [248, 142] width 474 height 33
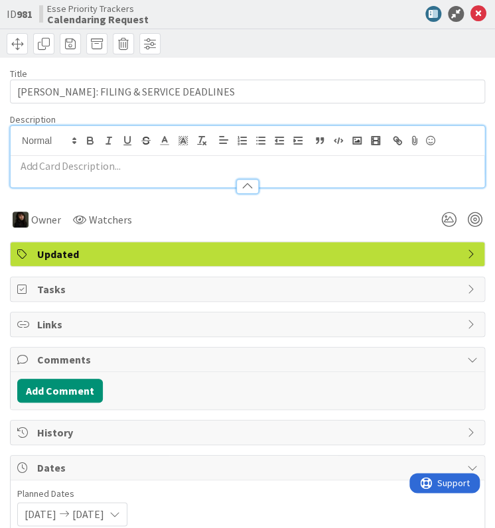
click at [63, 167] on p at bounding box center [247, 166] width 460 height 15
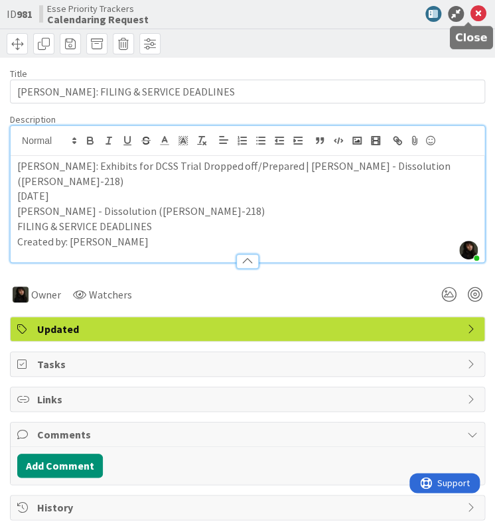
click at [470, 15] on icon at bounding box center [478, 14] width 16 height 16
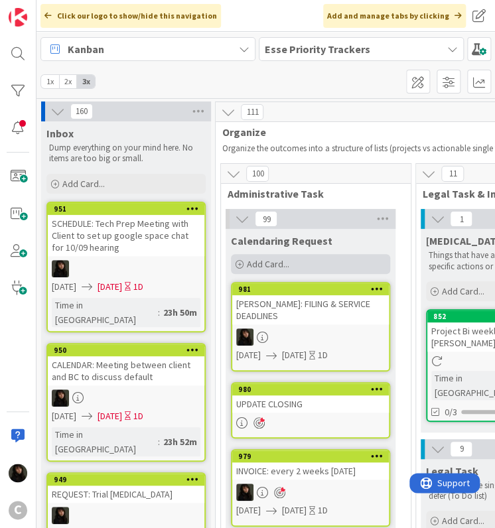
click at [275, 261] on span "Add Card..." at bounding box center [268, 264] width 42 height 12
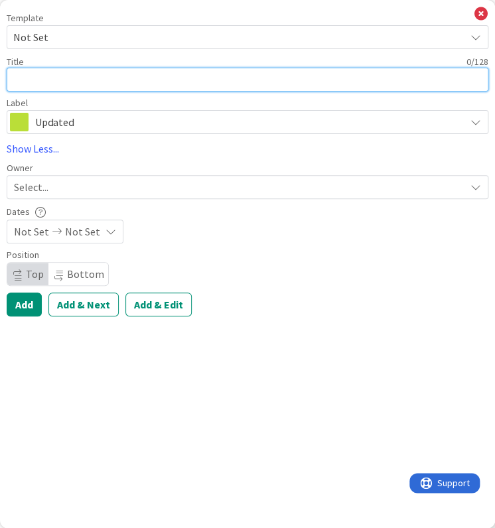
click at [57, 83] on textarea at bounding box center [248, 80] width 482 height 24
click at [107, 79] on textarea "Hard Deadline due every 10th:" at bounding box center [248, 80] width 482 height 24
paste textarea "Utility Payment (Zelle Payment to [PERSON_NAME]) [DATE]"
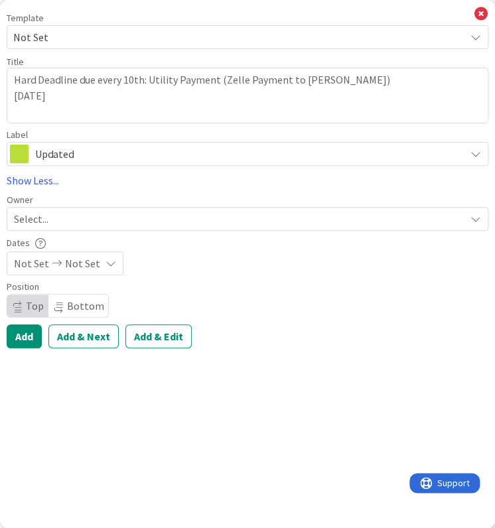
click at [48, 218] on span "Select..." at bounding box center [31, 219] width 34 height 16
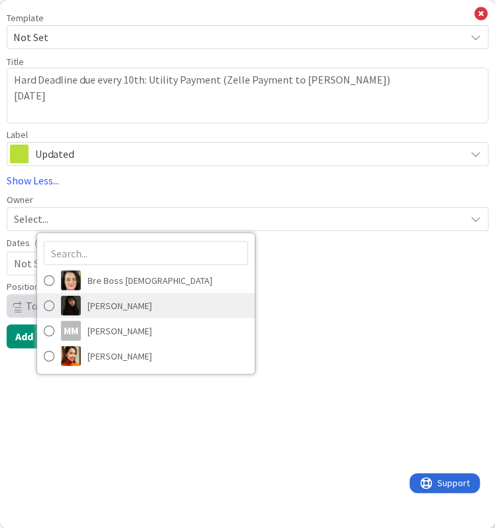
click at [119, 306] on span "[PERSON_NAME]" at bounding box center [120, 305] width 64 height 20
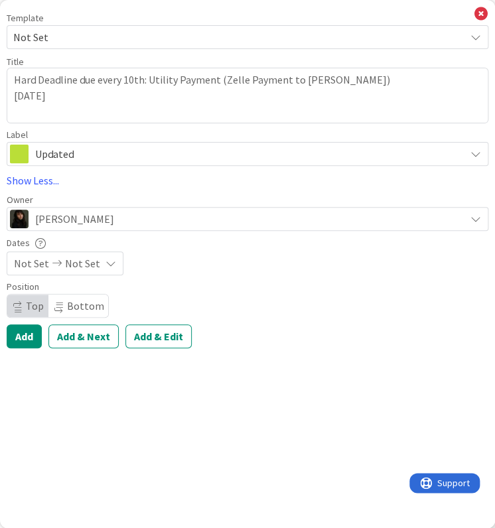
click at [70, 262] on span "Not Set" at bounding box center [82, 263] width 35 height 16
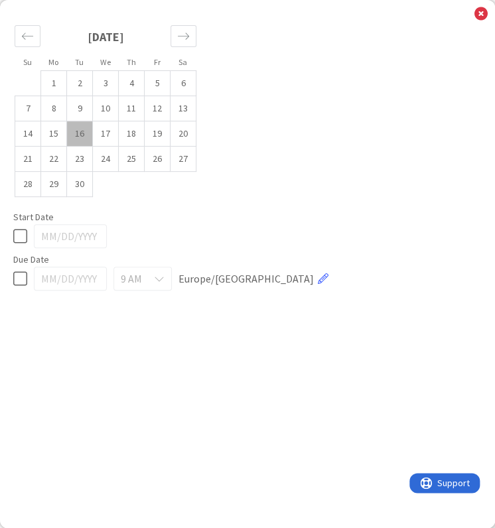
click at [73, 139] on td "16" at bounding box center [80, 133] width 26 height 25
click at [105, 131] on td "17" at bounding box center [106, 133] width 26 height 25
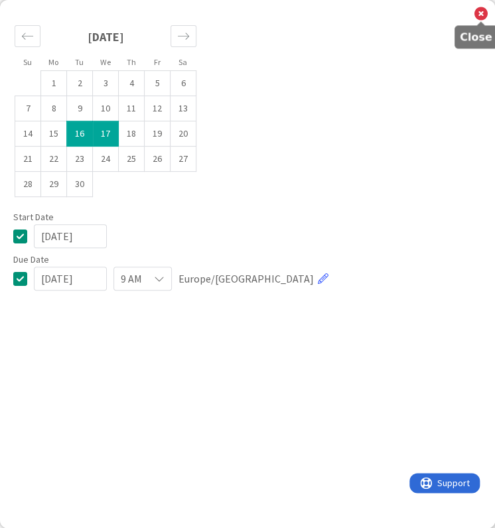
click at [478, 12] on icon at bounding box center [480, 14] width 13 height 15
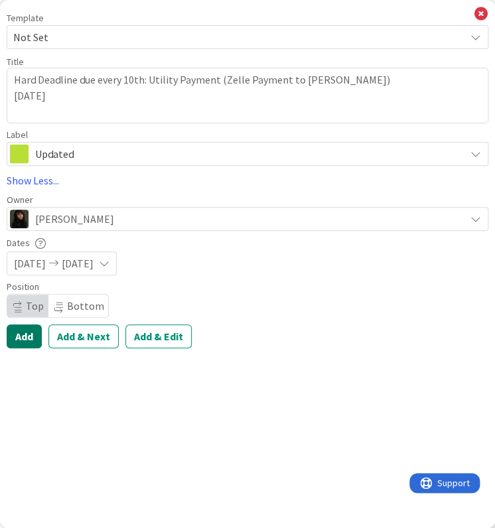
click at [27, 333] on button "Add" at bounding box center [24, 336] width 35 height 24
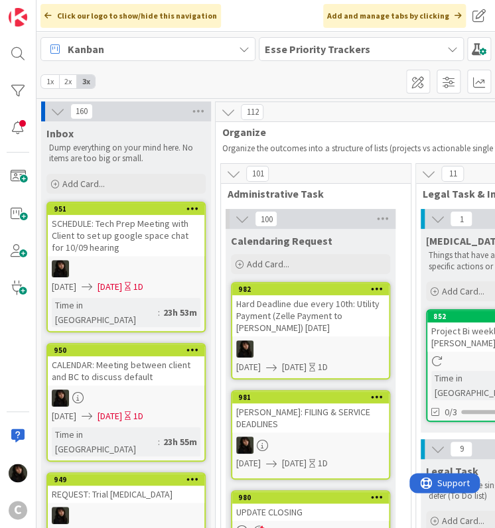
click at [344, 329] on div "Hard Deadline due every 10th: Utility Payment (Zelle Payment to [PERSON_NAME]) …" at bounding box center [310, 315] width 157 height 41
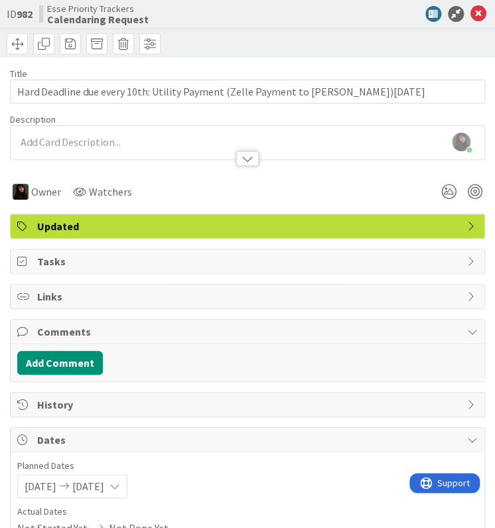
click at [70, 137] on div "[PERSON_NAME] just joined" at bounding box center [248, 142] width 474 height 33
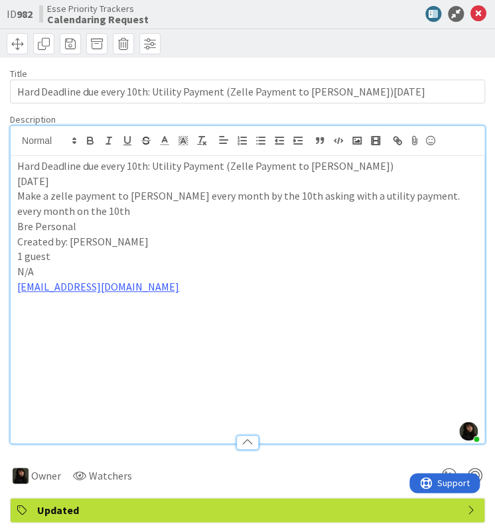
click at [295, 246] on p "Created by: [PERSON_NAME]" at bounding box center [247, 241] width 460 height 15
click at [285, 283] on p "[EMAIL_ADDRESS][DOMAIN_NAME]" at bounding box center [247, 286] width 460 height 15
click at [265, 249] on p "1 guest" at bounding box center [247, 256] width 460 height 15
click at [232, 226] on p "Bre Personal" at bounding box center [247, 226] width 460 height 15
click at [205, 216] on p "every month on the 10th" at bounding box center [247, 211] width 460 height 15
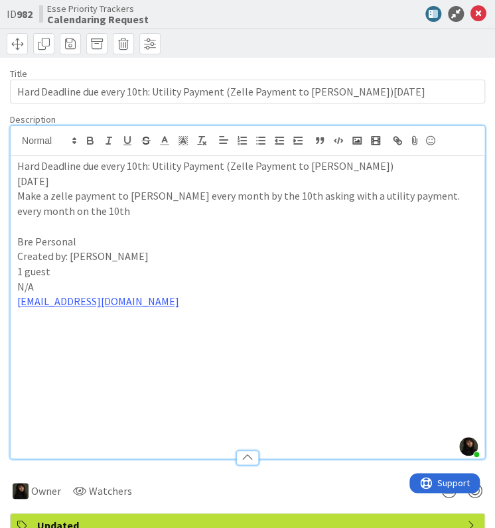
click at [197, 273] on p "1 guest" at bounding box center [247, 271] width 460 height 15
click at [135, 219] on p at bounding box center [247, 226] width 460 height 15
click at [151, 206] on p "every month on the 10th" at bounding box center [247, 211] width 460 height 15
click at [133, 216] on p "every month on the 10th" at bounding box center [247, 211] width 460 height 15
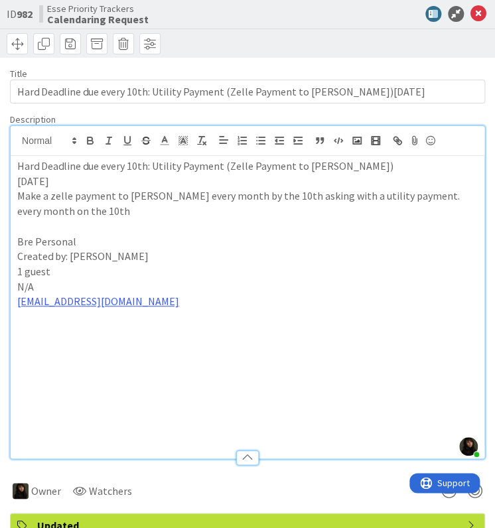
click at [88, 217] on p "every month on the 10th" at bounding box center [247, 211] width 460 height 15
click at [33, 227] on p at bounding box center [247, 226] width 460 height 15
click at [470, 11] on icon at bounding box center [478, 14] width 16 height 16
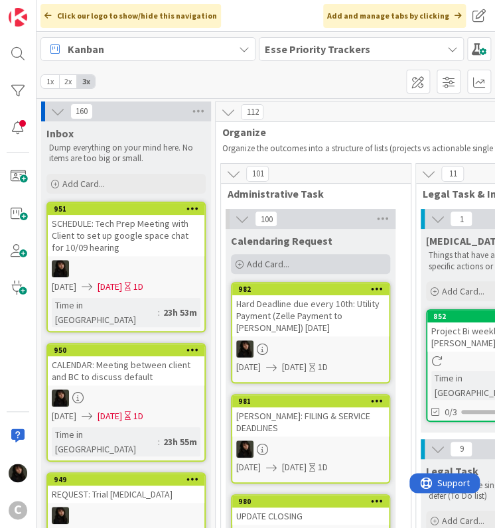
click at [261, 273] on div "Add Card..." at bounding box center [310, 264] width 159 height 20
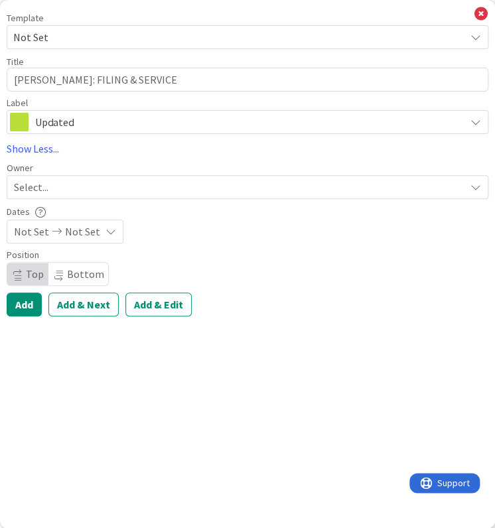
click at [184, 358] on div "Template Not Set Title 25 / 128 [PERSON_NAME]: FILING & SERVICE Label Updated S…" at bounding box center [247, 264] width 495 height 528
click at [31, 188] on span "Select..." at bounding box center [31, 187] width 34 height 16
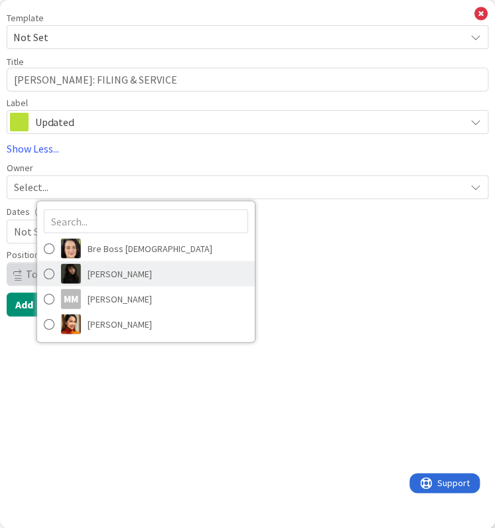
click at [83, 266] on link "[PERSON_NAME]" at bounding box center [146, 273] width 218 height 25
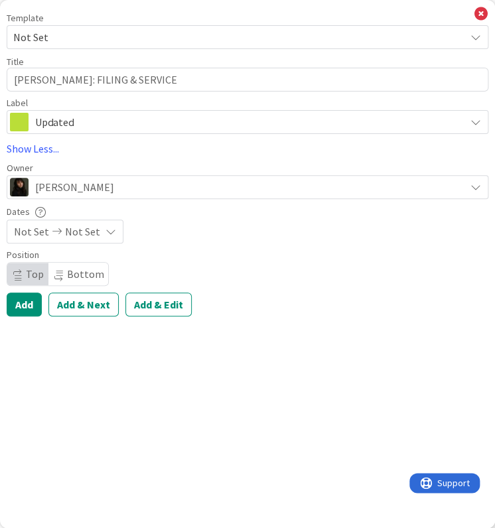
click at [92, 236] on span "Not Set" at bounding box center [82, 232] width 35 height 16
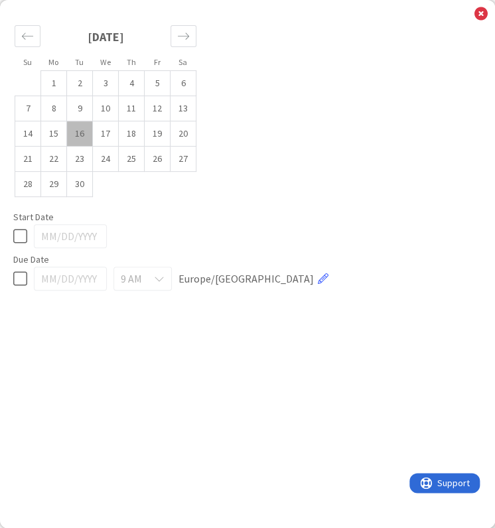
click at [78, 133] on td "16" at bounding box center [80, 133] width 26 height 25
click at [94, 133] on td "17" at bounding box center [106, 133] width 26 height 25
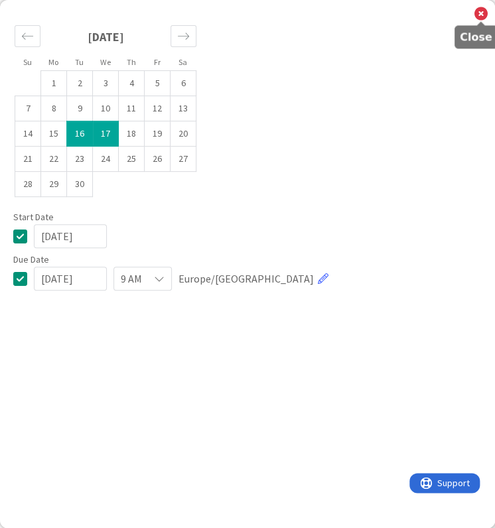
click at [480, 15] on icon at bounding box center [480, 14] width 13 height 15
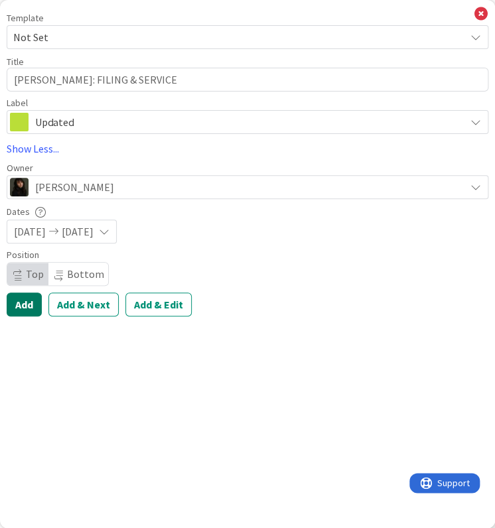
click at [15, 312] on button "Add" at bounding box center [24, 305] width 35 height 24
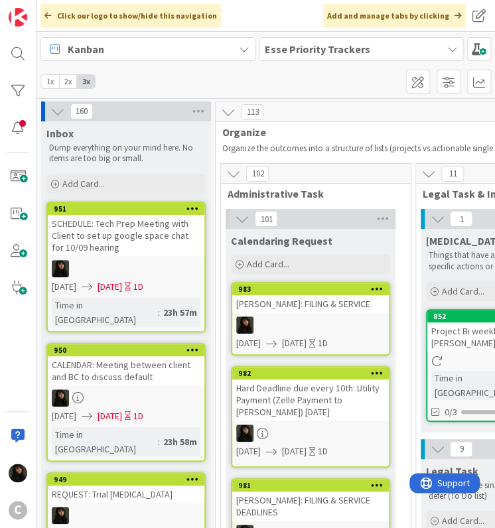
click at [273, 320] on div at bounding box center [310, 324] width 157 height 17
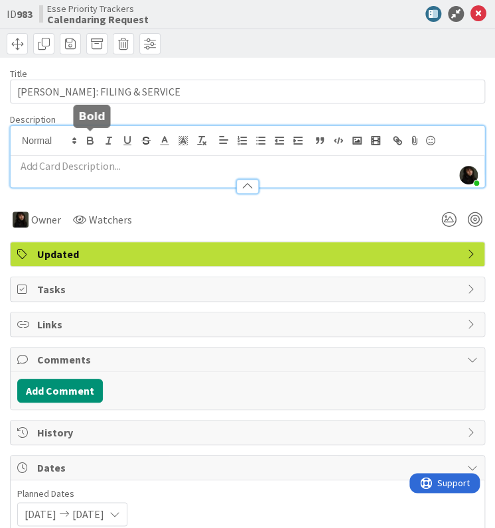
click at [98, 139] on div "[PERSON_NAME] just joined" at bounding box center [248, 156] width 474 height 61
